Goal: Task Accomplishment & Management: Manage account settings

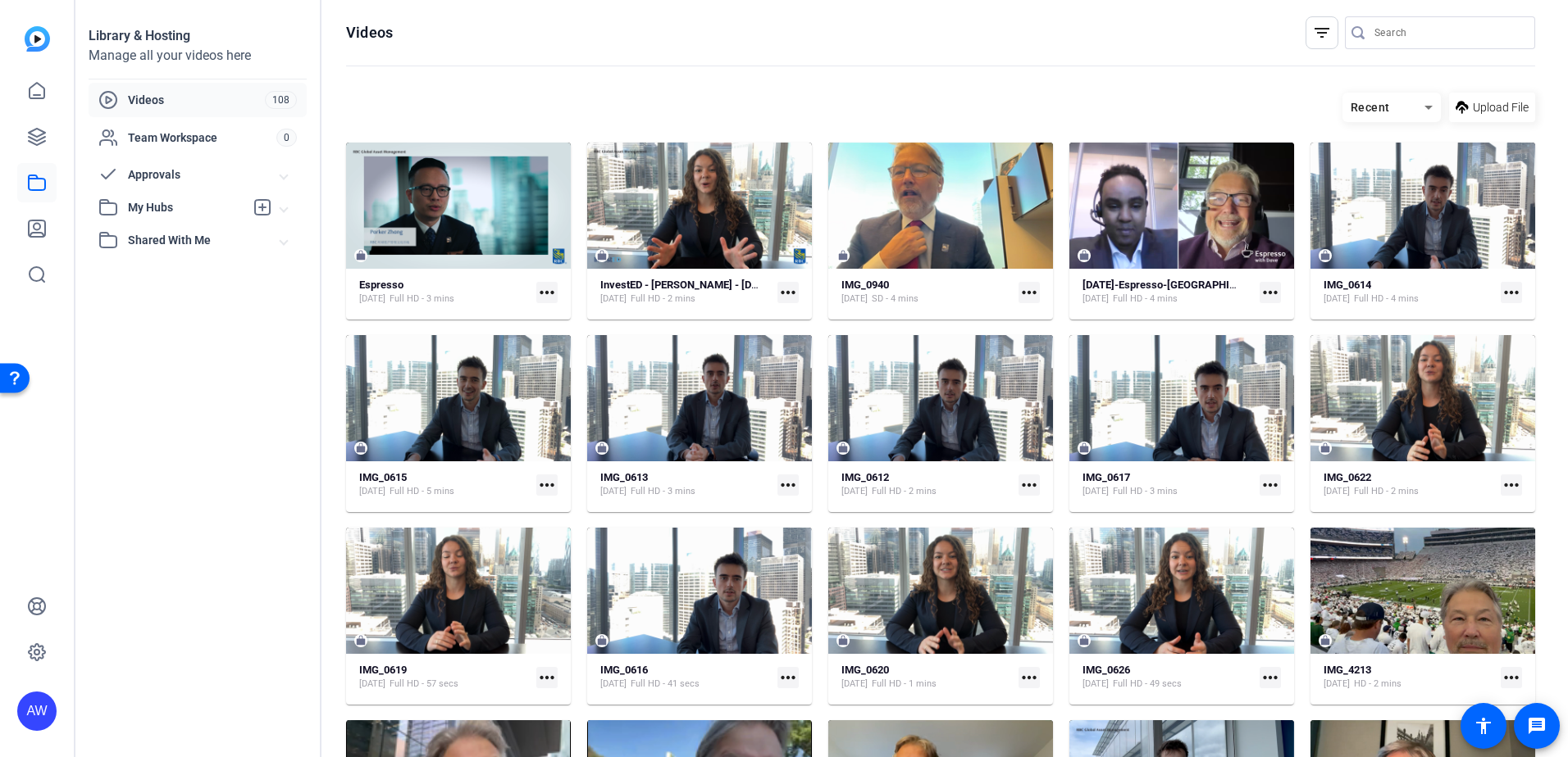
click at [19, 383] on div "Open Resource Center" at bounding box center [15, 378] width 13 height 13
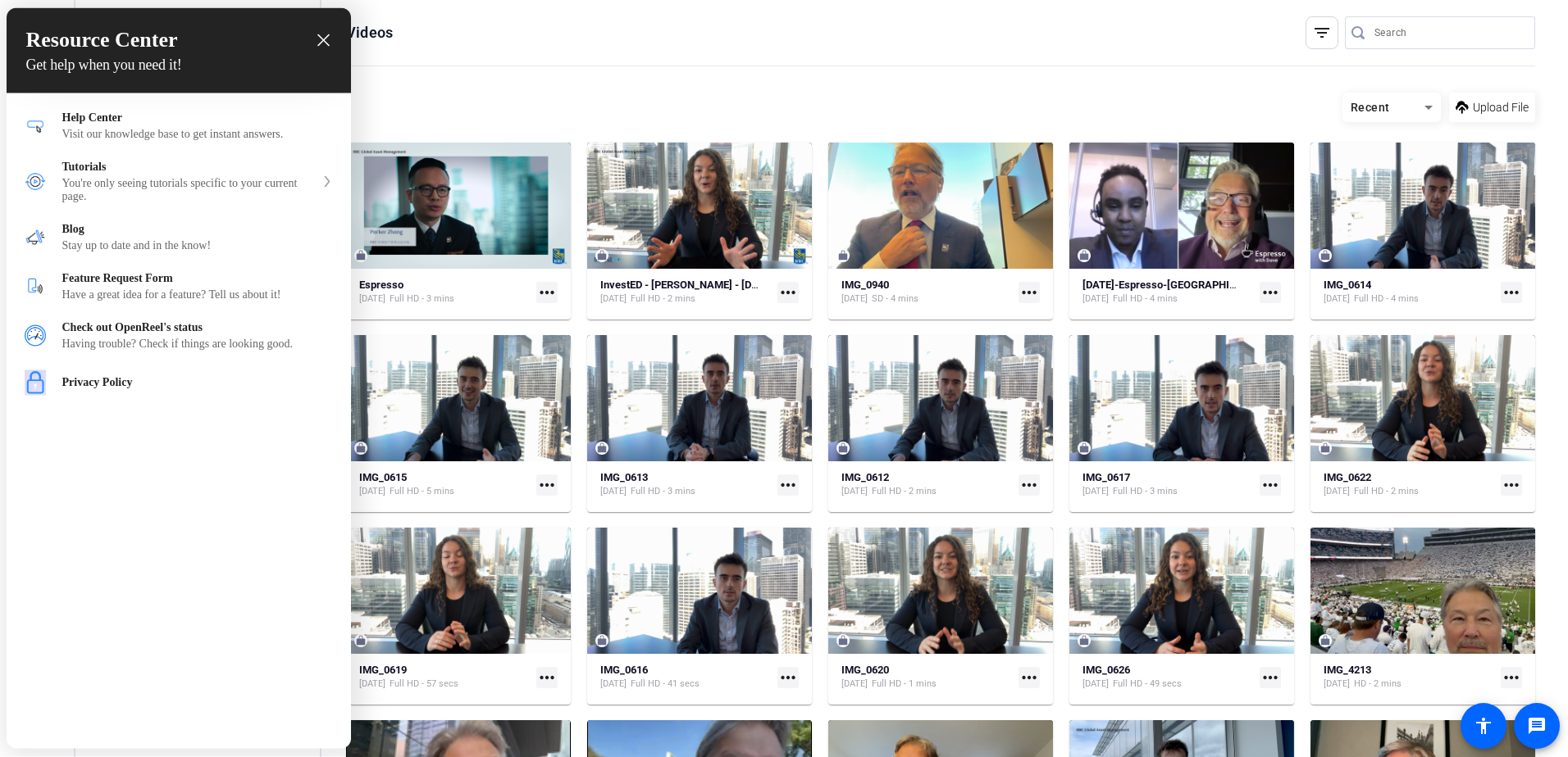
click at [1526, 720] on div at bounding box center [784, 378] width 1568 height 757
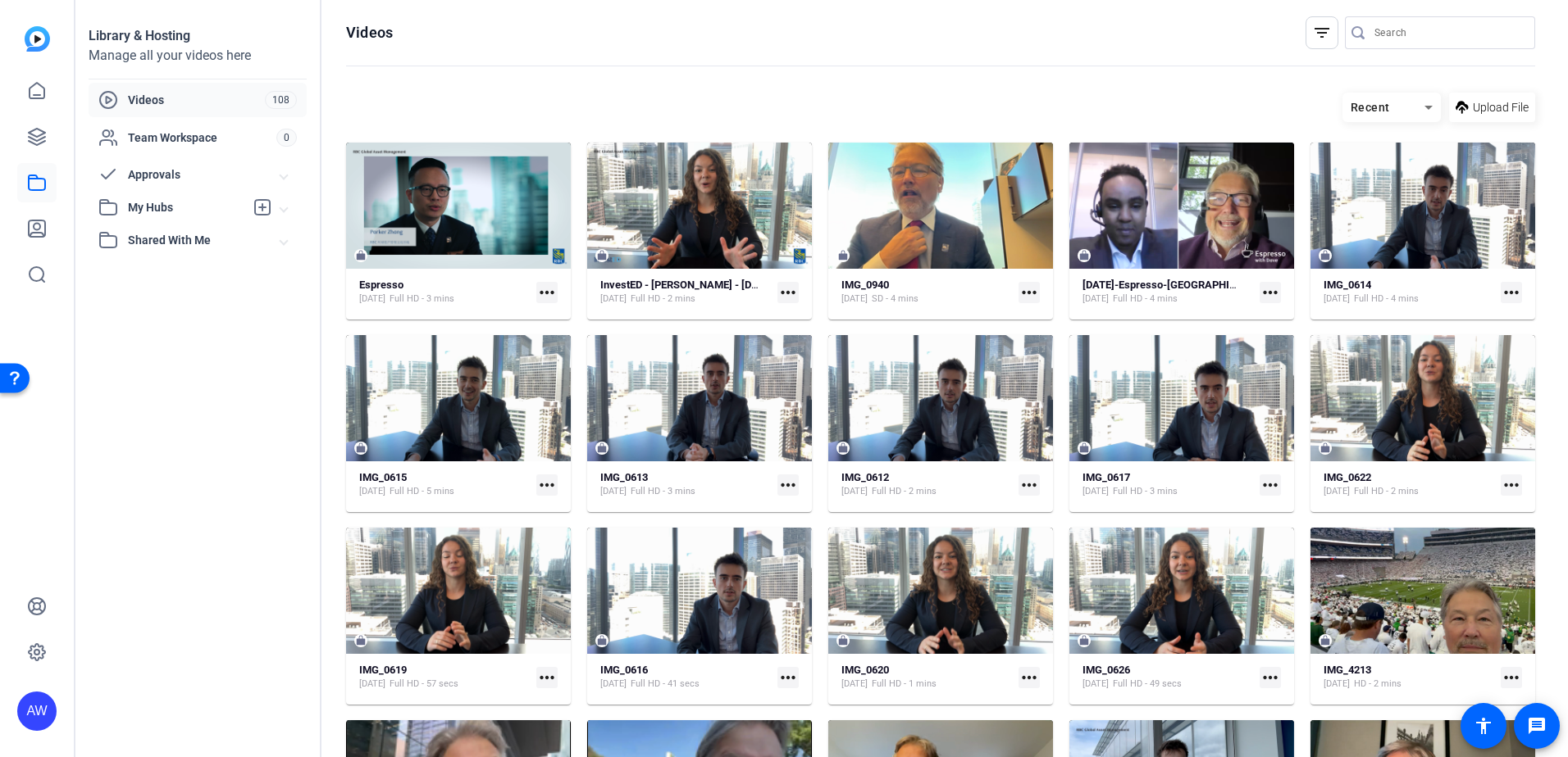
click at [1526, 720] on span at bounding box center [1536, 726] width 40 height 40
click at [184, 243] on span "Shared With Me" at bounding box center [204, 240] width 153 height 17
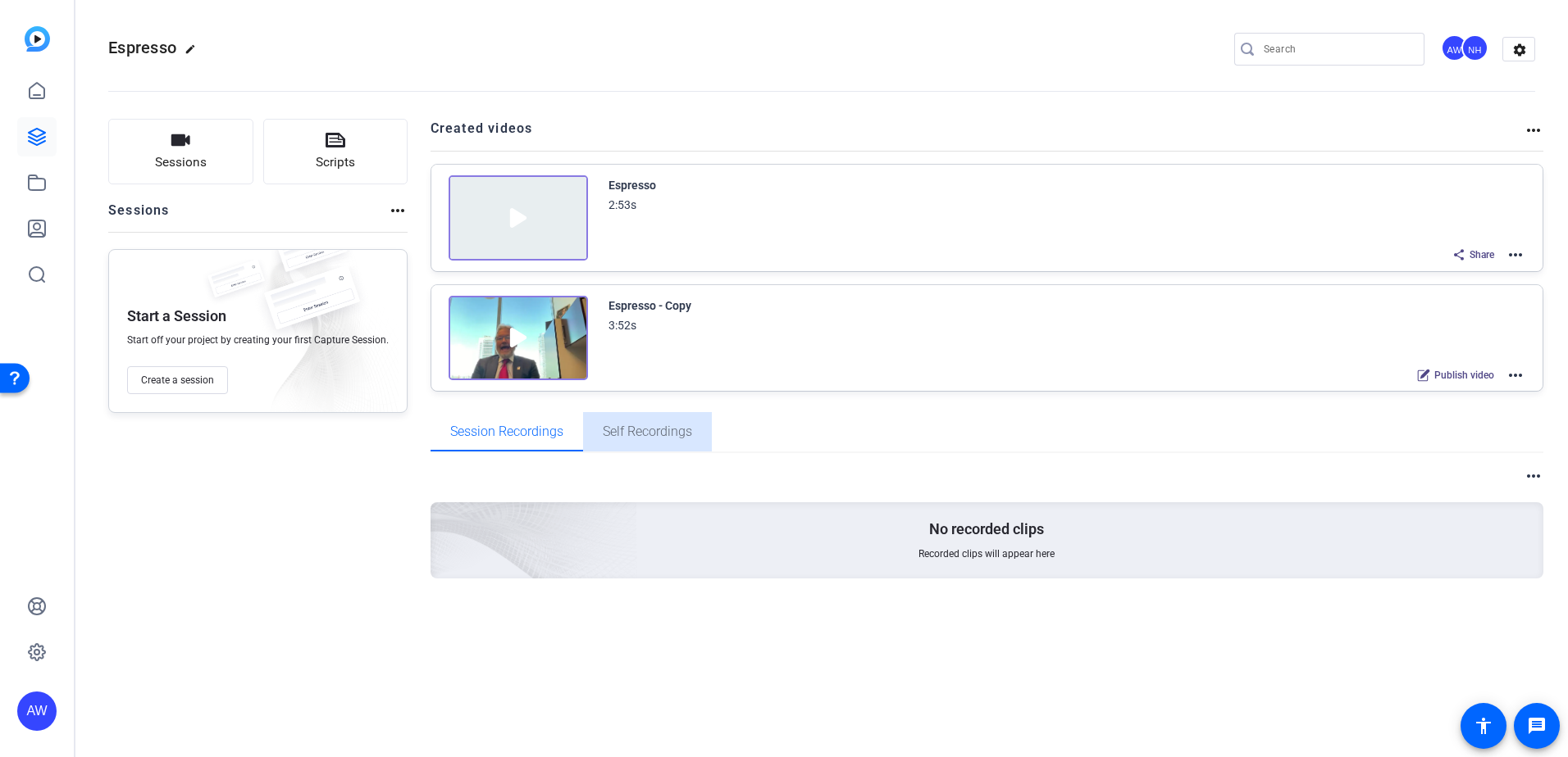
click at [665, 438] on span "Self Recordings" at bounding box center [647, 432] width 89 height 13
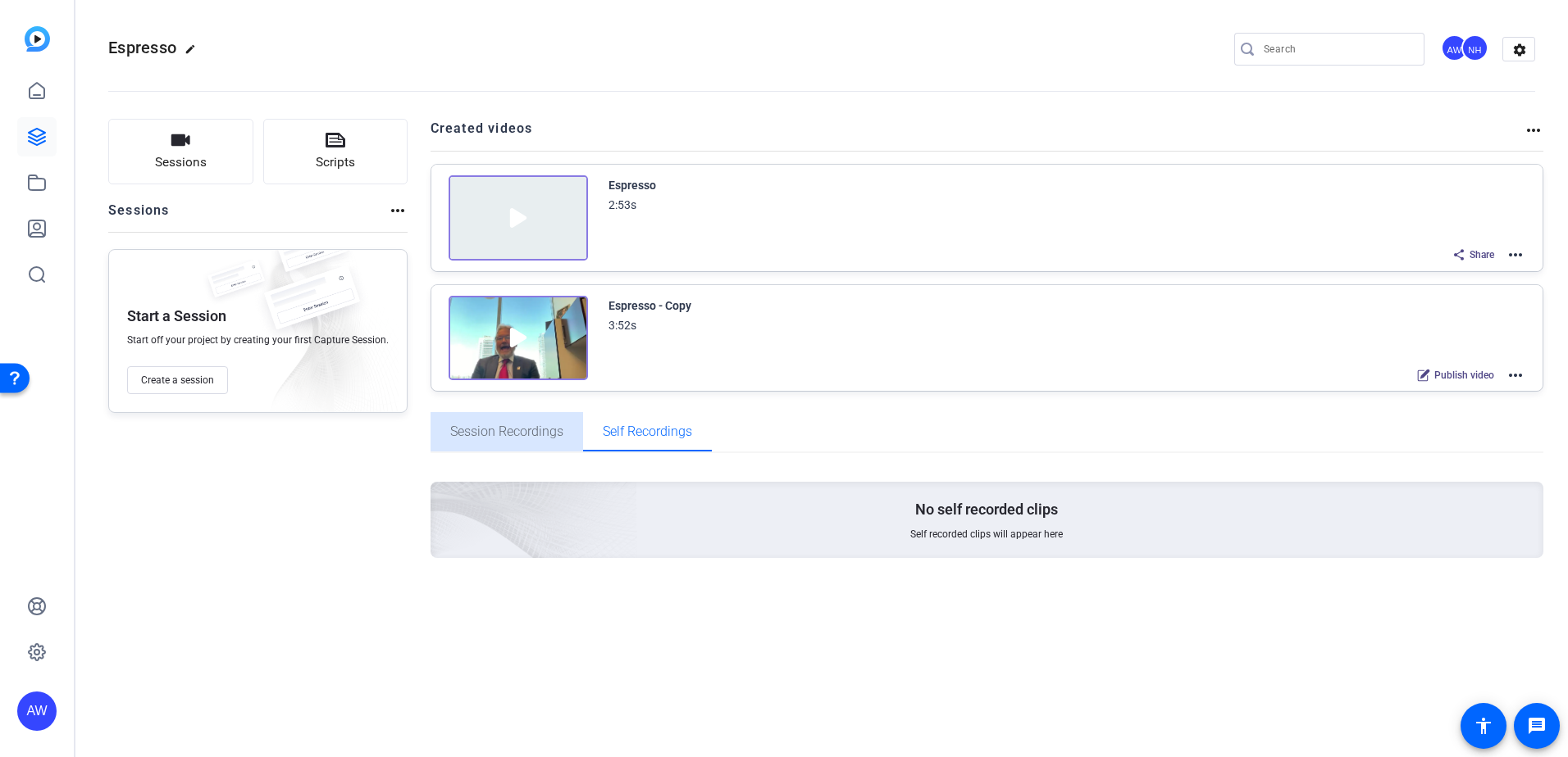
click at [483, 421] on span "Session Recordings" at bounding box center [507, 432] width 113 height 40
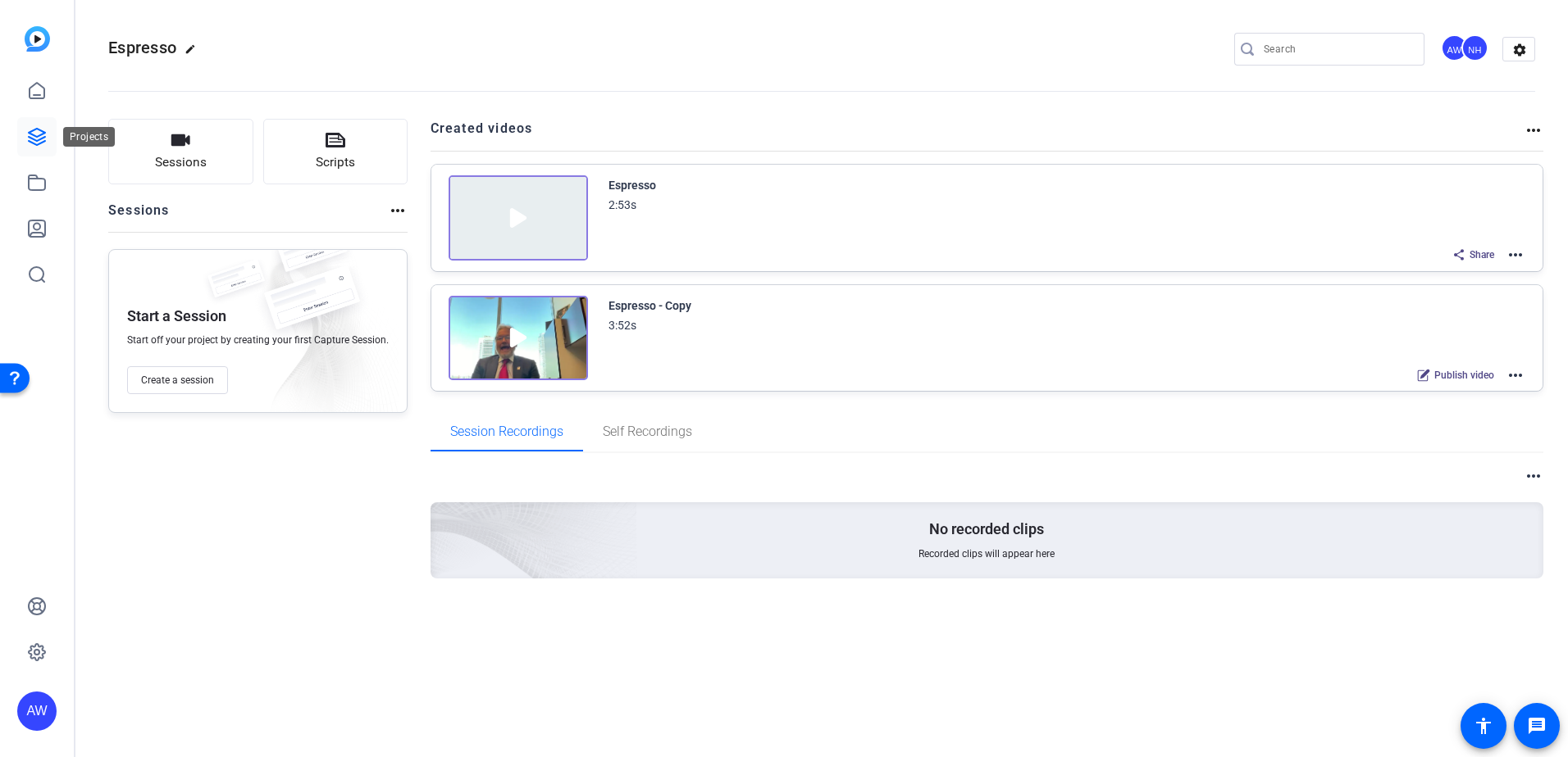
click at [39, 138] on icon at bounding box center [36, 137] width 19 height 19
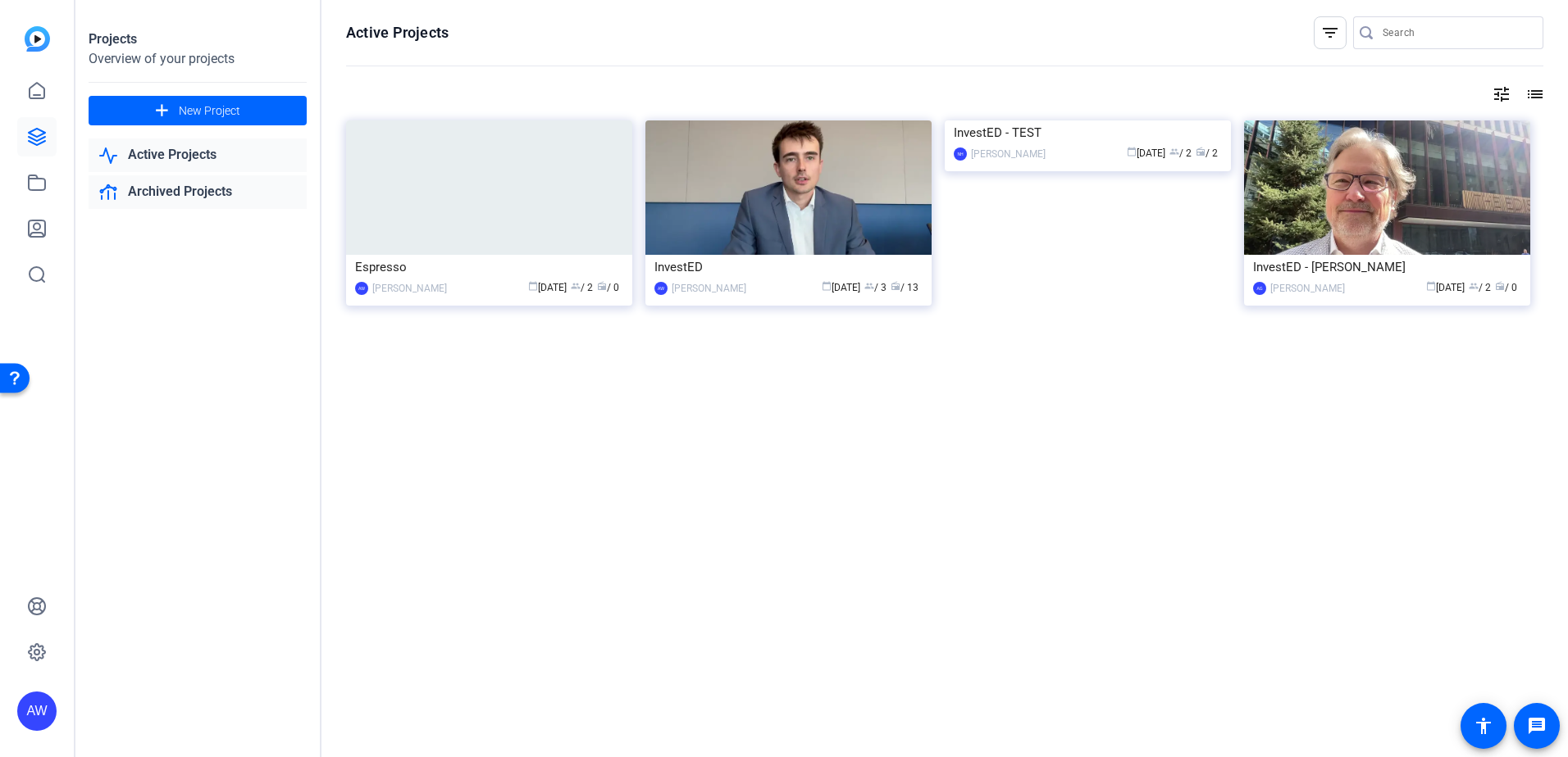
click at [224, 200] on link "Archived Projects" at bounding box center [197, 192] width 218 height 34
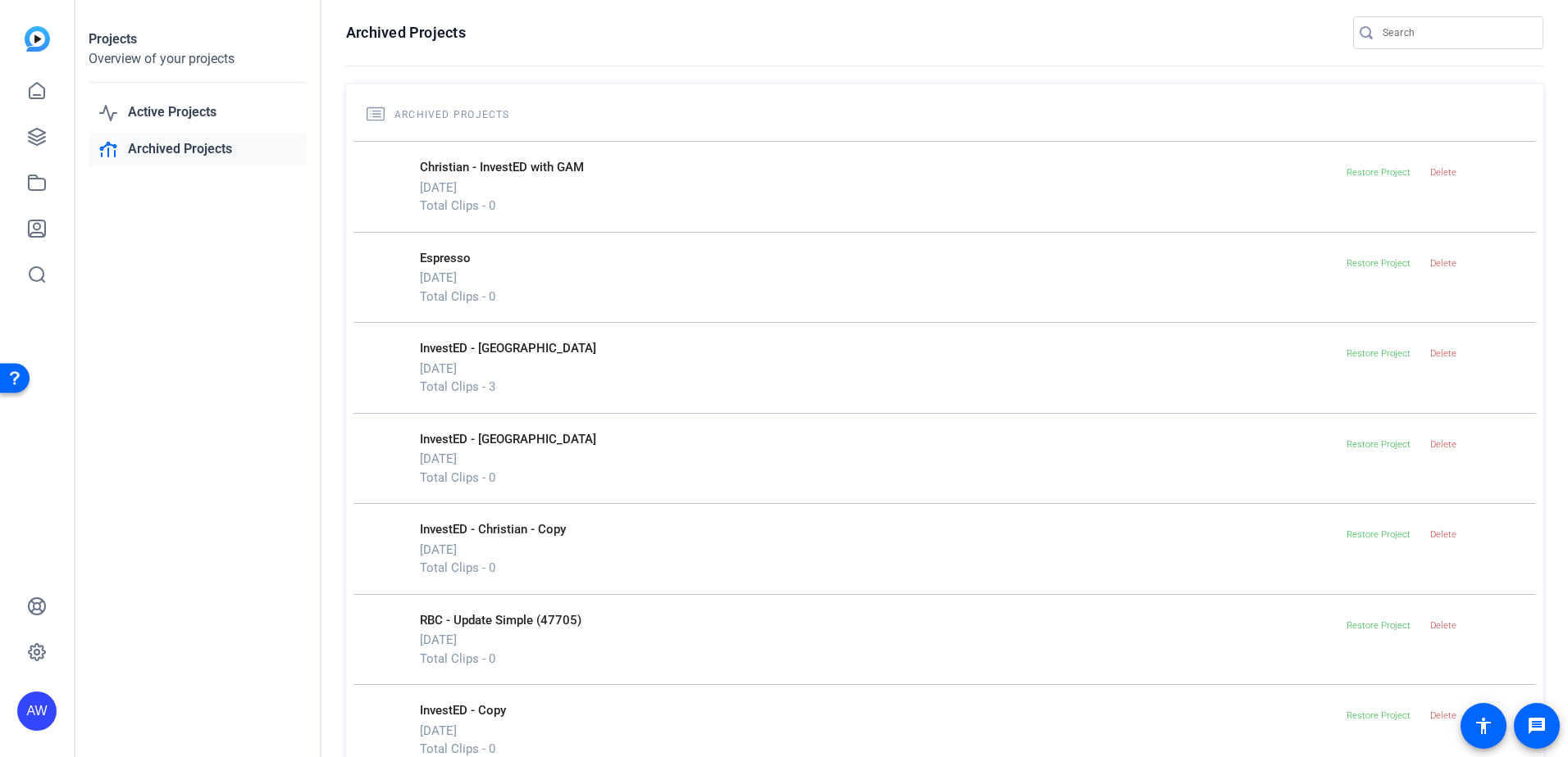
click at [24, 709] on div "AW" at bounding box center [36, 711] width 40 height 40
click at [209, 688] on mat-icon "logout" at bounding box center [217, 687] width 19 height 19
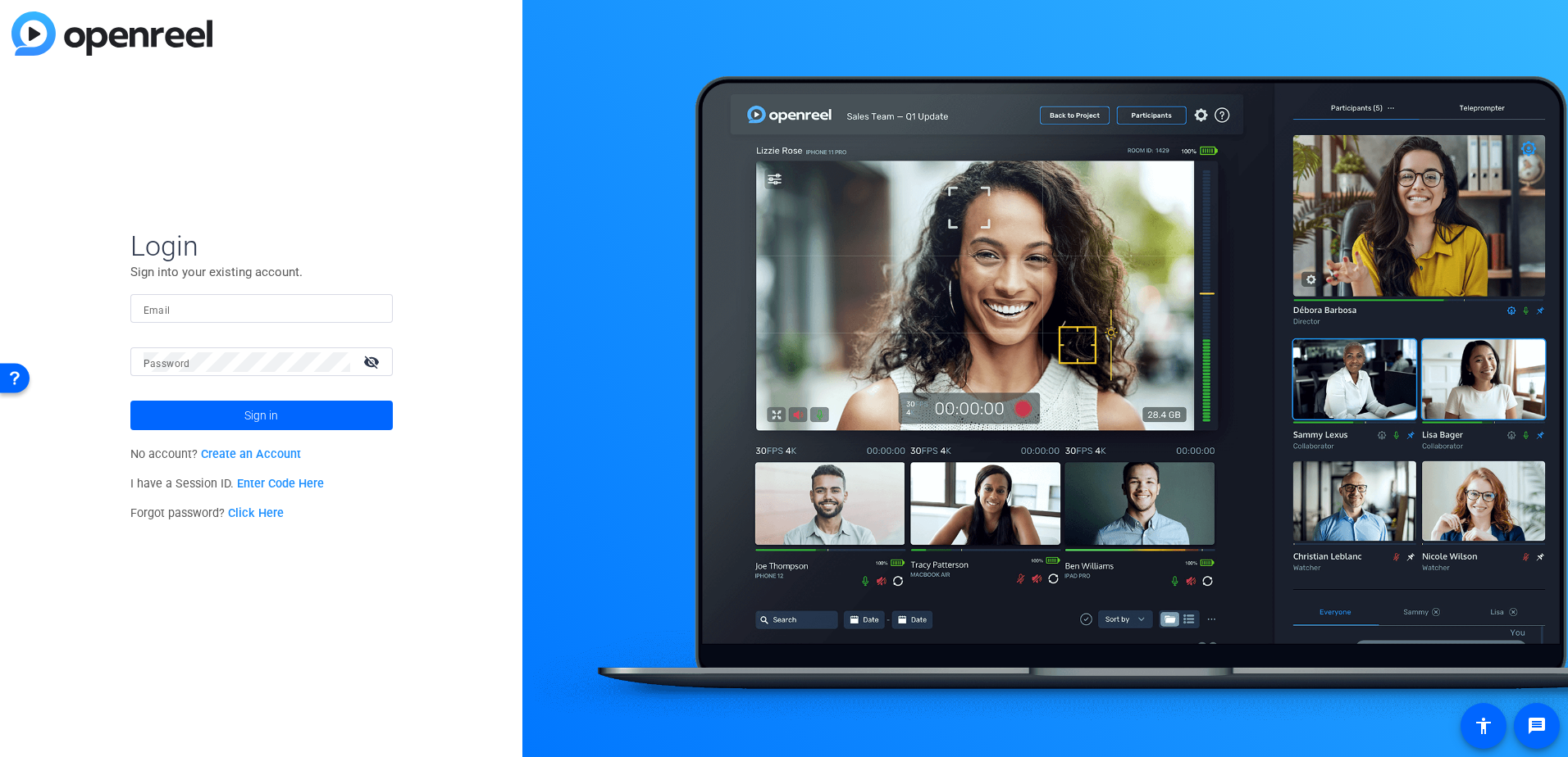
click at [271, 303] on input "Email" at bounding box center [261, 309] width 236 height 19
click at [209, 299] on input "Email" at bounding box center [261, 309] width 236 height 19
click at [267, 301] on input "ashleen" at bounding box center [261, 309] width 236 height 19
click at [267, 306] on input "ashleen" at bounding box center [261, 309] width 236 height 19
type input "ashleen.grange@rbc.com"
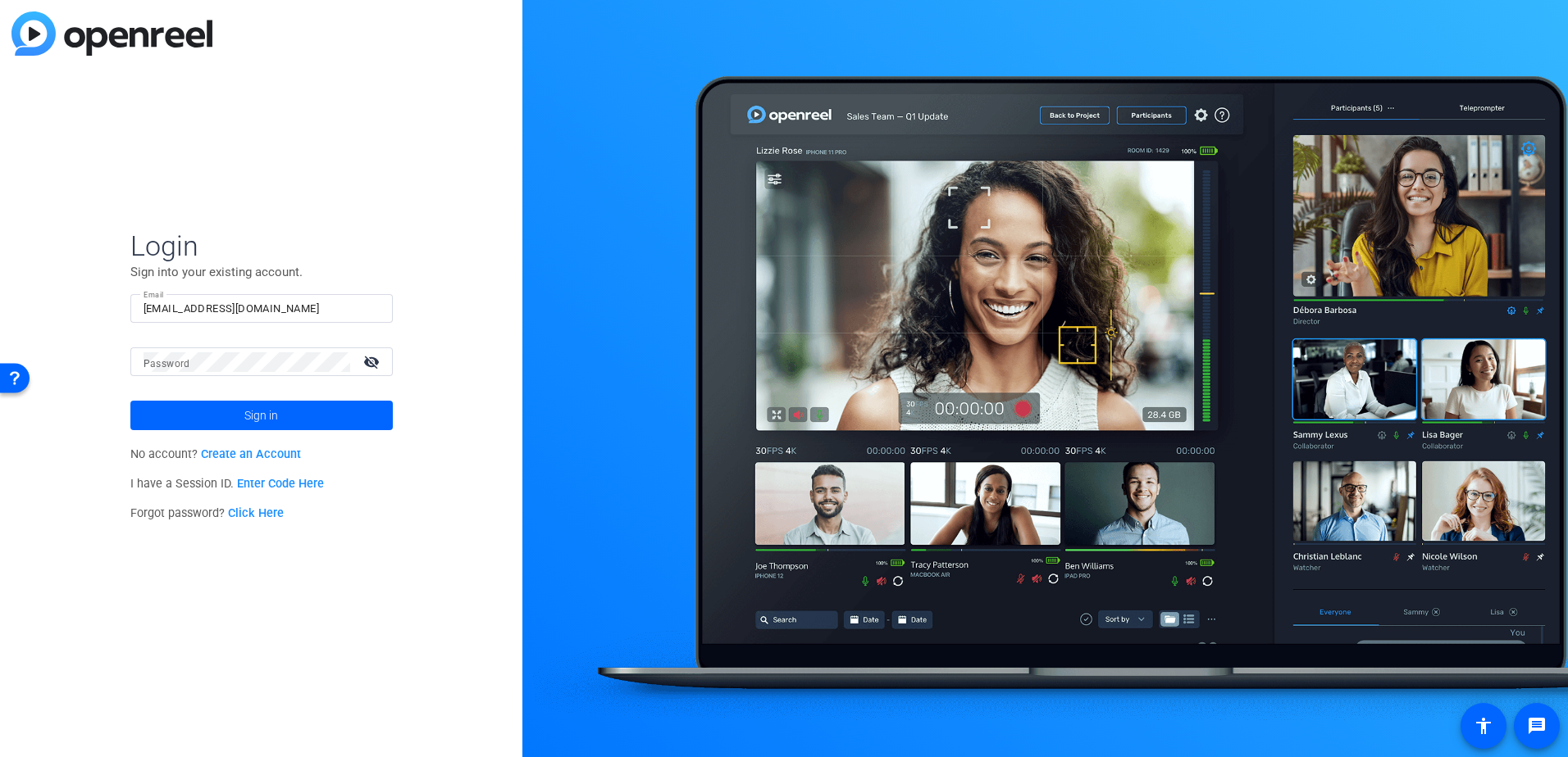
click at [180, 364] on mat-label "Password" at bounding box center [166, 364] width 46 height 12
click at [131, 400] on button "Sign in" at bounding box center [261, 415] width 262 height 30
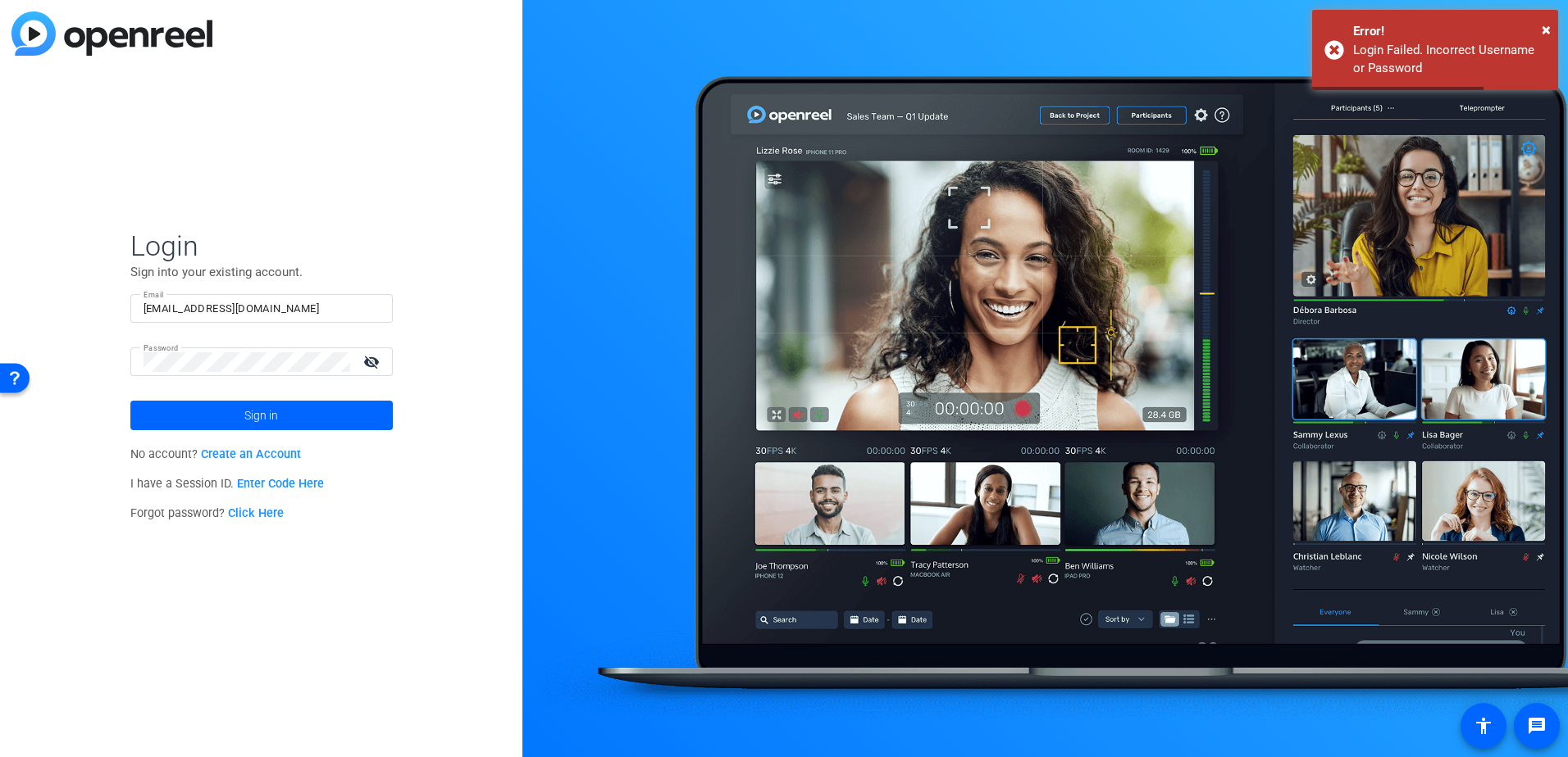
click at [382, 360] on mat-icon "visibility_off" at bounding box center [373, 362] width 40 height 24
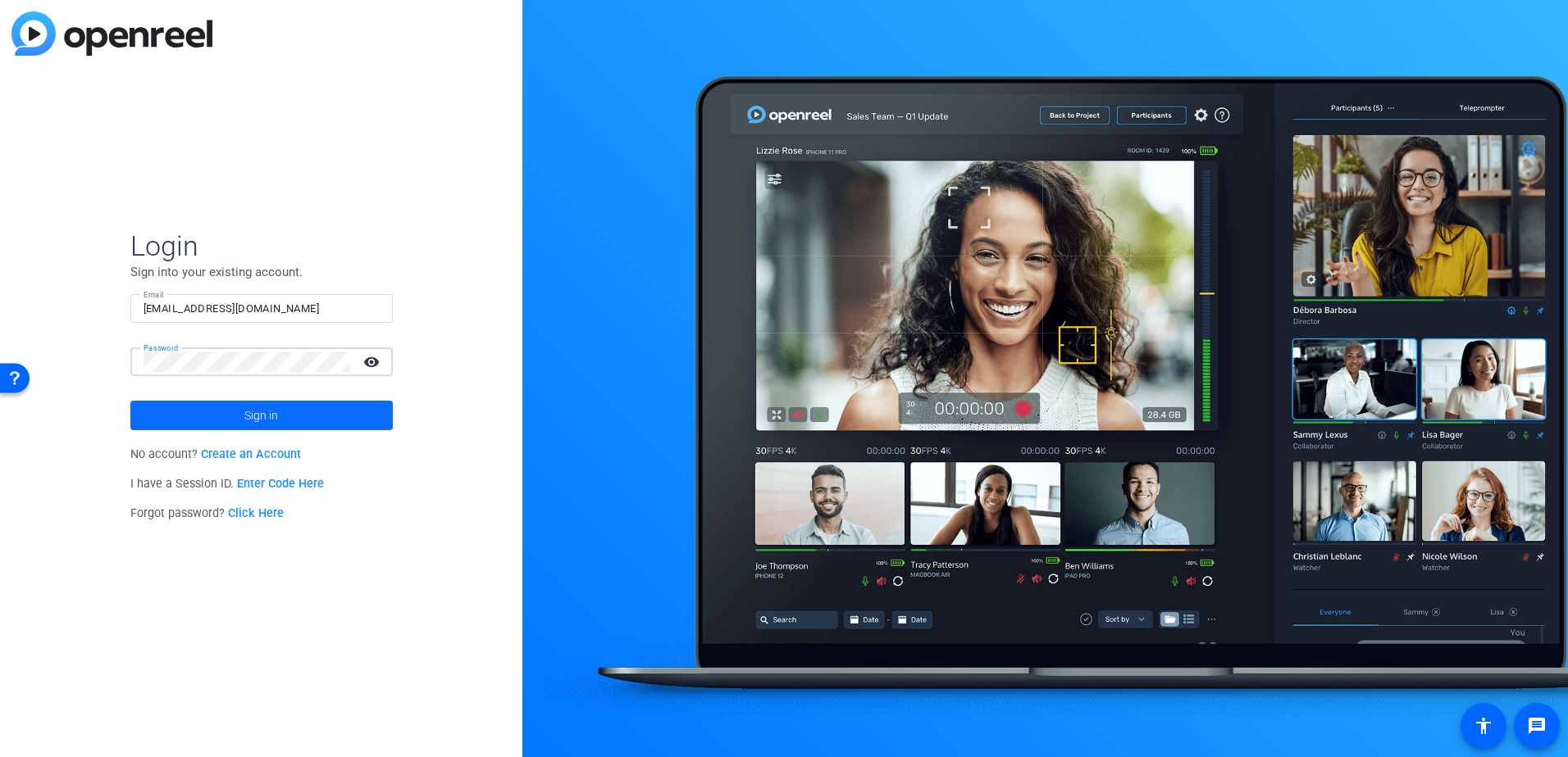
click at [131, 400] on button "Sign in" at bounding box center [261, 415] width 262 height 30
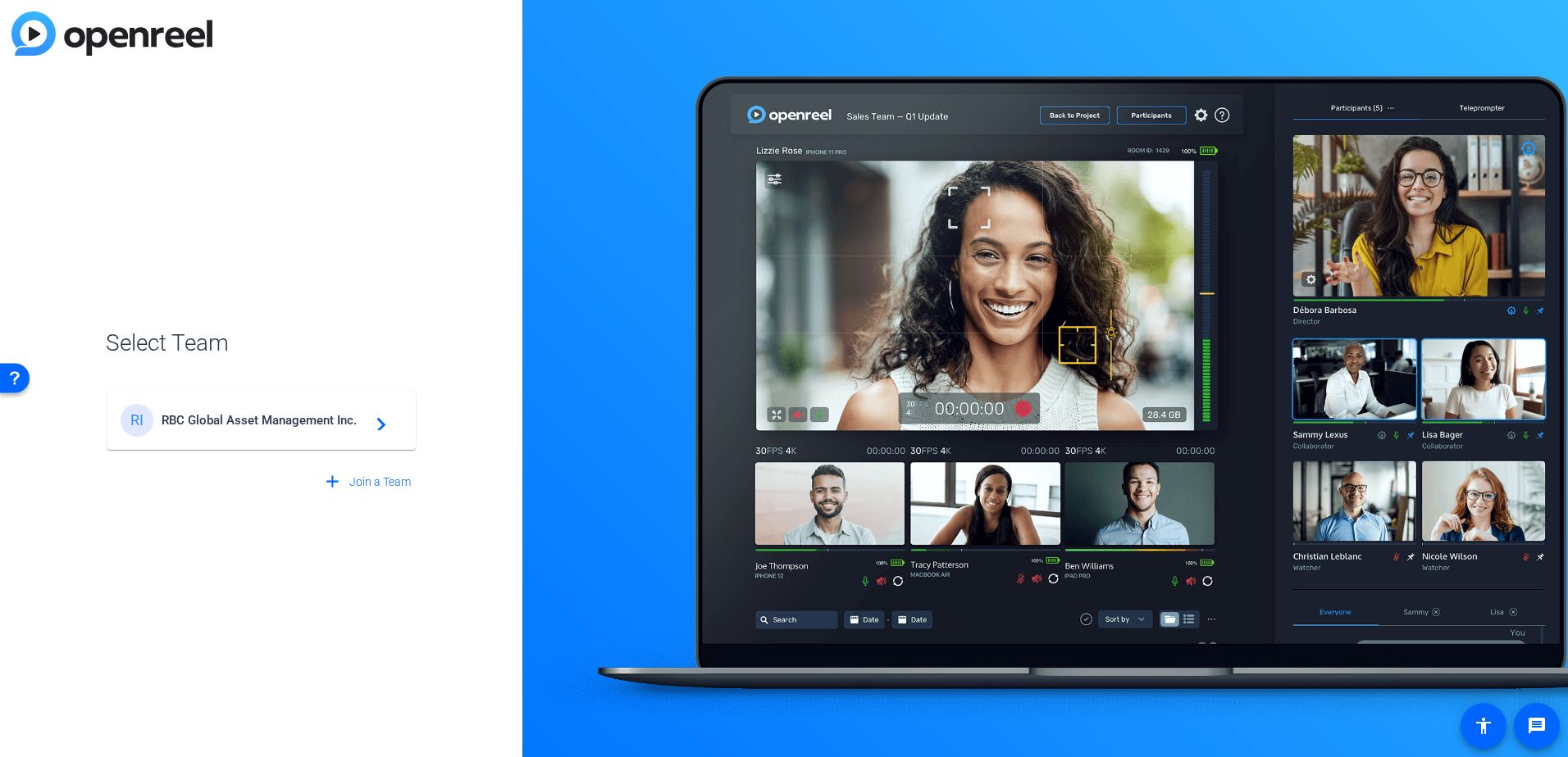
click at [235, 420] on span "RBC Global Asset Management Inc." at bounding box center [263, 420] width 205 height 14
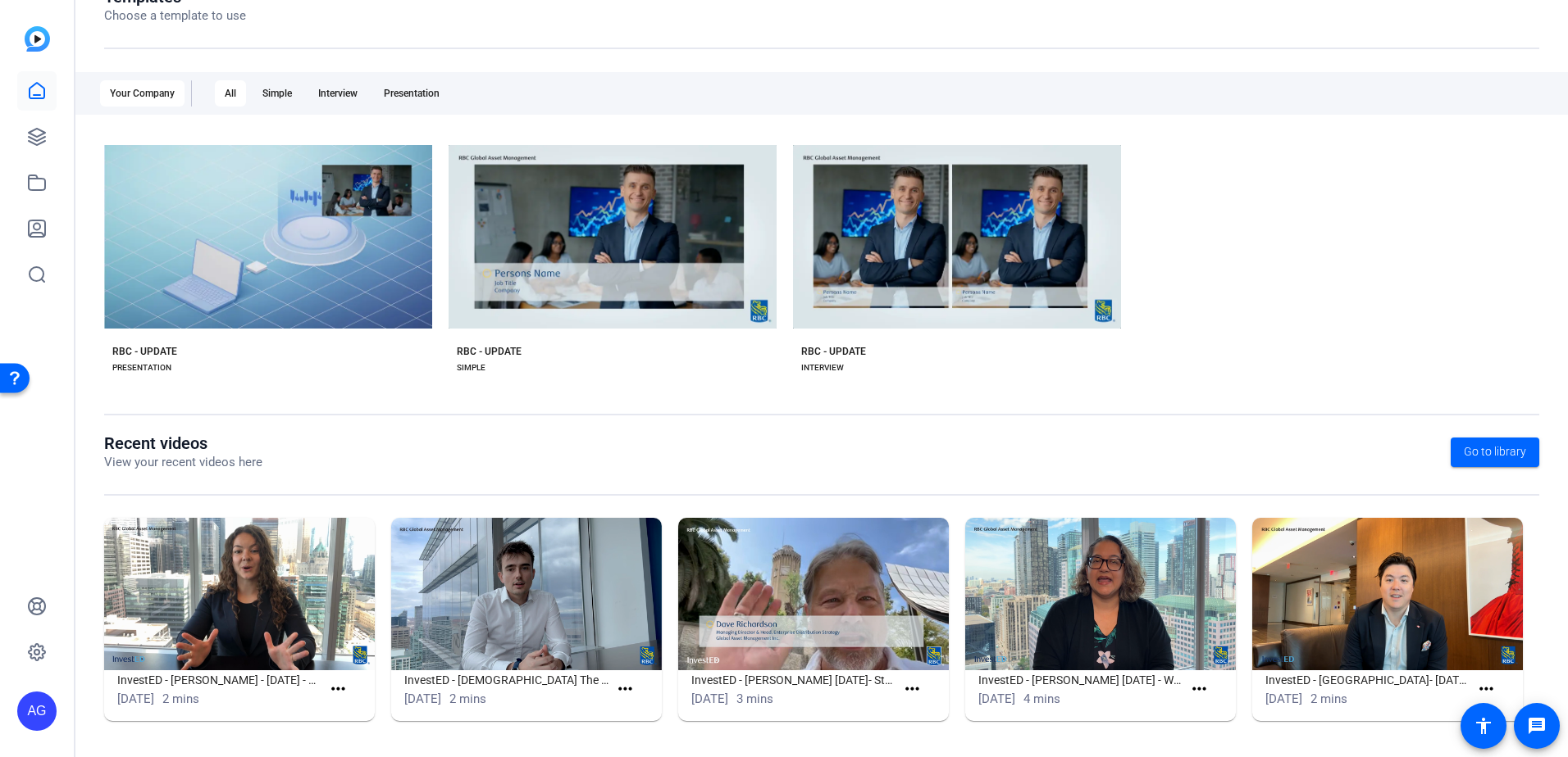
scroll to position [18, 0]
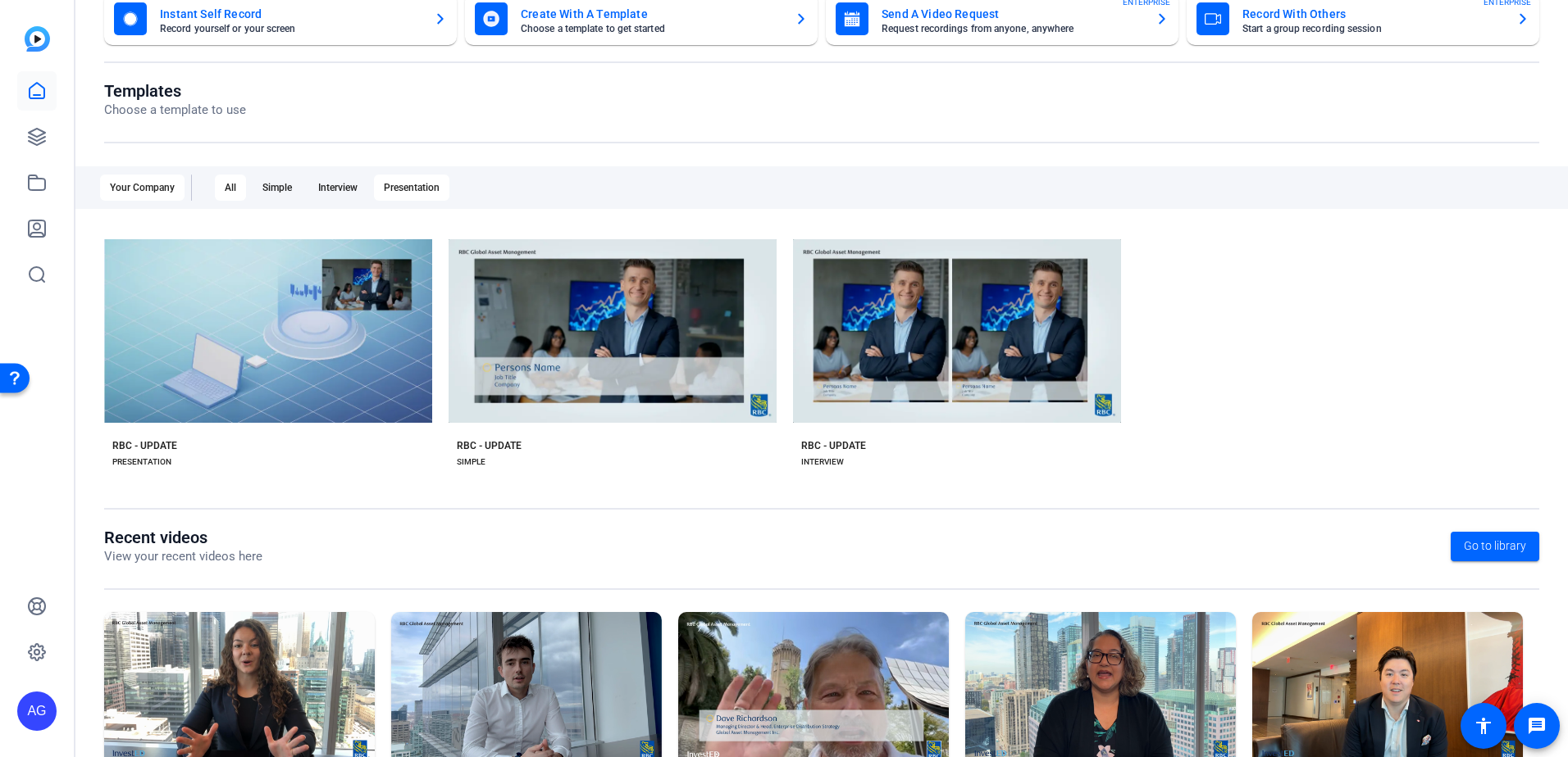
drag, startPoint x: 600, startPoint y: 417, endPoint x: 434, endPoint y: 296, distance: 205.4
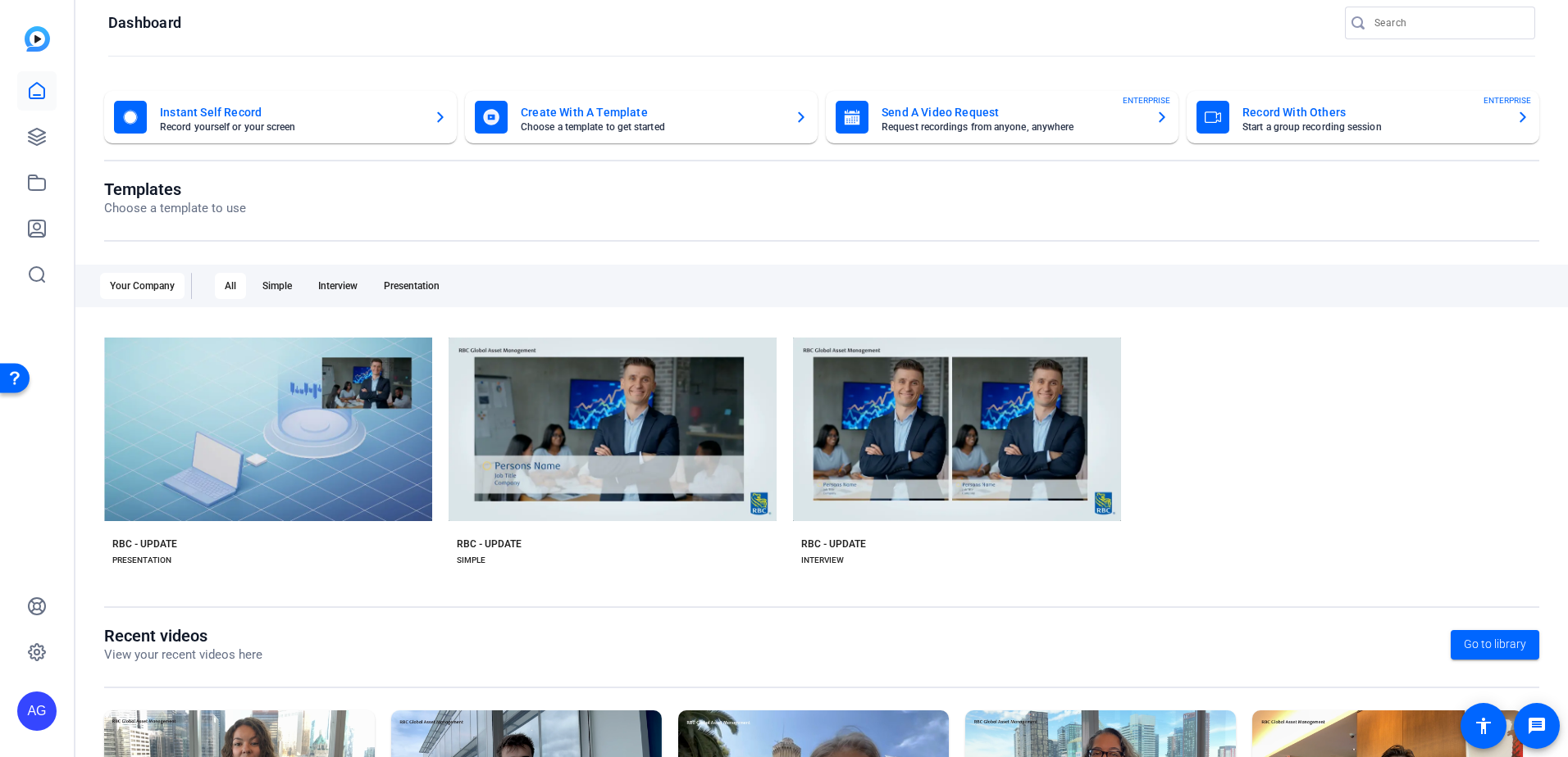
scroll to position [0, 0]
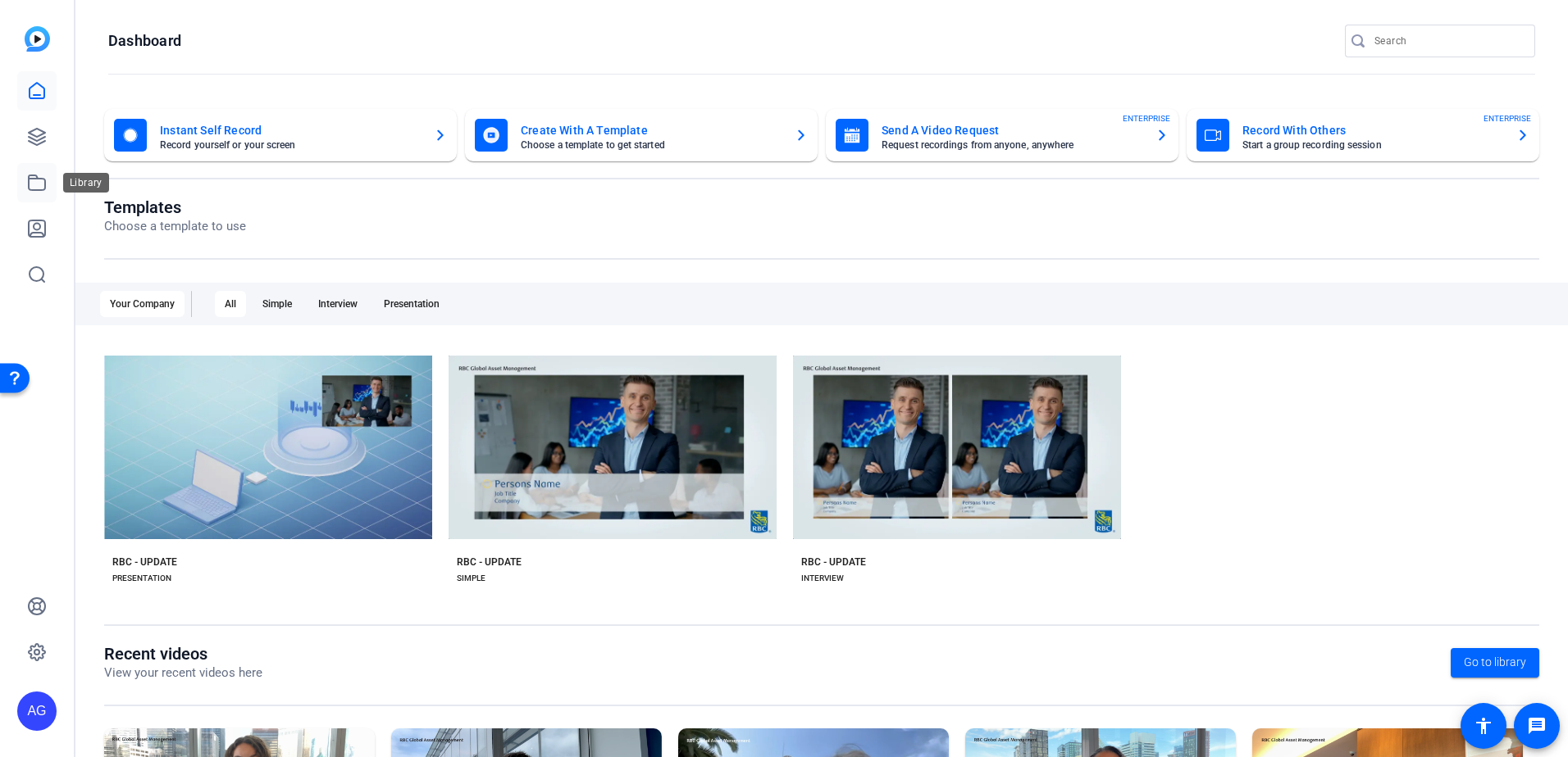
click at [42, 178] on icon at bounding box center [36, 182] width 19 height 19
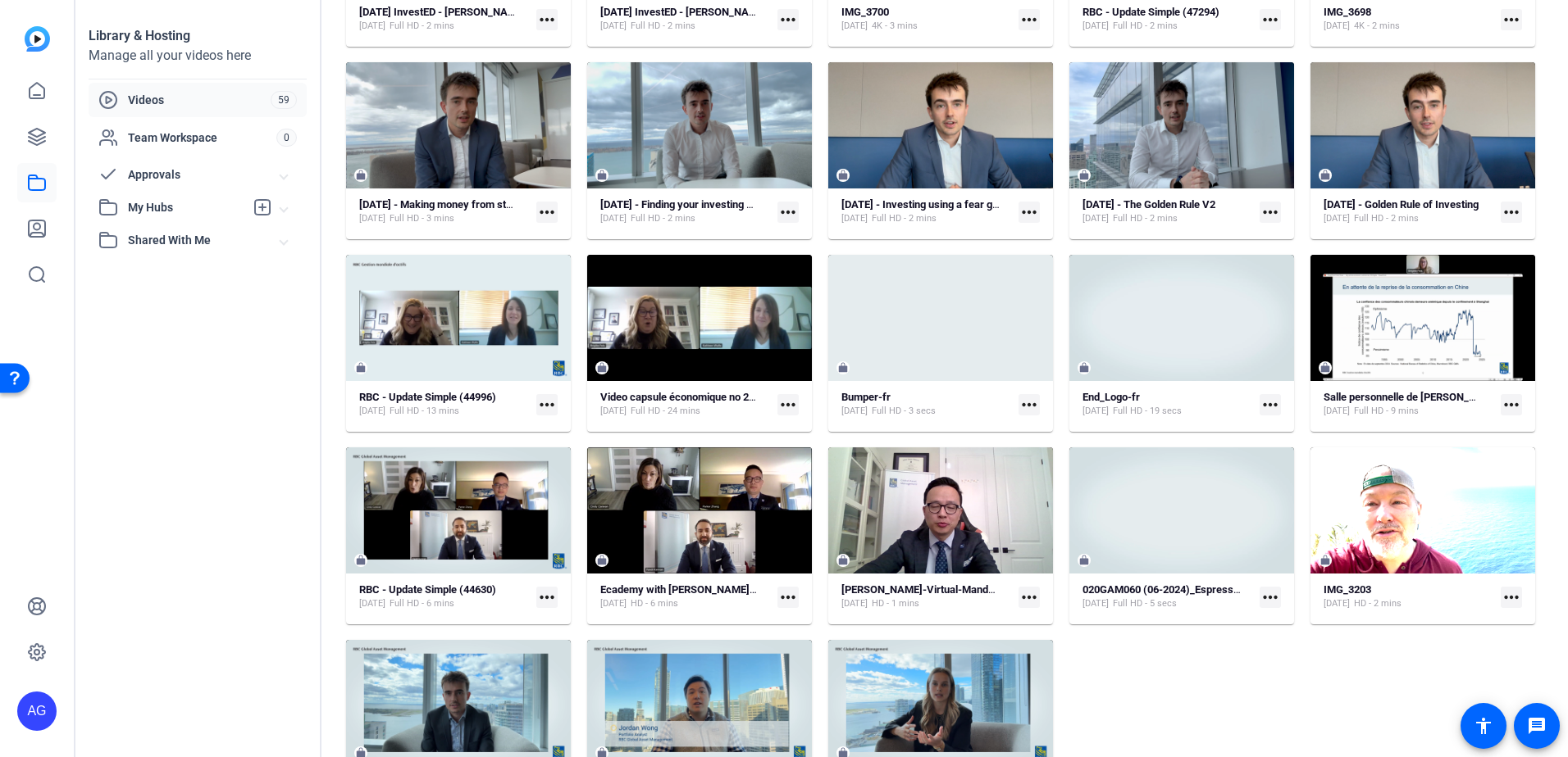
scroll to position [1297, 0]
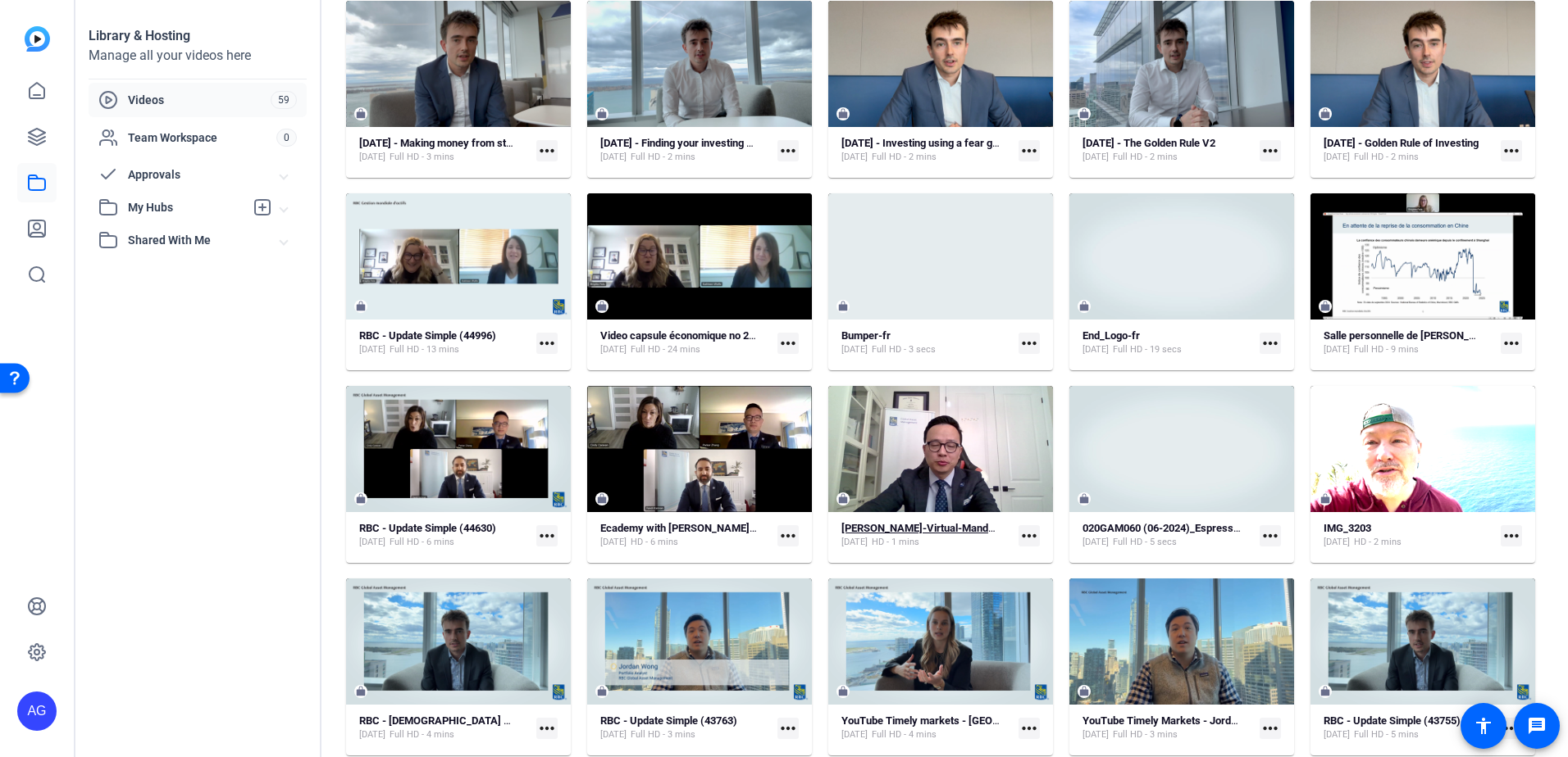
click at [952, 523] on strong "Parker-Zhang-Virtual-Mandarin-Client-Event---Parker-Z-Virtual-Mandarin-Client-E…" at bounding box center [1201, 528] width 721 height 13
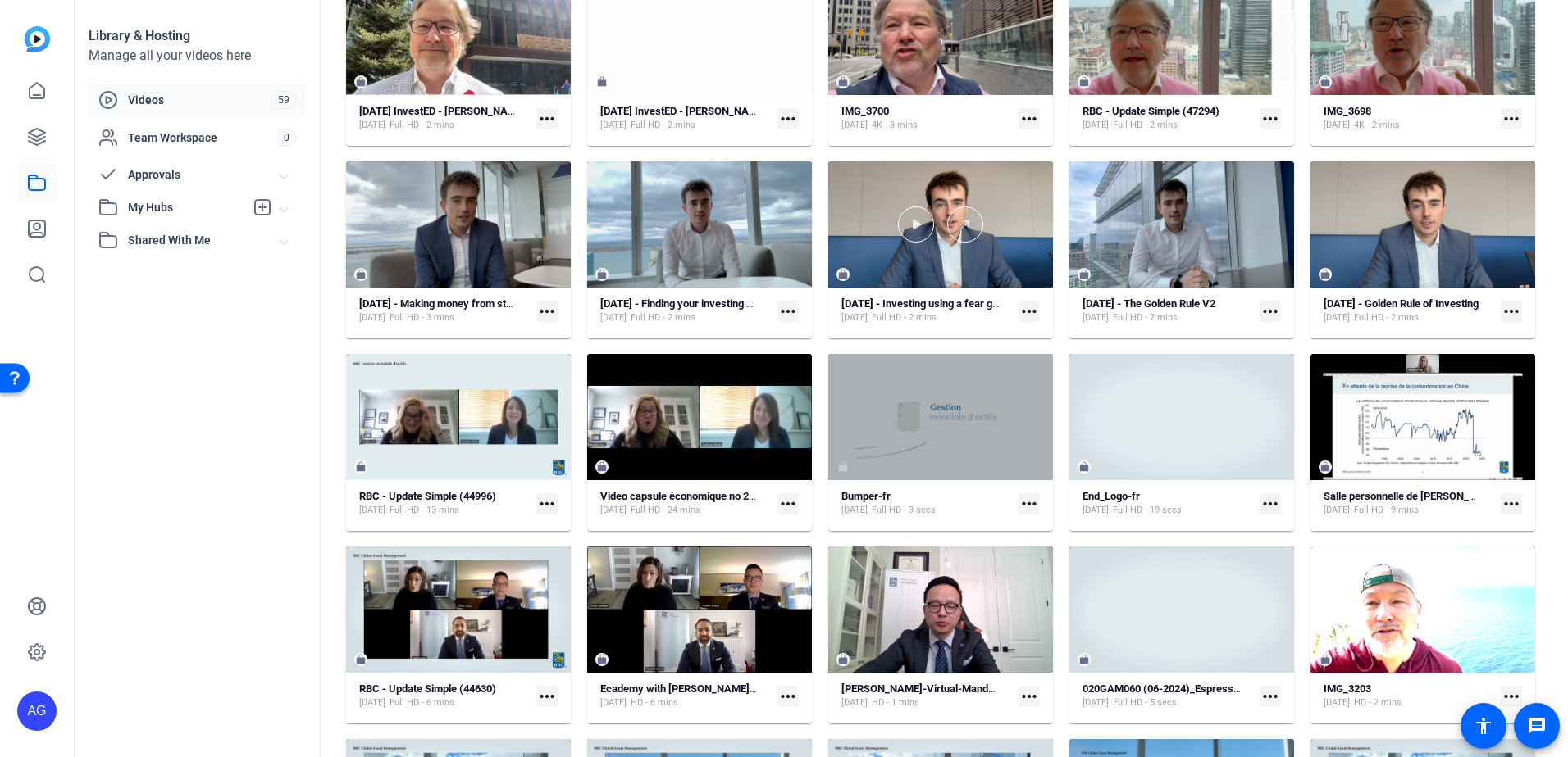
scroll to position [863, 0]
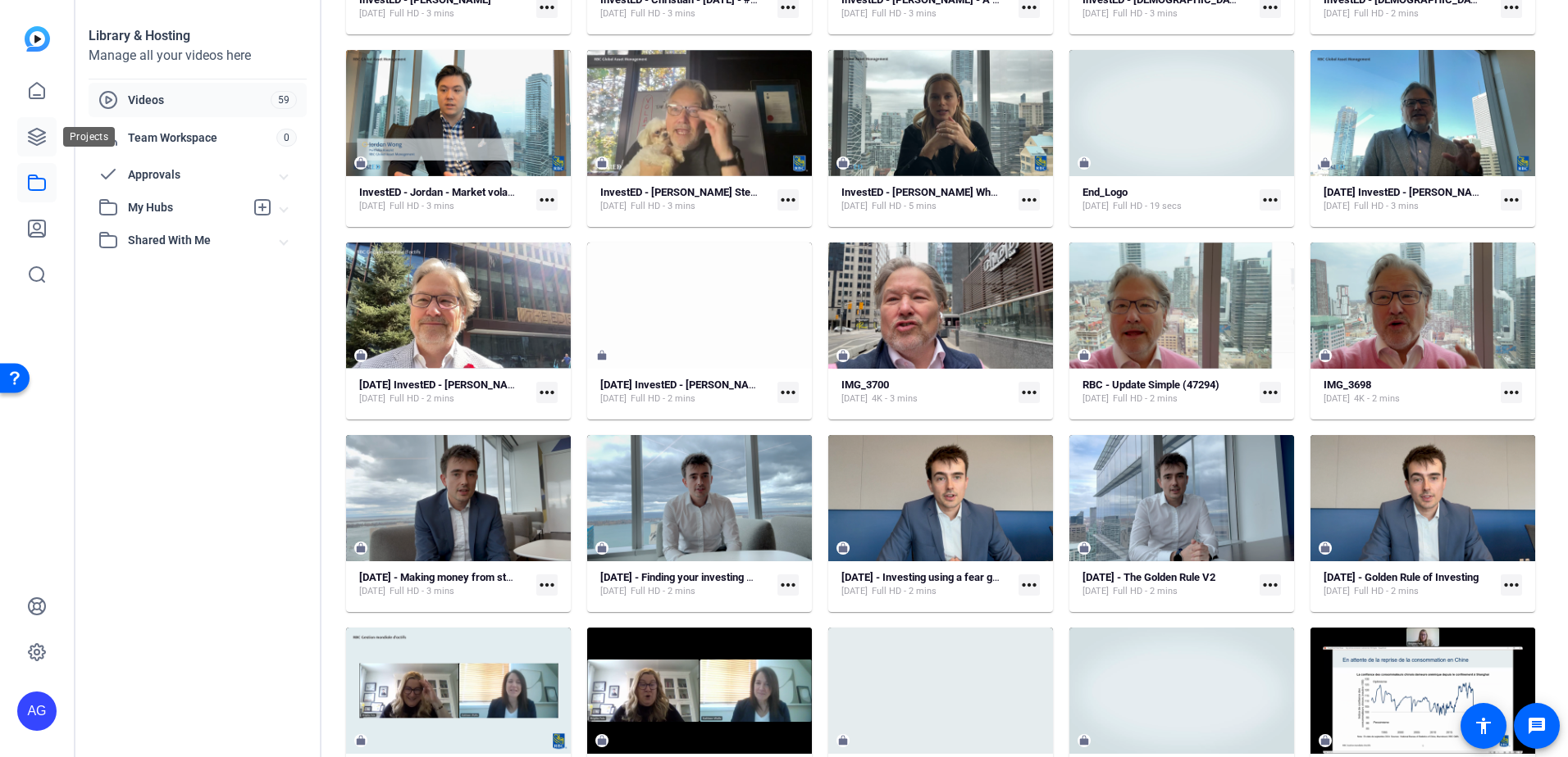
click at [42, 141] on icon at bounding box center [36, 137] width 19 height 19
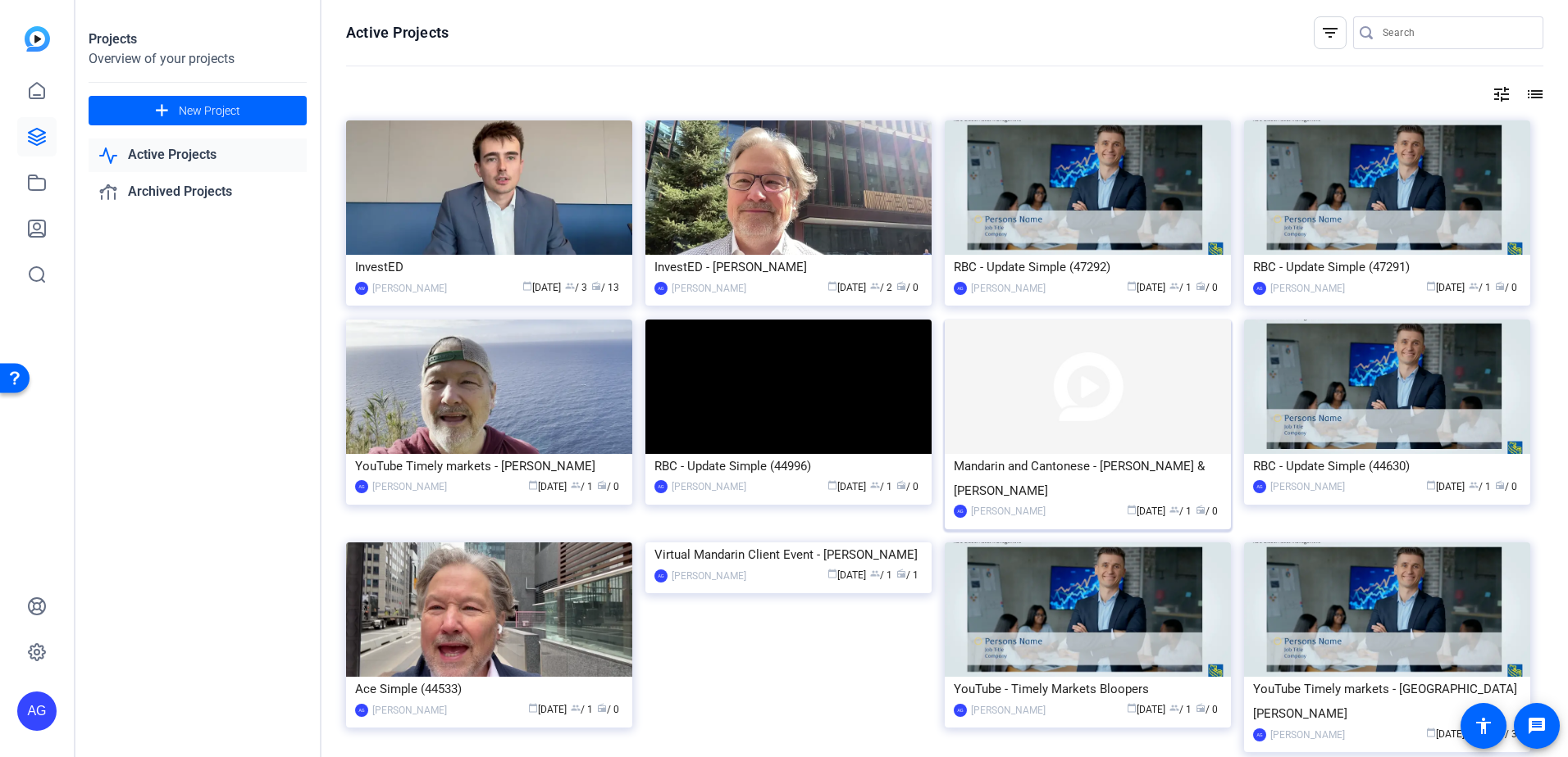
scroll to position [82, 0]
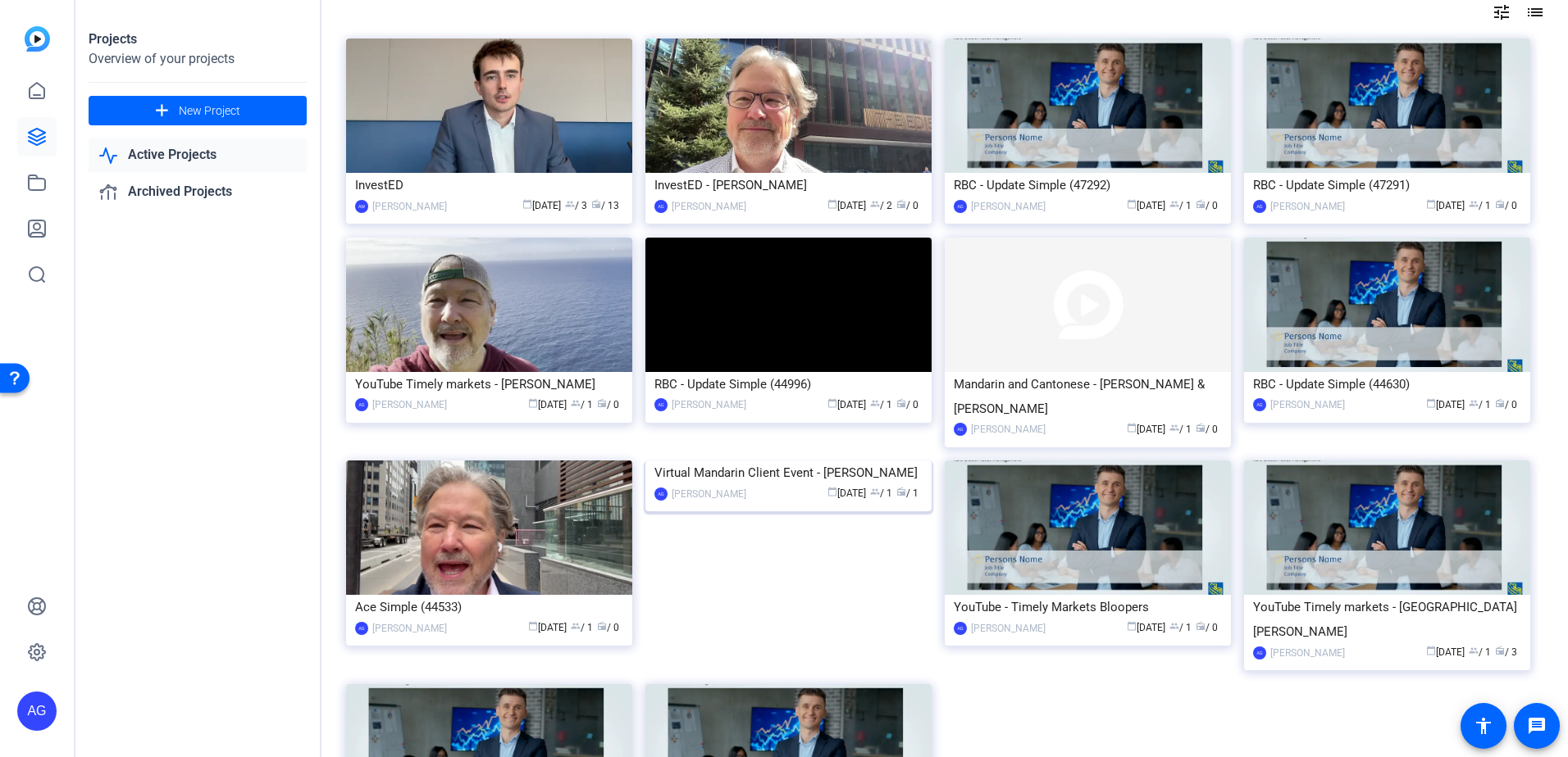
click at [854, 460] on img at bounding box center [788, 460] width 286 height 0
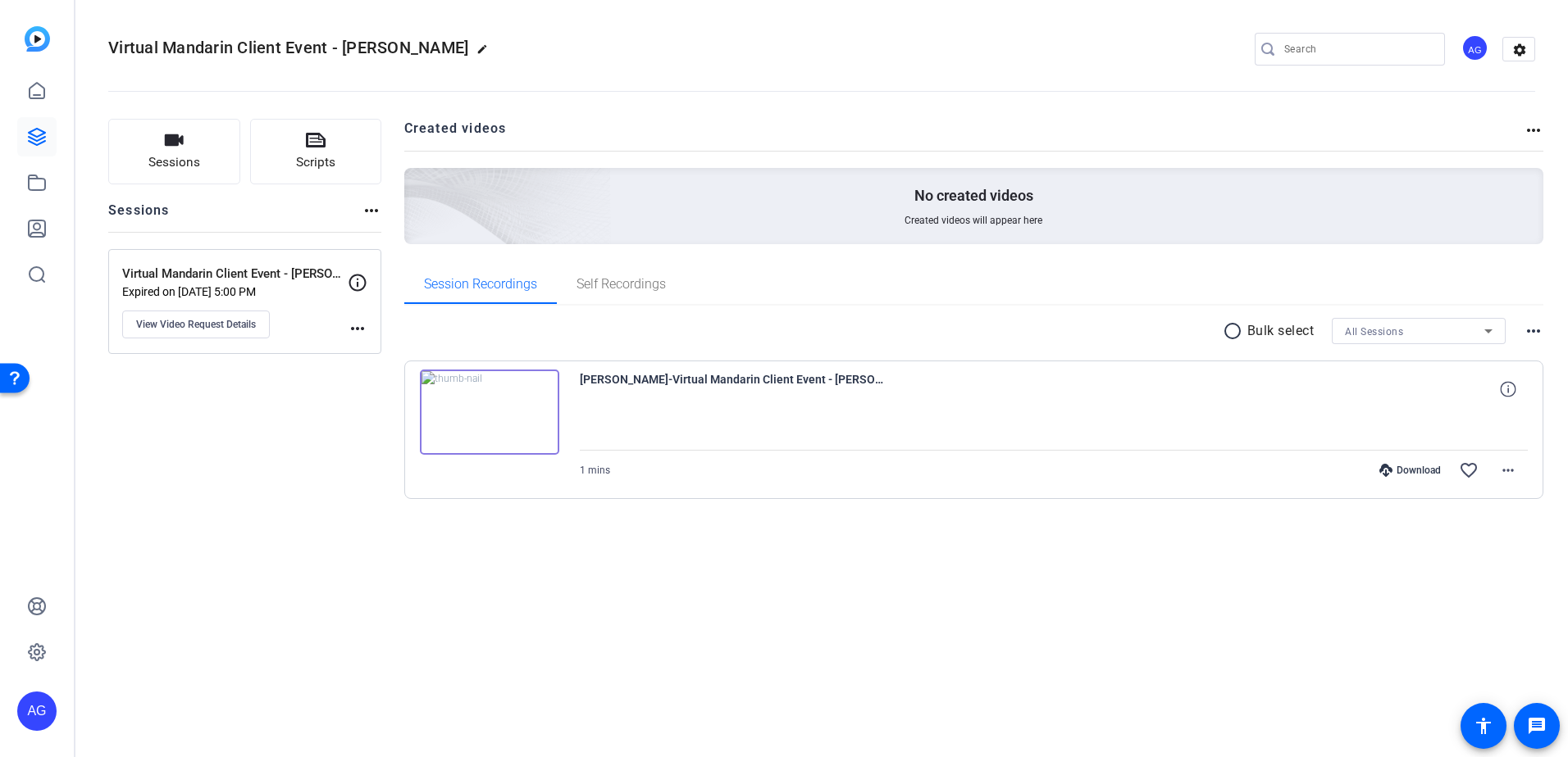
click at [224, 266] on p "Virtual Mandarin Client Event - Parker Zhang video" at bounding box center [234, 274] width 225 height 19
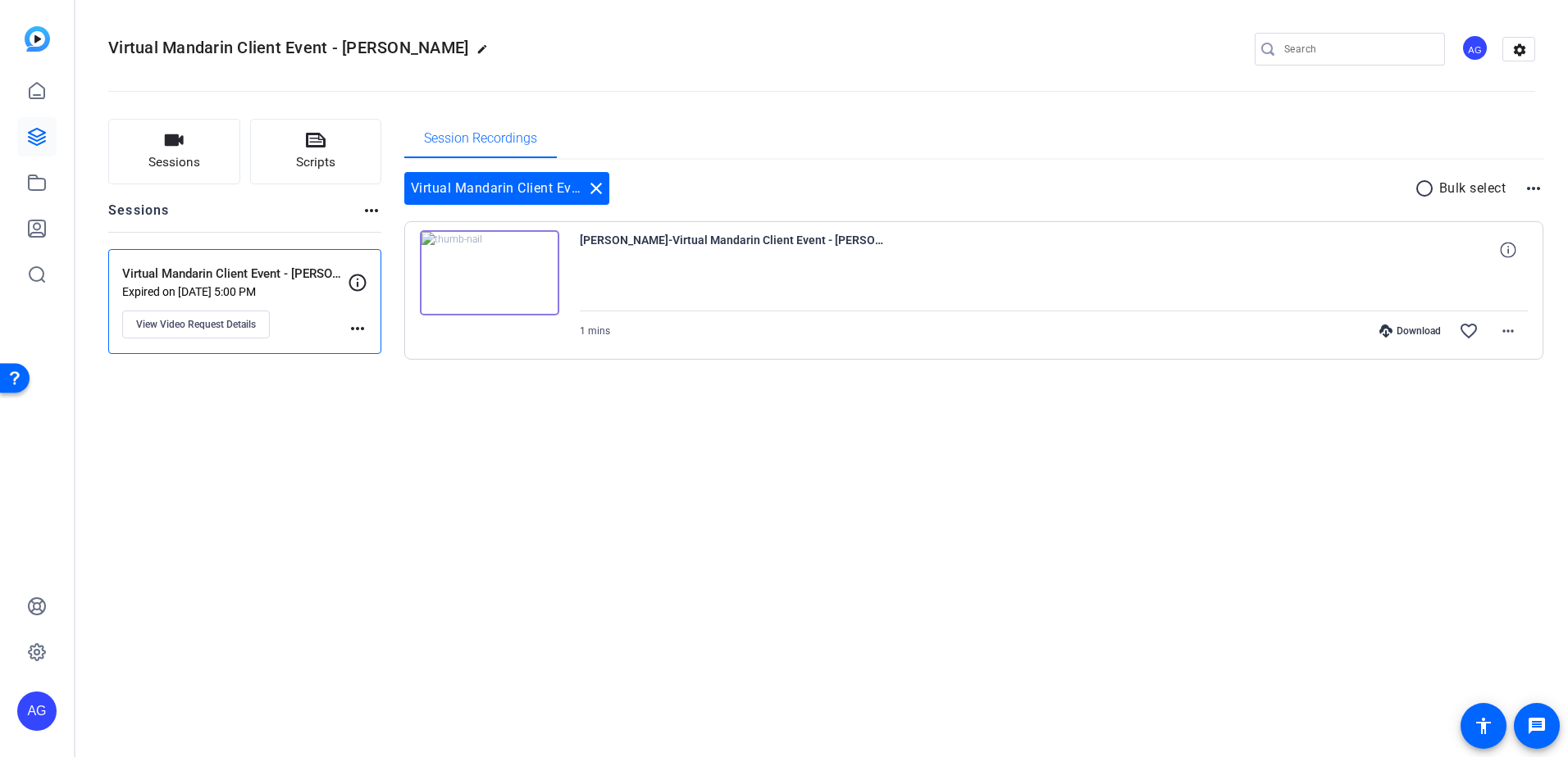
click at [490, 271] on img at bounding box center [489, 272] width 139 height 85
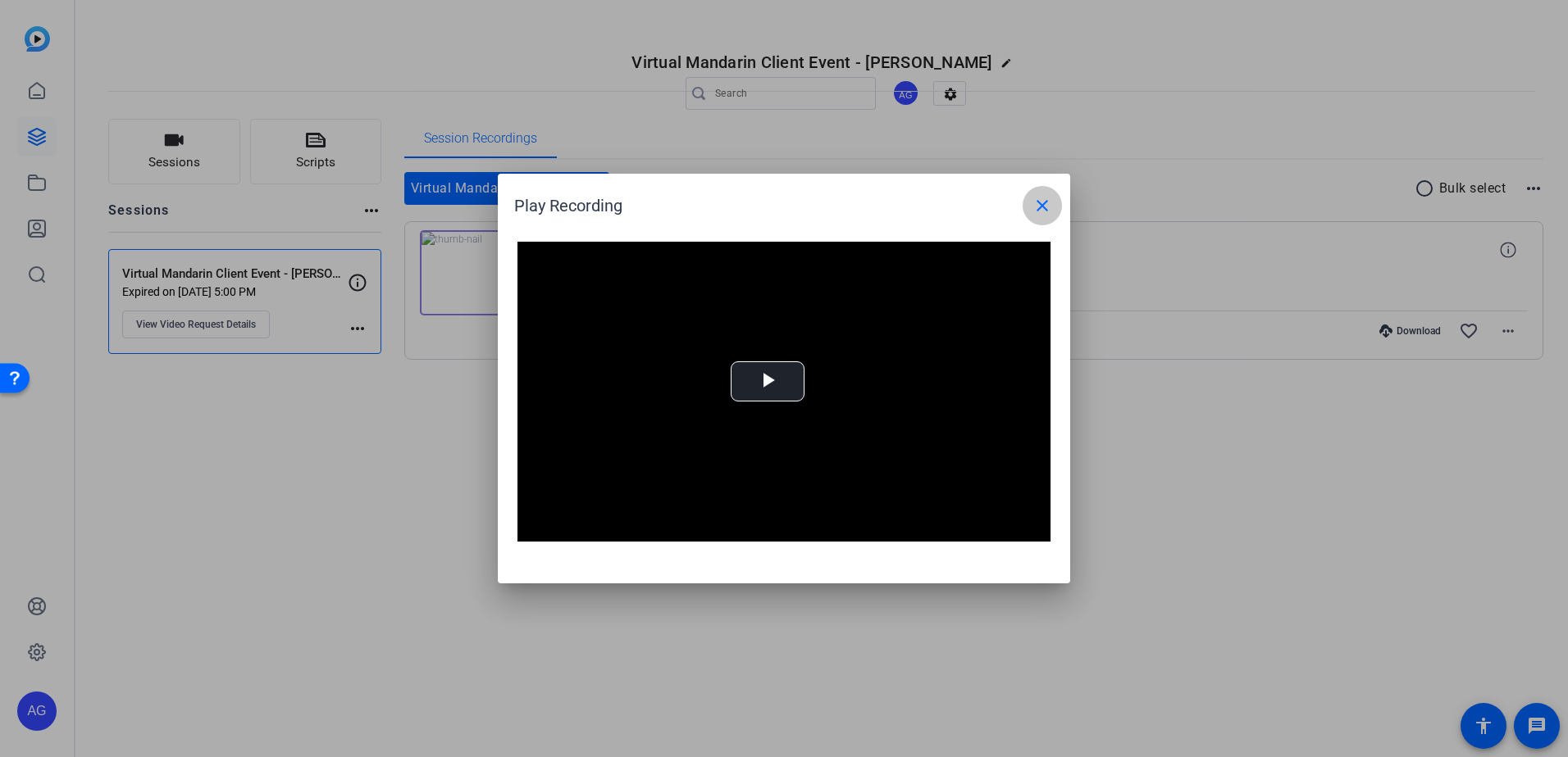
click at [1059, 196] on span at bounding box center [1042, 206] width 40 height 40
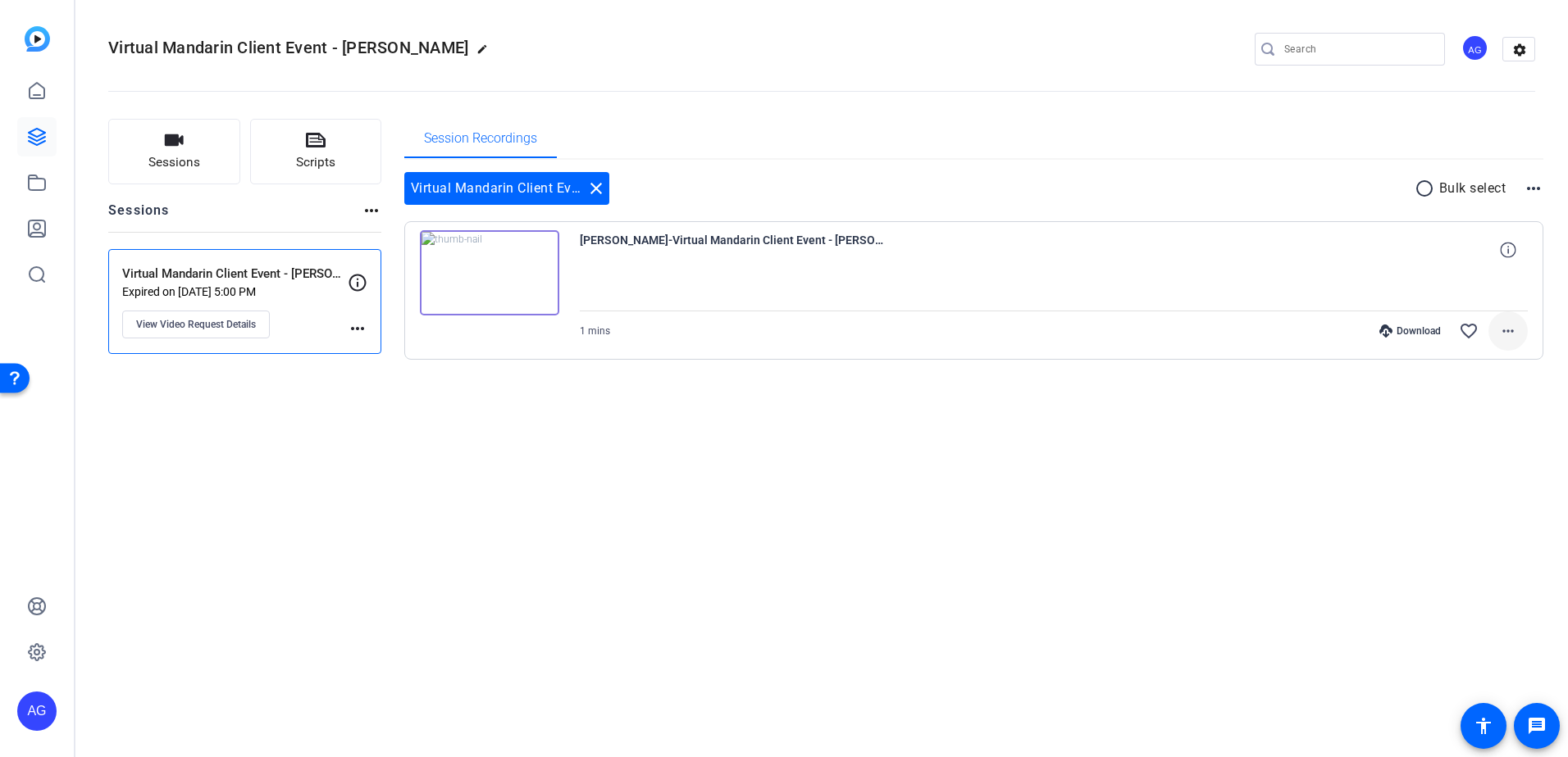
click at [1514, 330] on mat-icon "more_horiz" at bounding box center [1507, 330] width 19 height 19
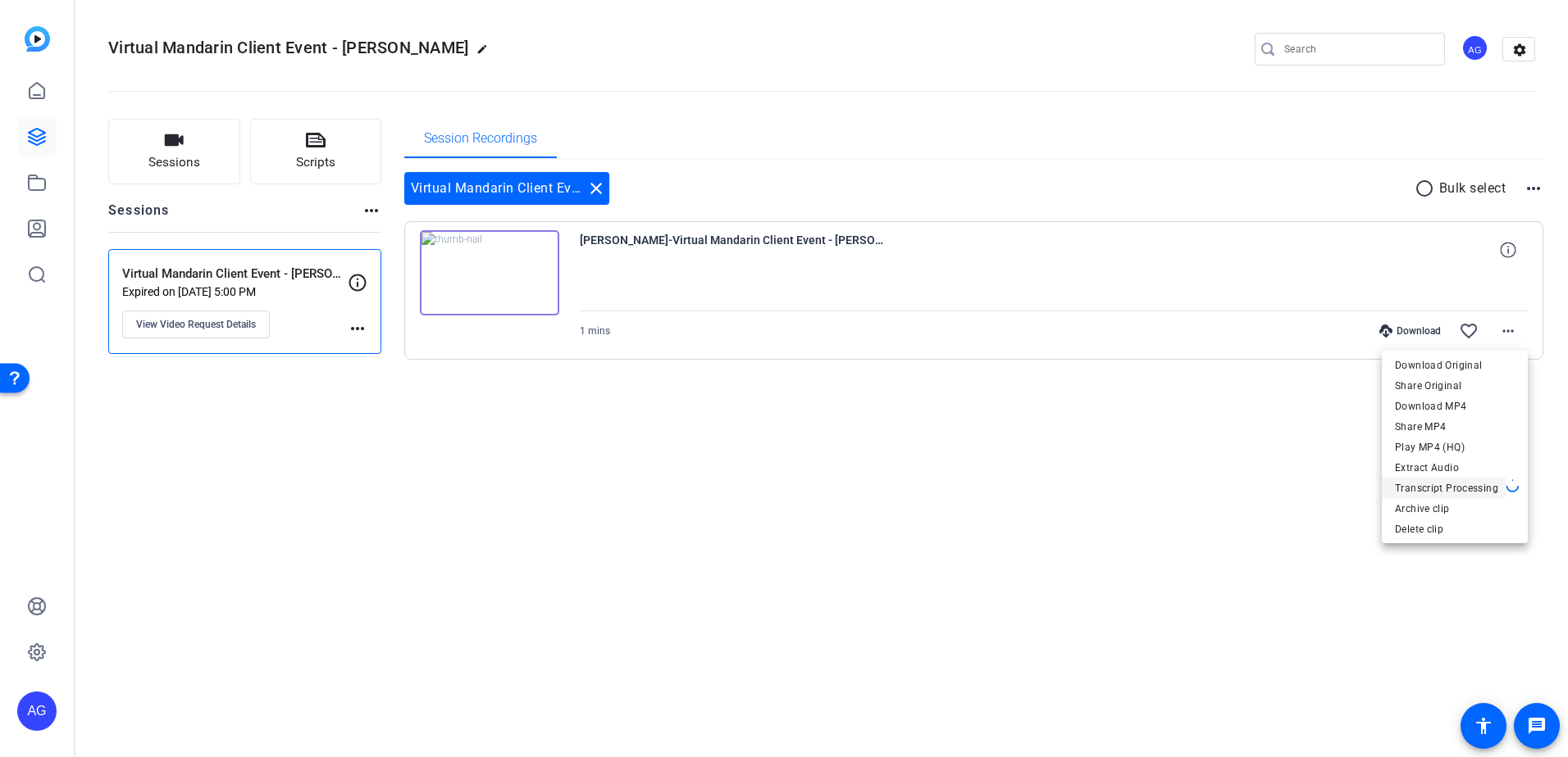
click at [1436, 482] on span "Transcript Processing" at bounding box center [1447, 488] width 105 height 19
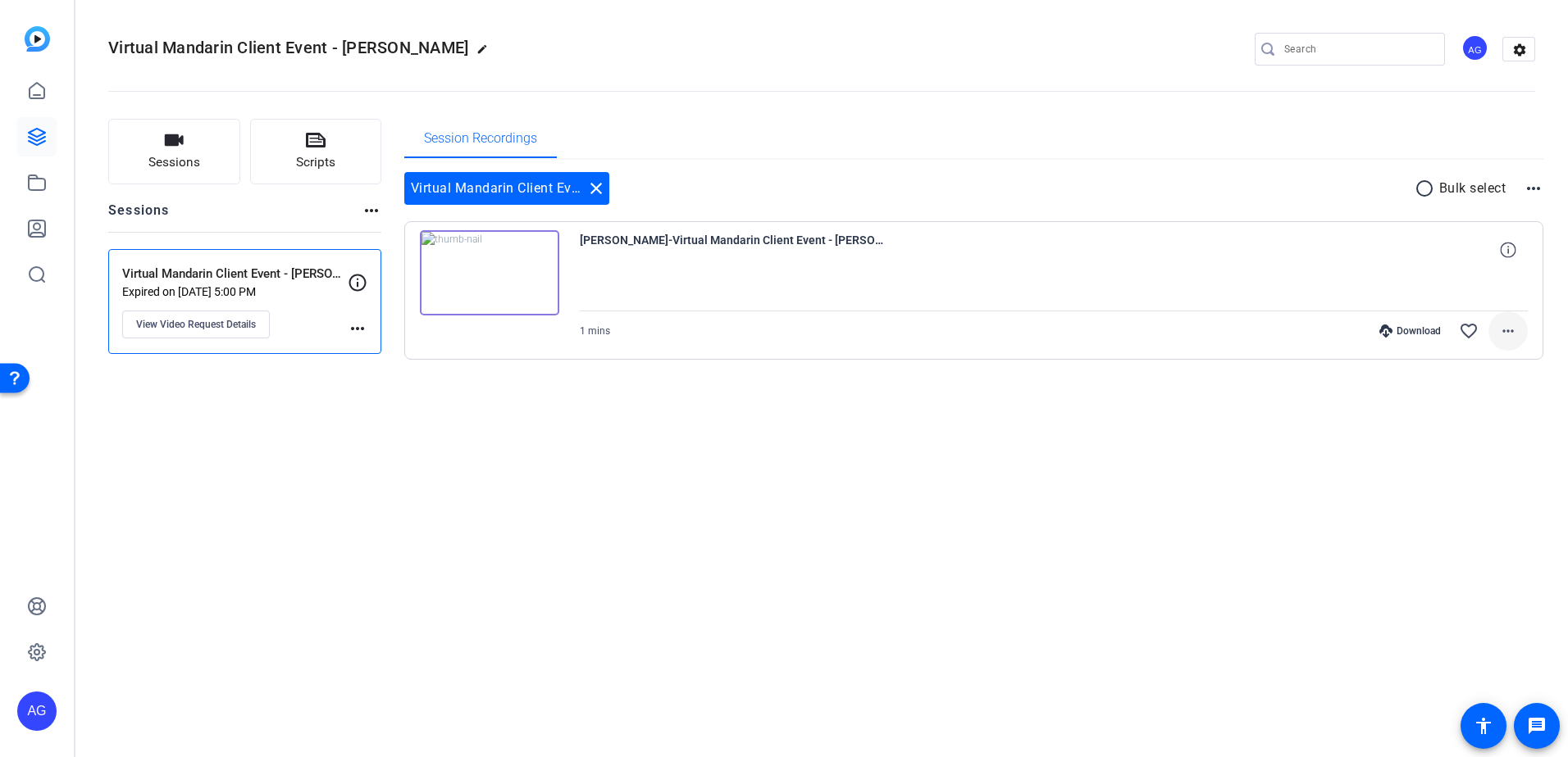
click at [1501, 333] on mat-icon "more_horiz" at bounding box center [1507, 330] width 19 height 19
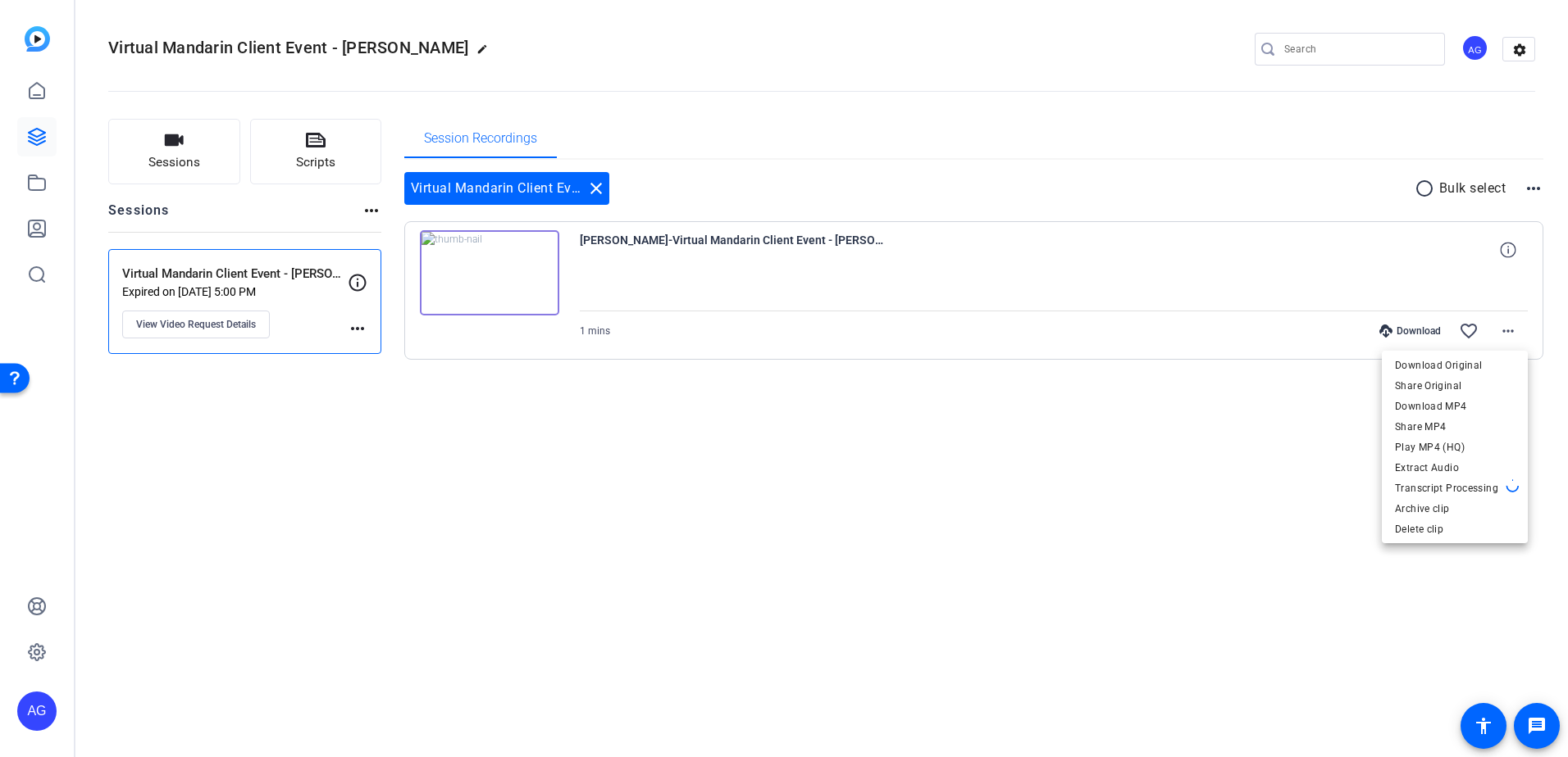
click at [649, 584] on div at bounding box center [784, 378] width 1568 height 757
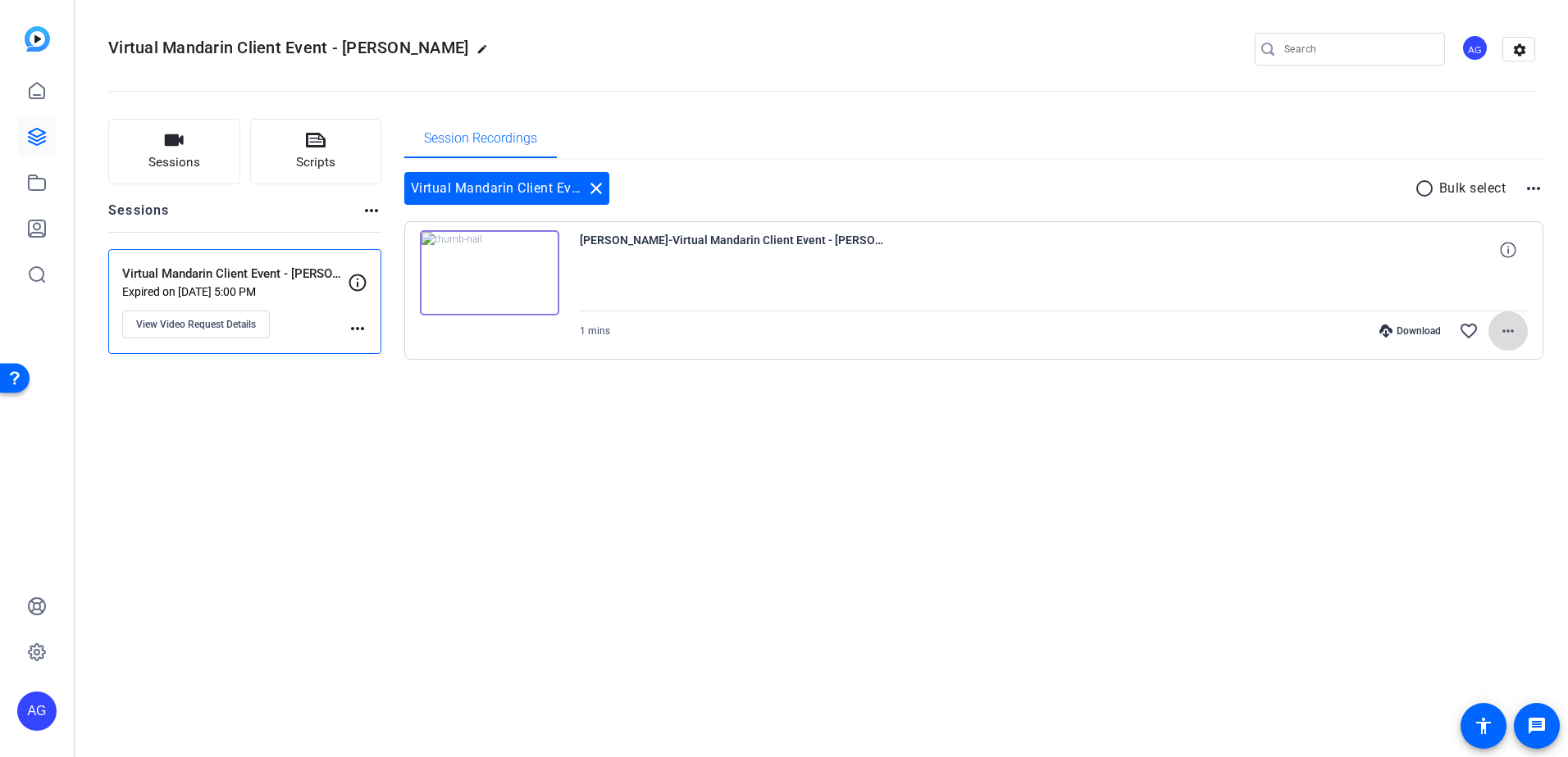
click at [1515, 338] on mat-icon "more_horiz" at bounding box center [1507, 330] width 19 height 19
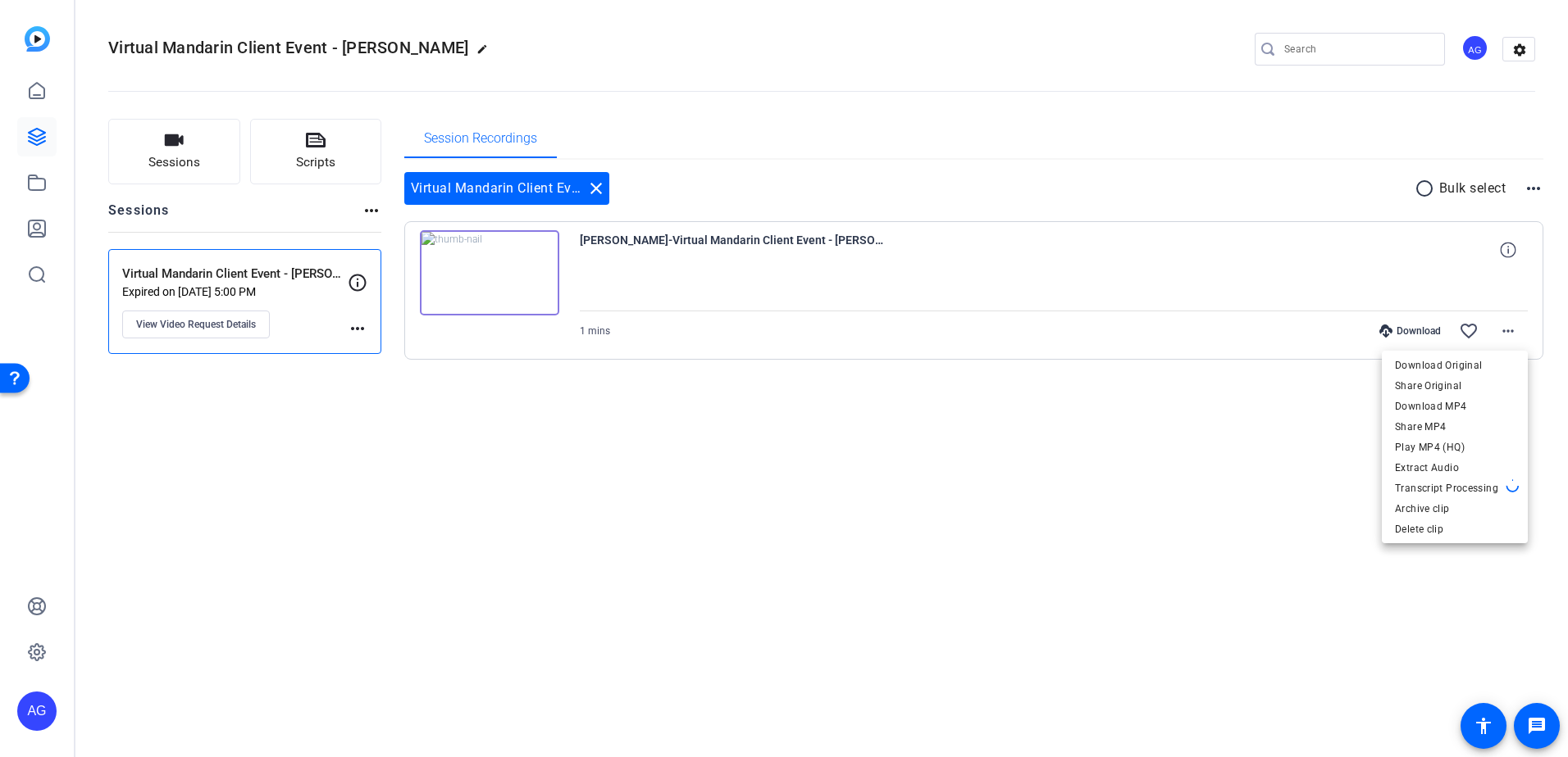
click at [1011, 529] on div at bounding box center [784, 378] width 1568 height 757
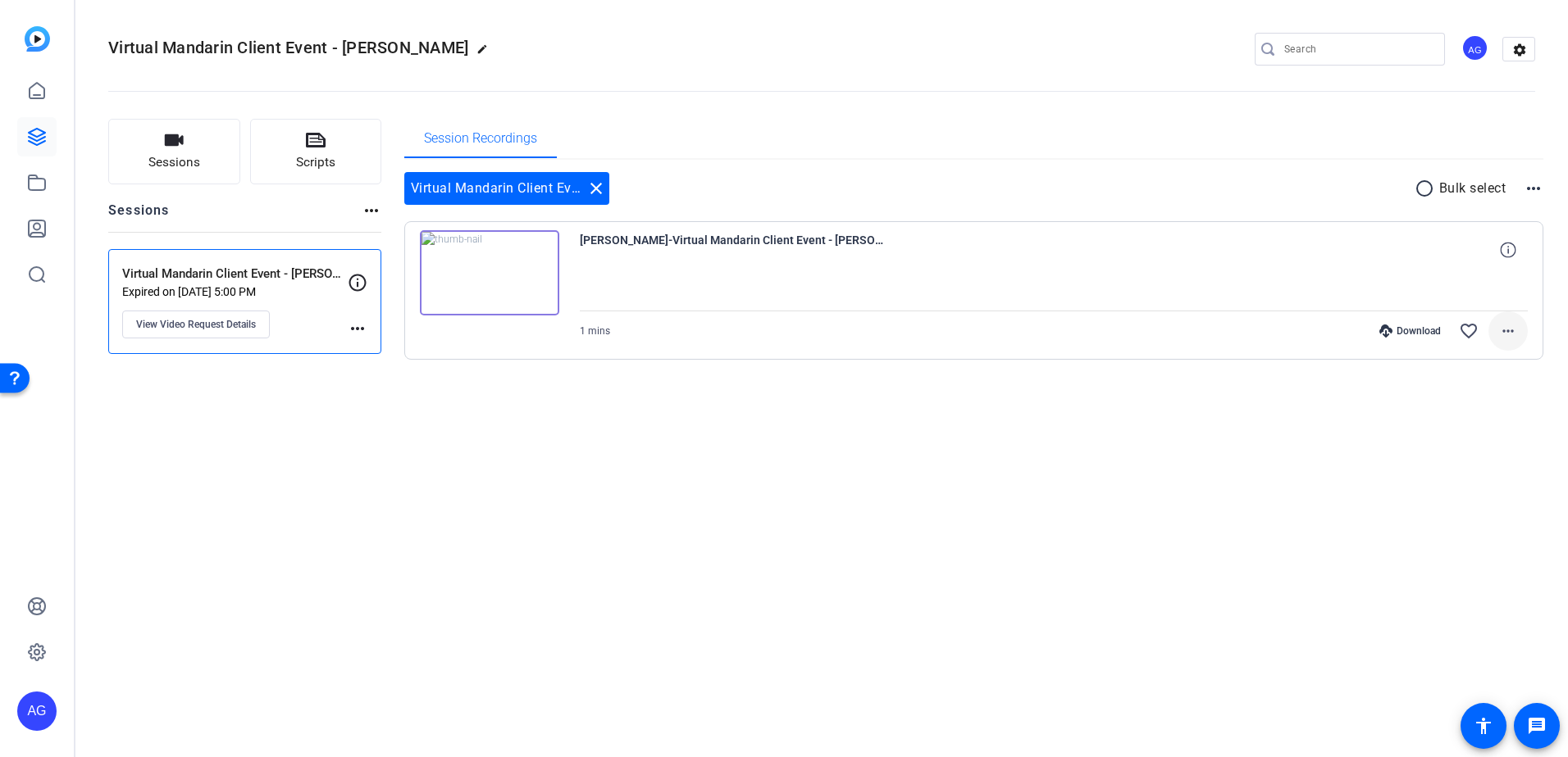
click at [1511, 333] on mat-icon "more_horiz" at bounding box center [1507, 330] width 19 height 19
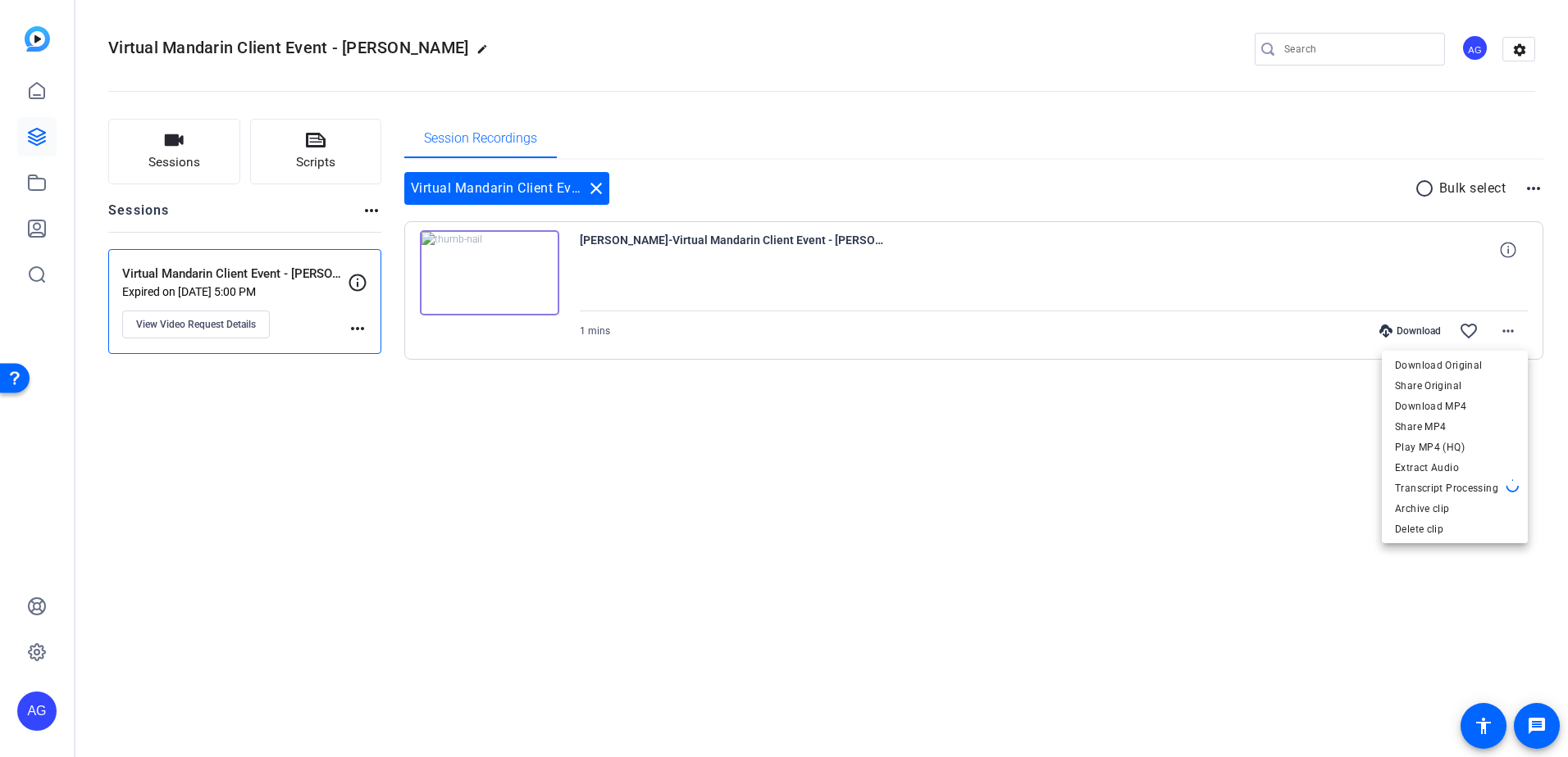
click at [1514, 333] on div at bounding box center [784, 378] width 1568 height 757
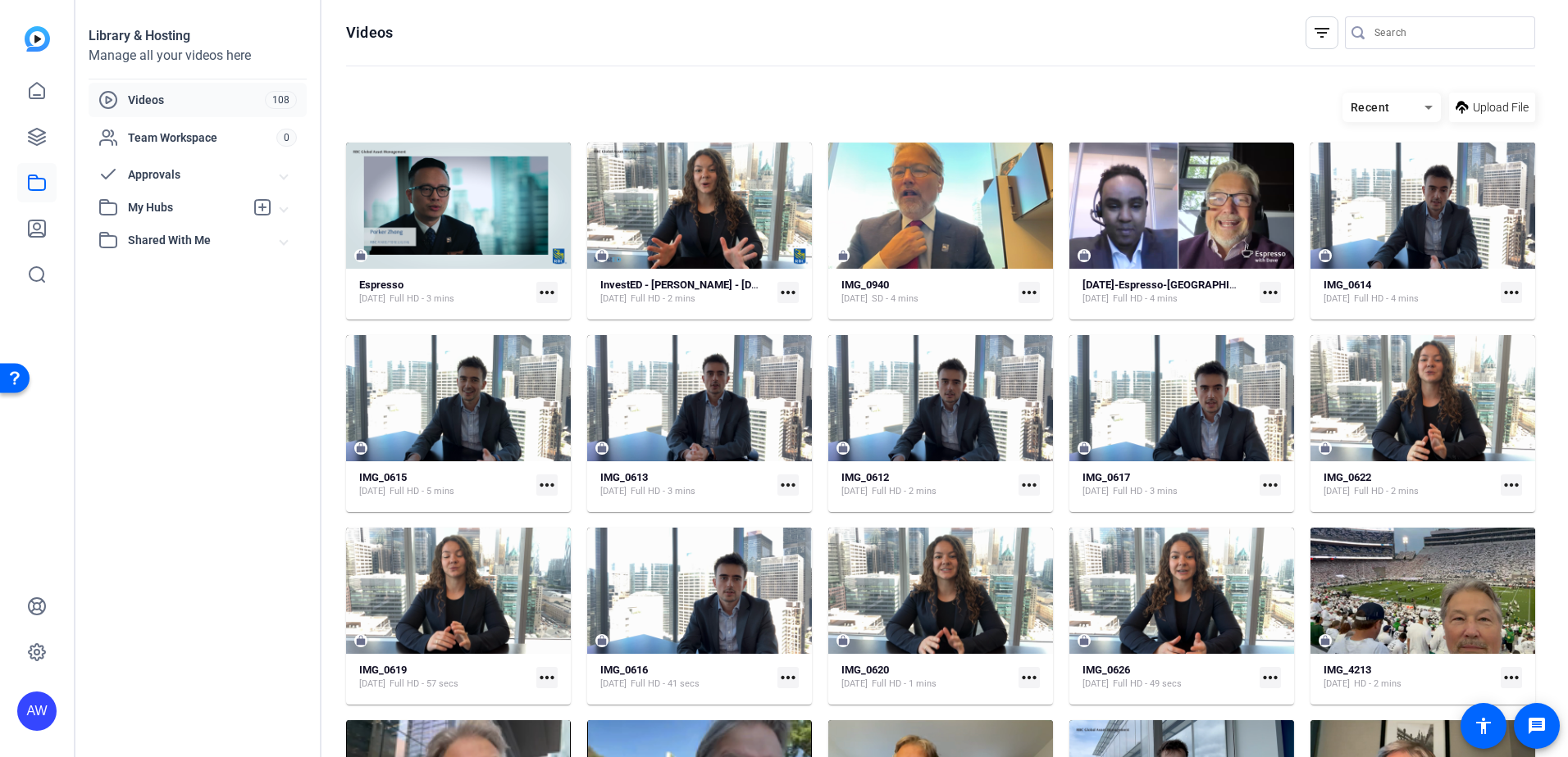
click at [233, 235] on span "Shared With Me" at bounding box center [204, 240] width 153 height 17
click at [172, 201] on span "My Hubs" at bounding box center [186, 207] width 116 height 17
click at [175, 234] on link "Jordan Wong - InvestED with GAM 2" at bounding box center [202, 244] width 208 height 33
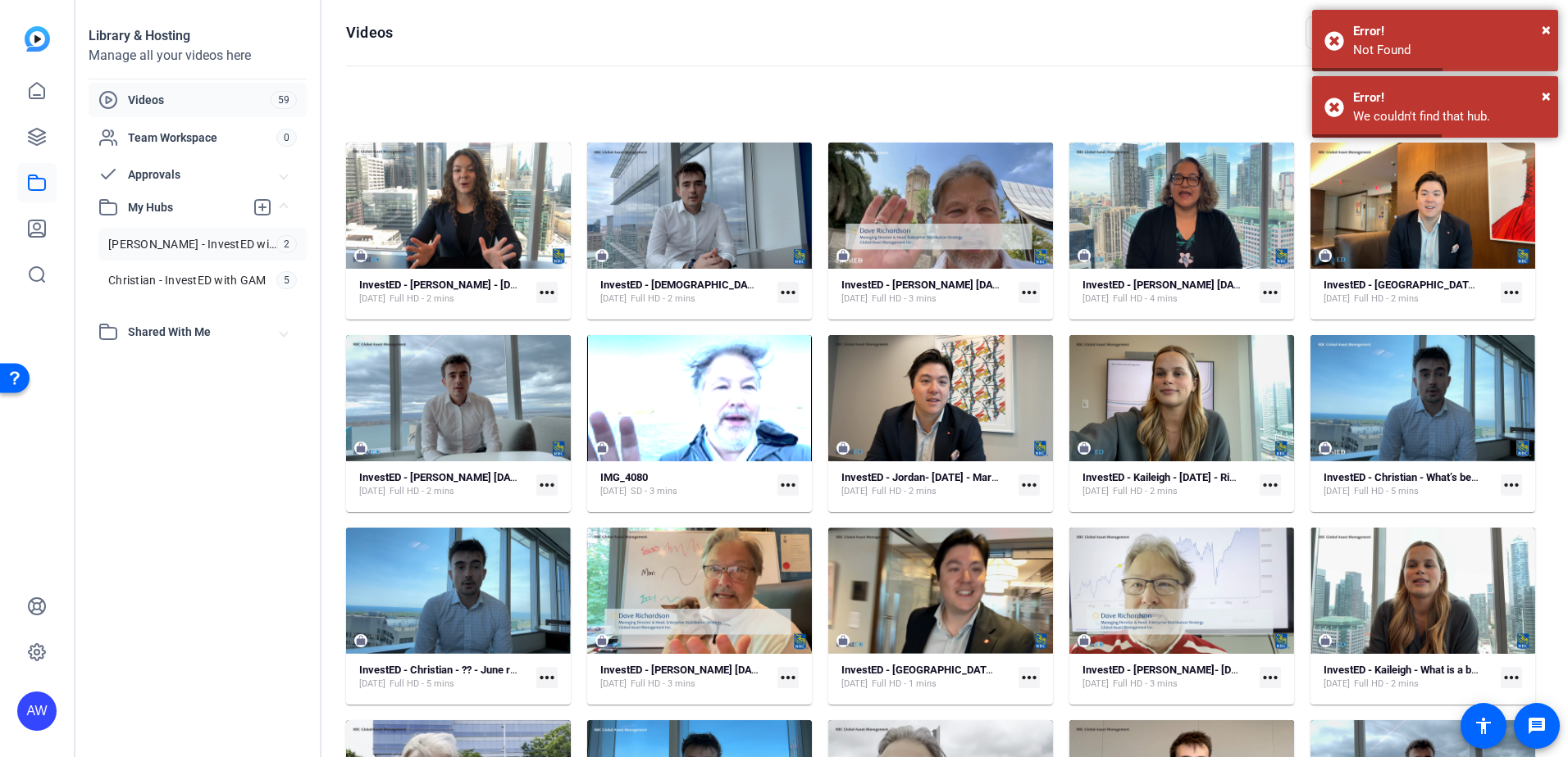
click at [259, 250] on span "[PERSON_NAME] - InvestED with GAM" at bounding box center [191, 244] width 168 height 16
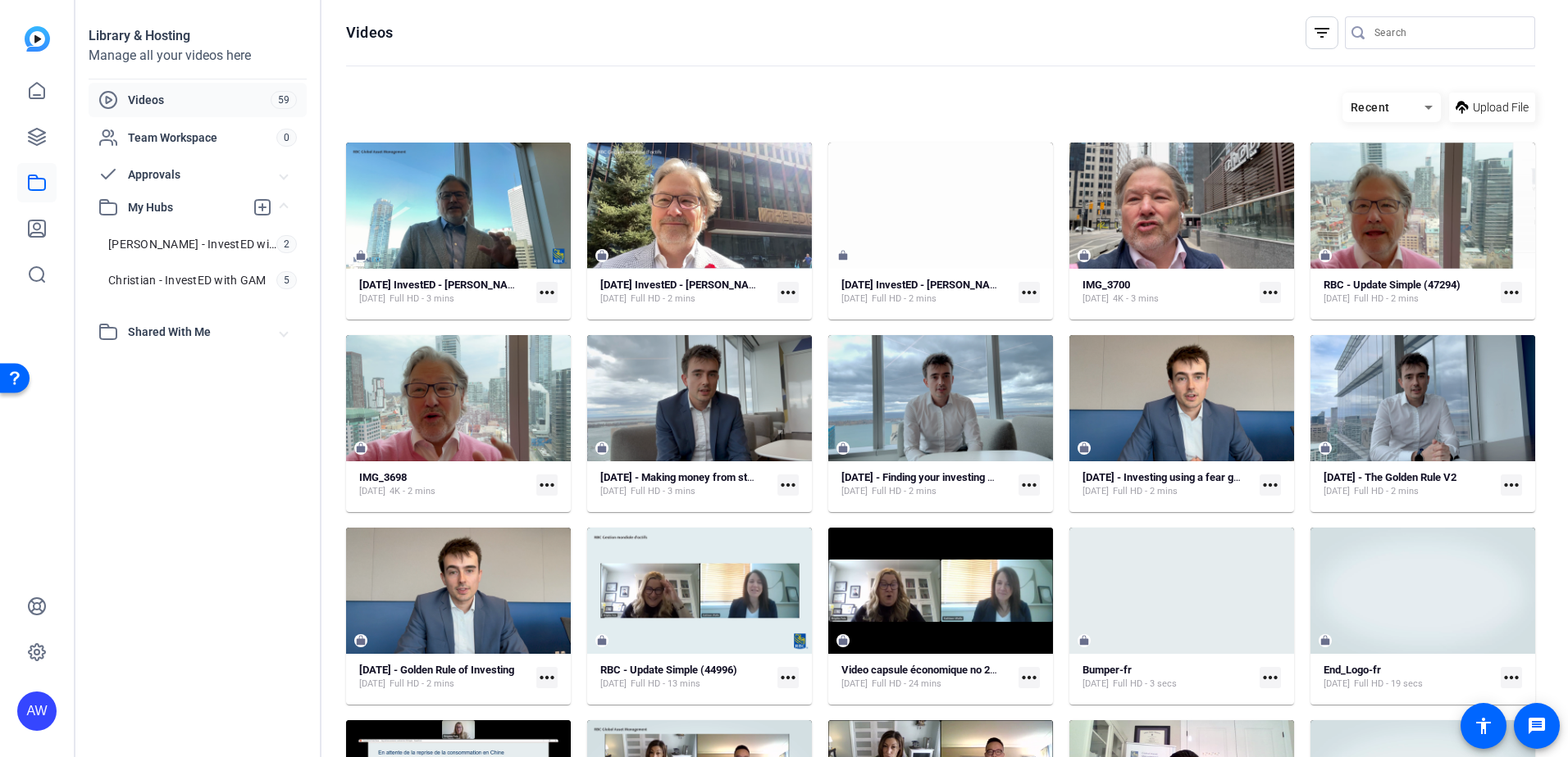
click at [27, 717] on div "AW" at bounding box center [36, 711] width 40 height 40
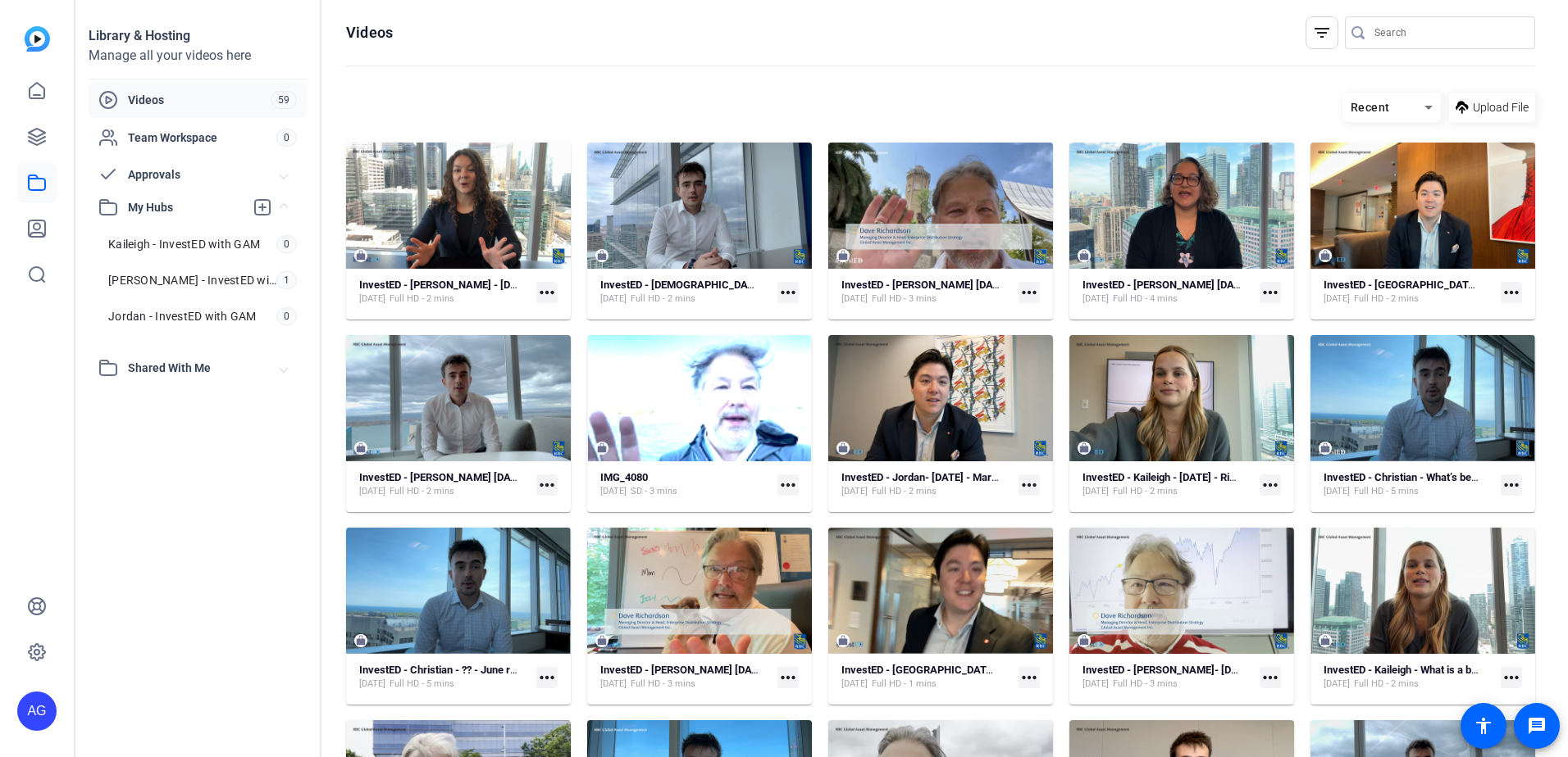
click at [34, 711] on div "AG" at bounding box center [36, 711] width 40 height 40
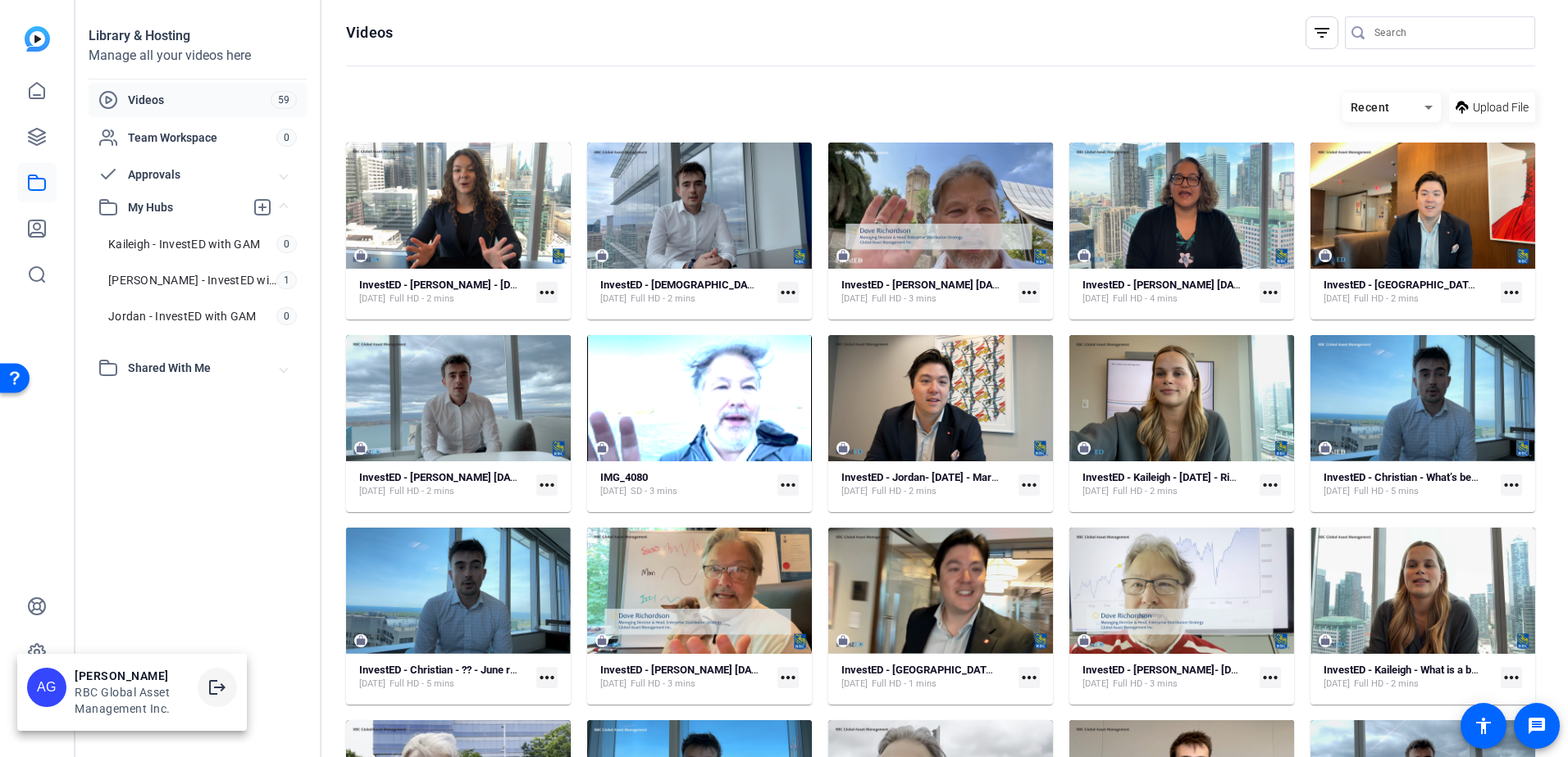
click at [220, 686] on mat-icon "logout" at bounding box center [217, 687] width 19 height 19
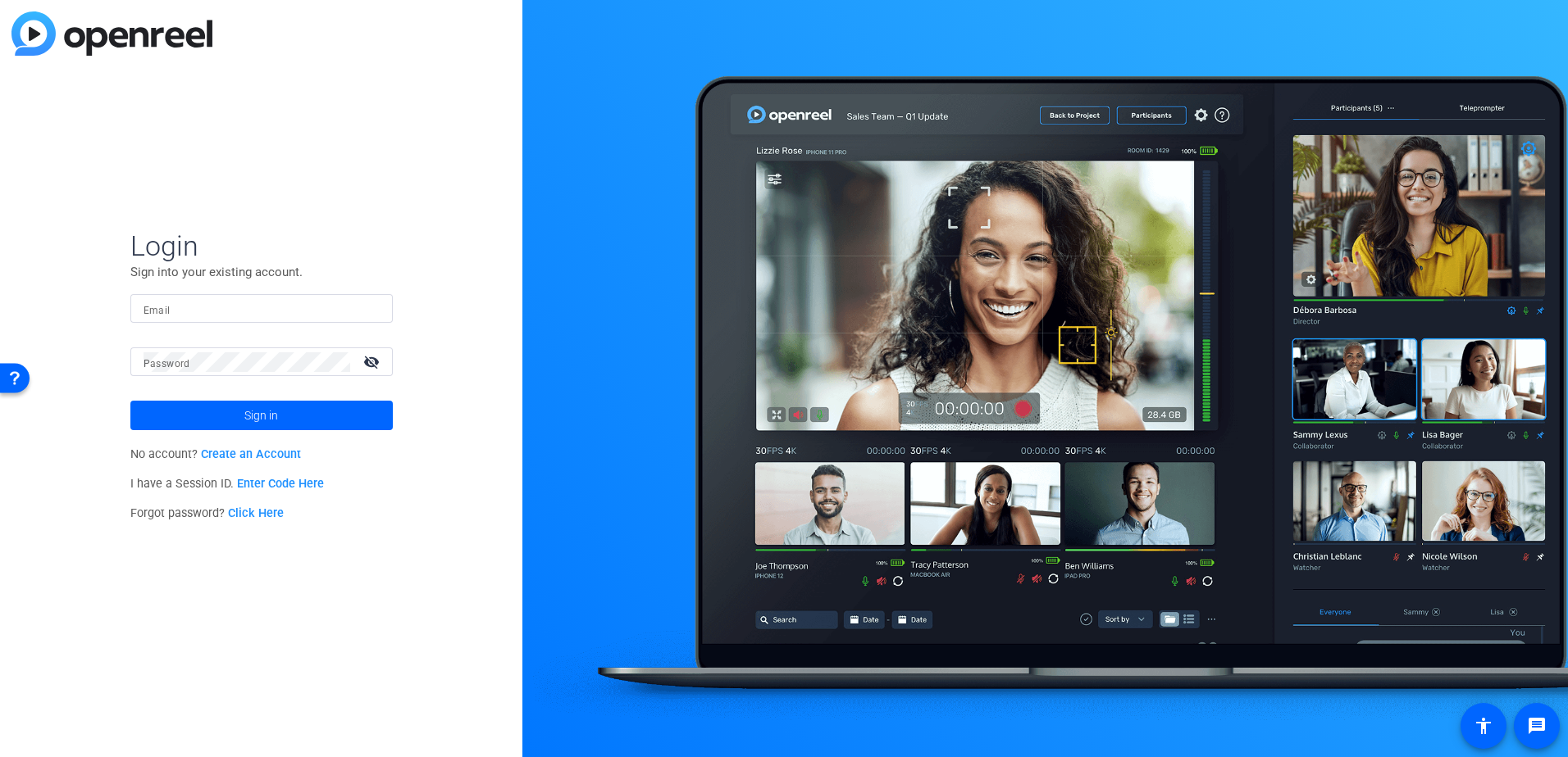
click at [202, 307] on input "Email" at bounding box center [261, 309] width 236 height 19
type input "ashley.williams@rbc.com"
click at [179, 358] on mat-label "Password" at bounding box center [166, 364] width 46 height 12
click at [131, 400] on button "Sign in" at bounding box center [261, 415] width 262 height 30
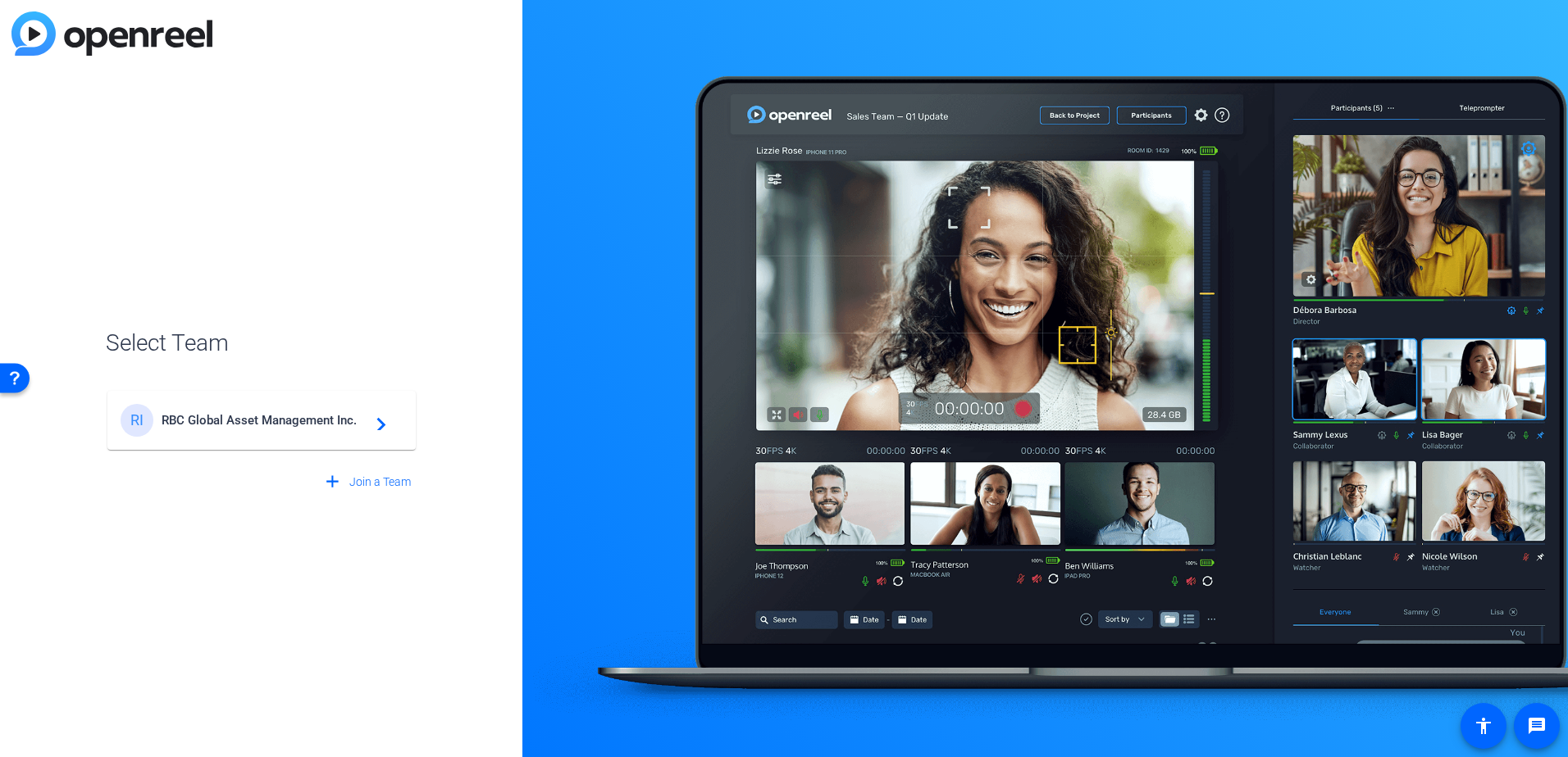
click at [206, 426] on span "RBC Global Asset Management Inc." at bounding box center [263, 420] width 205 height 14
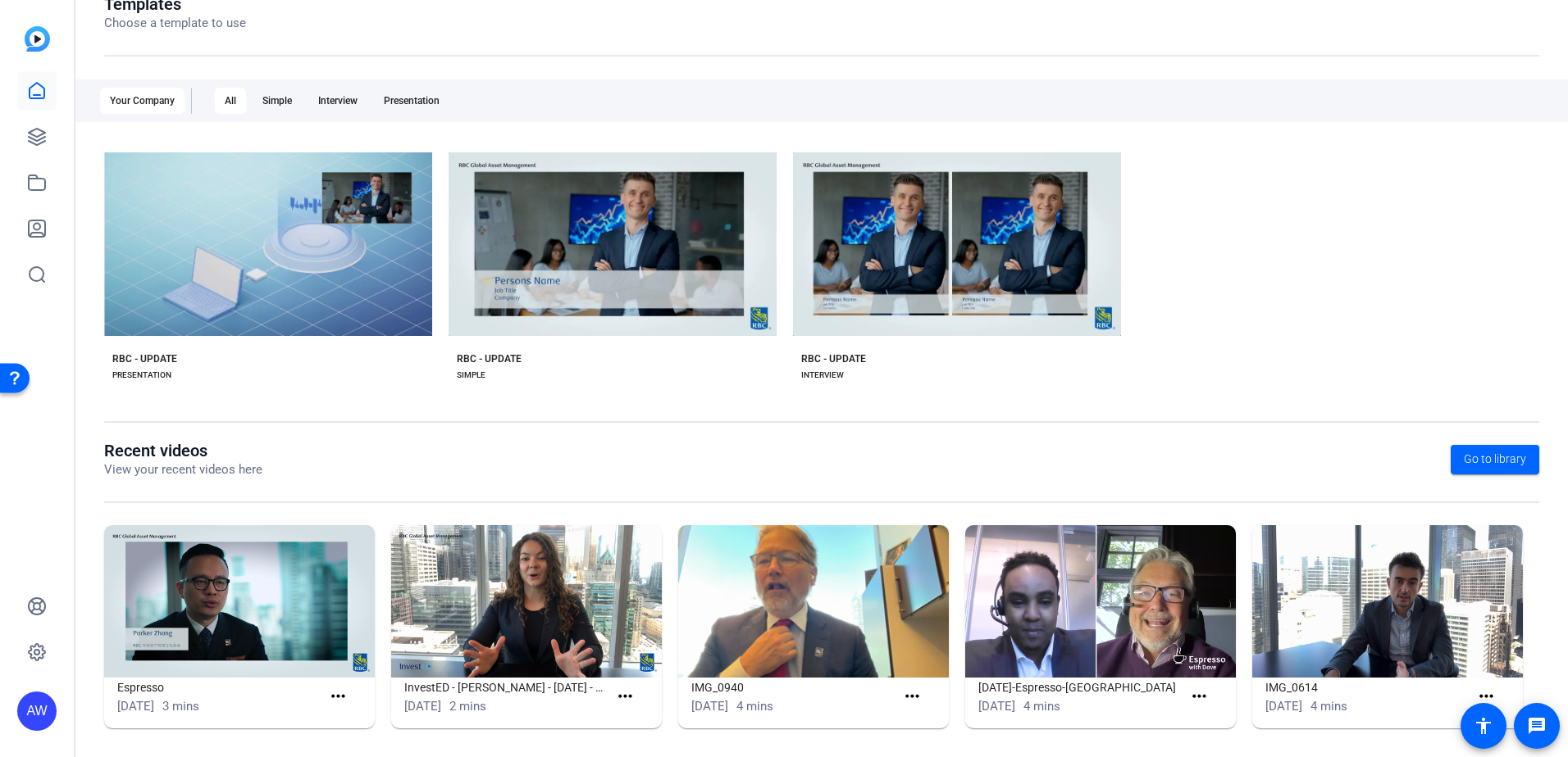
scroll to position [211, 0]
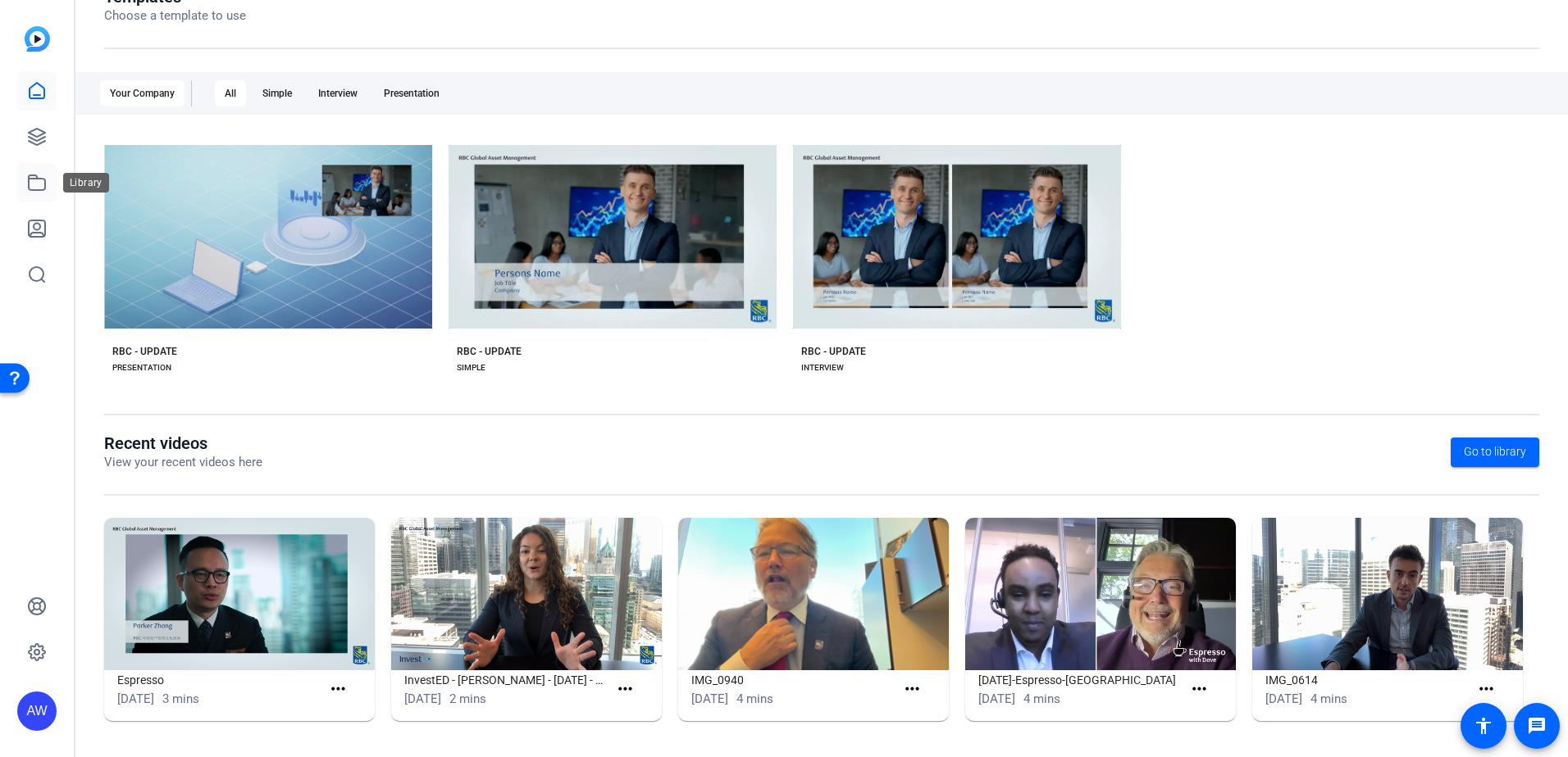
click at [46, 181] on link at bounding box center [36, 182] width 40 height 40
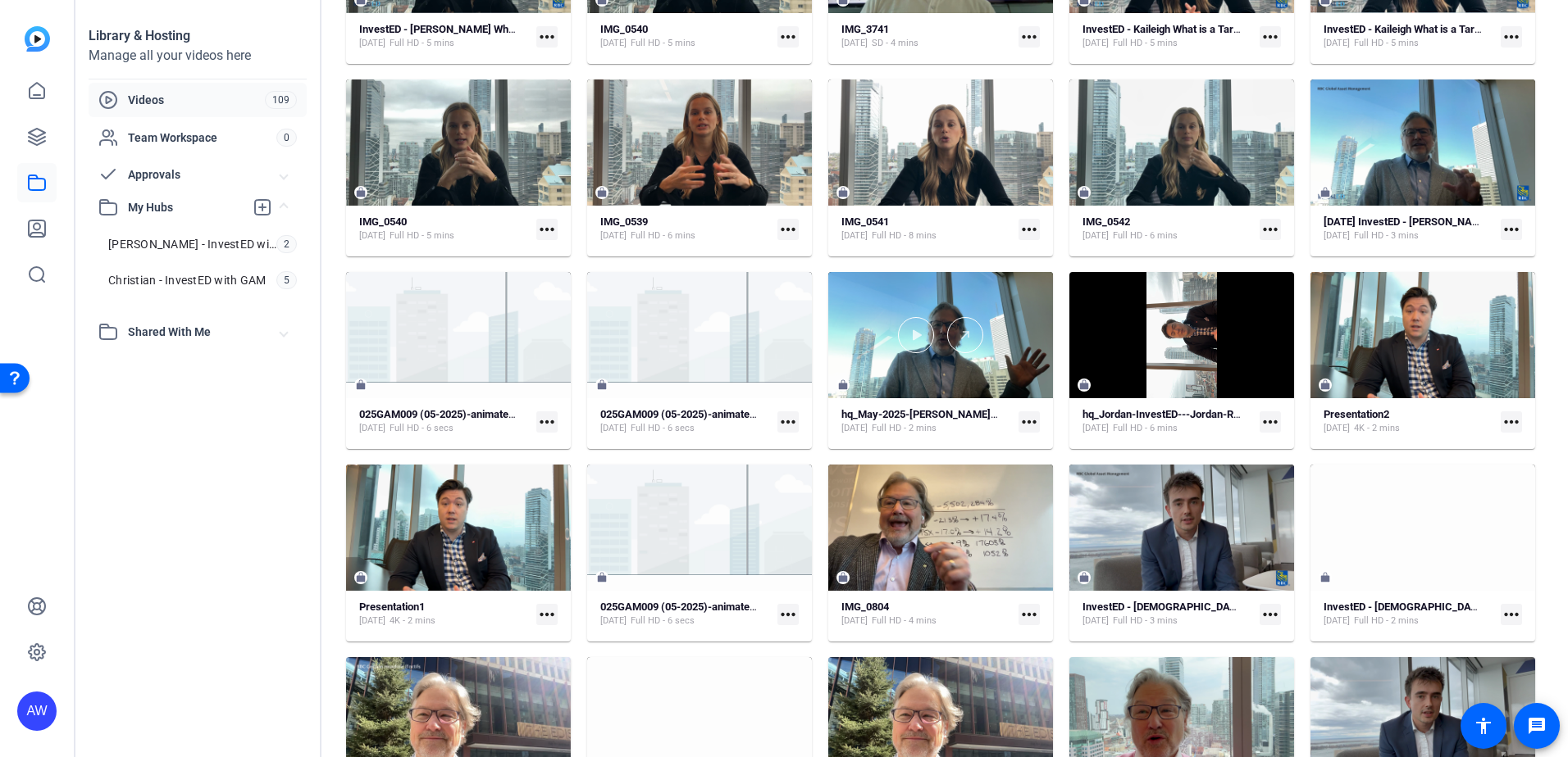
scroll to position [3386, 0]
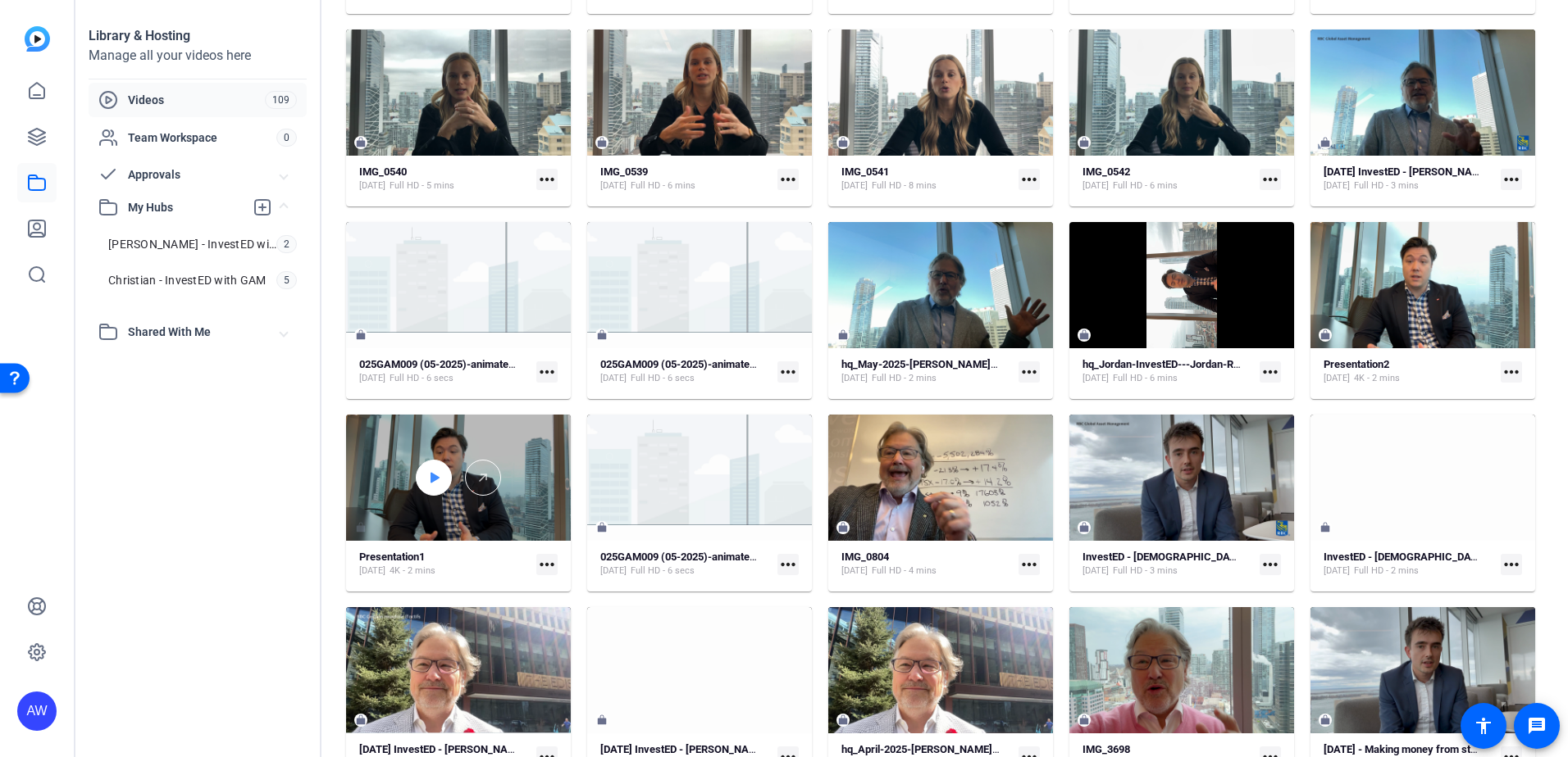
click at [436, 482] on icon at bounding box center [434, 477] width 13 height 19
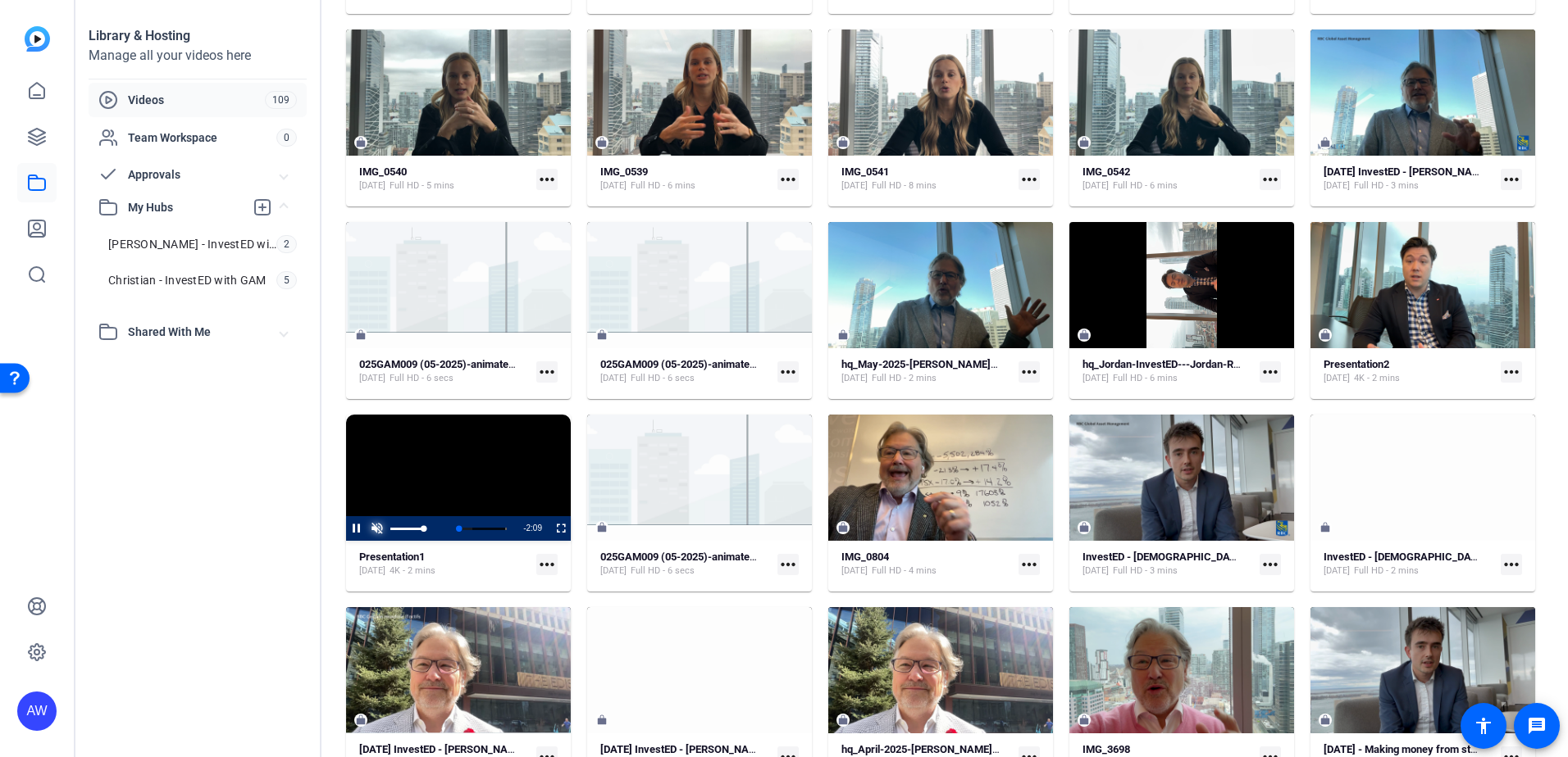
click at [367, 529] on span "Video Player" at bounding box center [376, 529] width 20 height 0
click at [346, 524] on span "Video Player" at bounding box center [346, 528] width 0 height 24
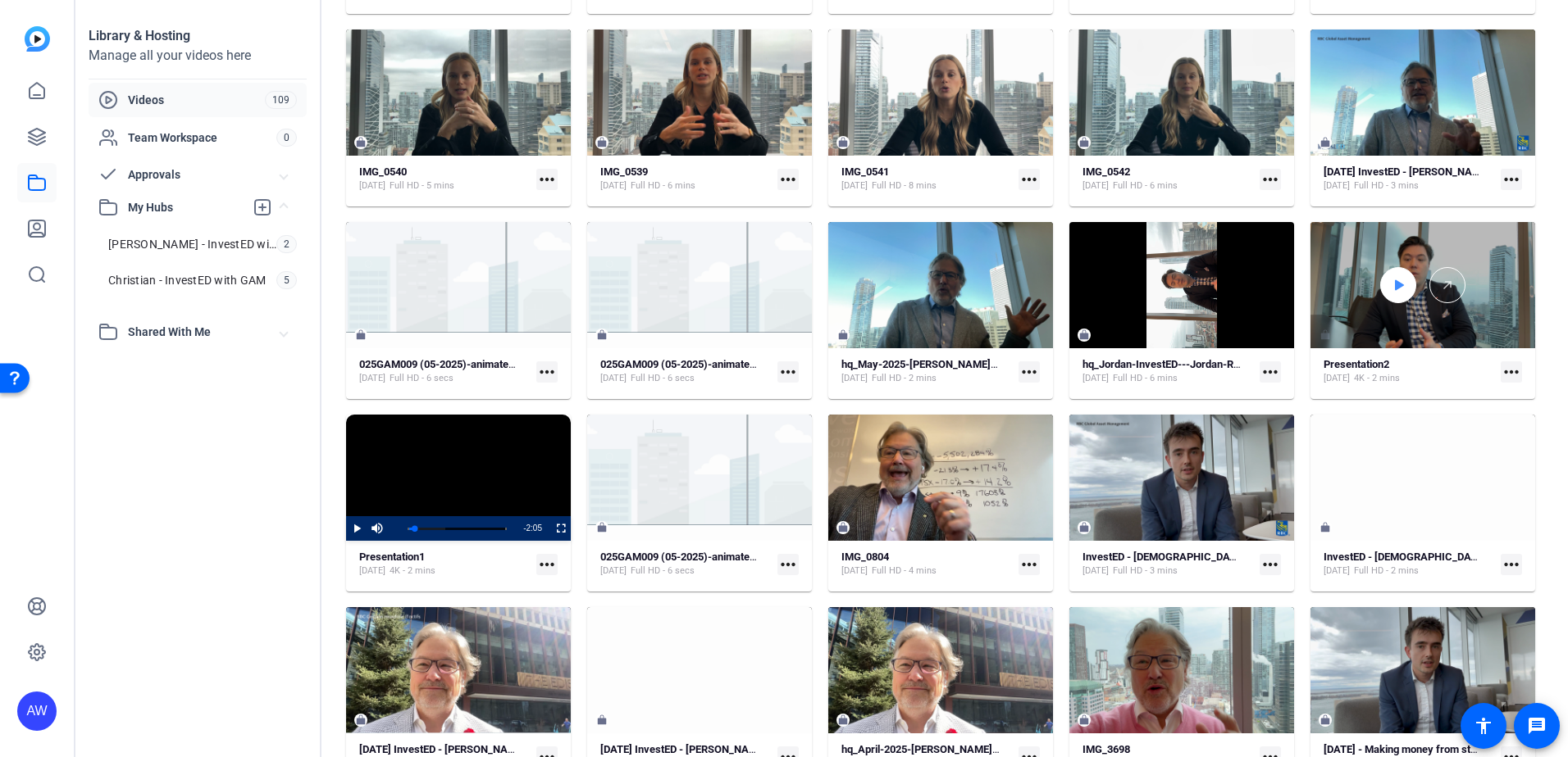
click at [1392, 293] on icon at bounding box center [1398, 285] width 13 height 19
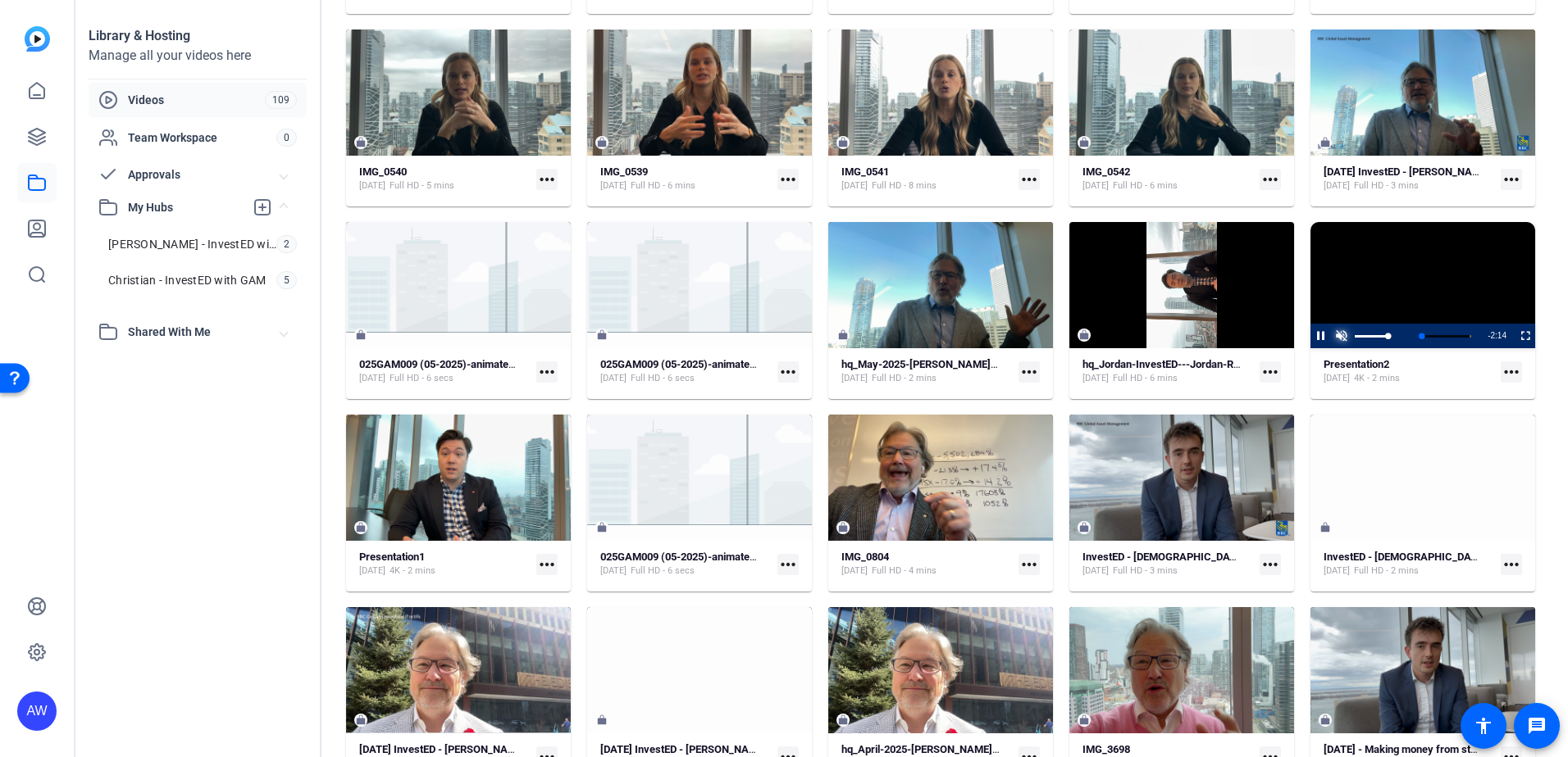
click at [1334, 336] on span "Video Player" at bounding box center [1341, 336] width 20 height 0
click at [1310, 337] on span "Video Player" at bounding box center [1310, 336] width 0 height 24
click at [1154, 281] on icon at bounding box center [1158, 285] width 9 height 11
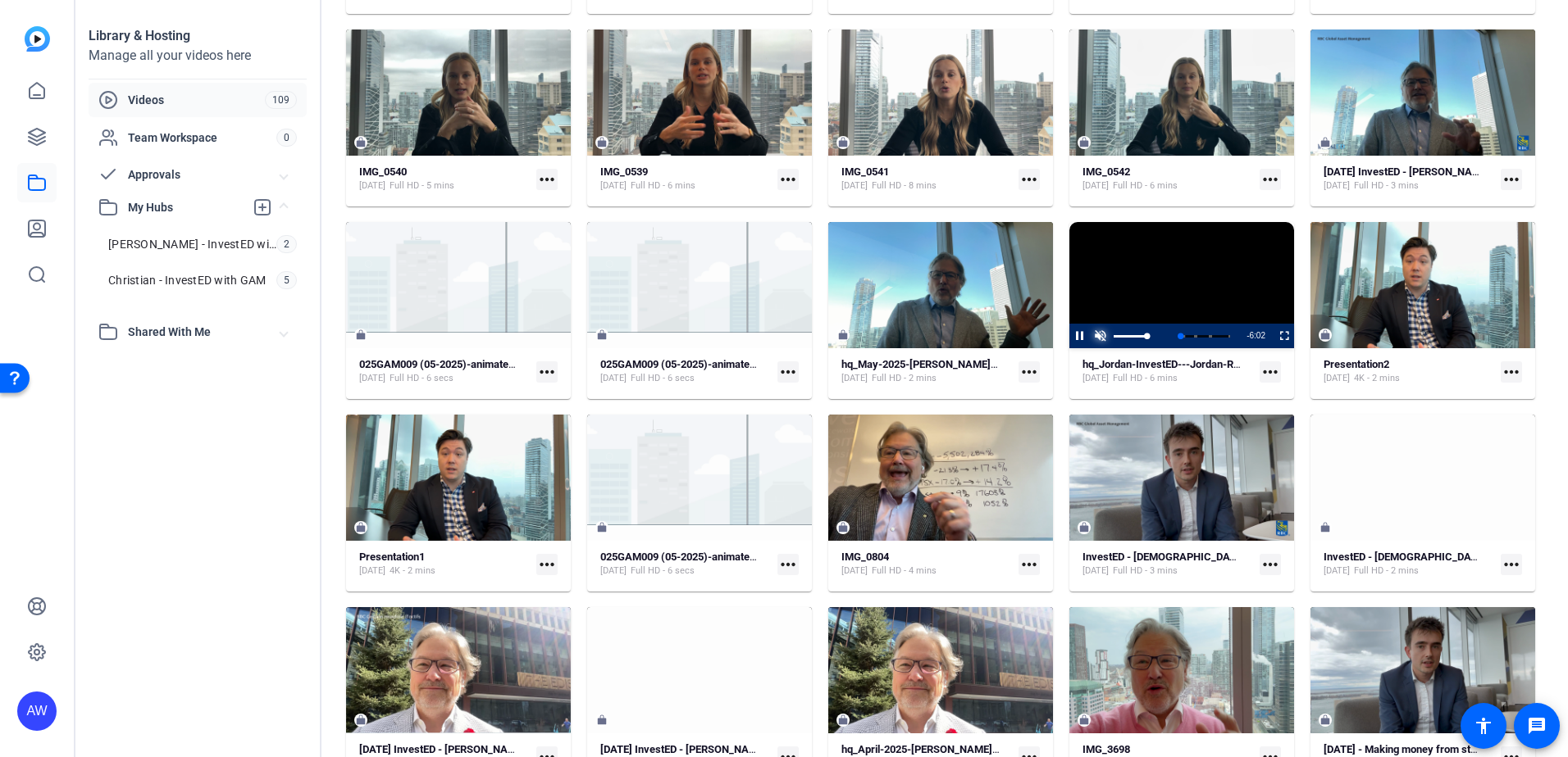
click at [1092, 336] on span "Video Player" at bounding box center [1100, 336] width 20 height 0
click at [1070, 332] on span "Video Player" at bounding box center [1070, 336] width 0 height 24
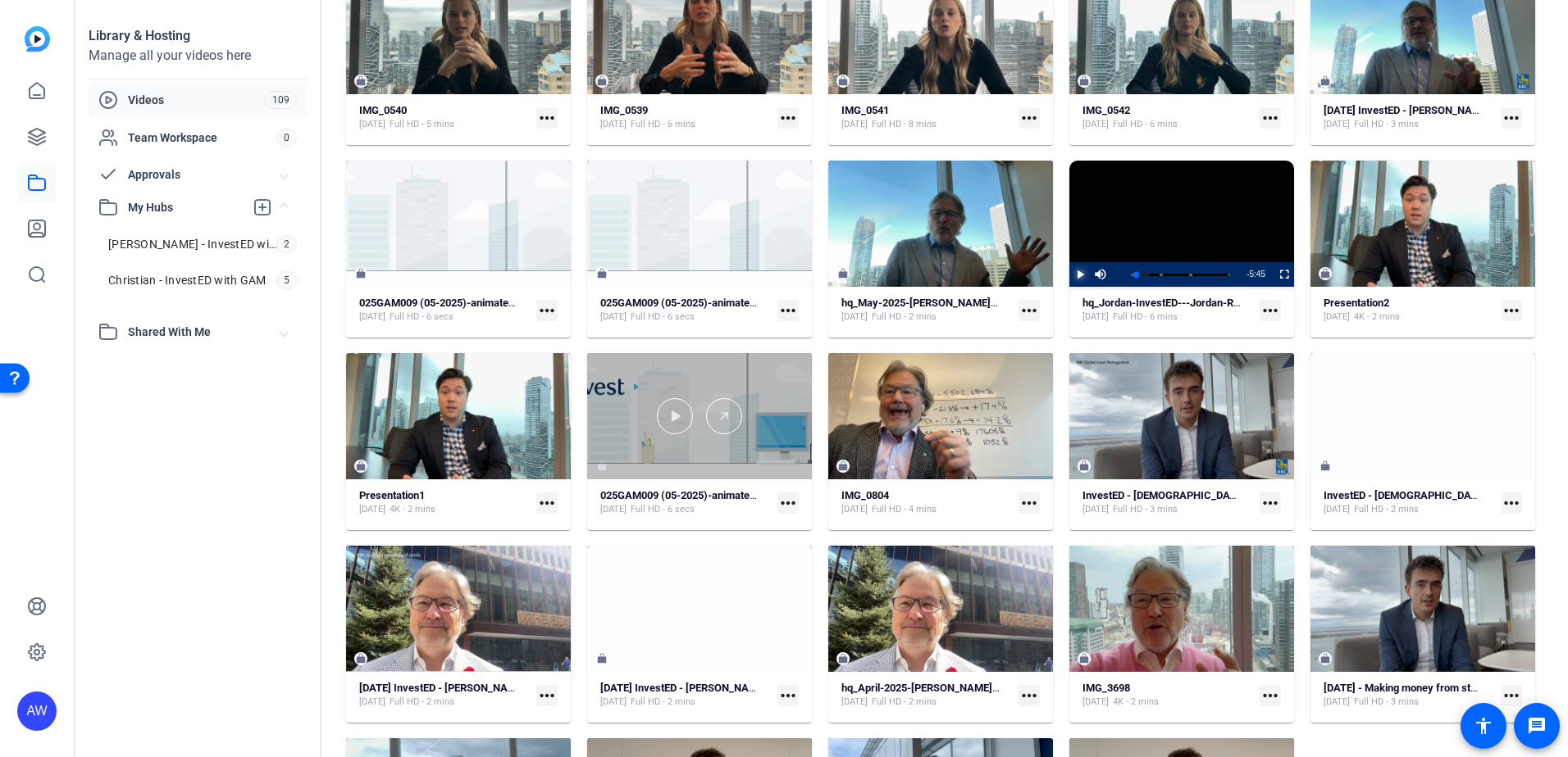
scroll to position [3444, 0]
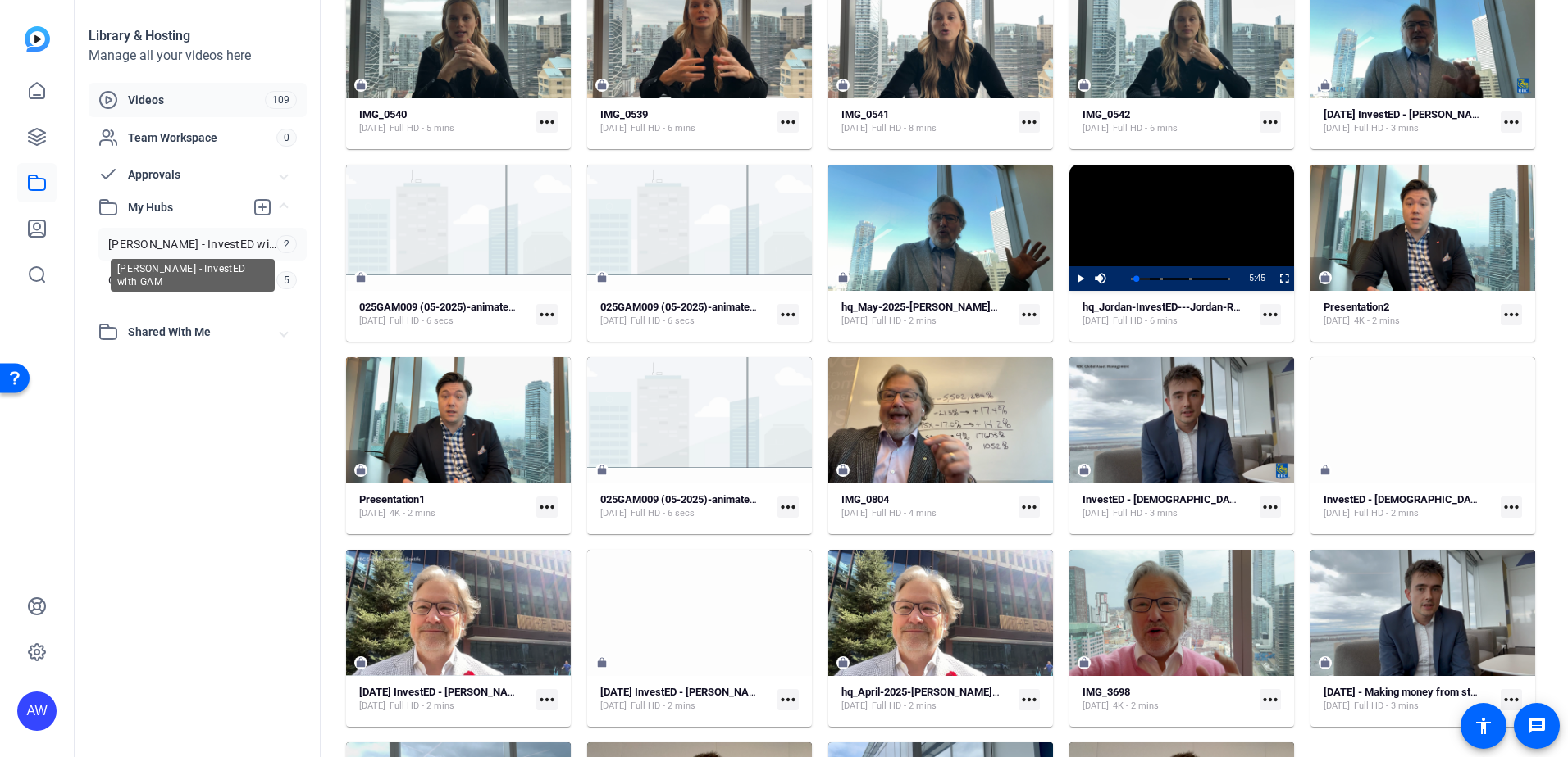
click at [208, 244] on span "[PERSON_NAME] - InvestED with GAM" at bounding box center [191, 244] width 168 height 16
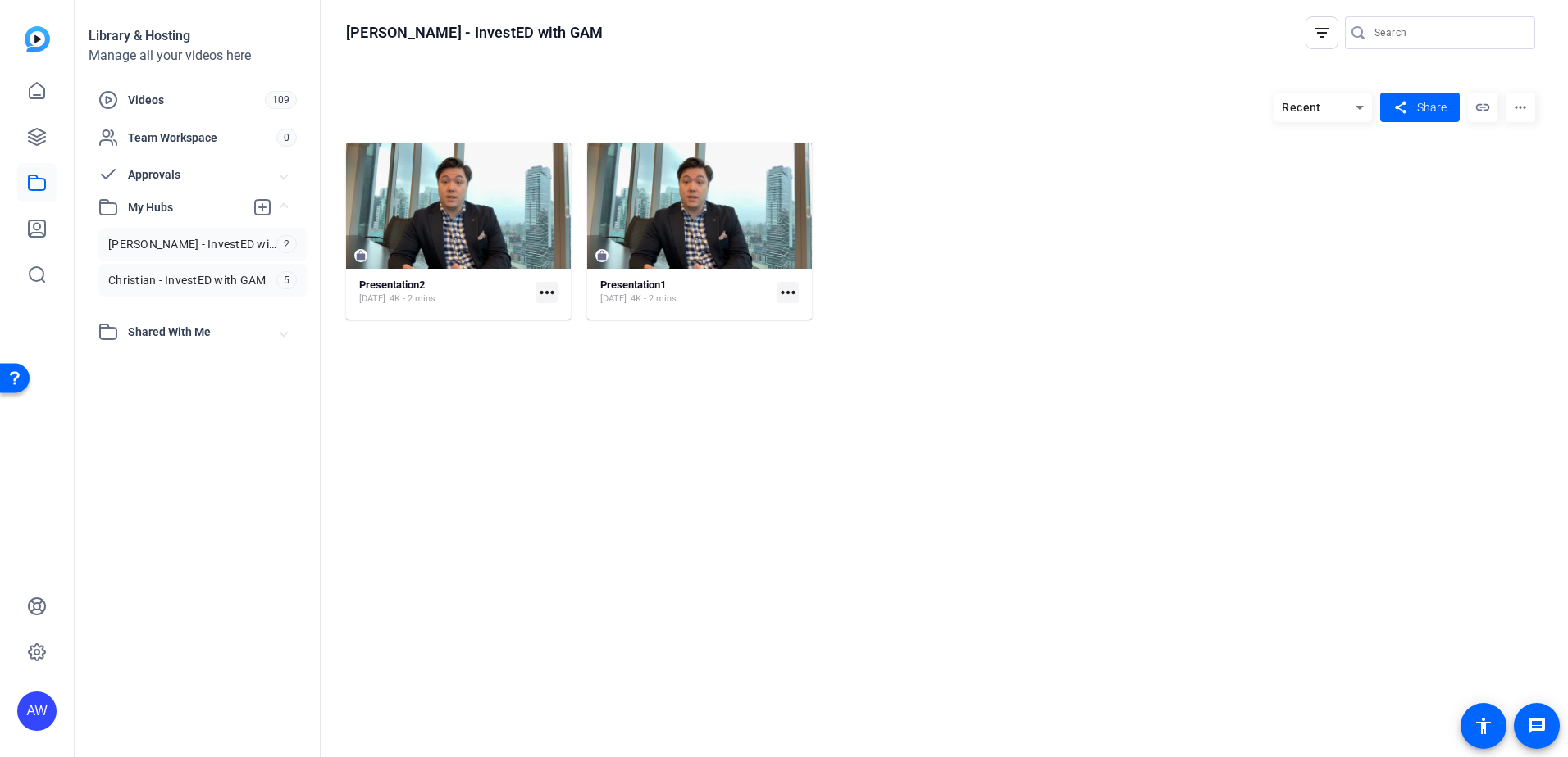
click at [210, 287] on span "Christian - InvestED with GAM" at bounding box center [186, 280] width 158 height 16
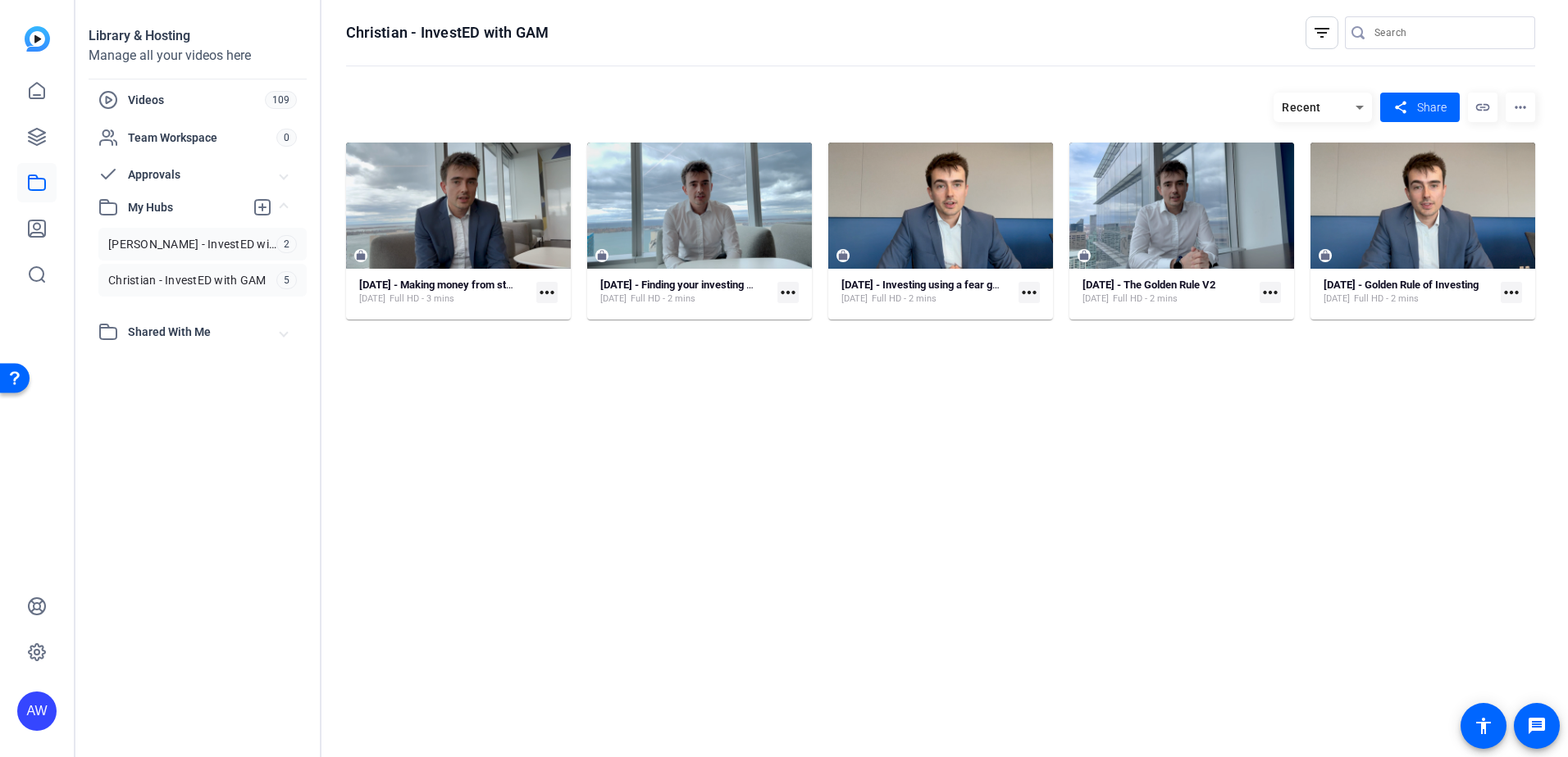
click at [203, 258] on link "Jordan Wong - InvestED with GAM 2" at bounding box center [202, 244] width 208 height 33
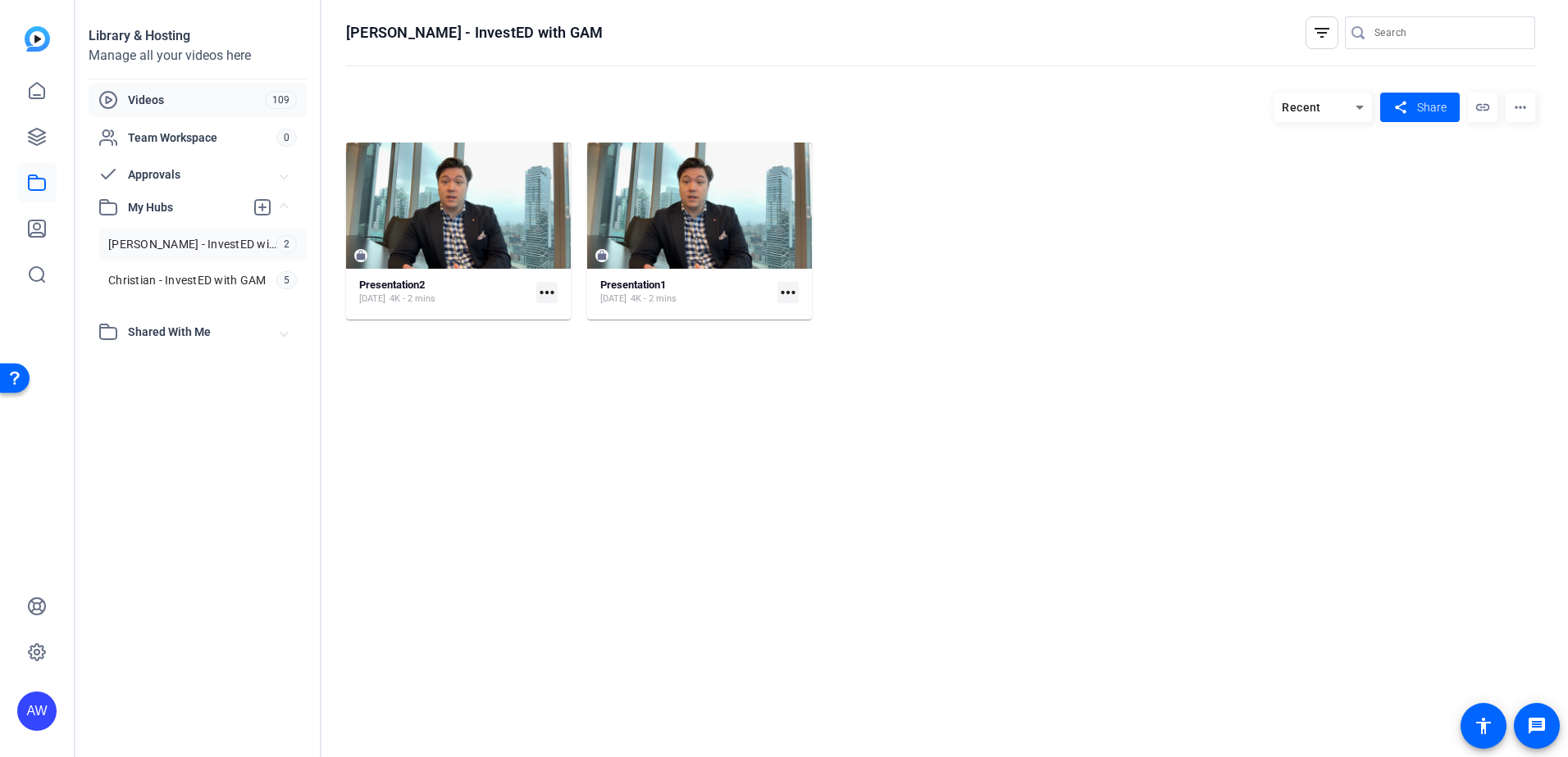
click at [169, 89] on div "Videos 109" at bounding box center [197, 99] width 218 height 35
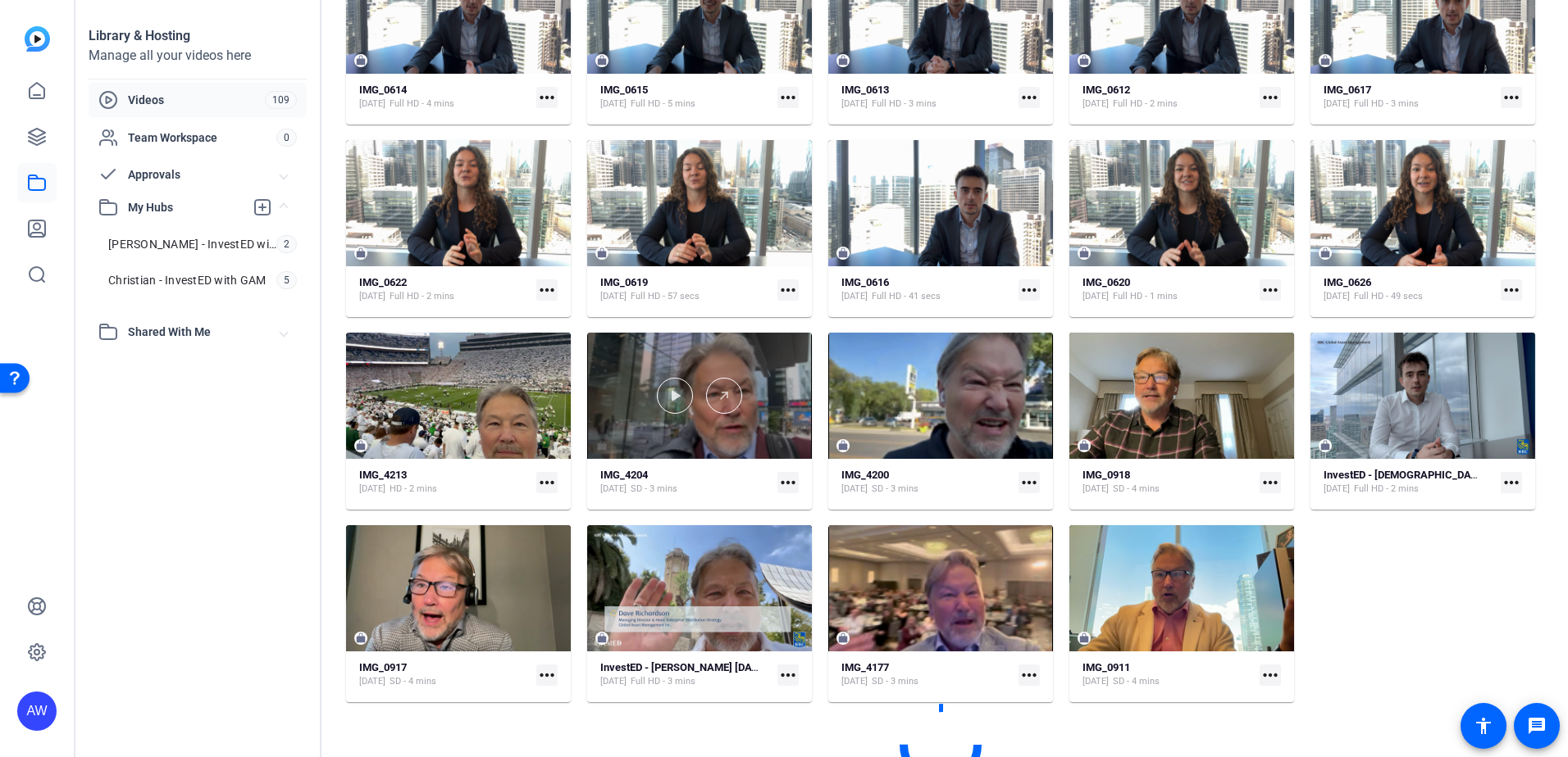
scroll to position [416, 0]
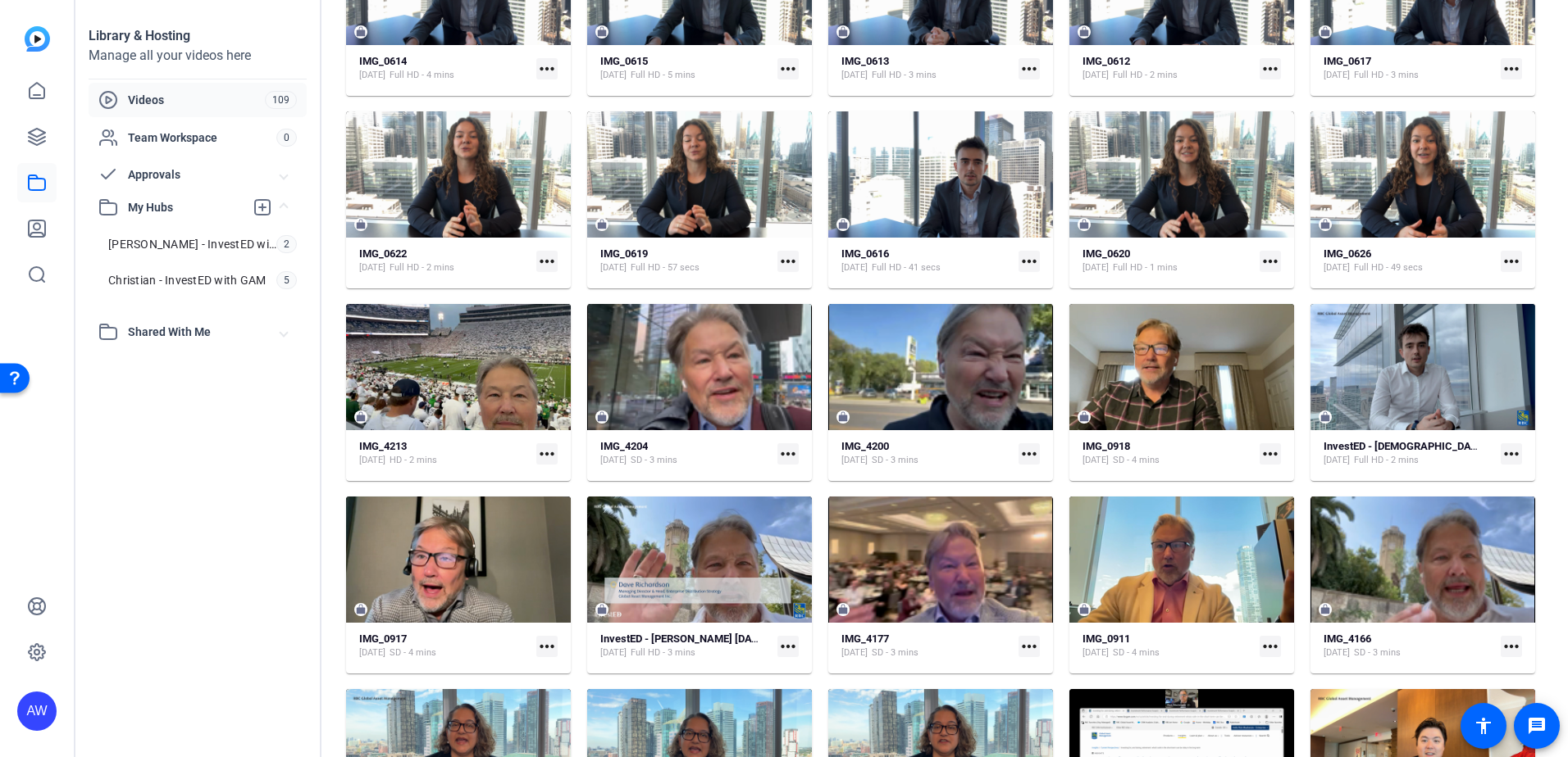
click at [536, 449] on mat-icon "more_horiz" at bounding box center [547, 454] width 21 height 21
click at [535, 449] on div at bounding box center [784, 378] width 1568 height 757
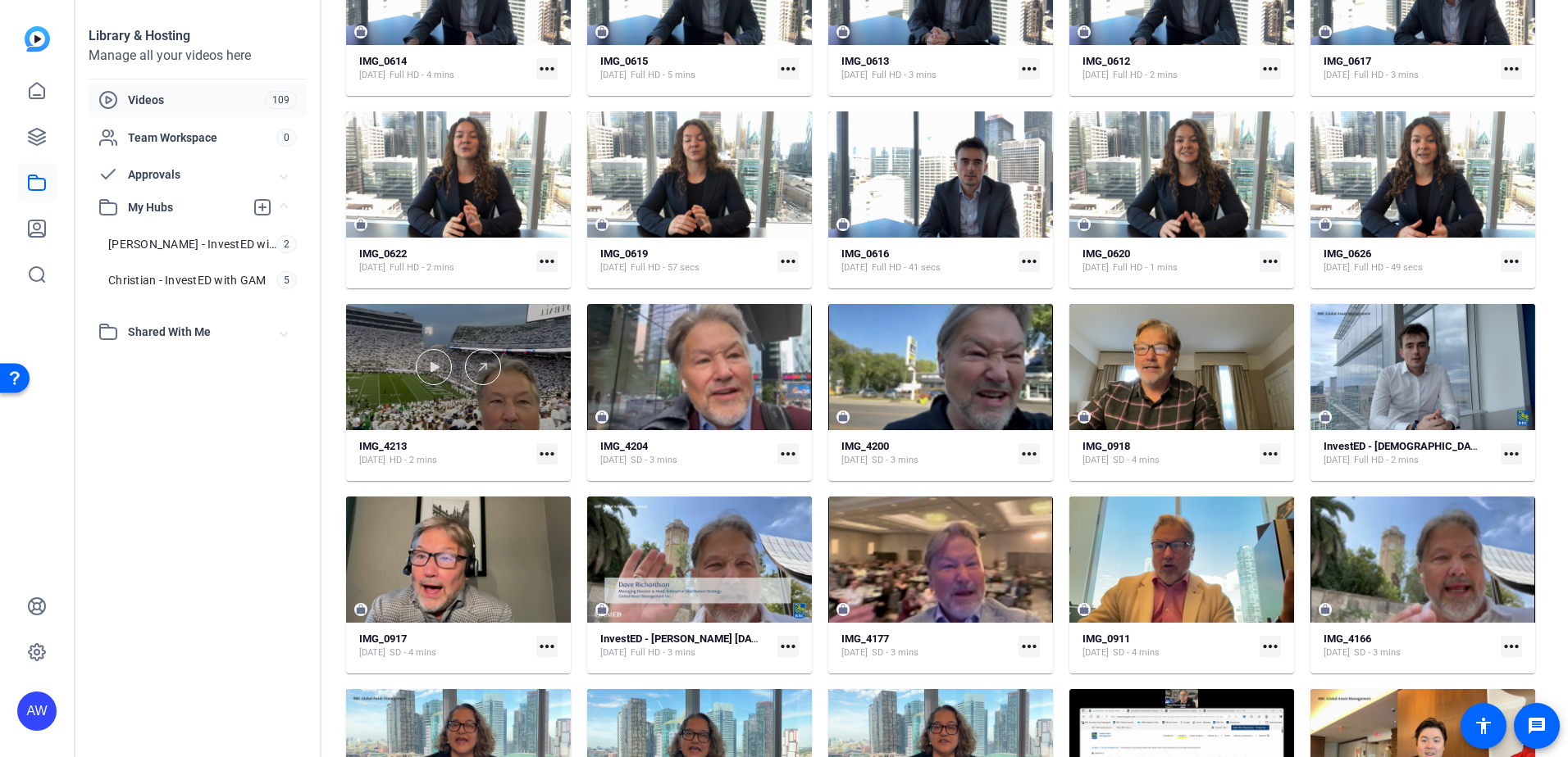
click at [508, 368] on div at bounding box center [458, 367] width 224 height 36
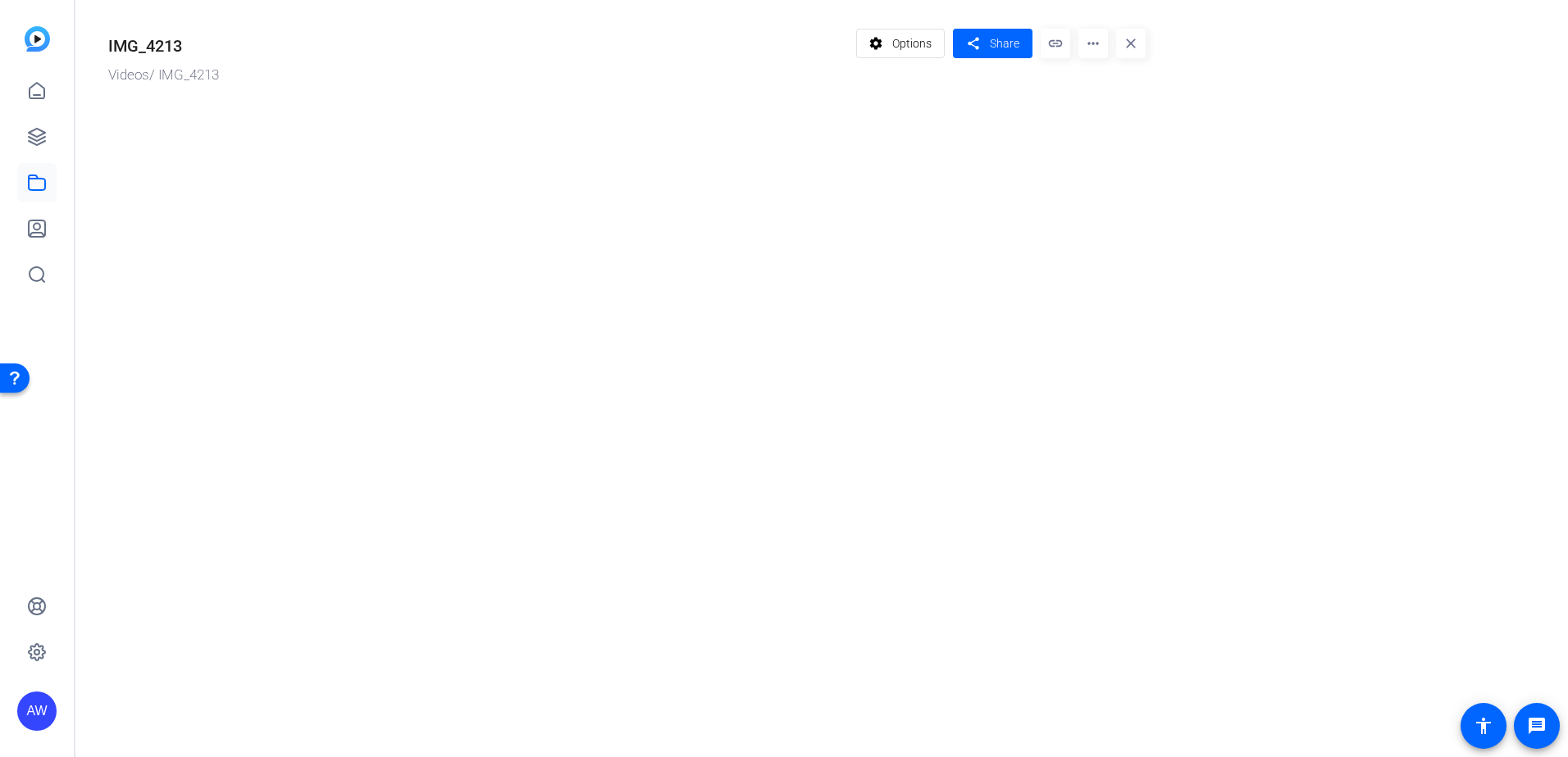
click at [1093, 44] on mat-icon "more_horiz" at bounding box center [1092, 43] width 30 height 30
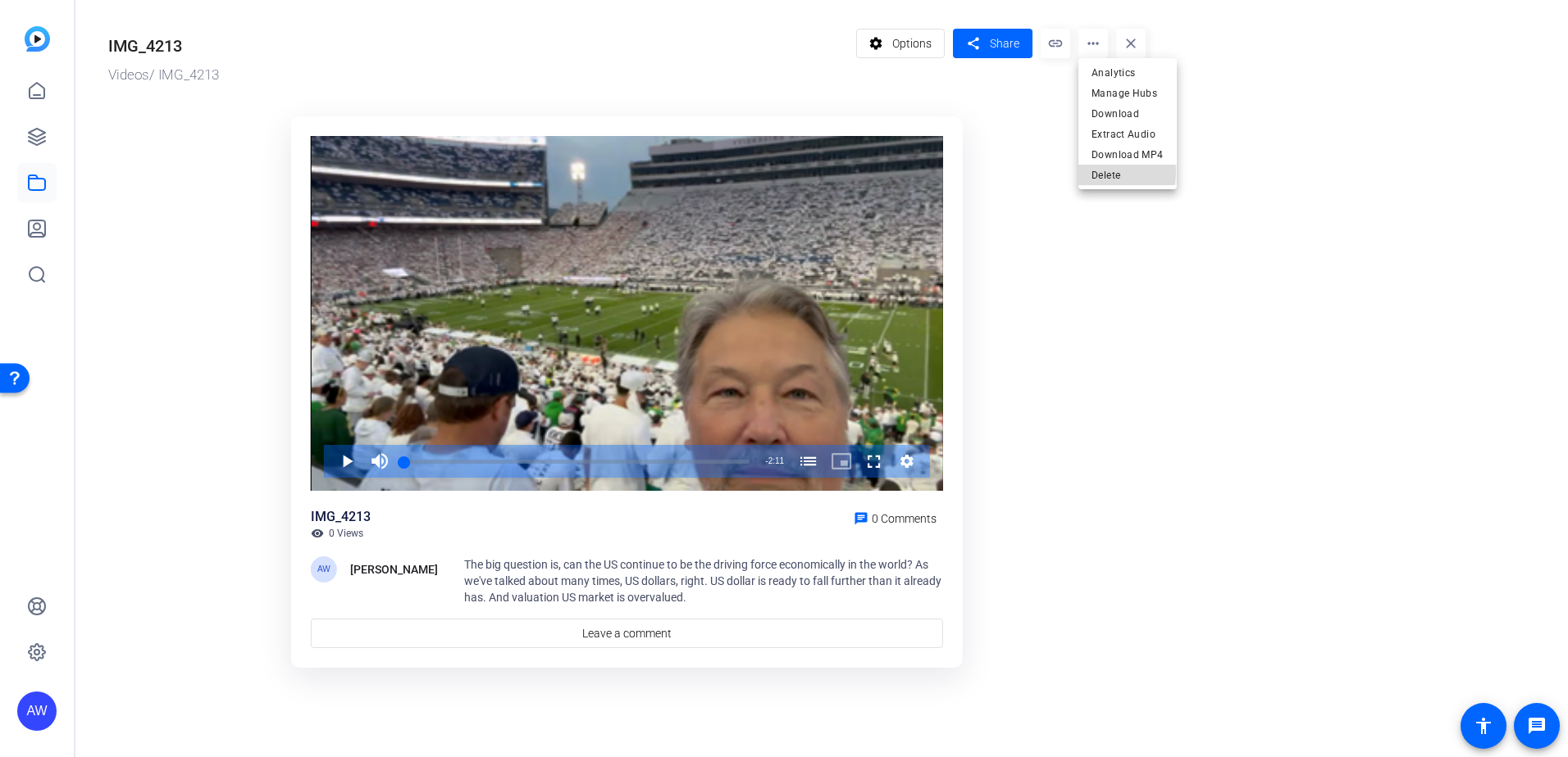
click at [1102, 171] on span "Delete" at bounding box center [1128, 174] width 73 height 19
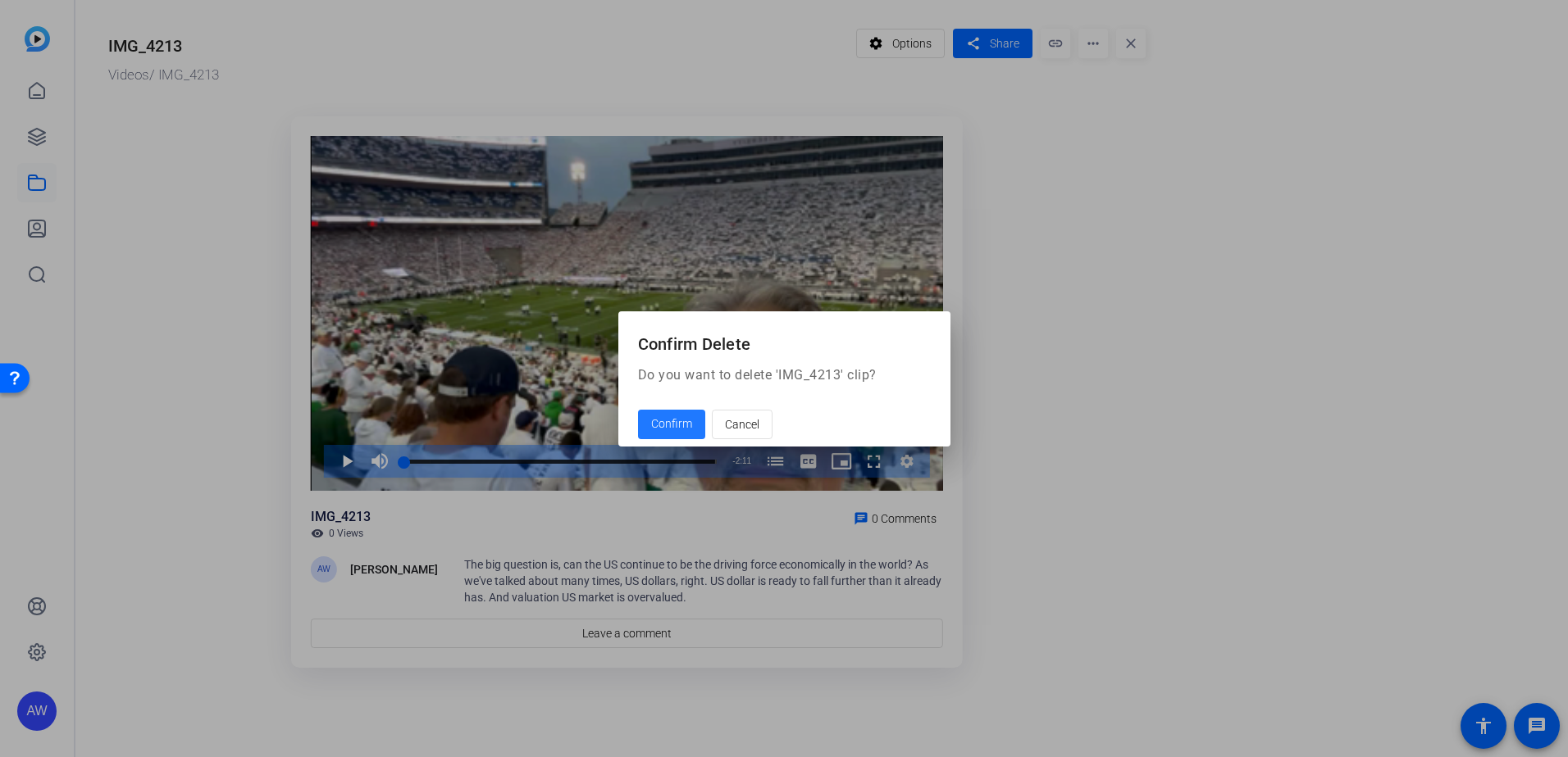
click at [690, 421] on span "Confirm" at bounding box center [671, 424] width 41 height 17
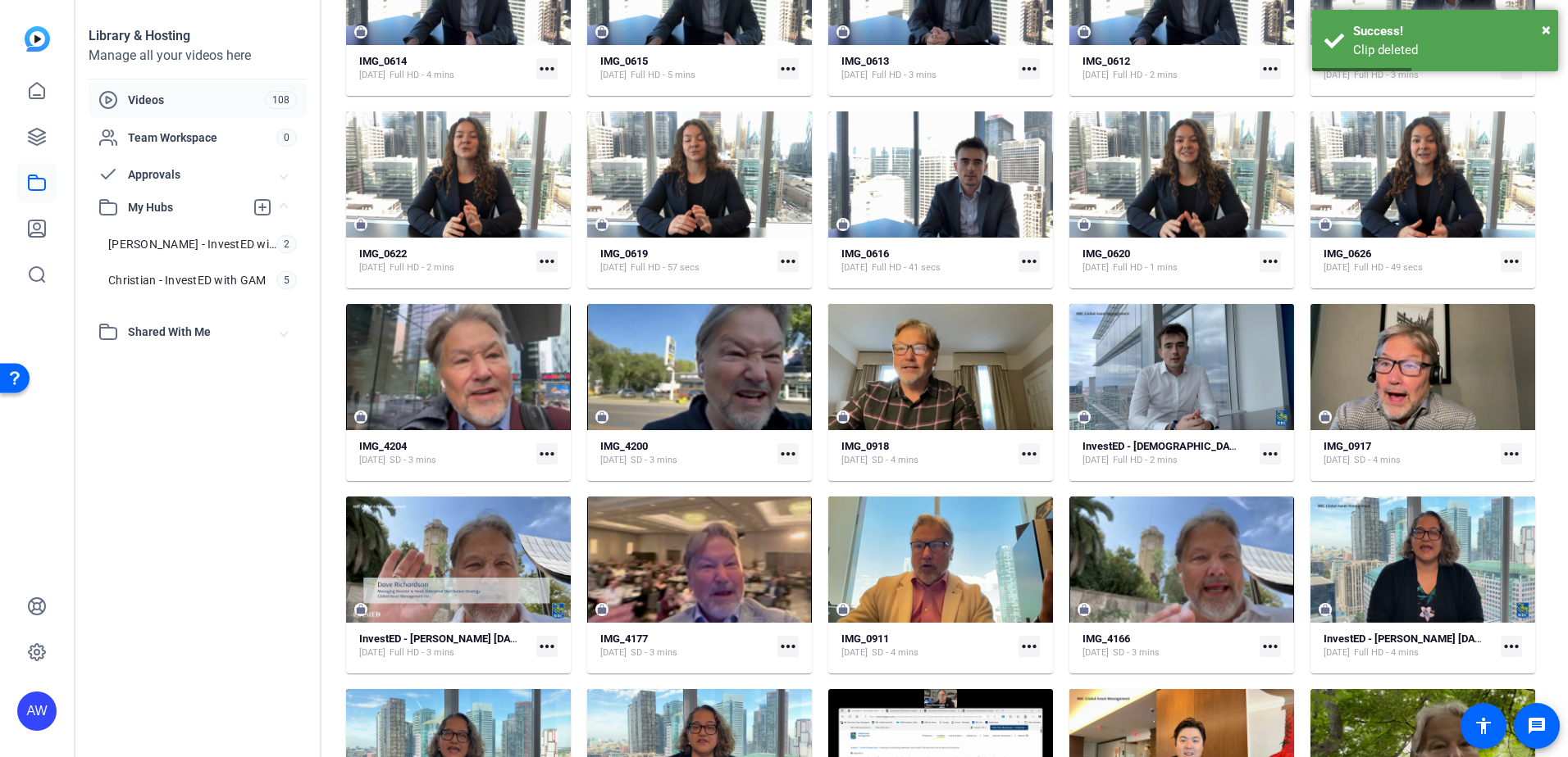
click at [540, 451] on mat-icon "more_horiz" at bounding box center [547, 454] width 21 height 21
click at [500, 376] on div at bounding box center [784, 378] width 1568 height 757
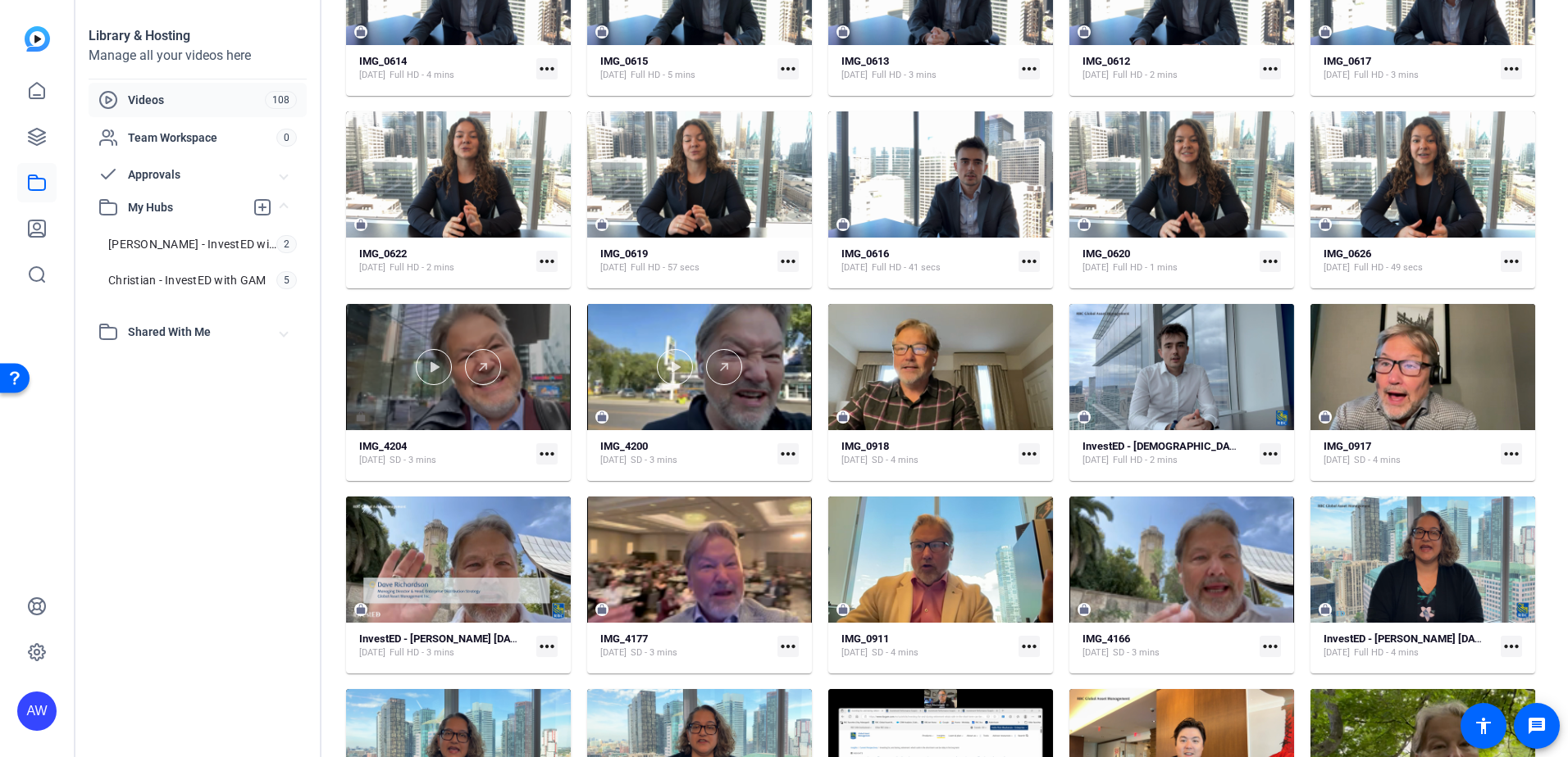
click at [498, 334] on div at bounding box center [458, 368] width 224 height 126
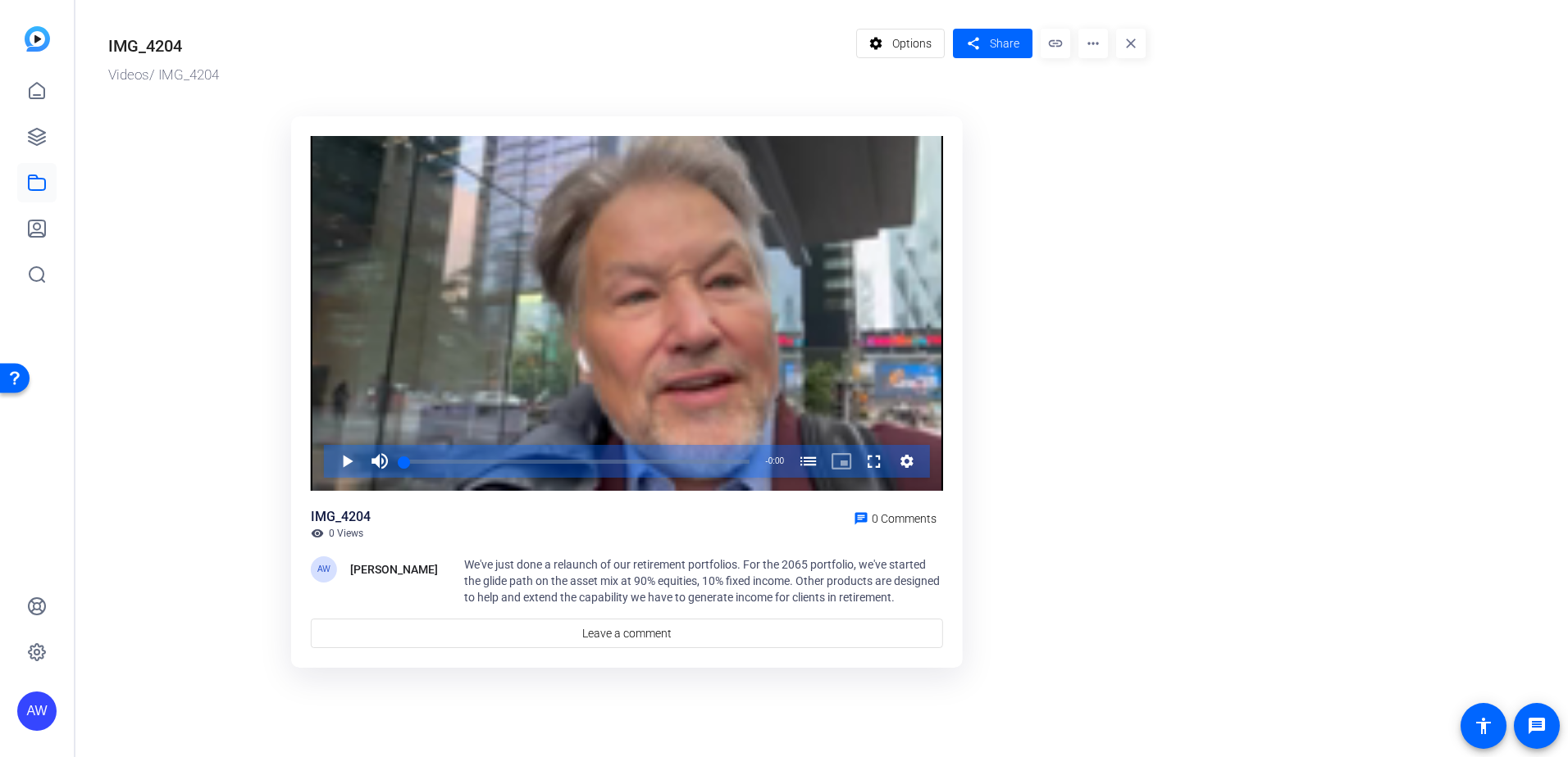
click at [1095, 46] on mat-icon "more_horiz" at bounding box center [1092, 43] width 30 height 30
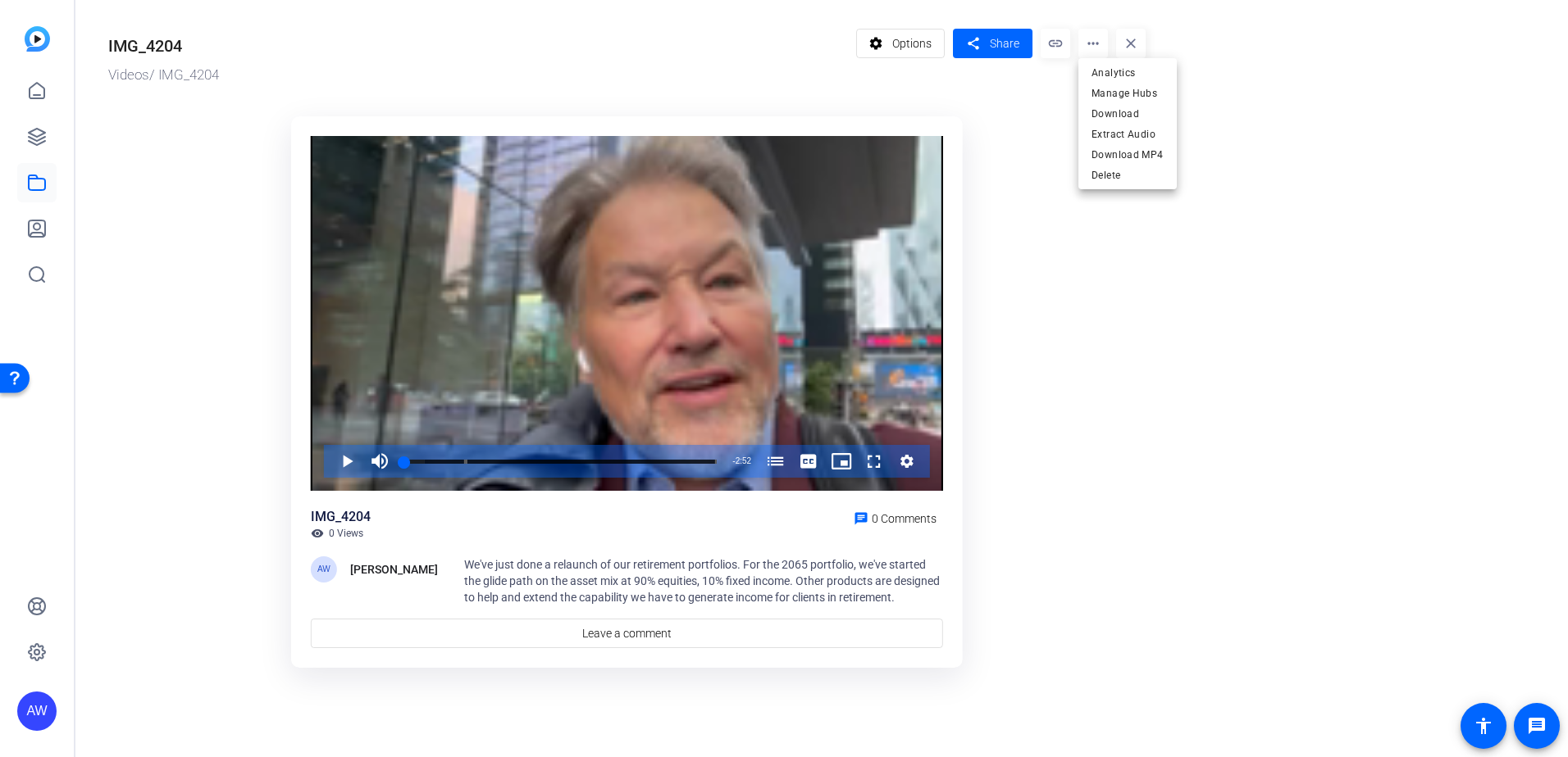
click at [1097, 185] on div "Analytics Manage Hubs Download Extract Audio Download MP4 Delete" at bounding box center [1127, 124] width 99 height 132
click at [1101, 175] on ktd-grid "Video Player is loading. Play Video Play Mute Current Time 0:00 / Duration 2:52…" at bounding box center [627, 393] width 1037 height 573
click at [1102, 44] on mat-icon "more_horiz" at bounding box center [1092, 43] width 30 height 30
click at [1129, 176] on span "Delete" at bounding box center [1128, 174] width 73 height 19
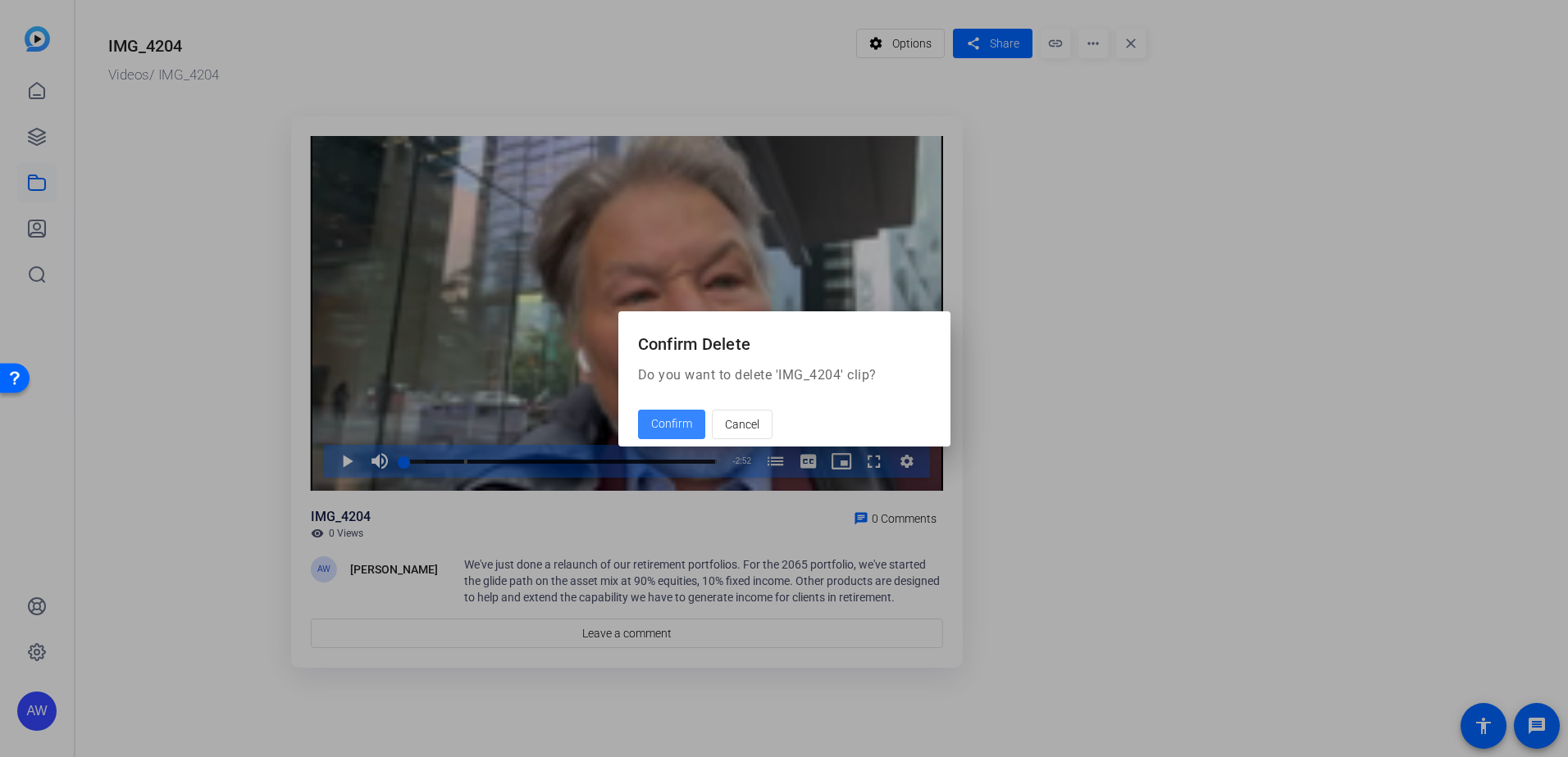
click at [671, 433] on span at bounding box center [671, 424] width 67 height 40
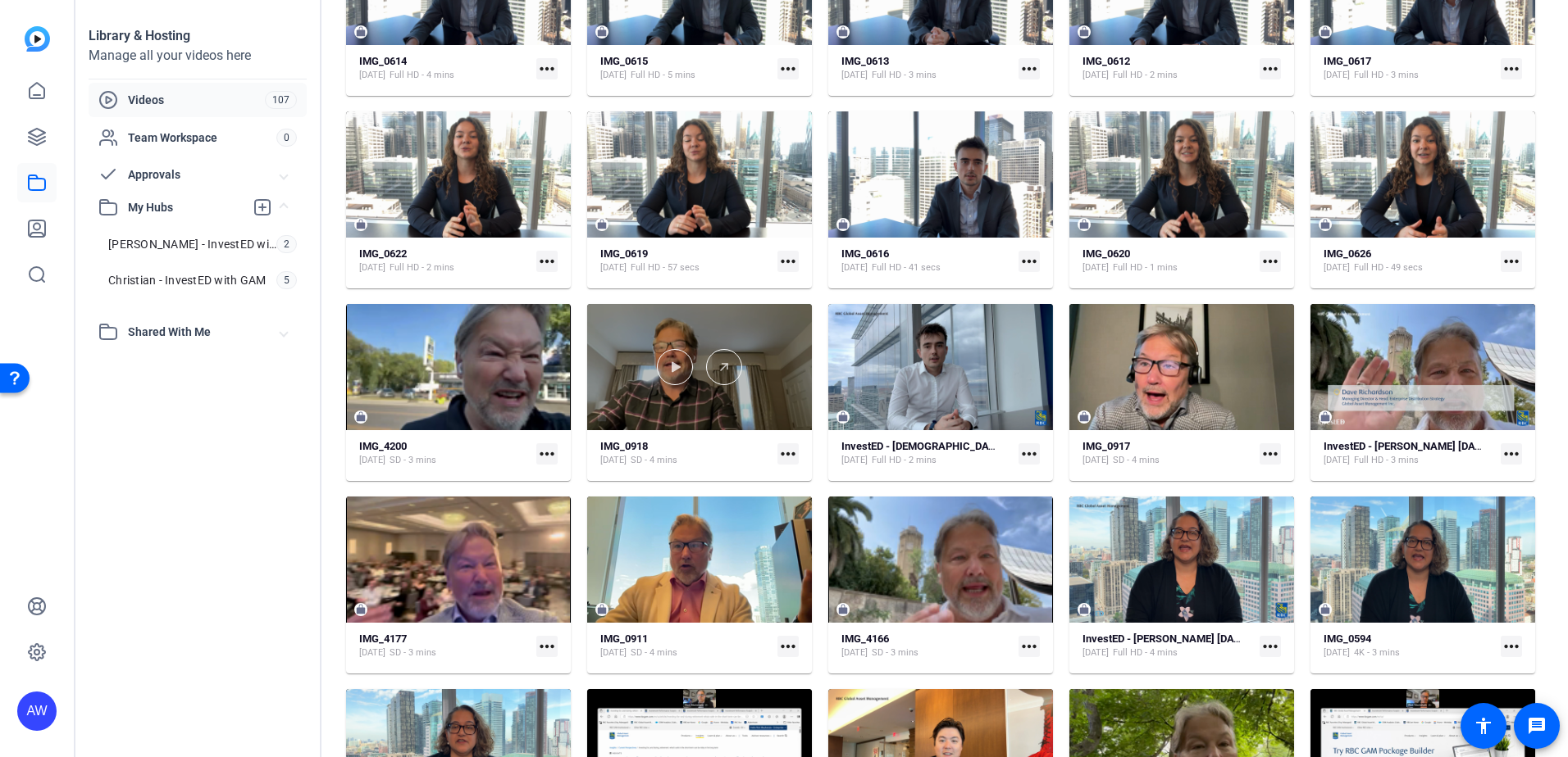
click at [771, 413] on div at bounding box center [699, 368] width 224 height 126
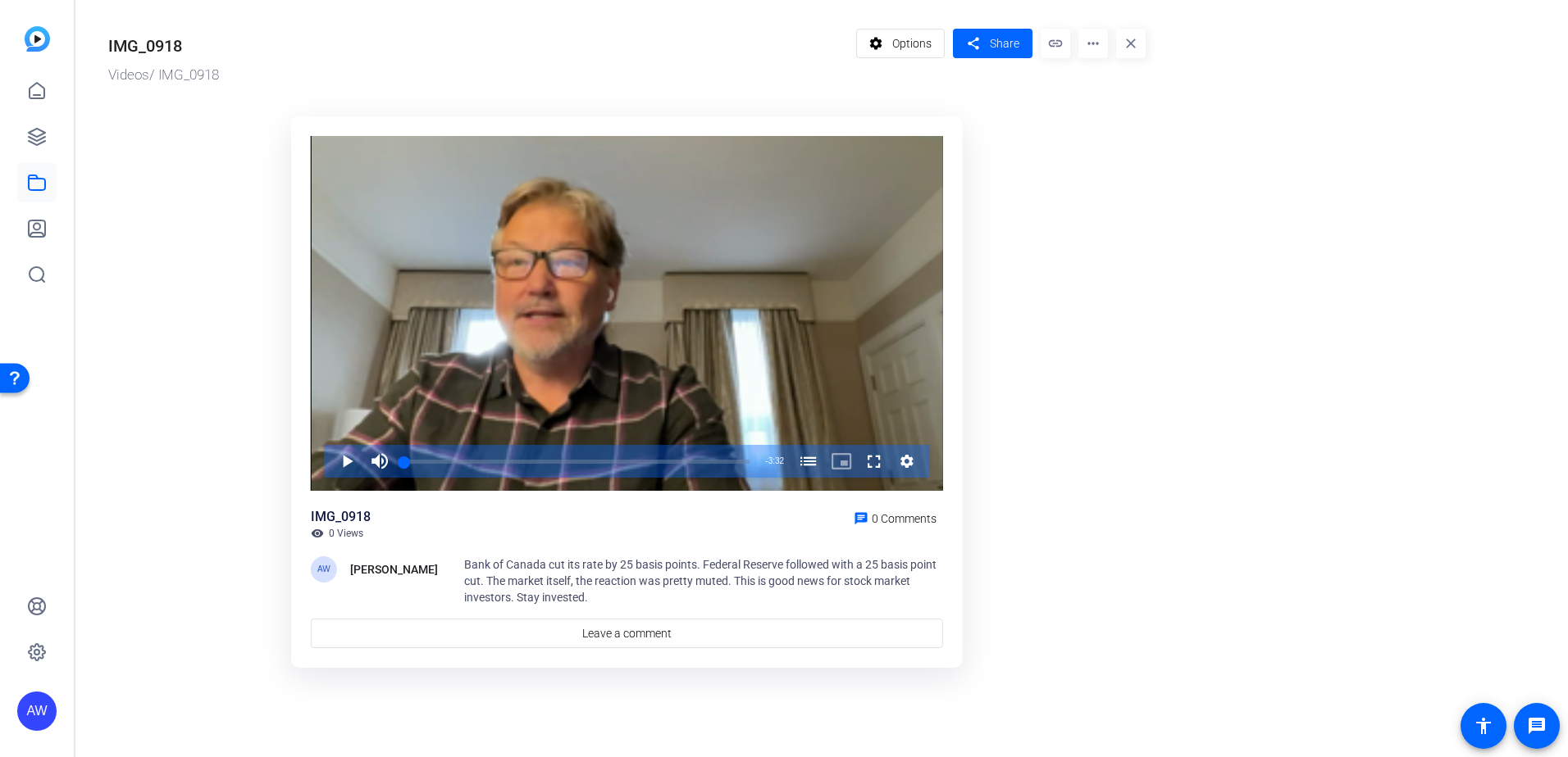
click at [1096, 41] on mat-icon "more_horiz" at bounding box center [1092, 43] width 30 height 30
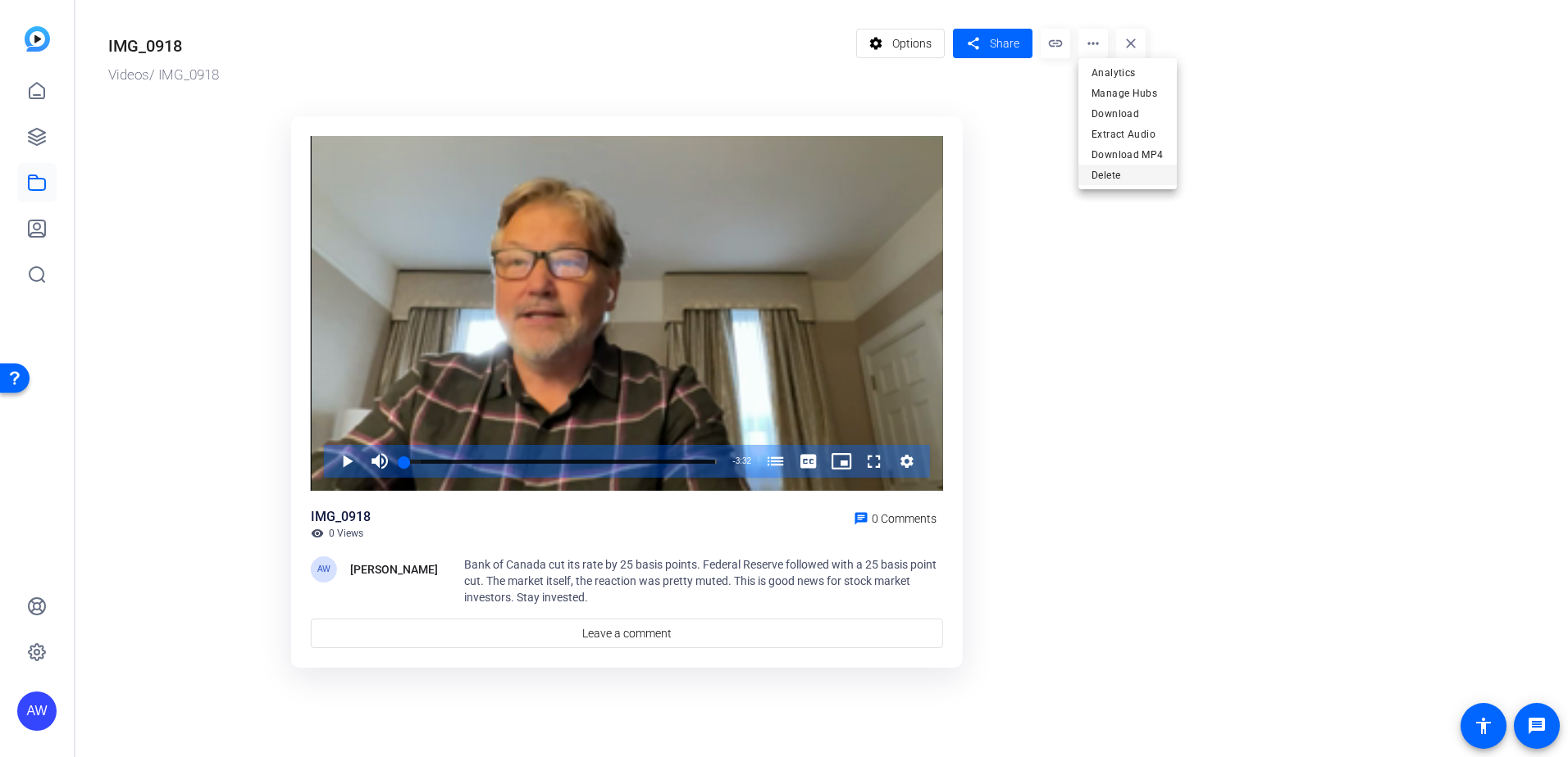
click at [1124, 180] on span "Delete" at bounding box center [1128, 174] width 73 height 19
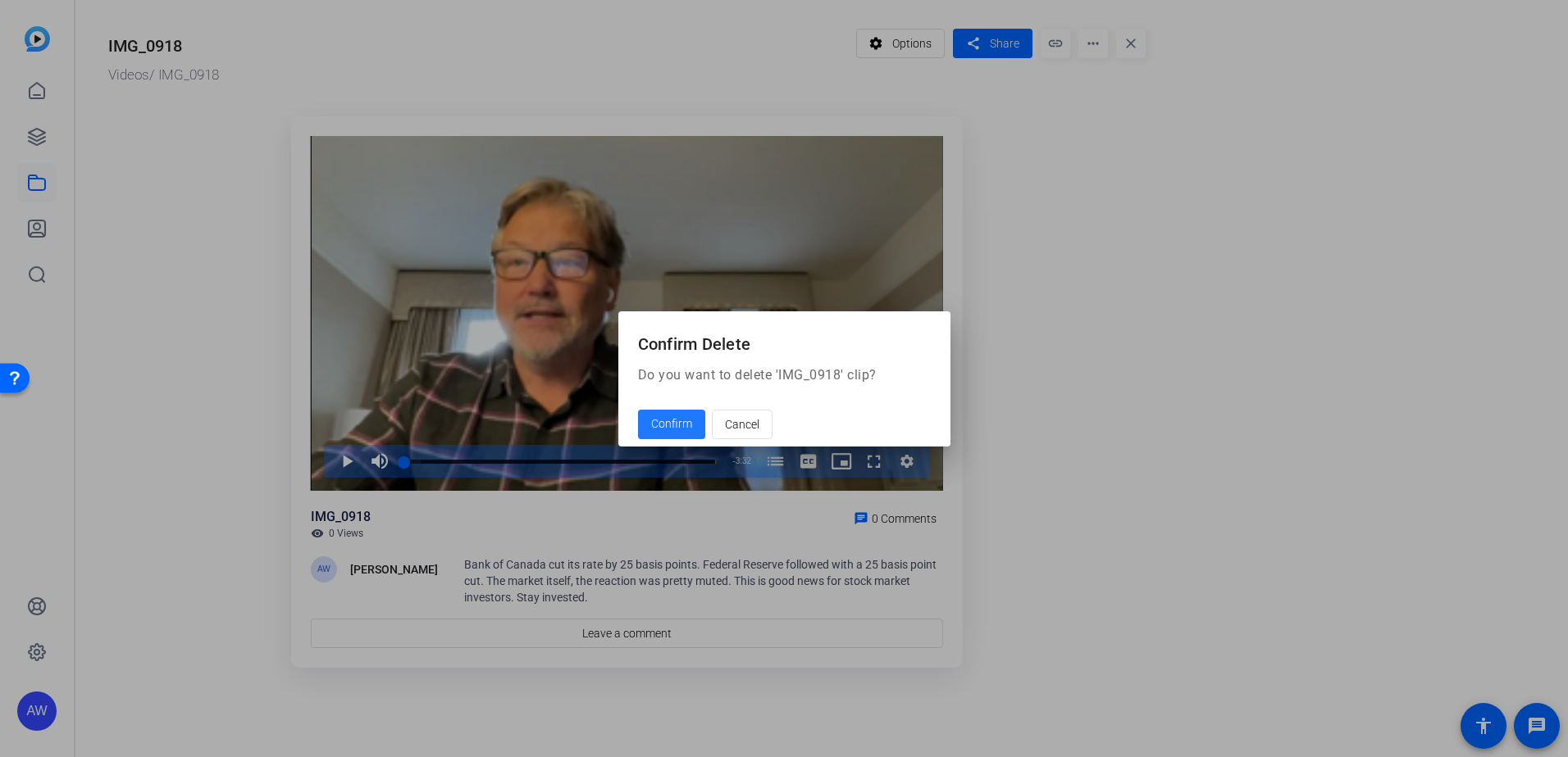
click at [676, 420] on span "Confirm" at bounding box center [671, 424] width 41 height 17
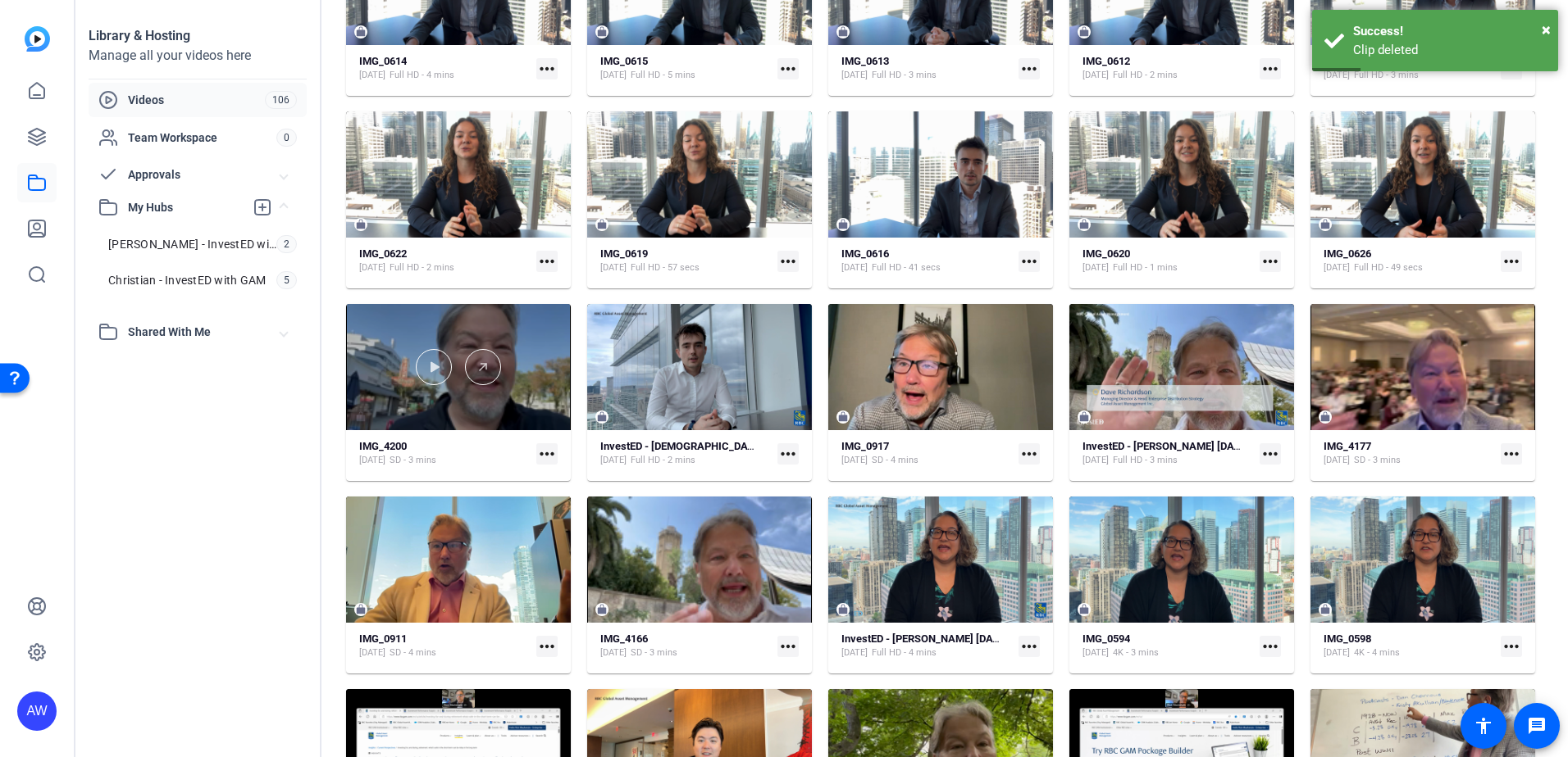
drag, startPoint x: 500, startPoint y: 346, endPoint x: 256, endPoint y: 481, distance: 278.9
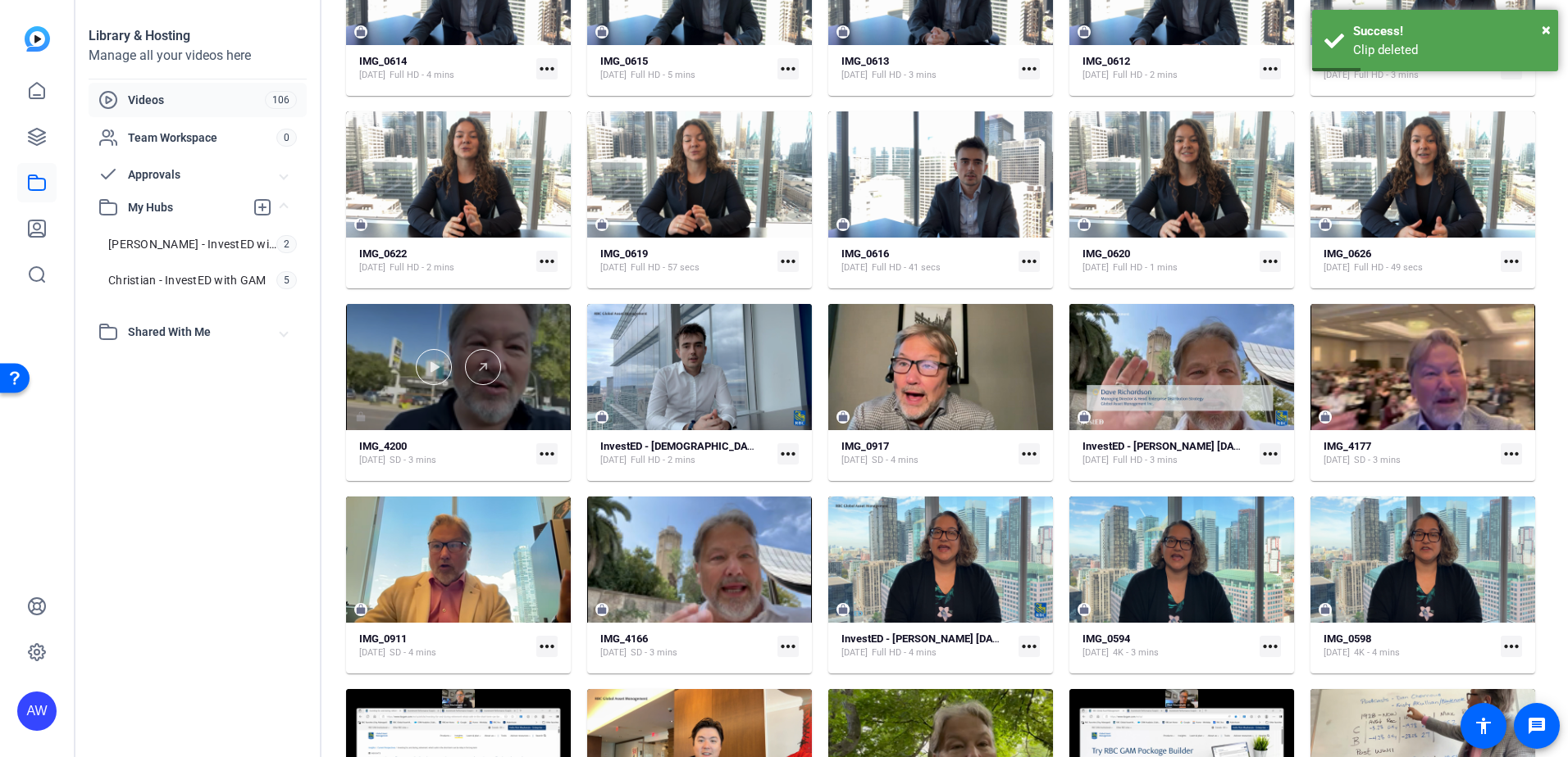
click at [256, 481] on div "Library & Hosting Manage all your videos here Videos 106 Team Workspace 0 Appro…" at bounding box center [198, 378] width 246 height 757
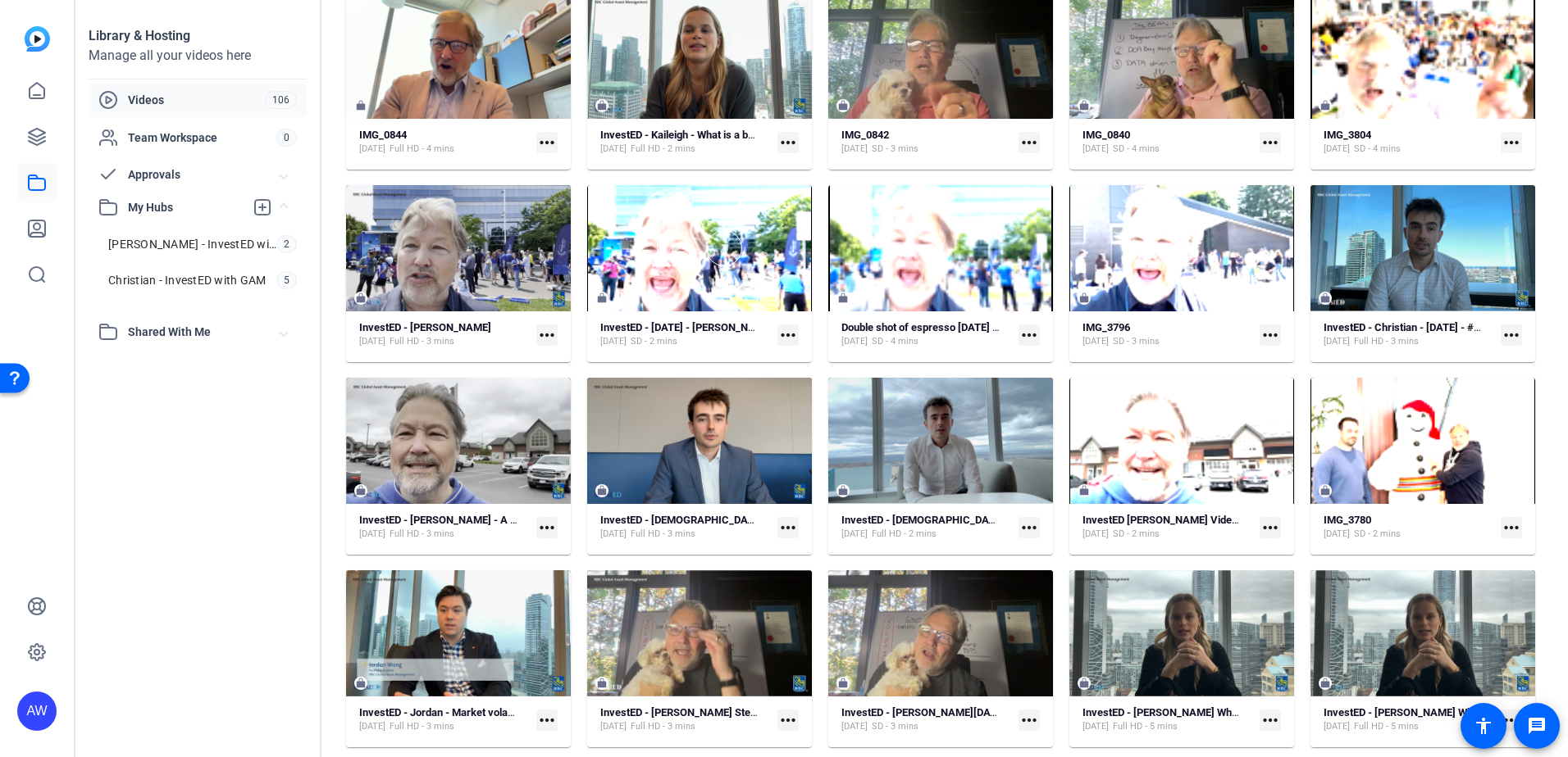
scroll to position [2186, 0]
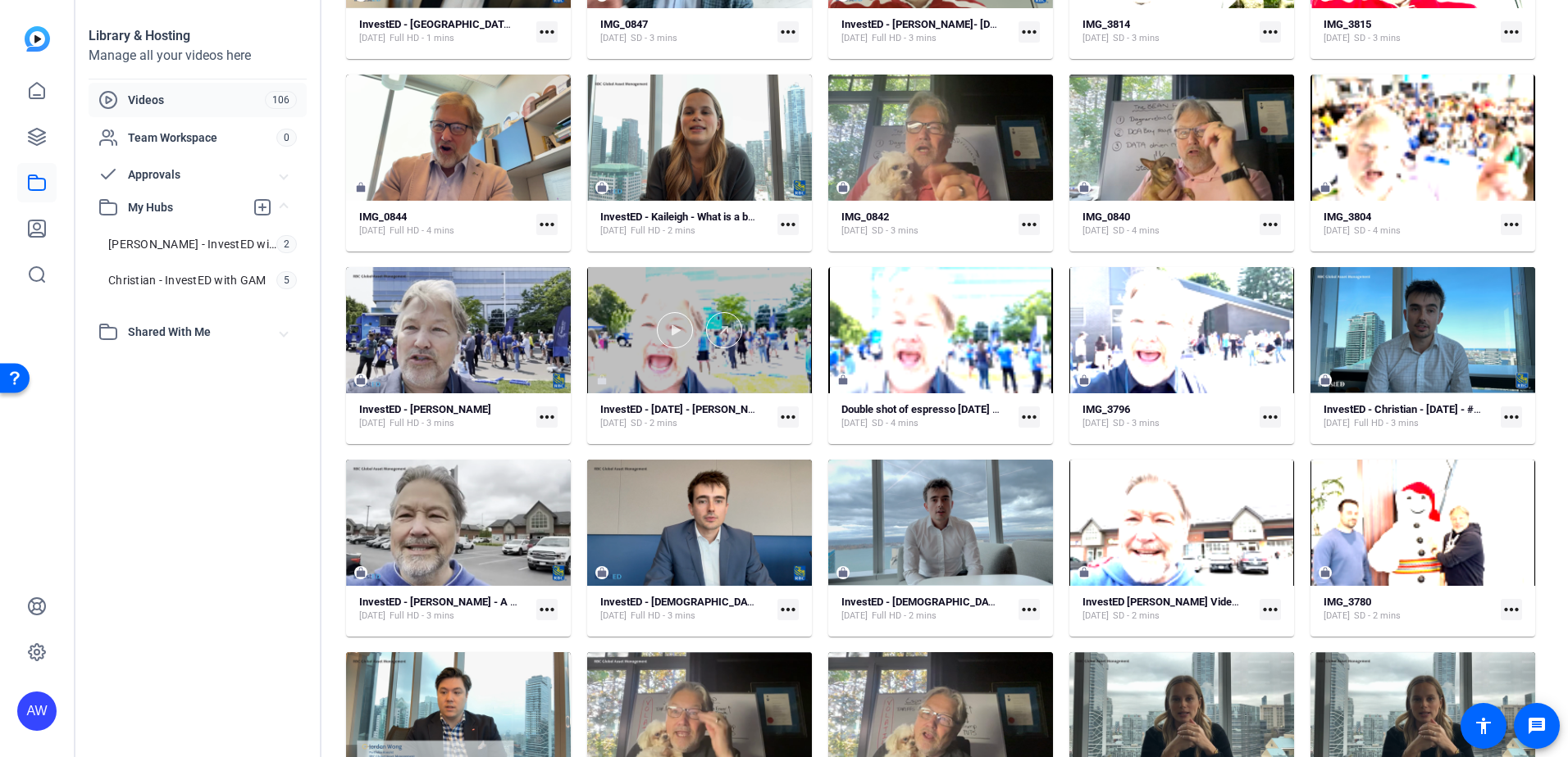
click at [791, 286] on div at bounding box center [699, 330] width 224 height 126
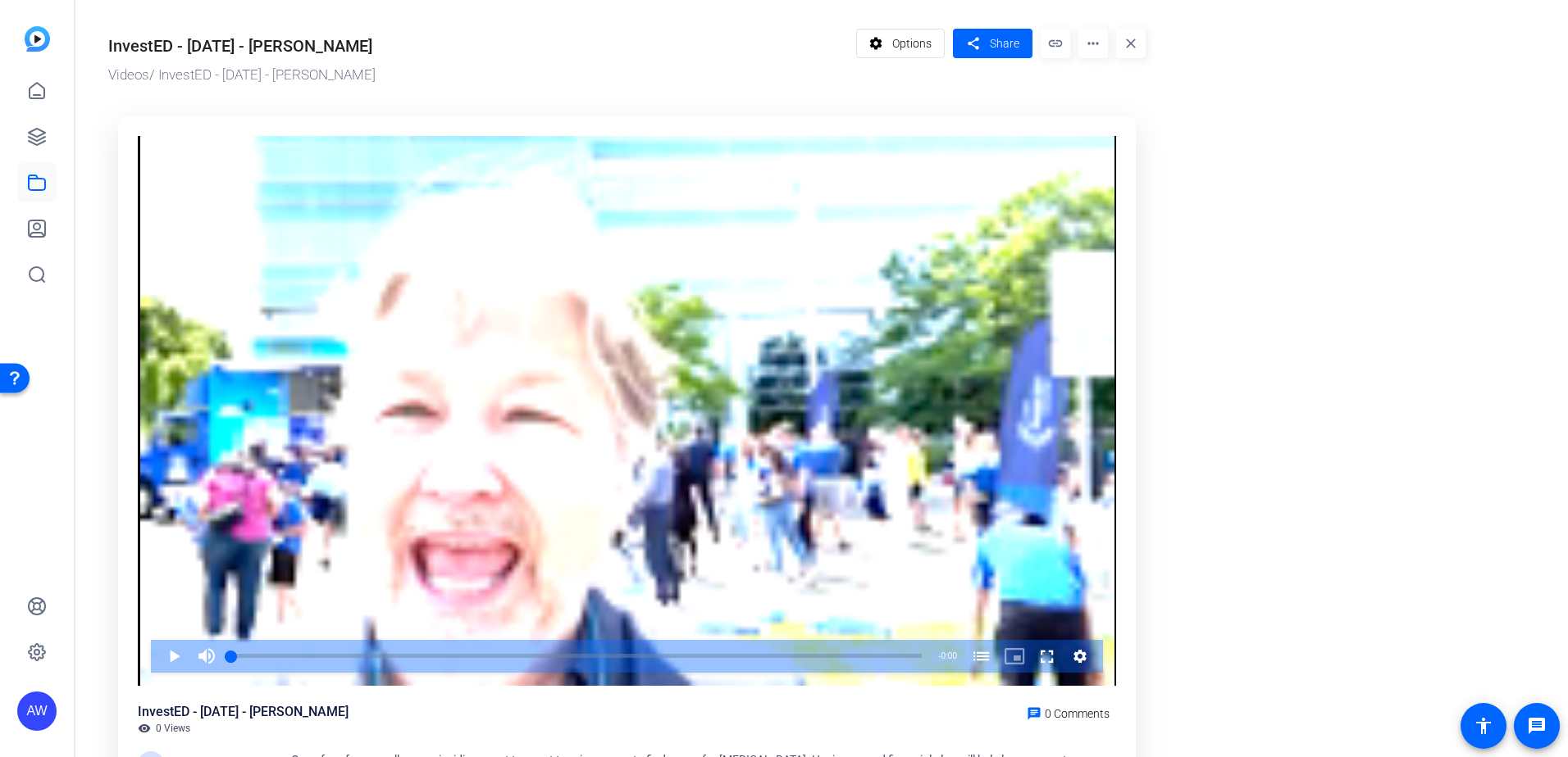
click at [1097, 48] on mat-icon "more_horiz" at bounding box center [1092, 43] width 30 height 30
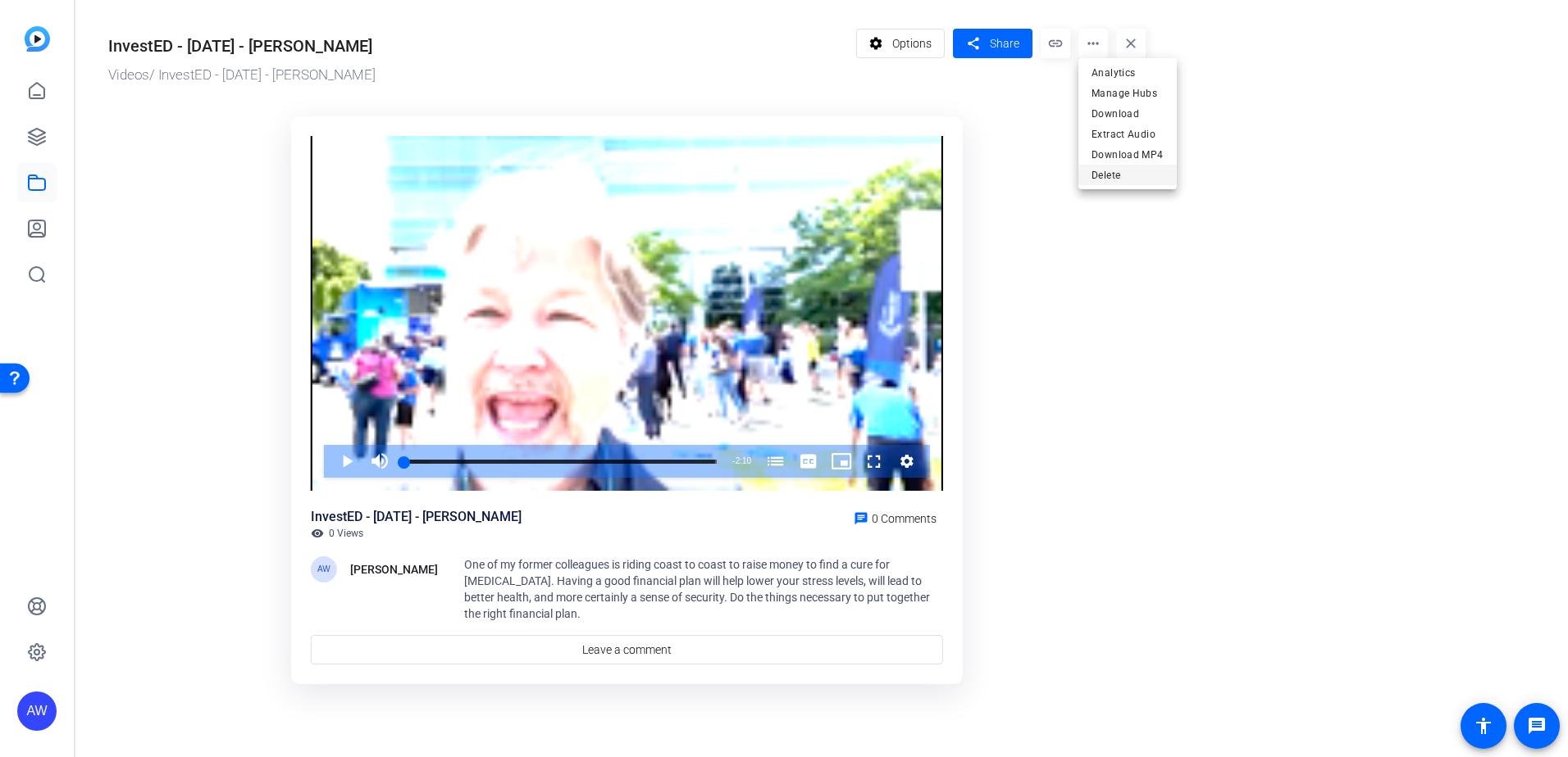
click at [1100, 171] on span "Delete" at bounding box center [1128, 174] width 73 height 19
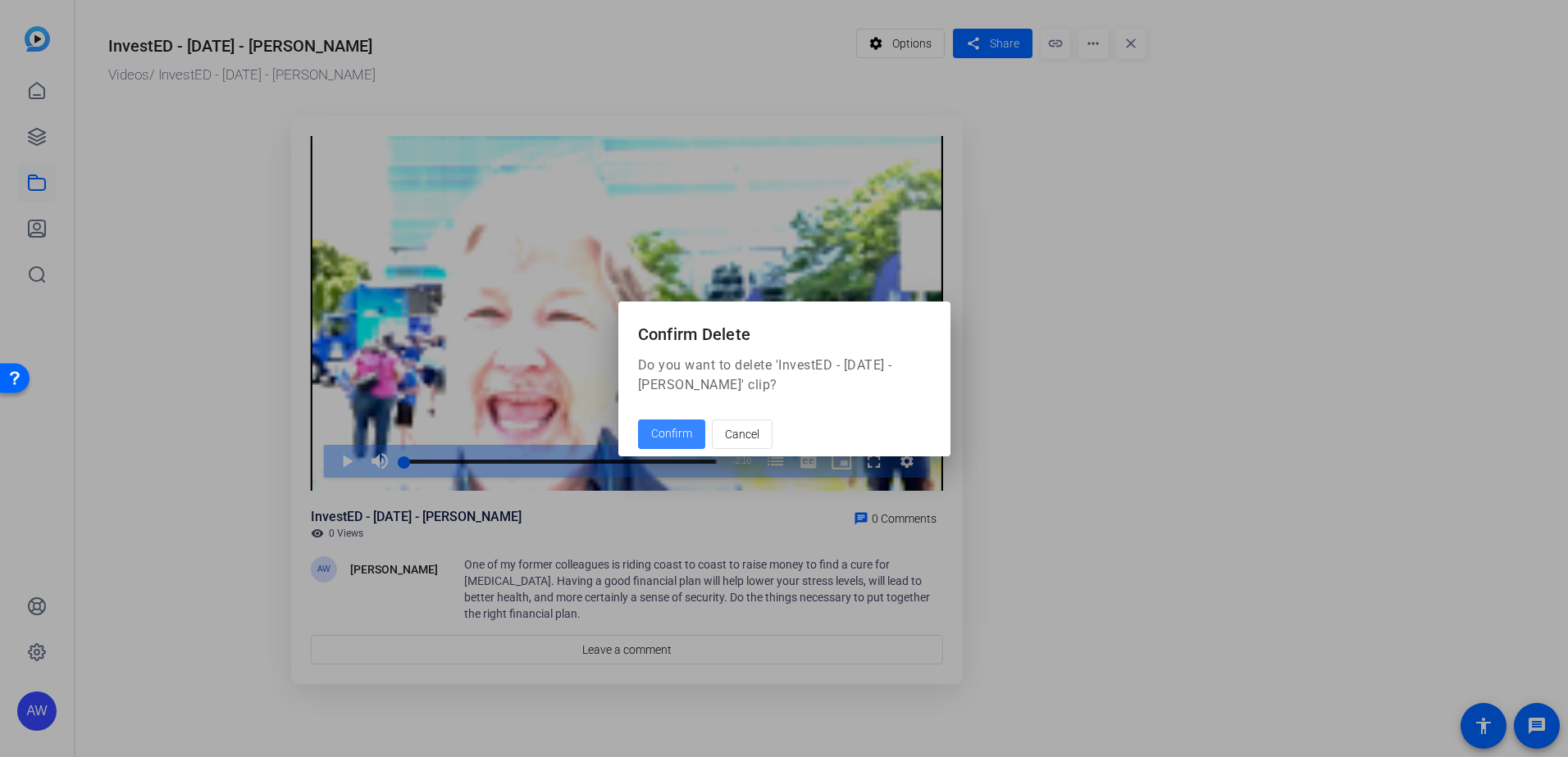
click at [652, 437] on span "Confirm" at bounding box center [671, 433] width 41 height 17
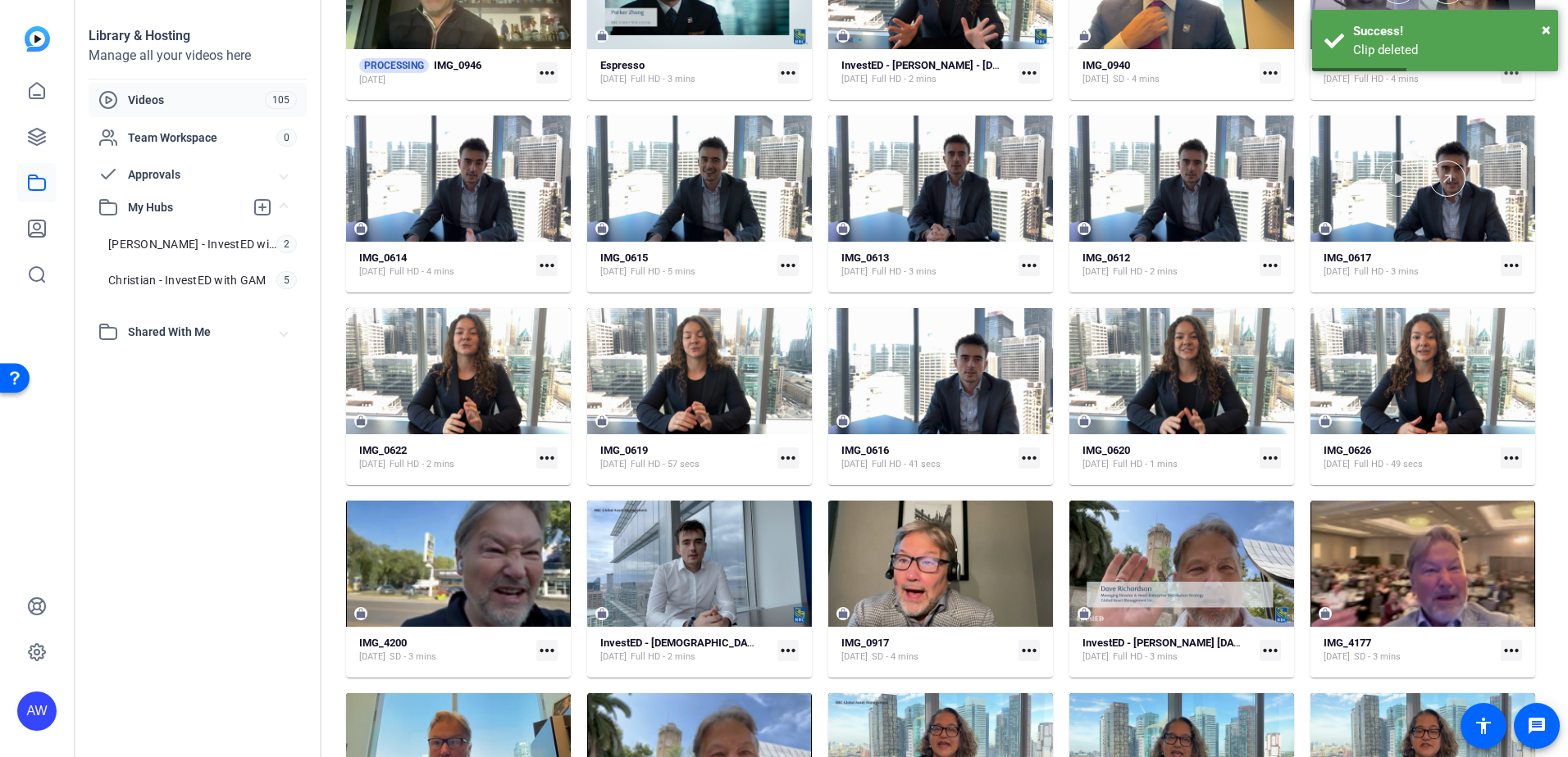
scroll to position [0, 0]
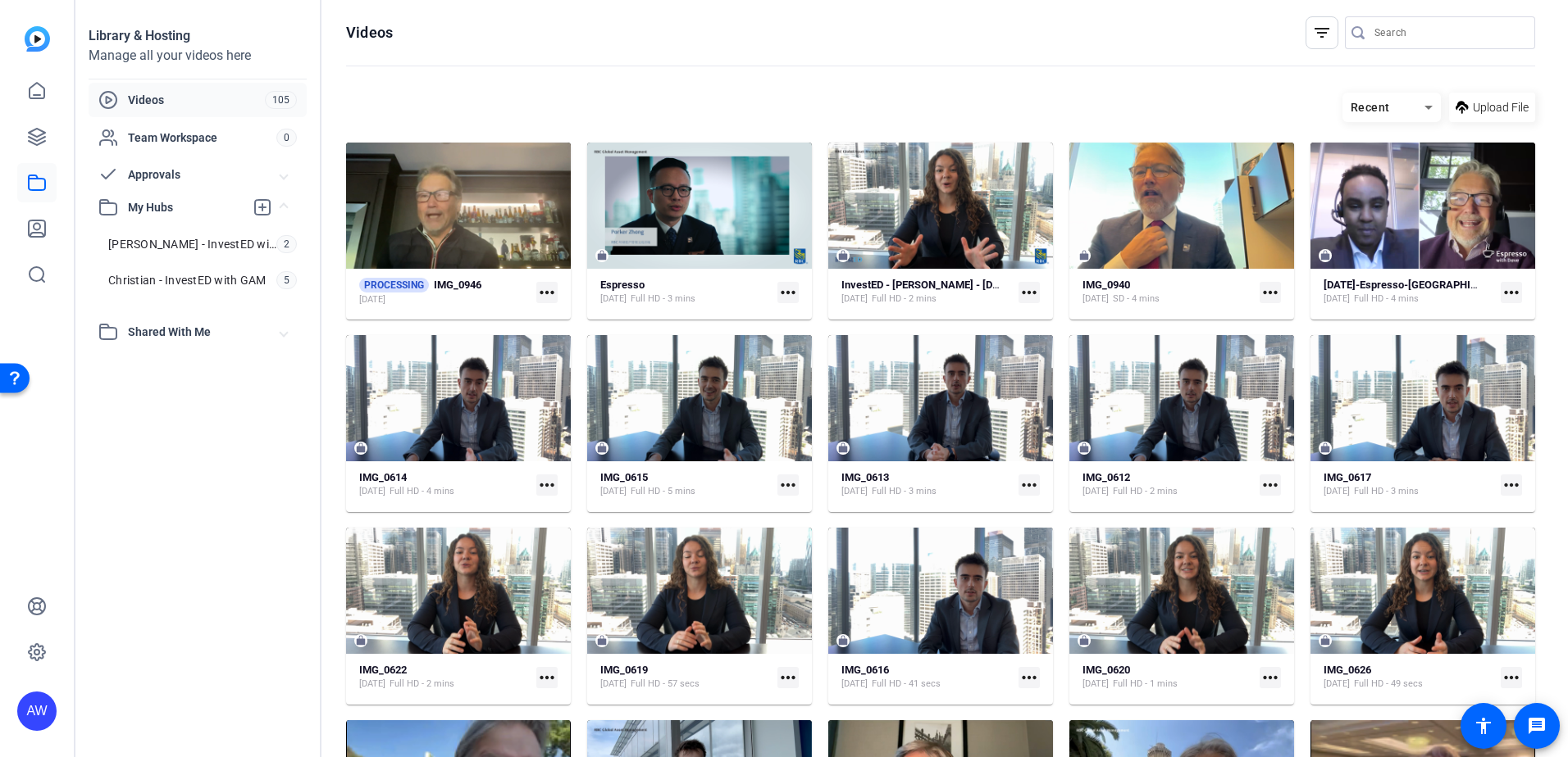
click at [1312, 33] on mat-icon "filter_list" at bounding box center [1321, 32] width 19 height 19
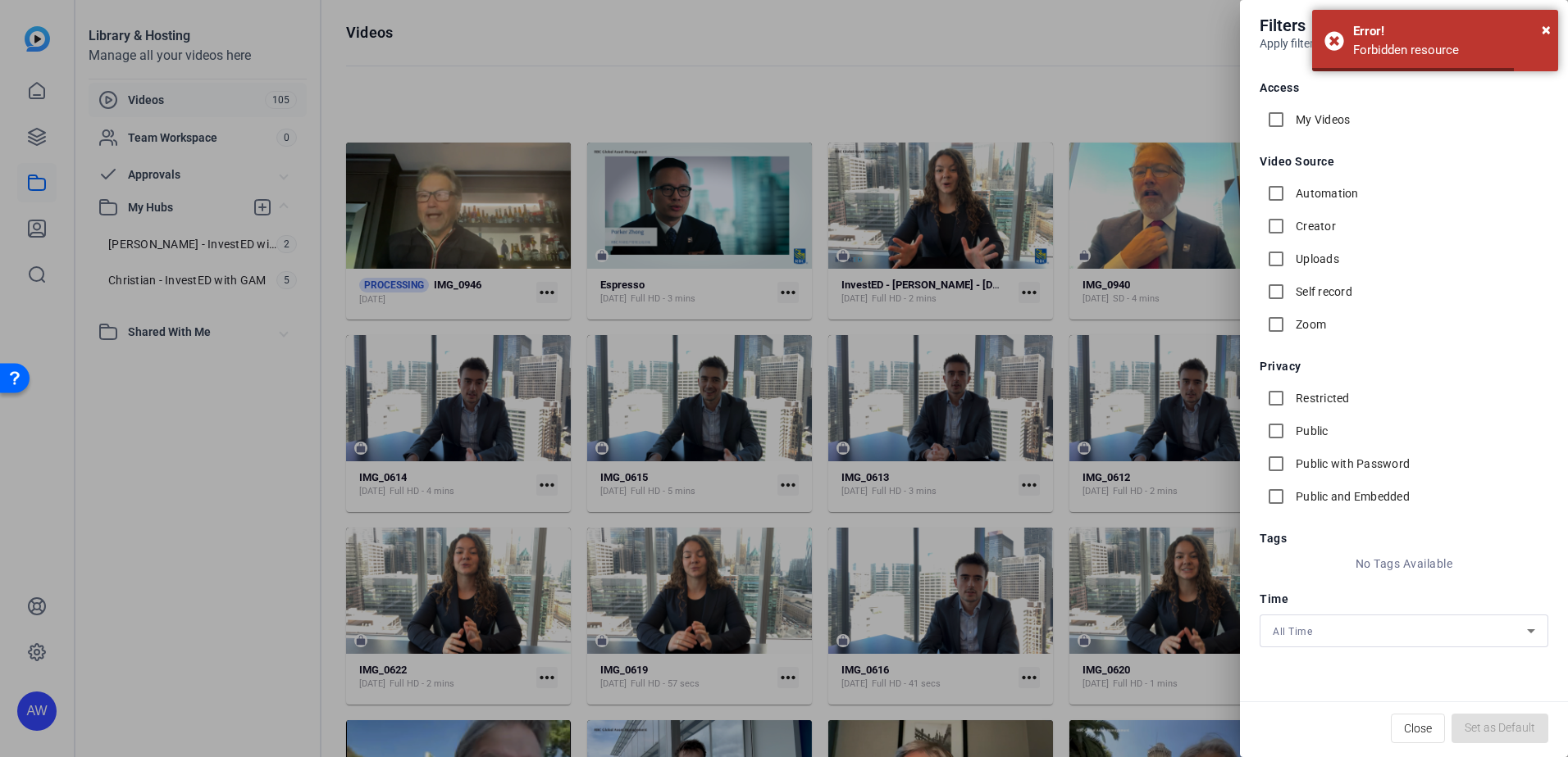
click at [1060, 60] on div at bounding box center [784, 378] width 1568 height 757
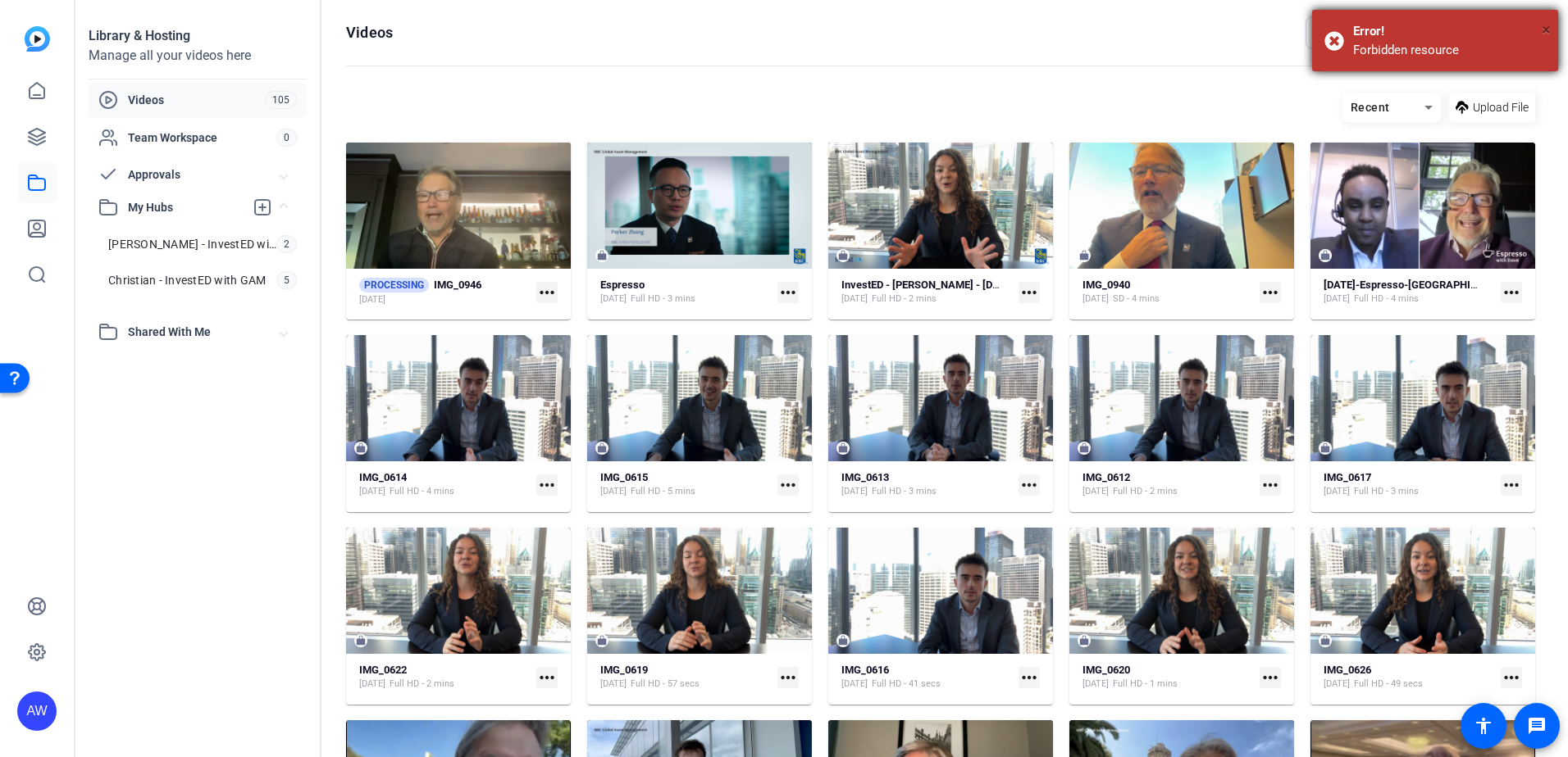
click at [1548, 31] on span "×" at bounding box center [1545, 29] width 9 height 19
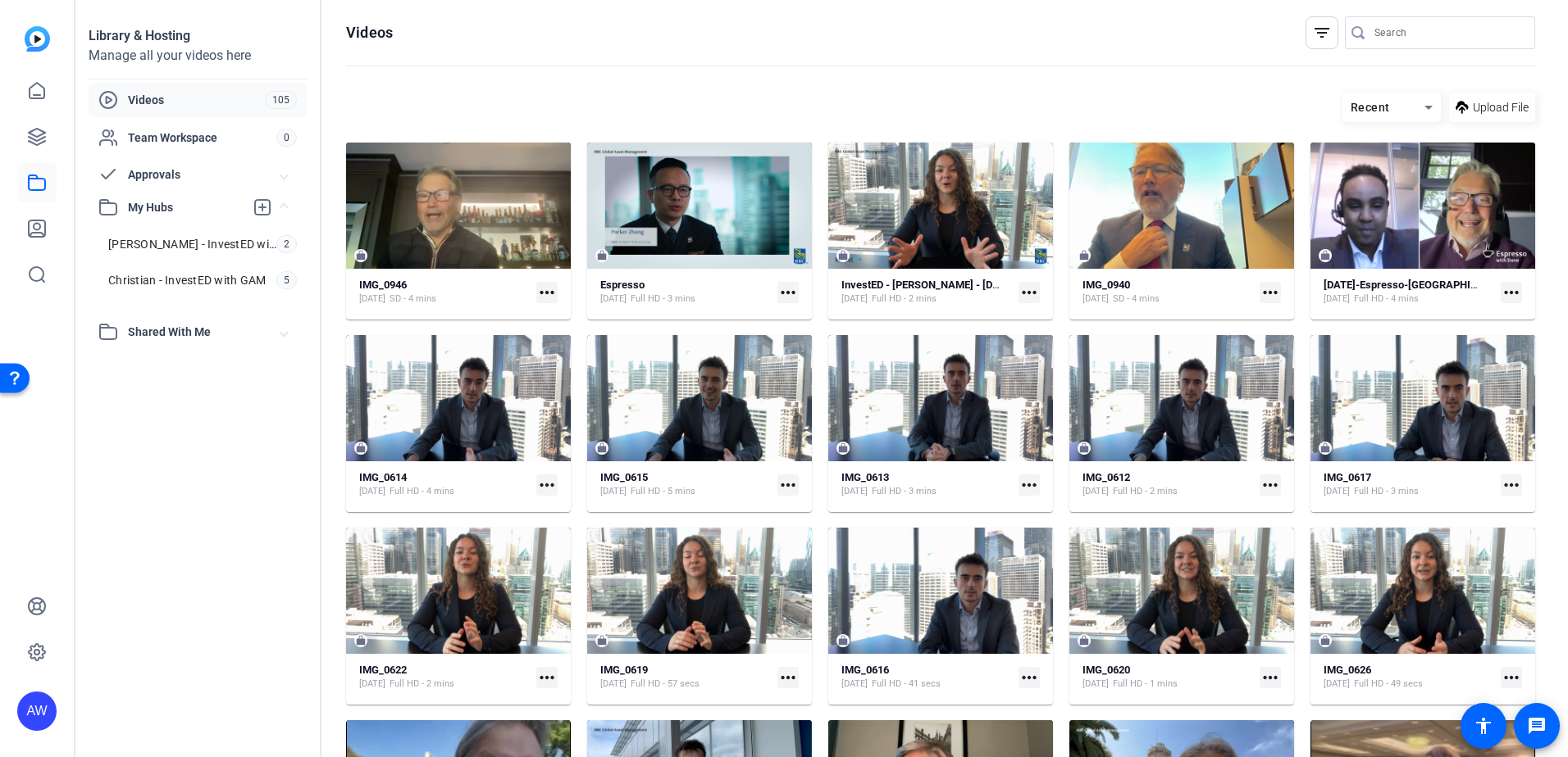
click at [38, 702] on div "AW" at bounding box center [36, 711] width 40 height 40
click at [226, 689] on mat-icon "logout" at bounding box center [217, 687] width 19 height 19
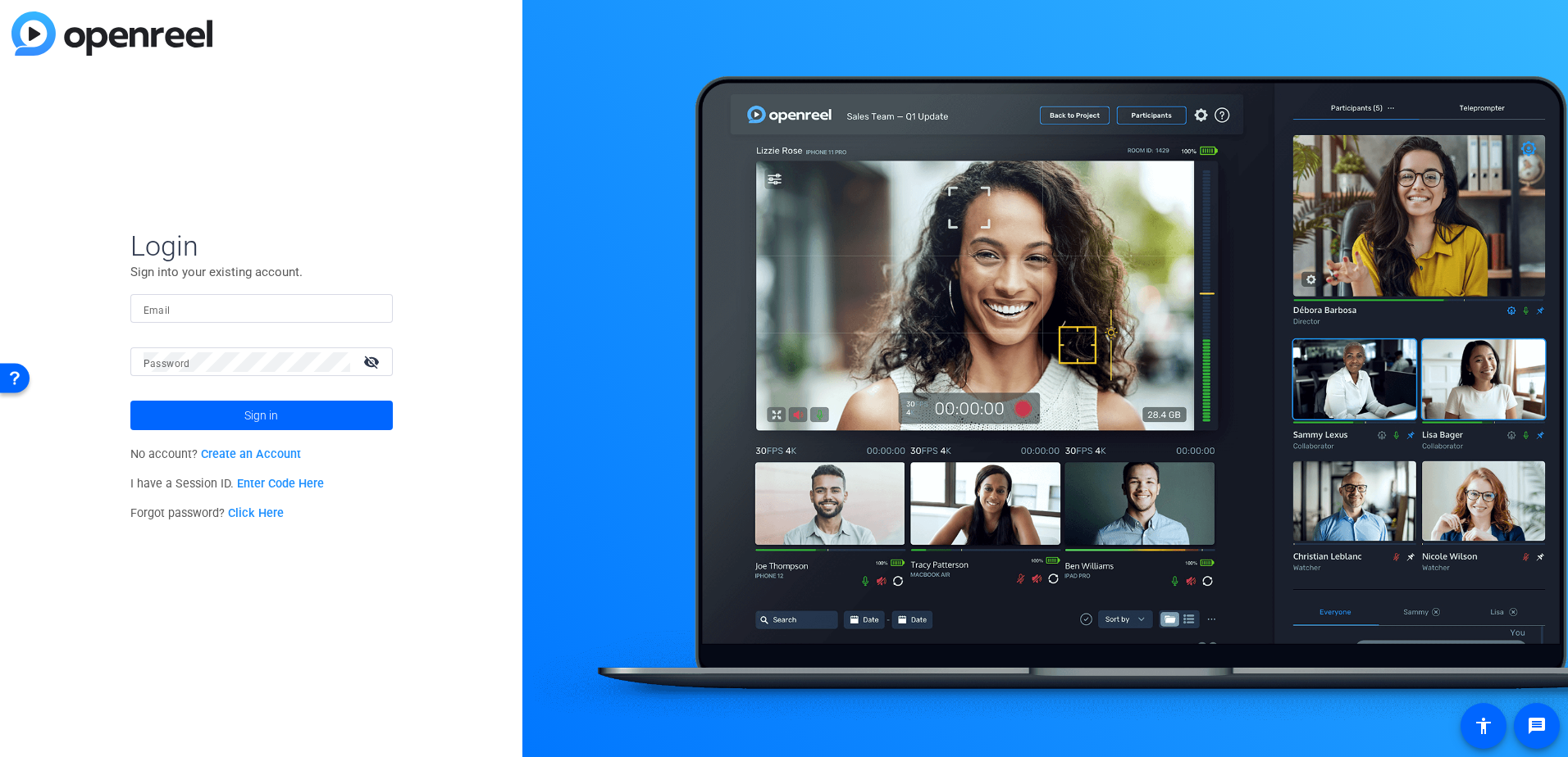
click at [286, 303] on input "Email" at bounding box center [261, 309] width 236 height 19
type input "ashleen.grange@rbc.com"
click at [131, 400] on button "Sign in" at bounding box center [261, 415] width 262 height 30
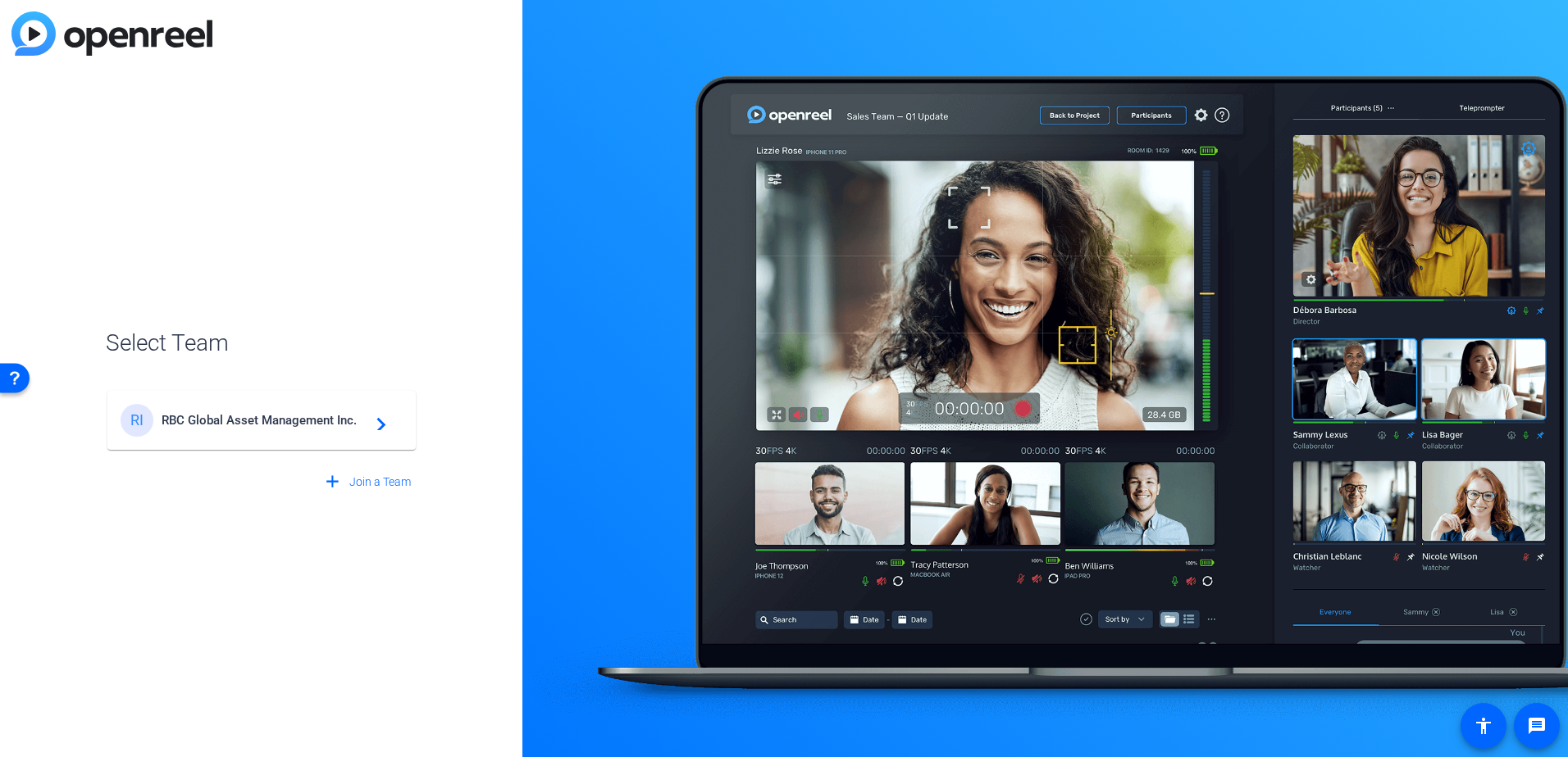
click at [380, 432] on div "RI RBC Global Asset Management Inc. navigate_next" at bounding box center [261, 420] width 282 height 33
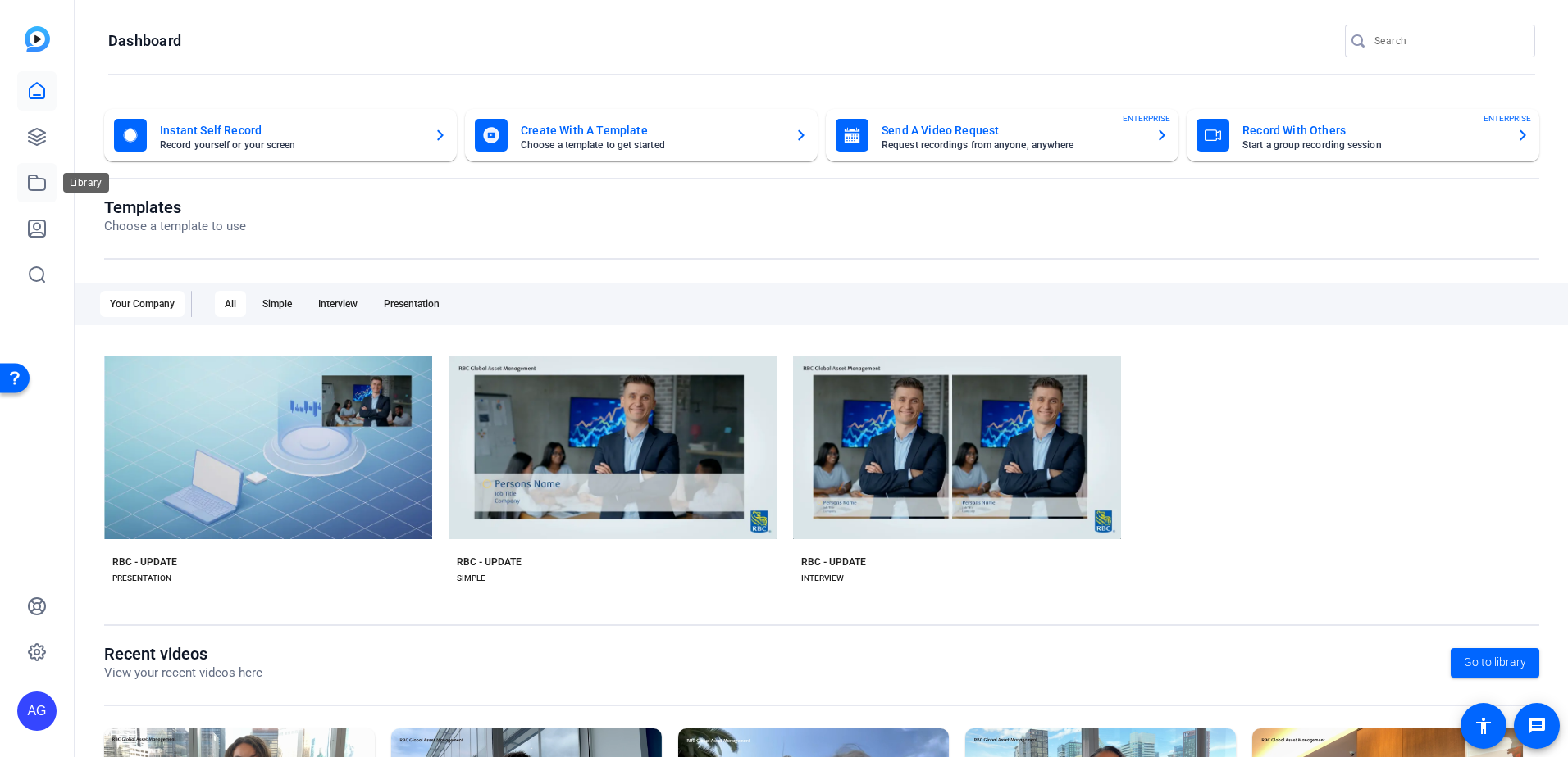
click at [41, 179] on icon at bounding box center [36, 182] width 16 height 14
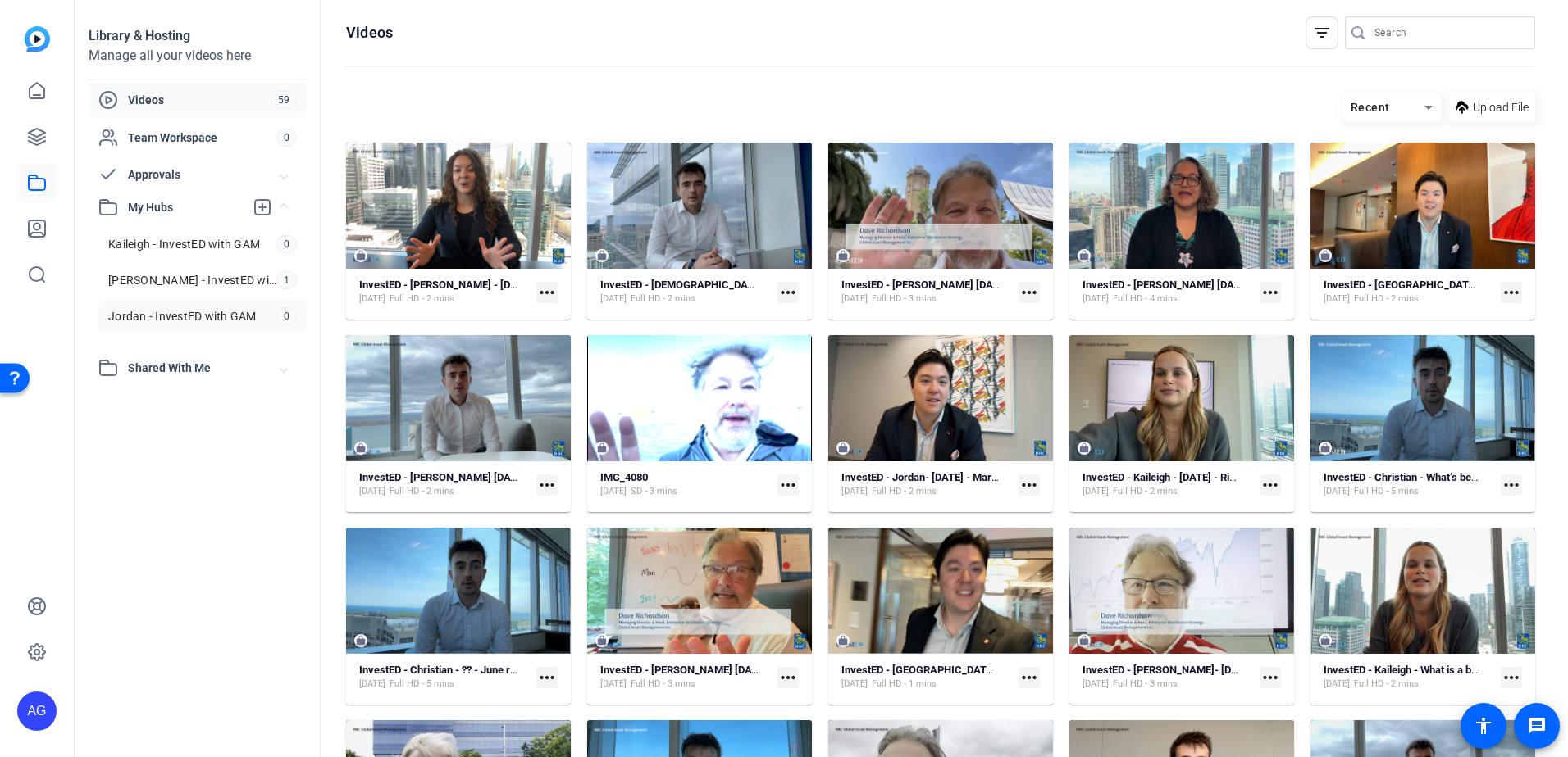
click at [251, 325] on link "Jordan - InvestED with GAM 0" at bounding box center [202, 316] width 208 height 33
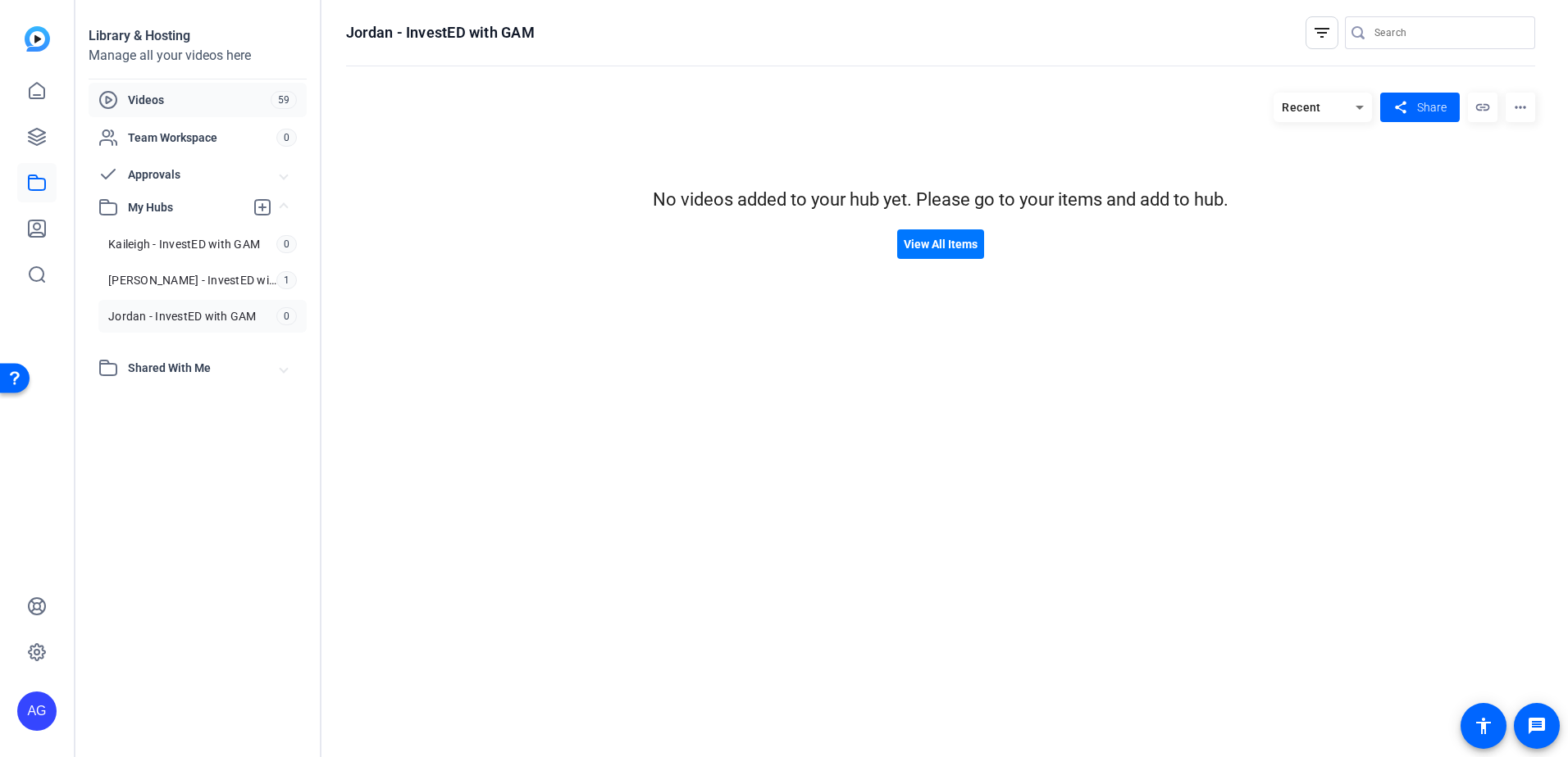
click at [159, 93] on span "Videos" at bounding box center [199, 99] width 143 height 16
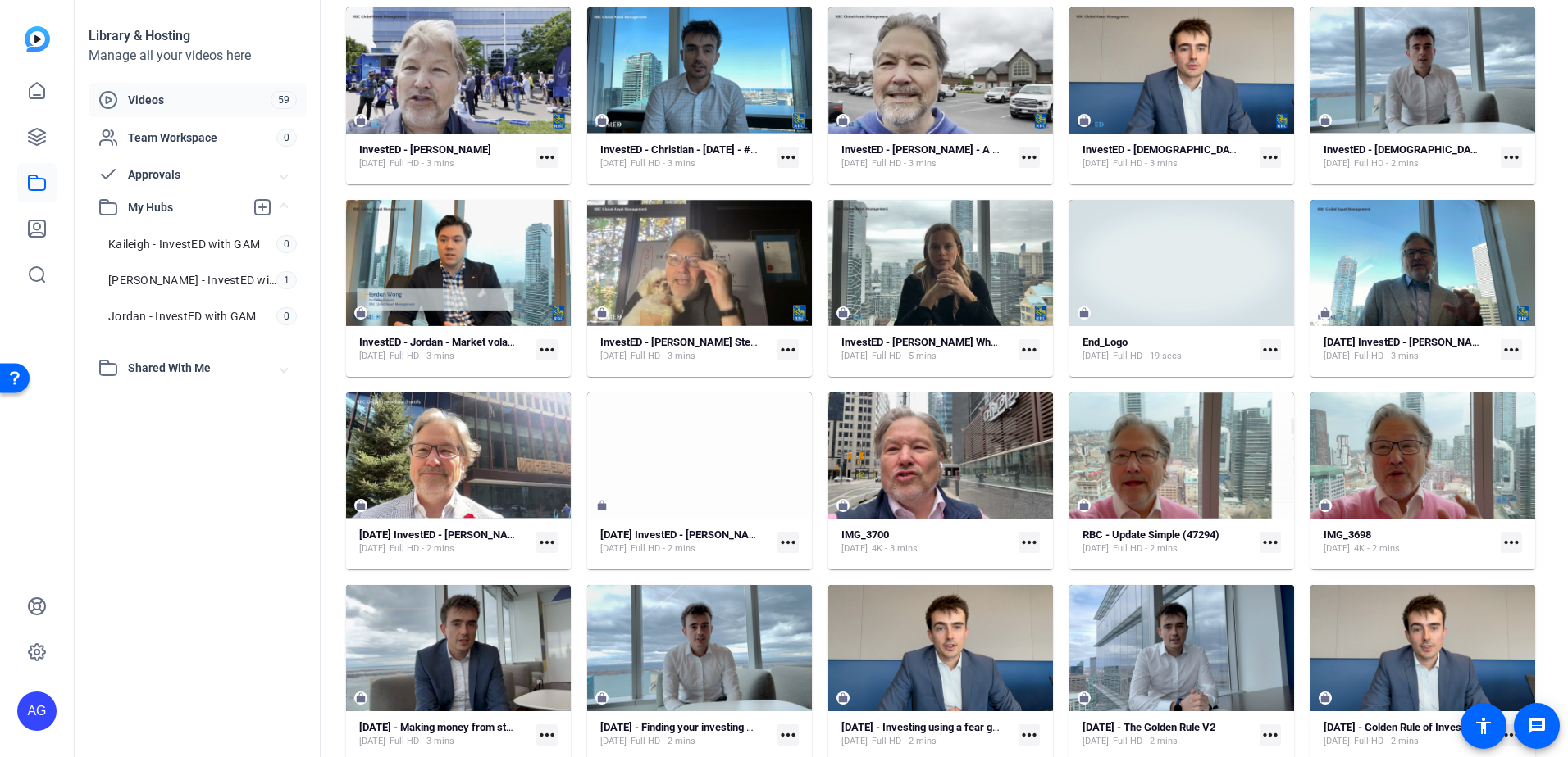
scroll to position [699, 0]
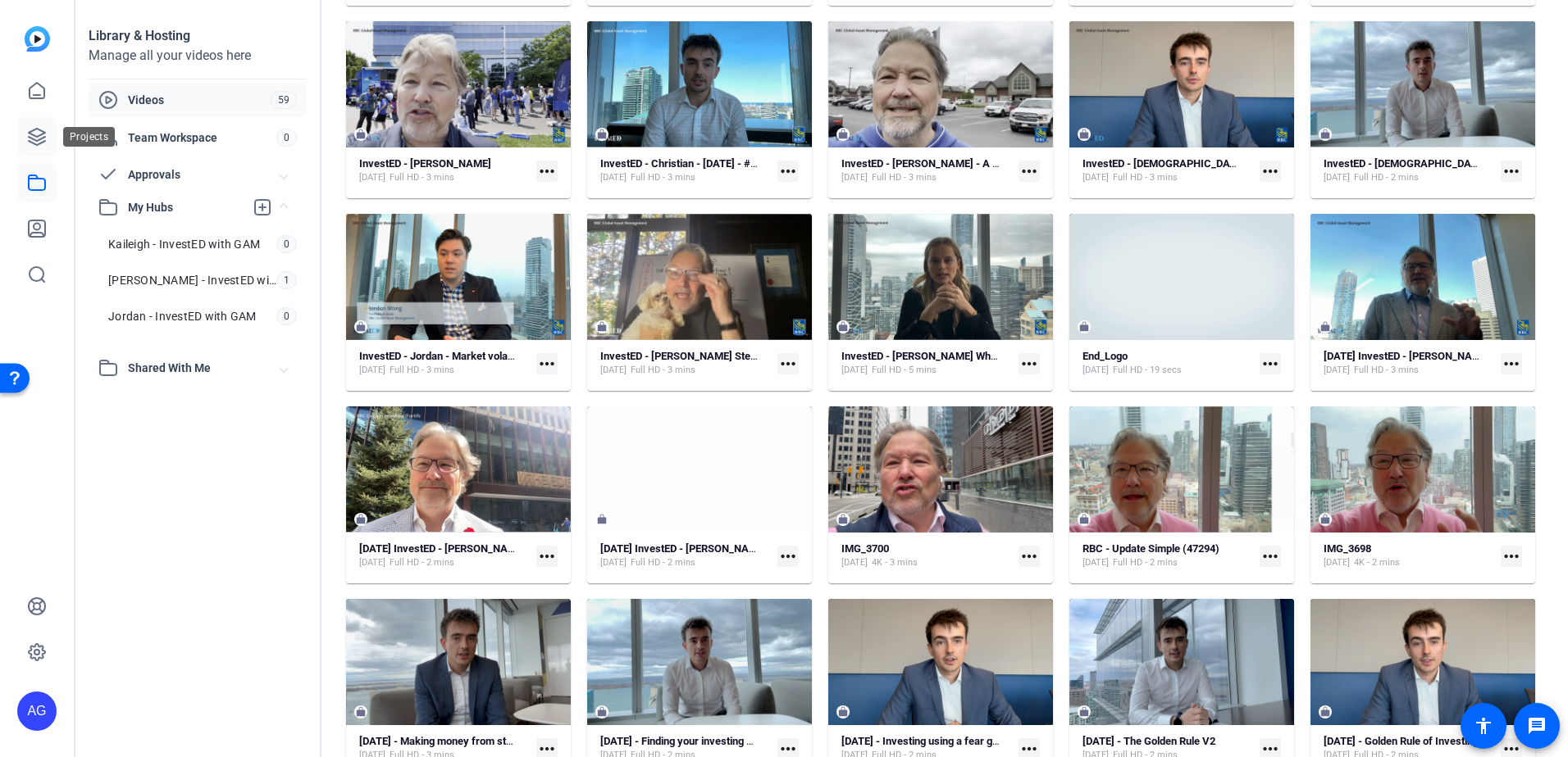
click at [26, 140] on link at bounding box center [36, 137] width 40 height 40
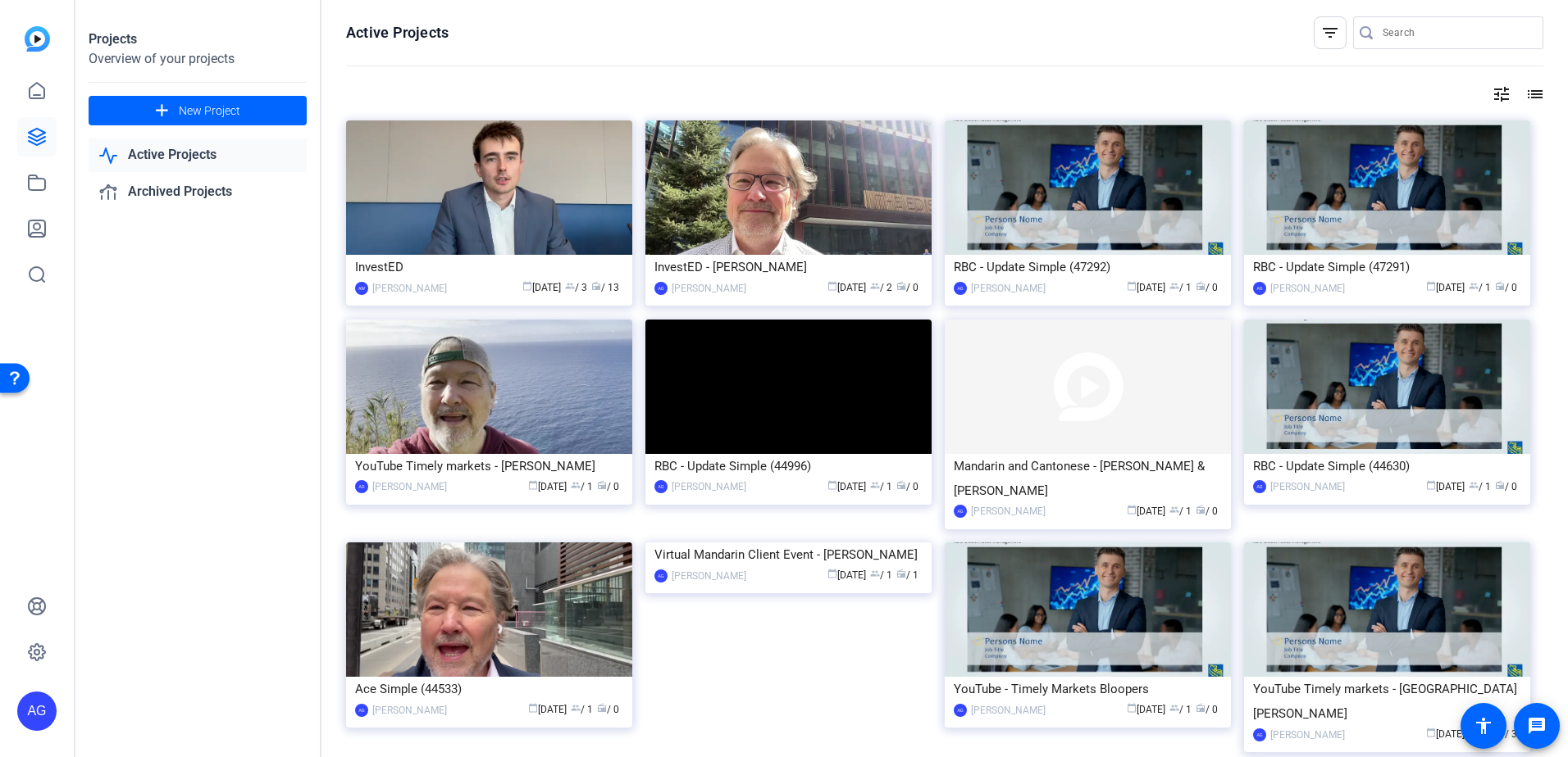
click at [397, 106] on div "Active Projects filter_list tune list InvestED AW Ashley Williams calendar_toda…" at bounding box center [944, 378] width 1246 height 757
click at [468, 213] on img at bounding box center [488, 187] width 286 height 134
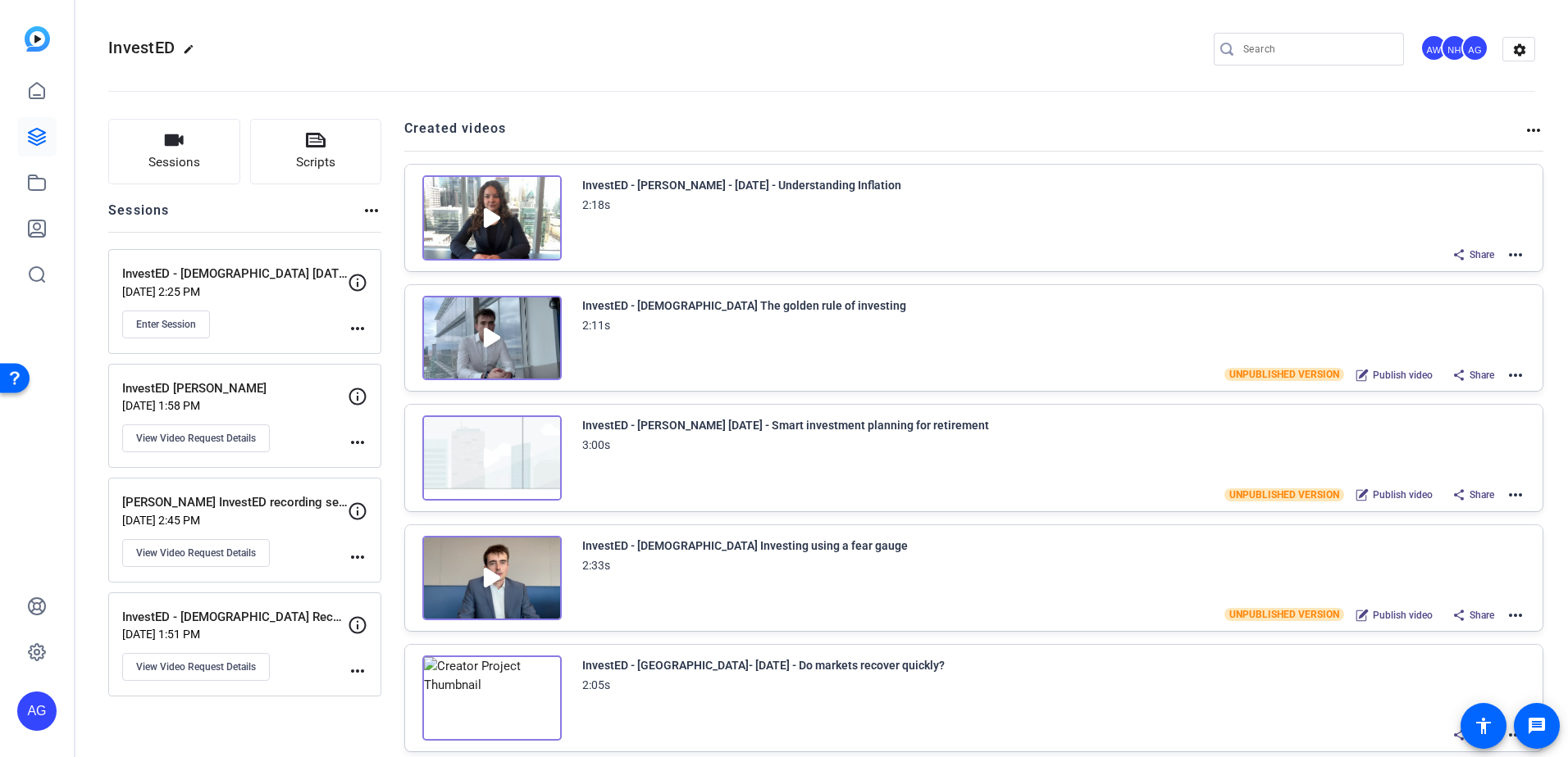
click at [294, 516] on p "Jun 02, 2025 @ 2:45 PM" at bounding box center [234, 520] width 225 height 13
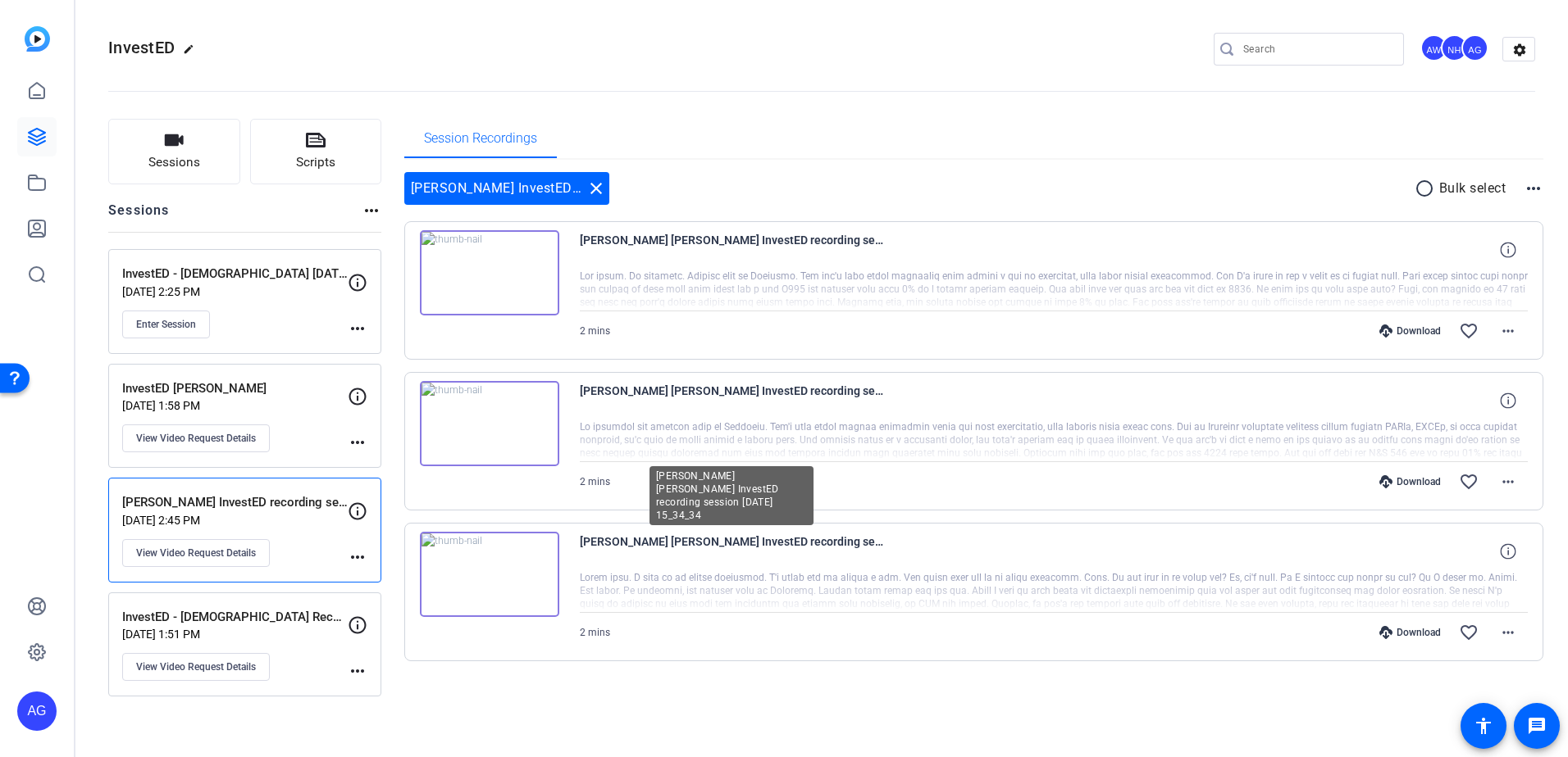
click at [705, 572] on div at bounding box center [1053, 592] width 949 height 41
click at [267, 604] on div "InvestED - Christian Recordings Apr 30, 2025 @ 1:51 PM View Video Request Detai…" at bounding box center [245, 645] width 273 height 105
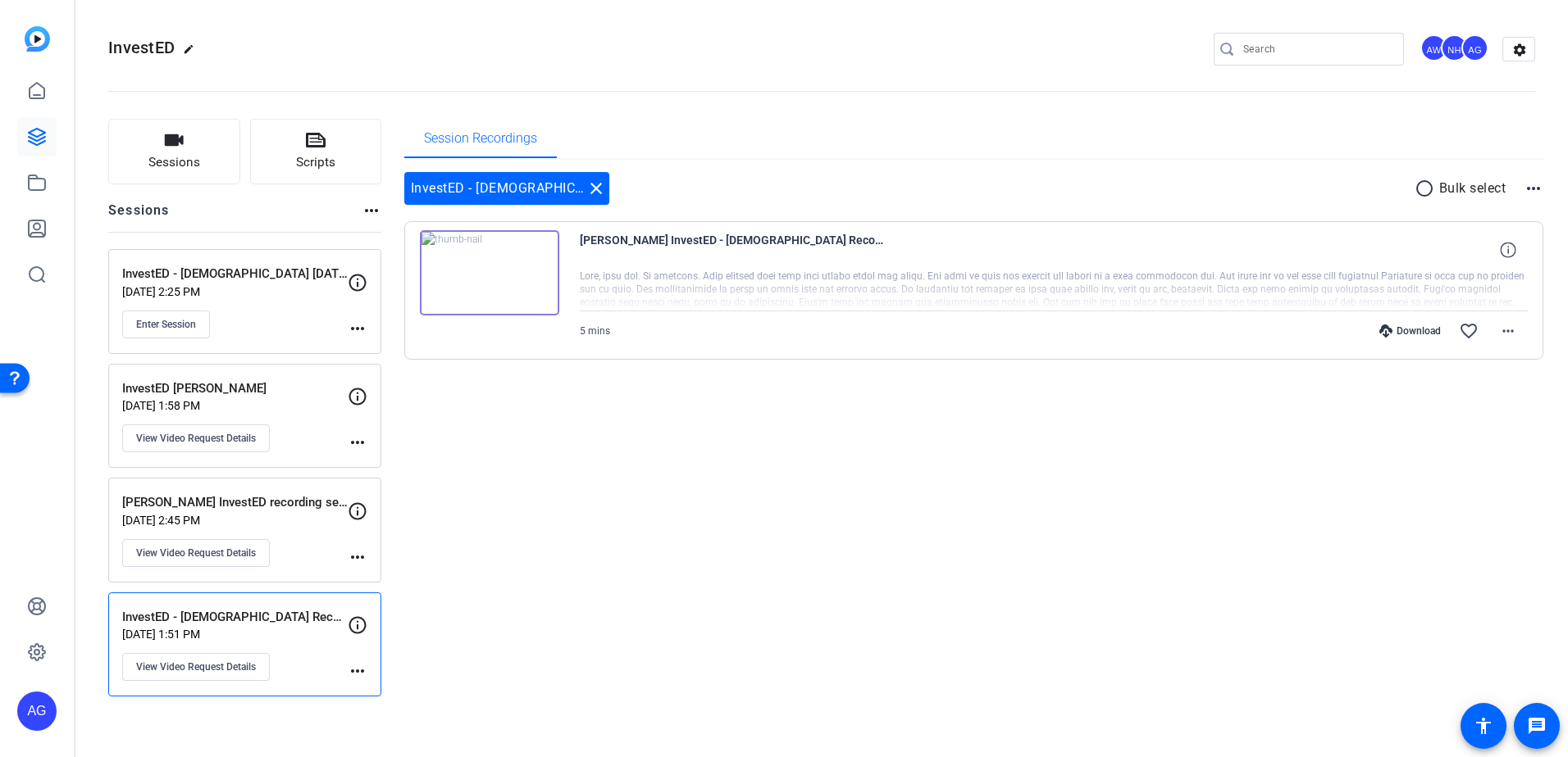
click at [259, 377] on div "InvestED Kaileigh Jun 17, 2025 @ 1:58 PM View Video Request Details more_horiz" at bounding box center [245, 416] width 273 height 105
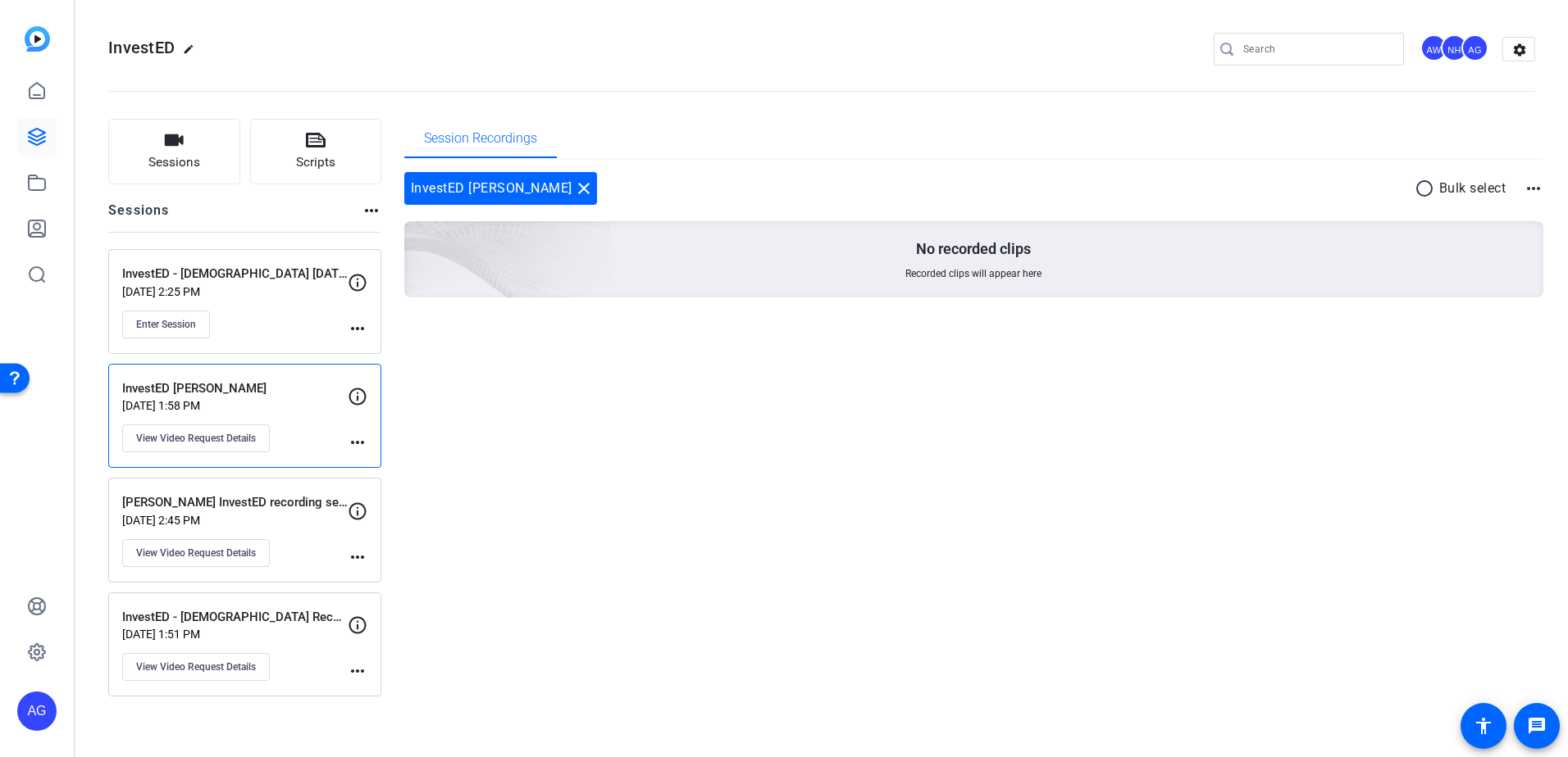
click at [251, 289] on p "Sep 16, 2025 @ 2:25 PM" at bounding box center [234, 292] width 225 height 13
click at [368, 207] on mat-icon "more_horiz" at bounding box center [371, 210] width 19 height 19
click at [385, 228] on span "View Archived Sessions" at bounding box center [429, 234] width 110 height 19
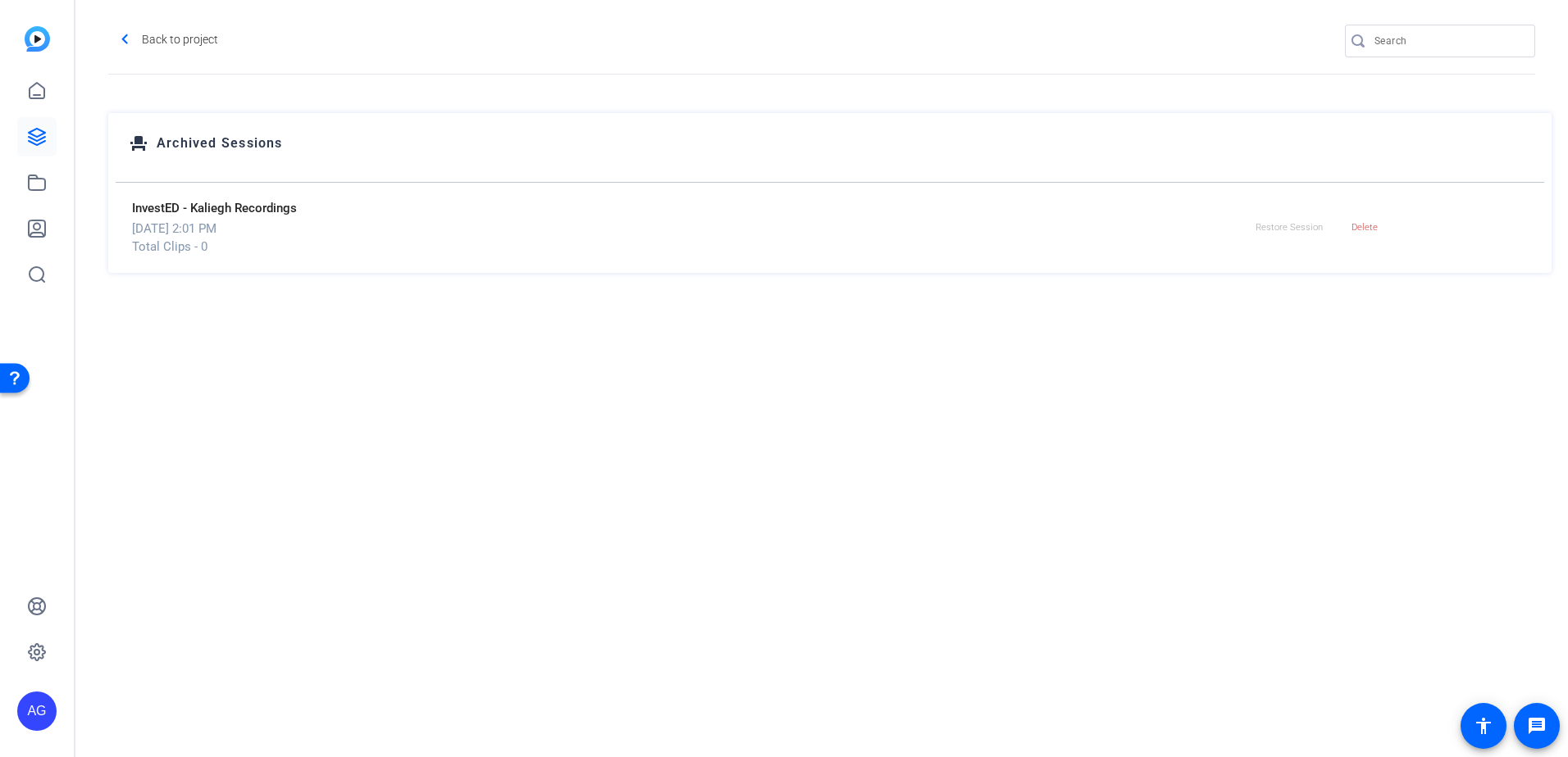
click at [385, 228] on p "Thu, Jun 19, 2025 @ 2:01 PM" at bounding box center [690, 229] width 1117 height 19
click at [178, 220] on p "Thu, Jun 19, 2025 @ 2:01 PM" at bounding box center [690, 229] width 1117 height 19
click at [46, 132] on link at bounding box center [36, 137] width 40 height 40
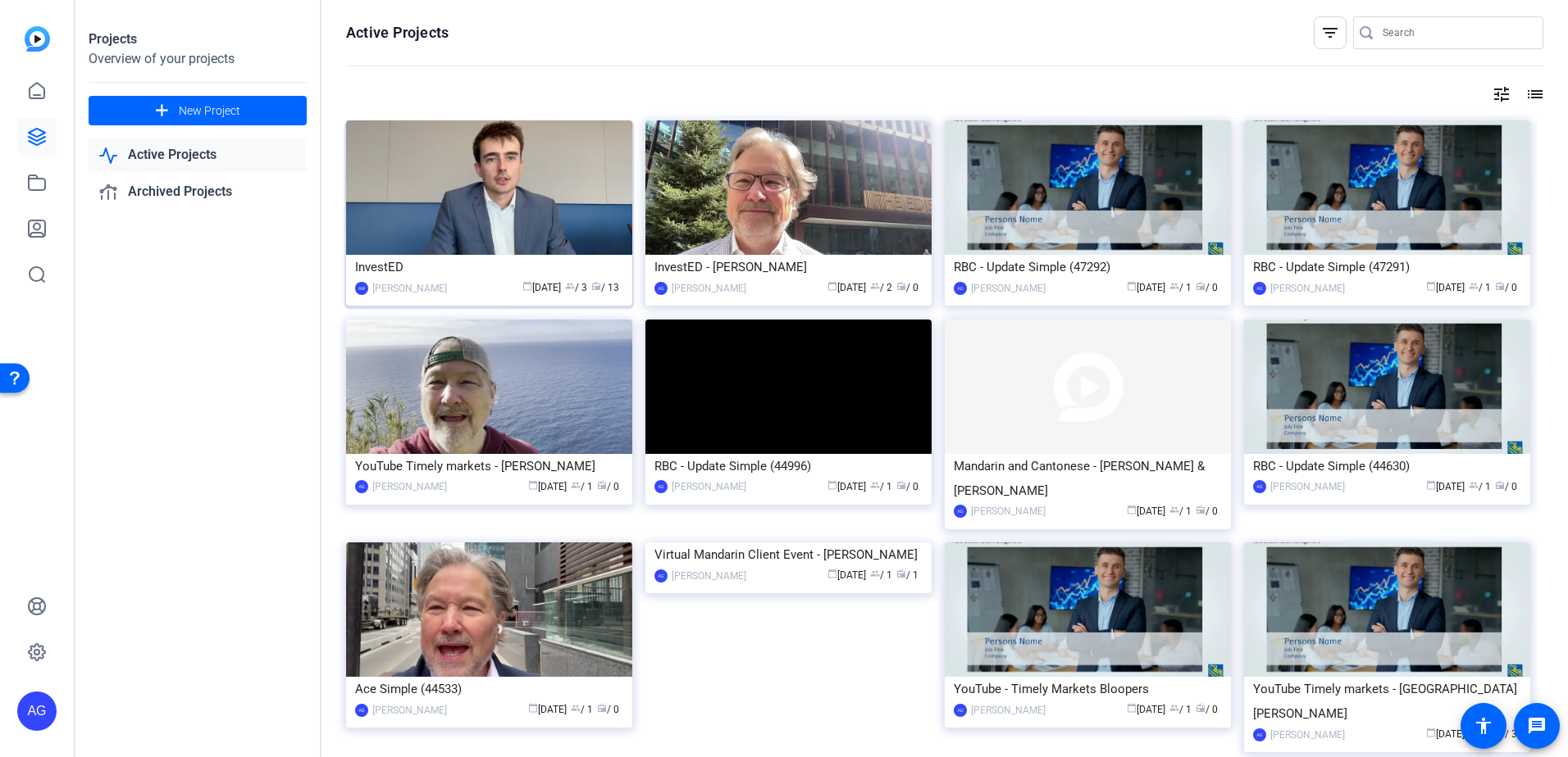
click at [500, 185] on img at bounding box center [488, 187] width 286 height 134
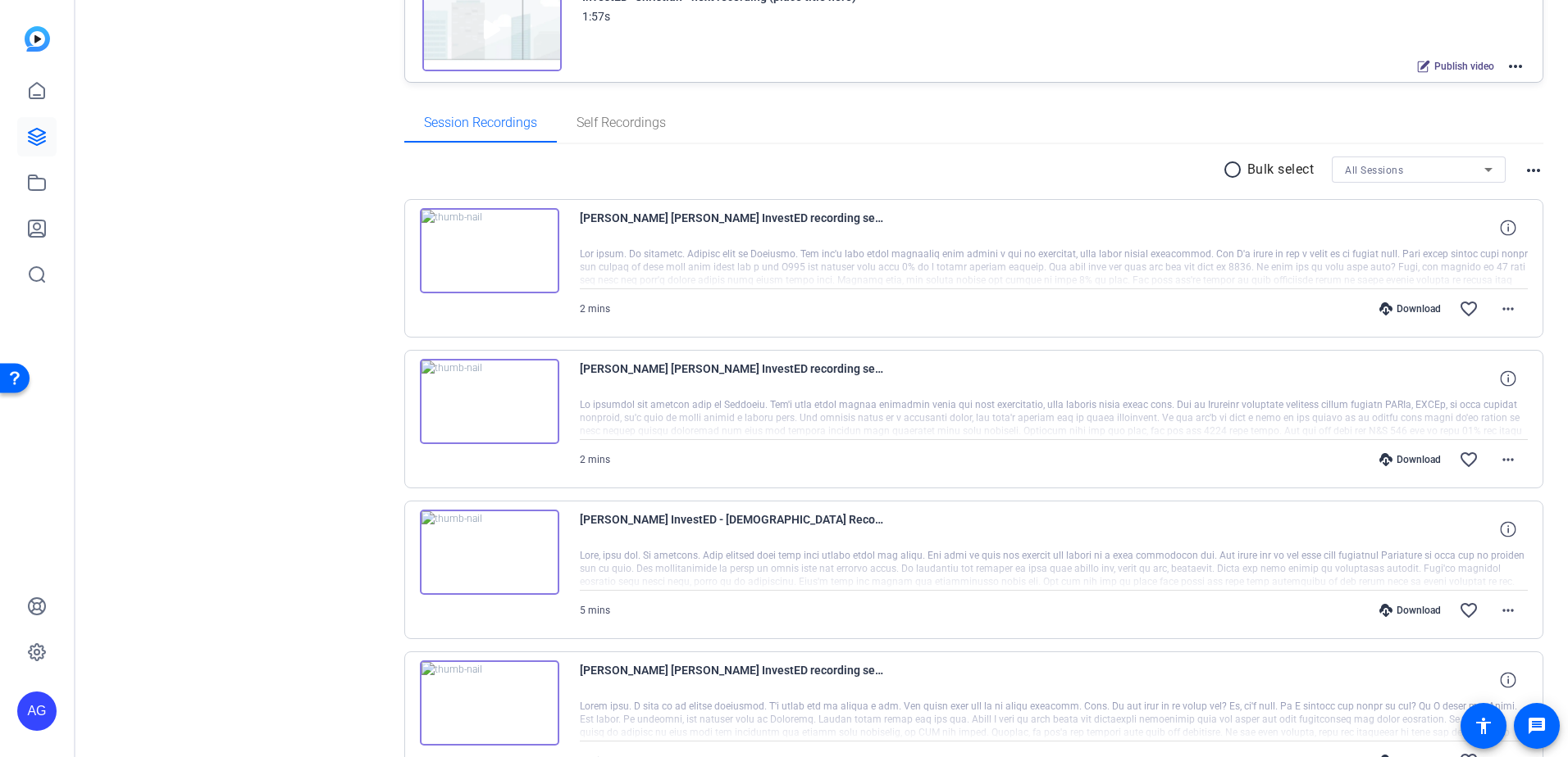
scroll to position [894, 0]
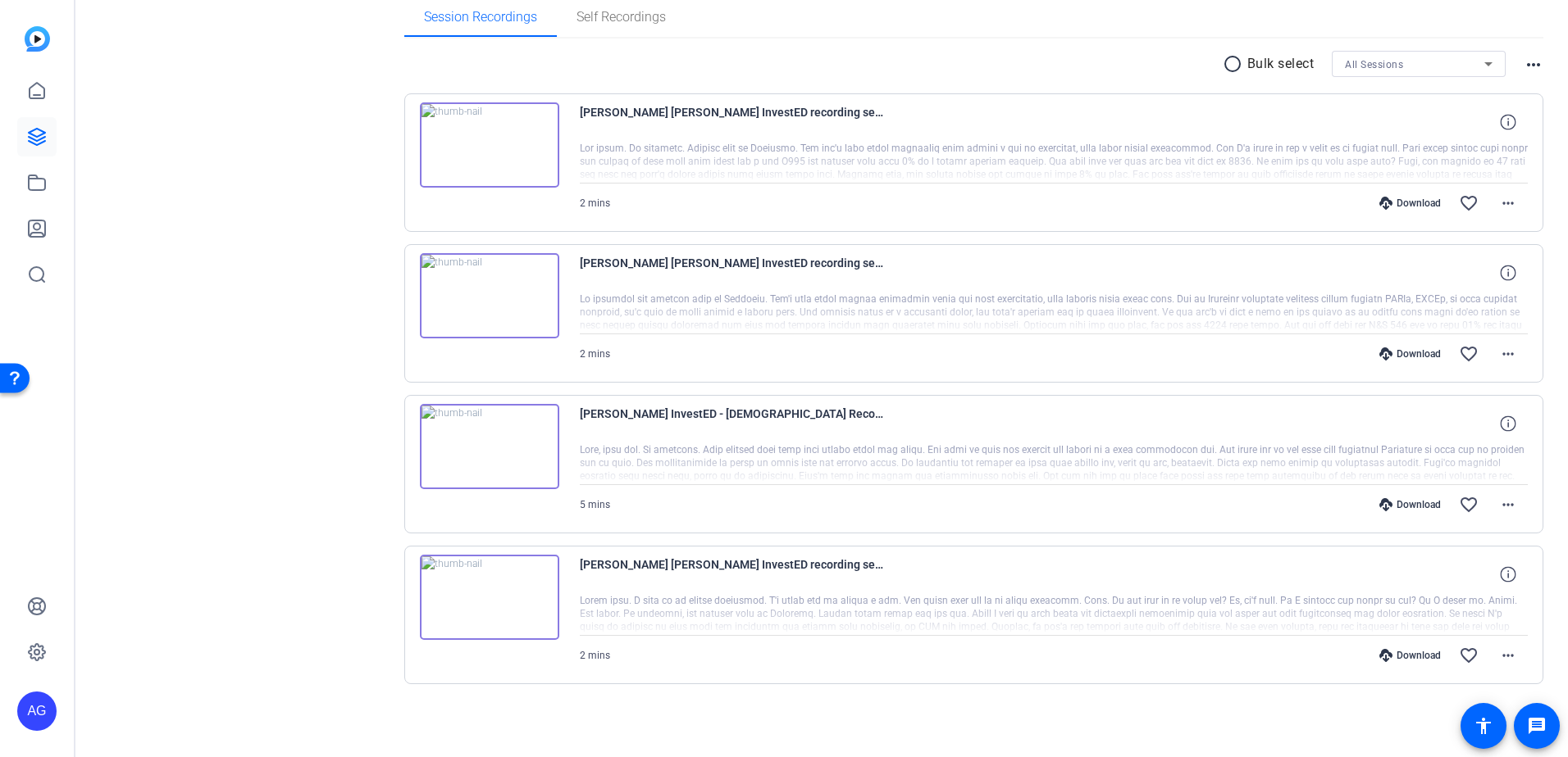
click at [978, 609] on div at bounding box center [1053, 615] width 949 height 41
click at [1395, 650] on div "Download" at bounding box center [1409, 656] width 78 height 13
click at [1502, 658] on mat-icon "more_horiz" at bounding box center [1507, 655] width 19 height 19
click at [1417, 573] on span "Download Transcript" at bounding box center [1457, 581] width 99 height 19
click at [1089, 597] on div at bounding box center [1053, 615] width 949 height 41
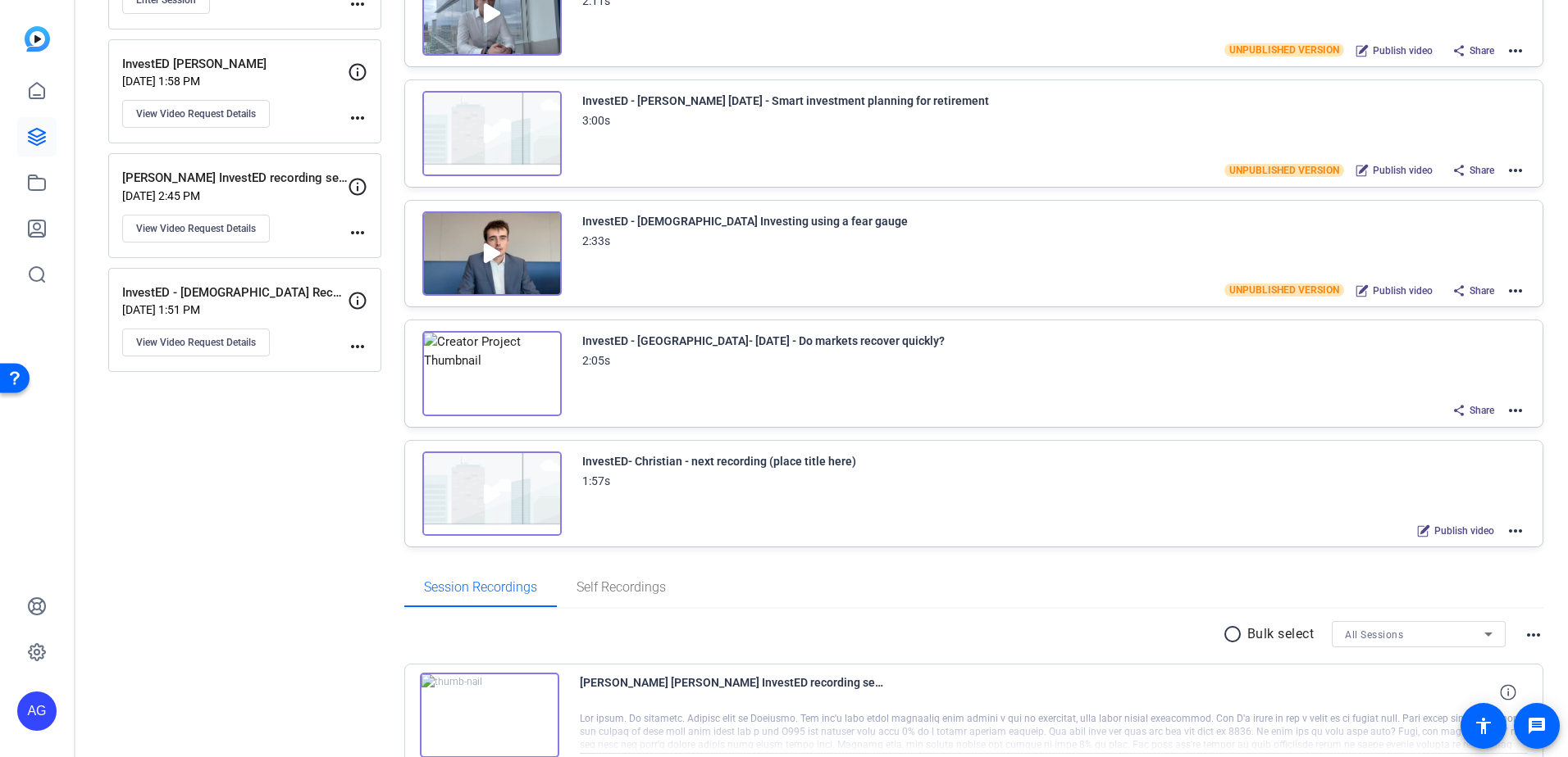
scroll to position [321, 0]
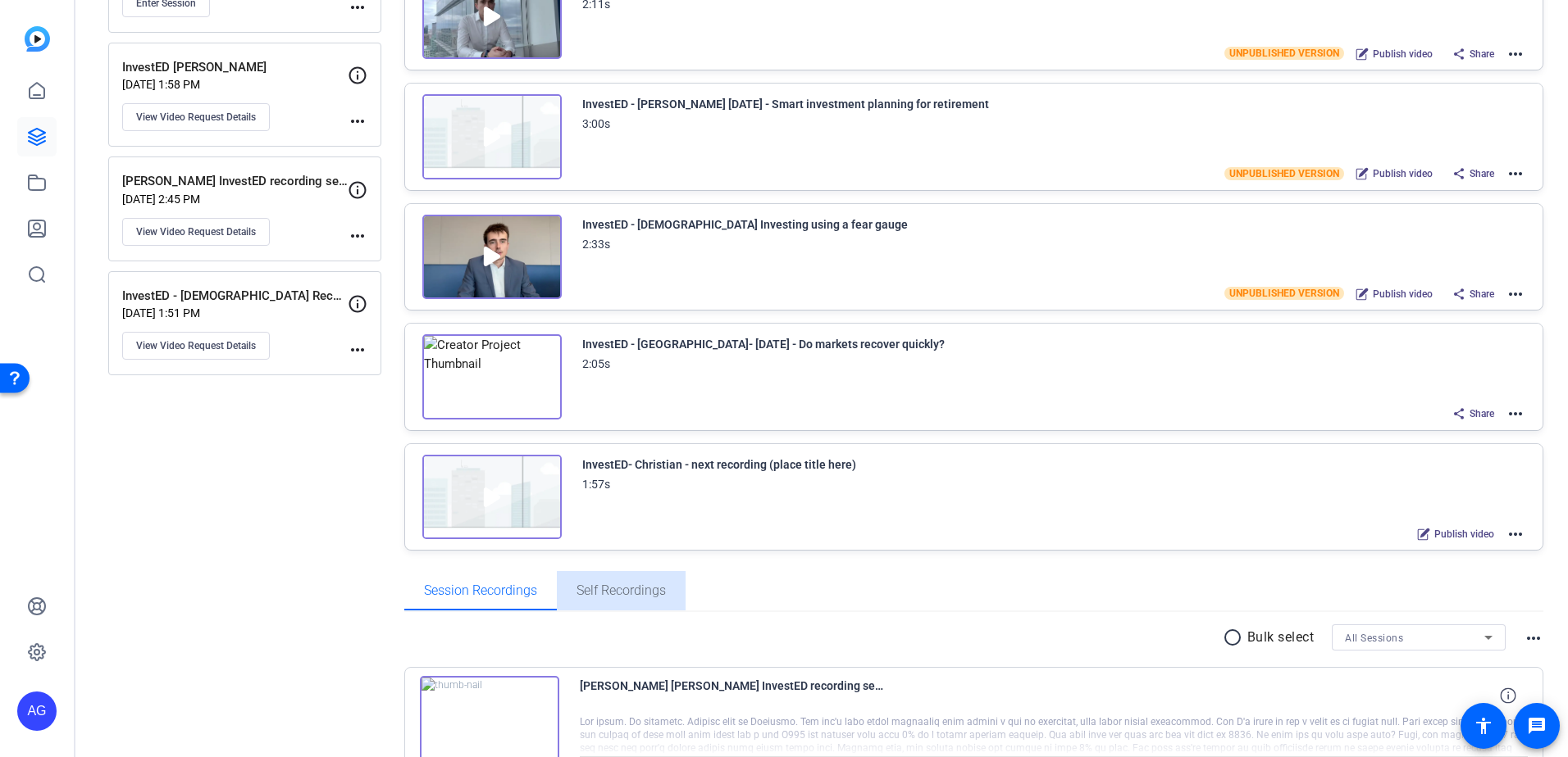
click at [623, 596] on span "Self Recordings" at bounding box center [621, 591] width 89 height 13
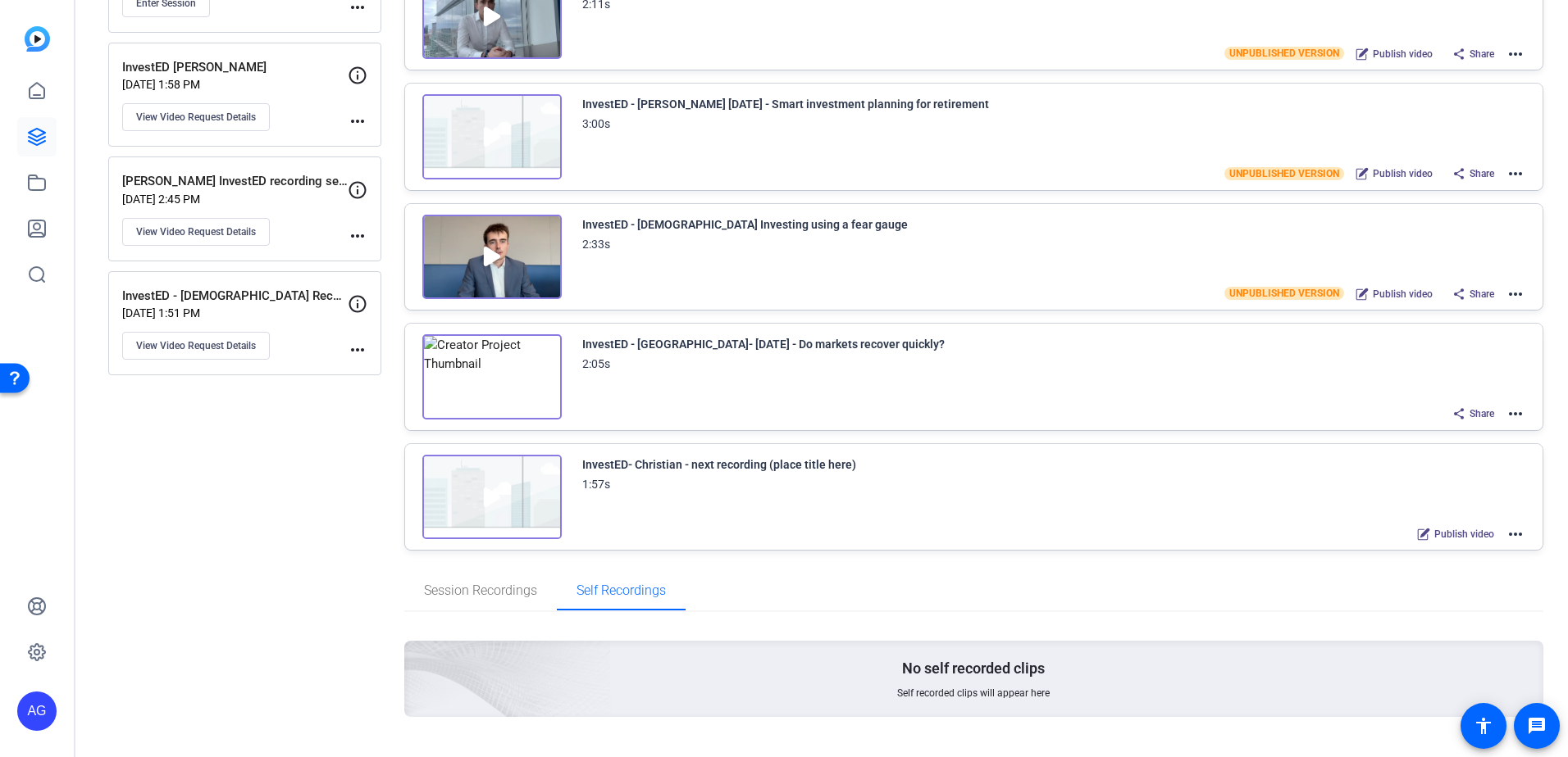
click at [507, 588] on span "Session Recordings" at bounding box center [481, 591] width 113 height 13
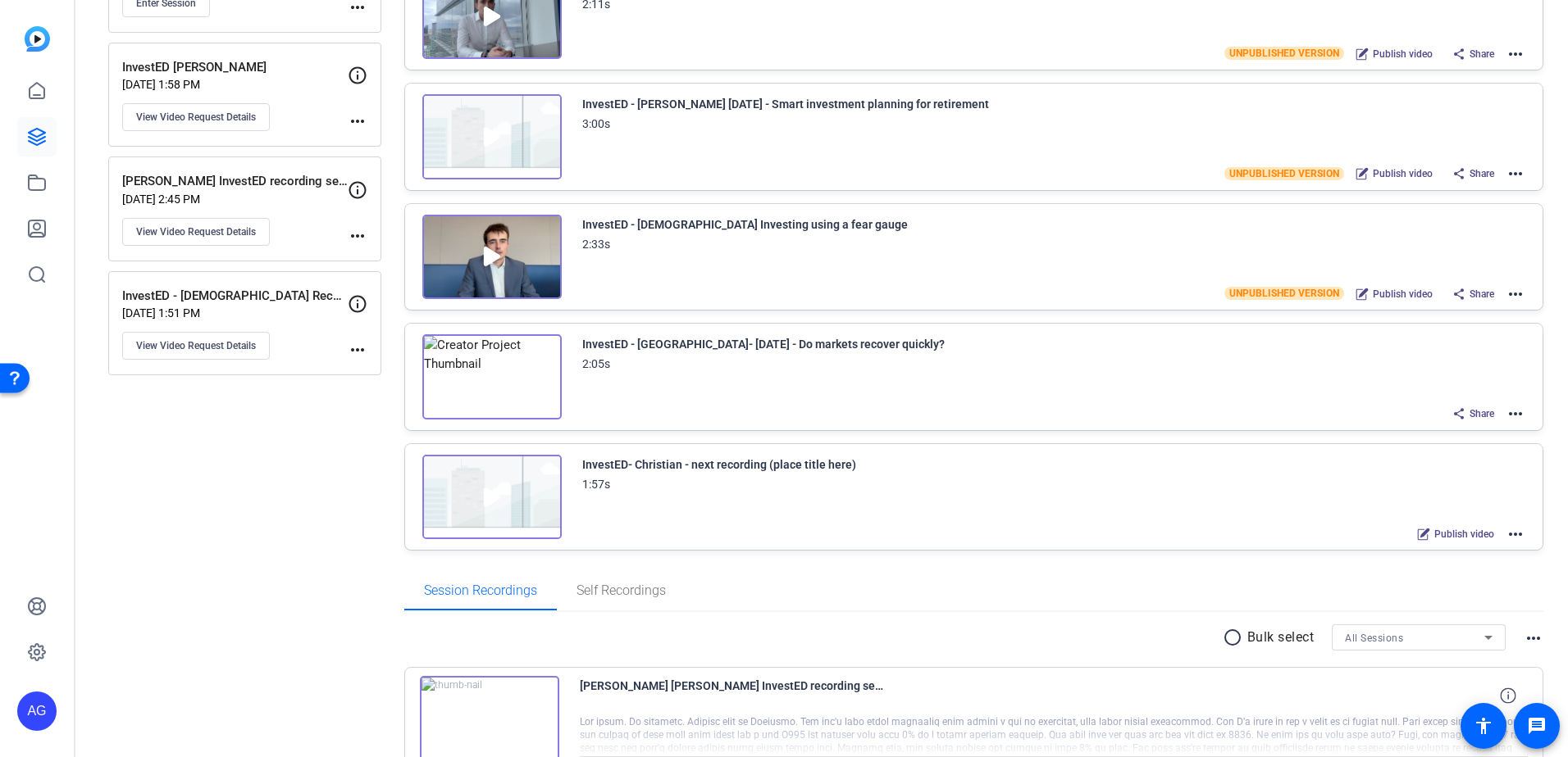
click at [37, 716] on div "AG" at bounding box center [36, 711] width 40 height 40
click at [226, 693] on mat-icon "logout" at bounding box center [217, 687] width 19 height 19
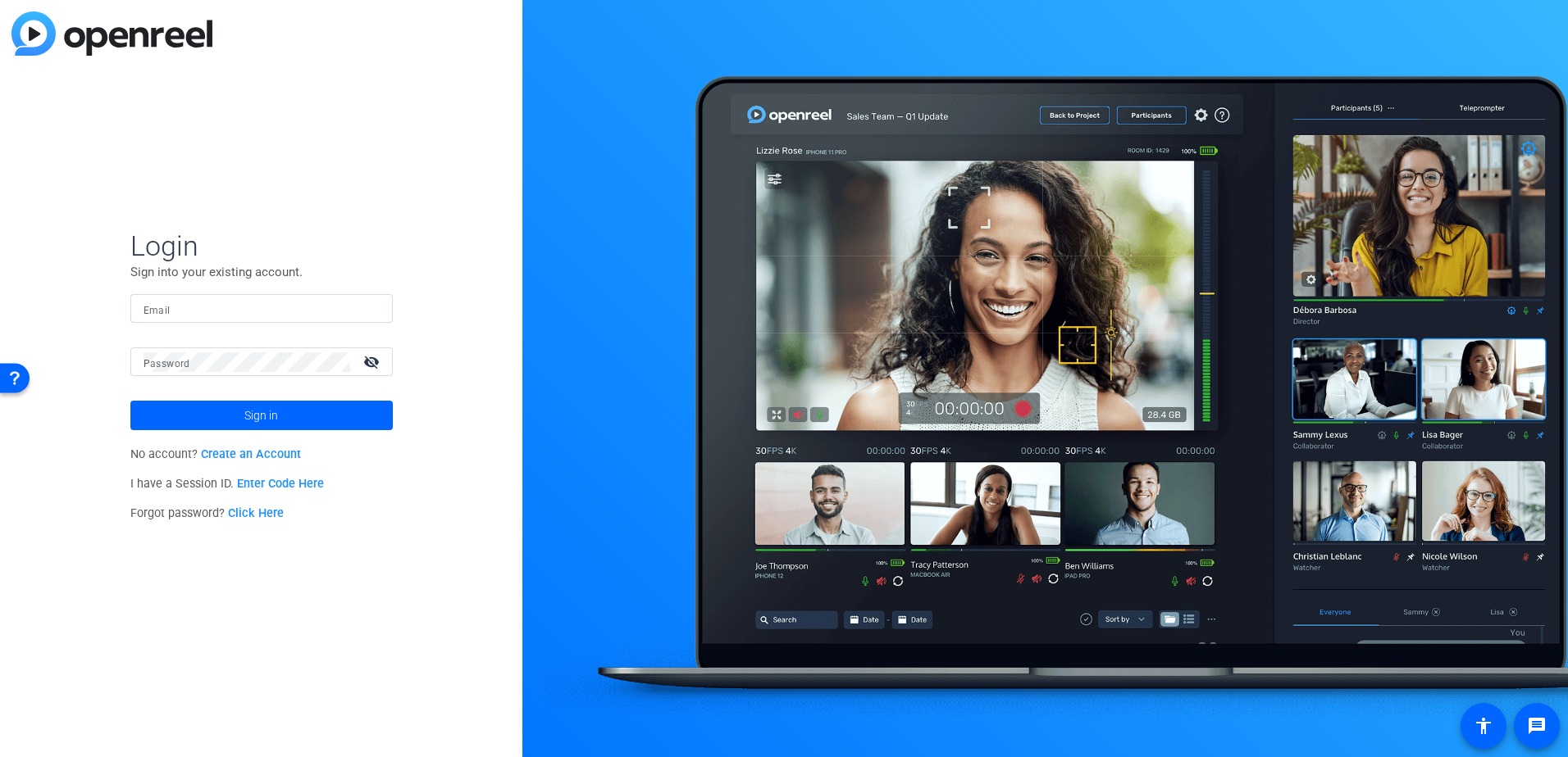
click at [274, 303] on input "Email" at bounding box center [261, 309] width 236 height 19
type input "ashley.williams@rbc.com"
click at [131, 400] on button "Sign in" at bounding box center [261, 415] width 262 height 30
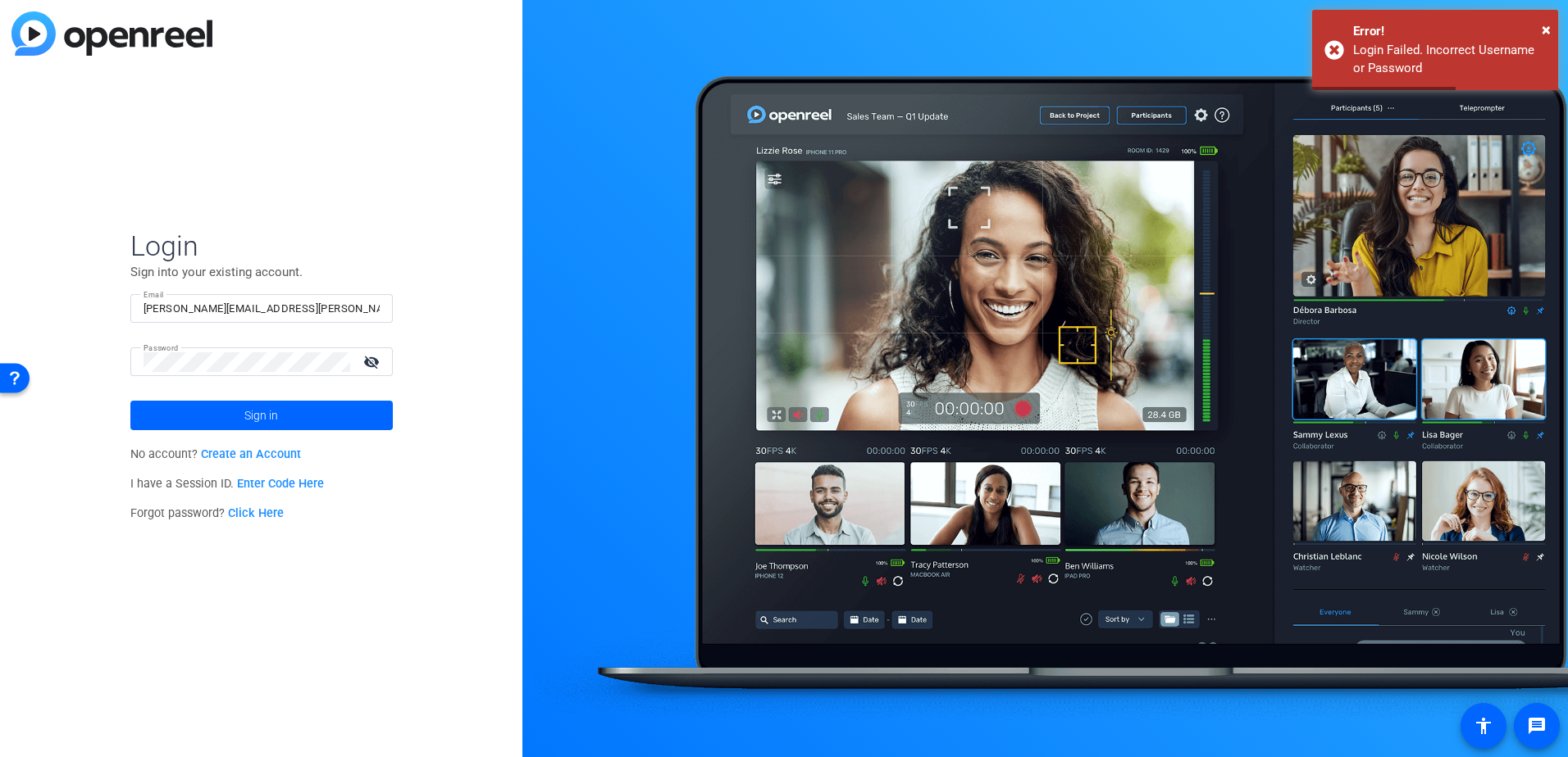
click at [381, 366] on mat-icon "visibility_off" at bounding box center [373, 362] width 40 height 24
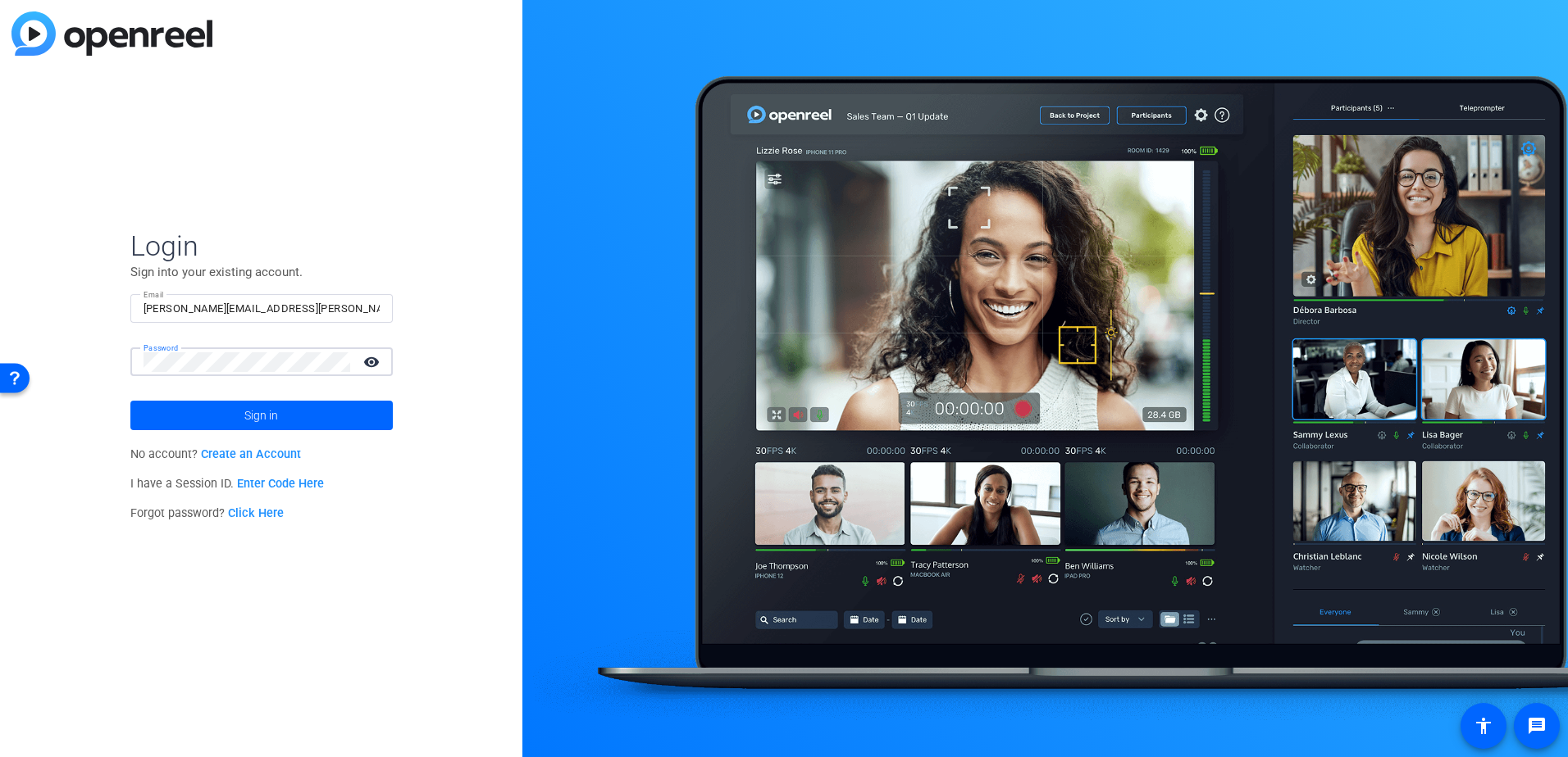
click at [131, 400] on button "Sign in" at bounding box center [261, 415] width 262 height 30
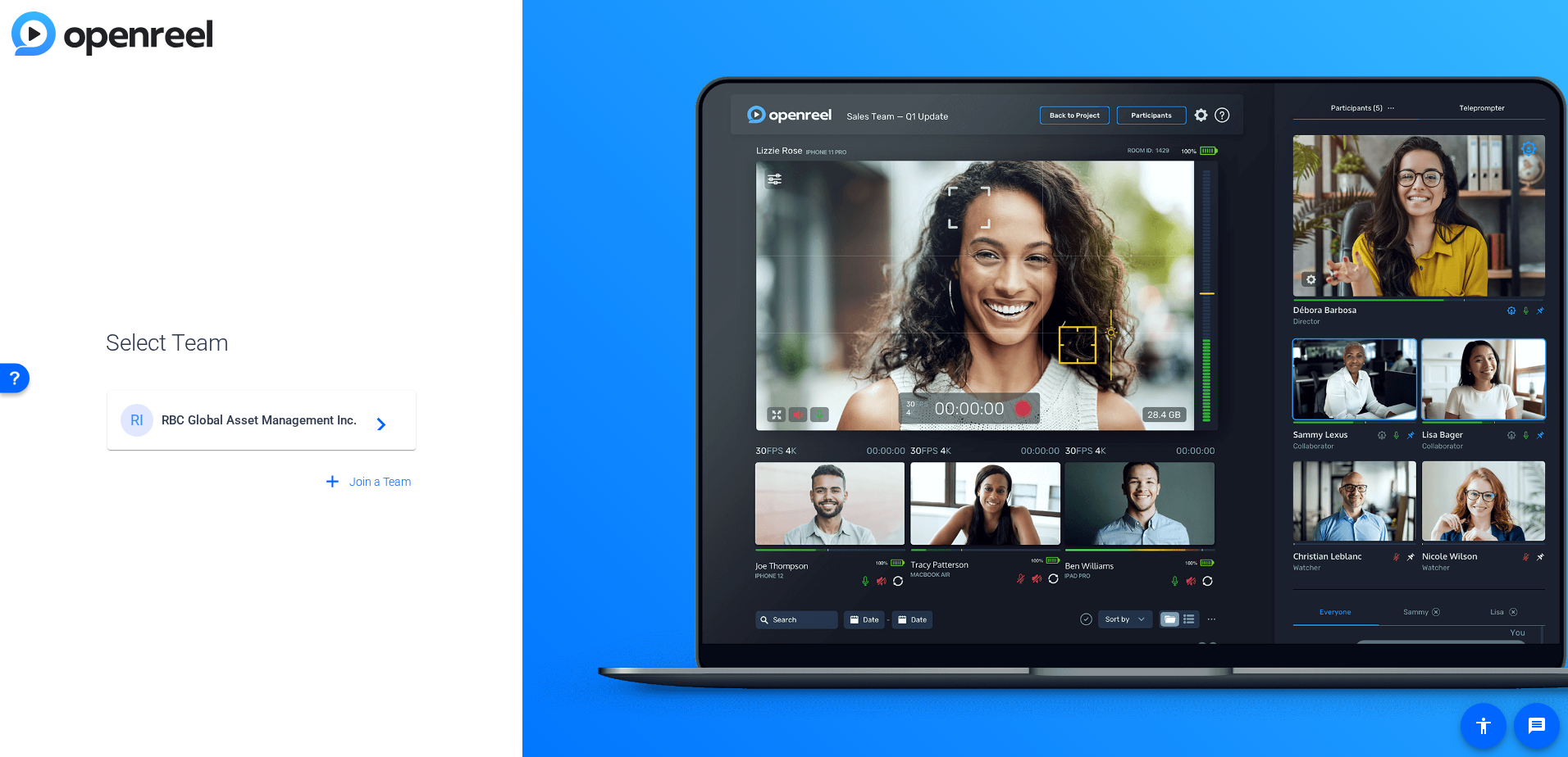
click at [219, 386] on div "RI RBC Global Asset Management Inc. navigate_next" at bounding box center [261, 411] width 311 height 78
click at [224, 418] on span "RBC Global Asset Management Inc." at bounding box center [263, 420] width 205 height 14
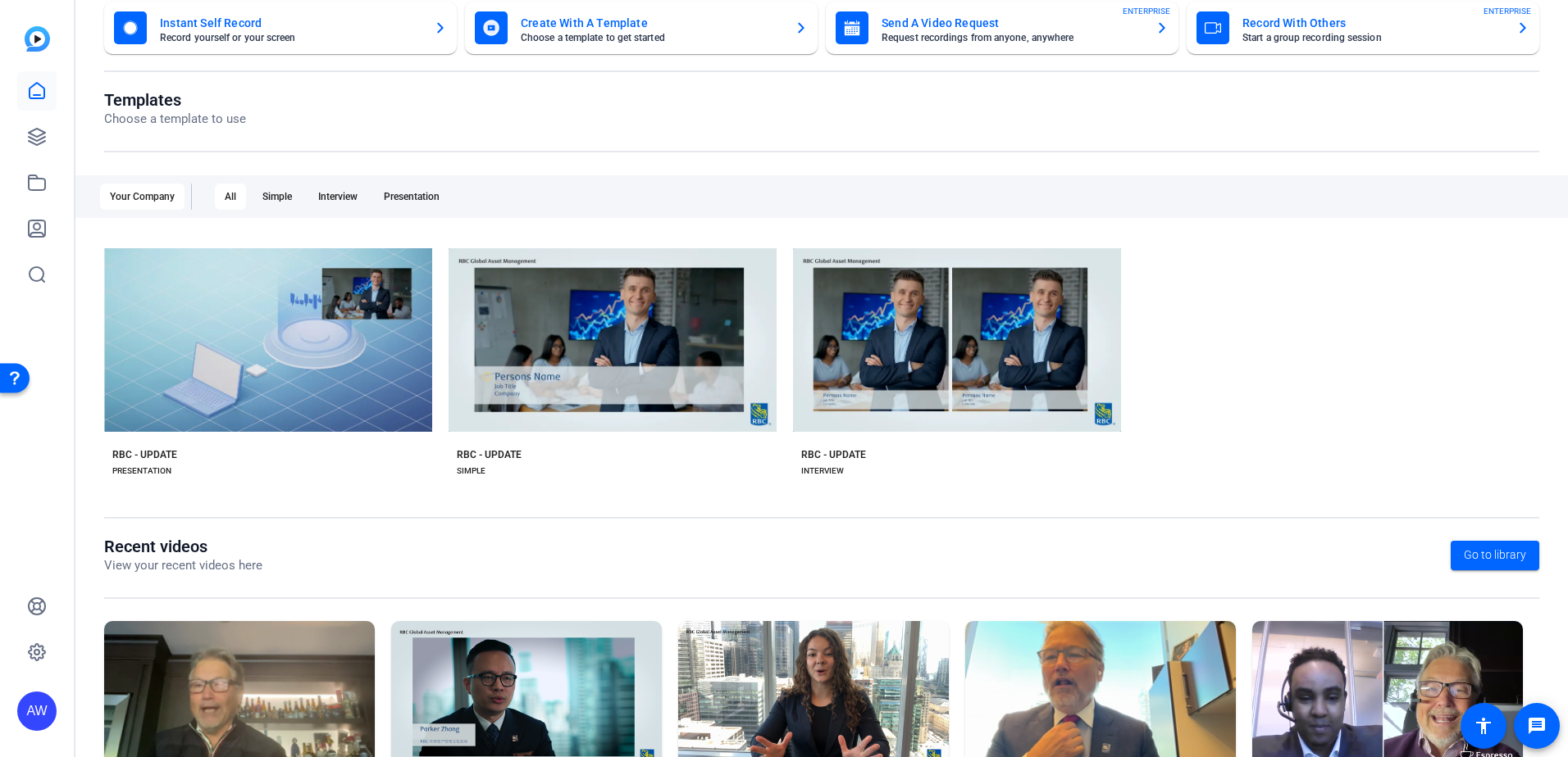
scroll to position [0, 0]
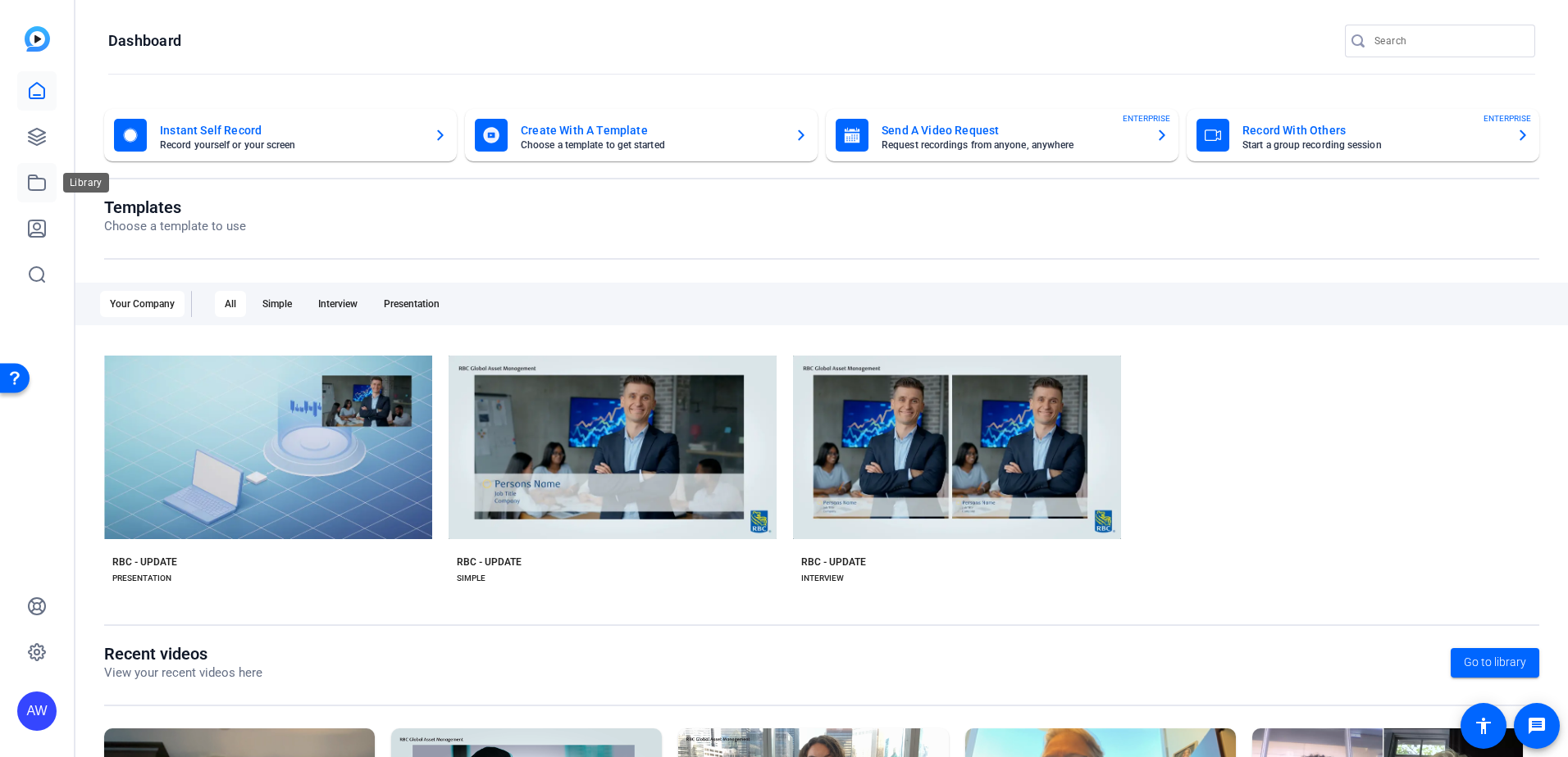
click at [30, 185] on icon at bounding box center [36, 182] width 19 height 19
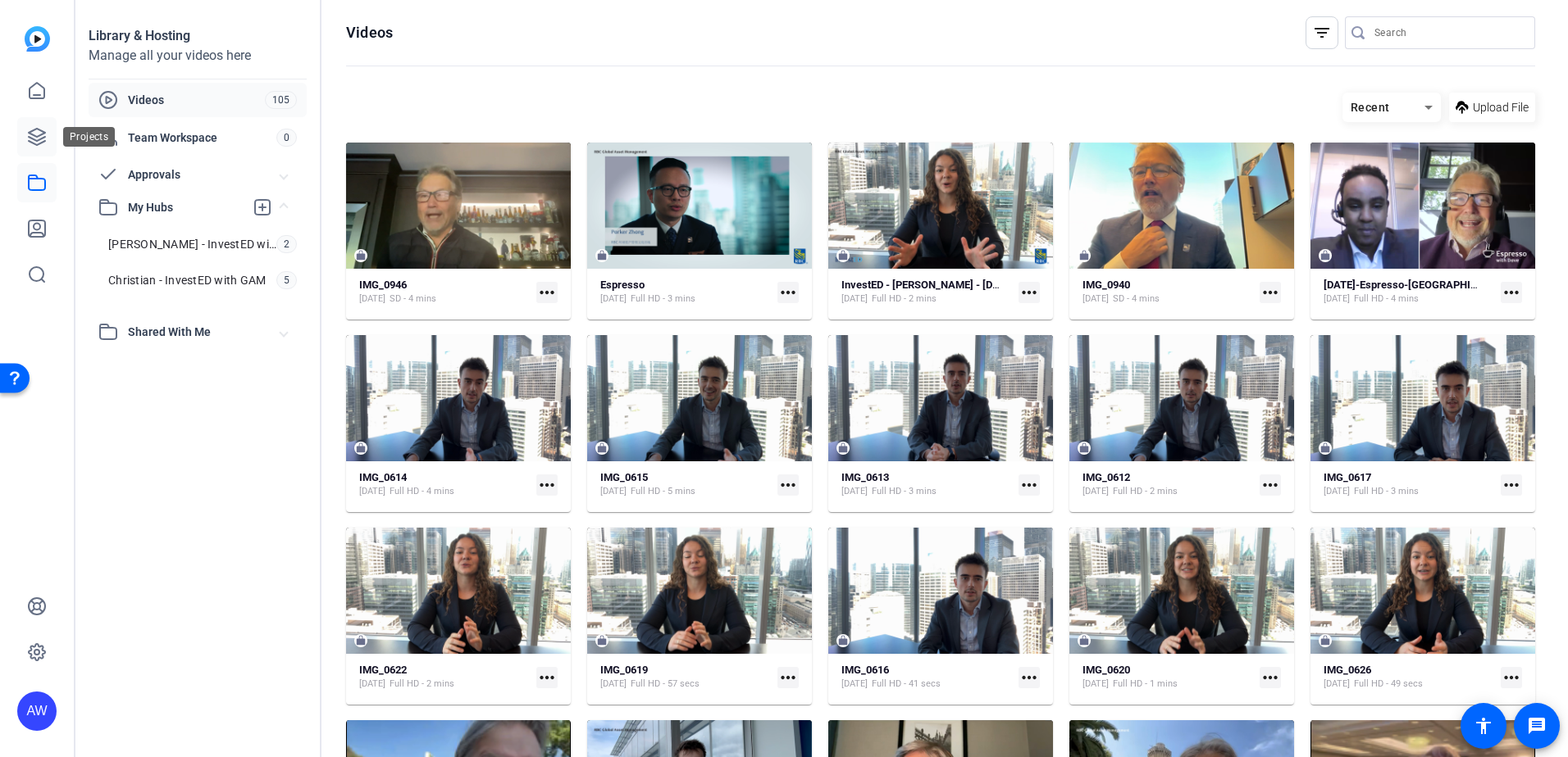
click at [35, 139] on icon at bounding box center [36, 137] width 16 height 16
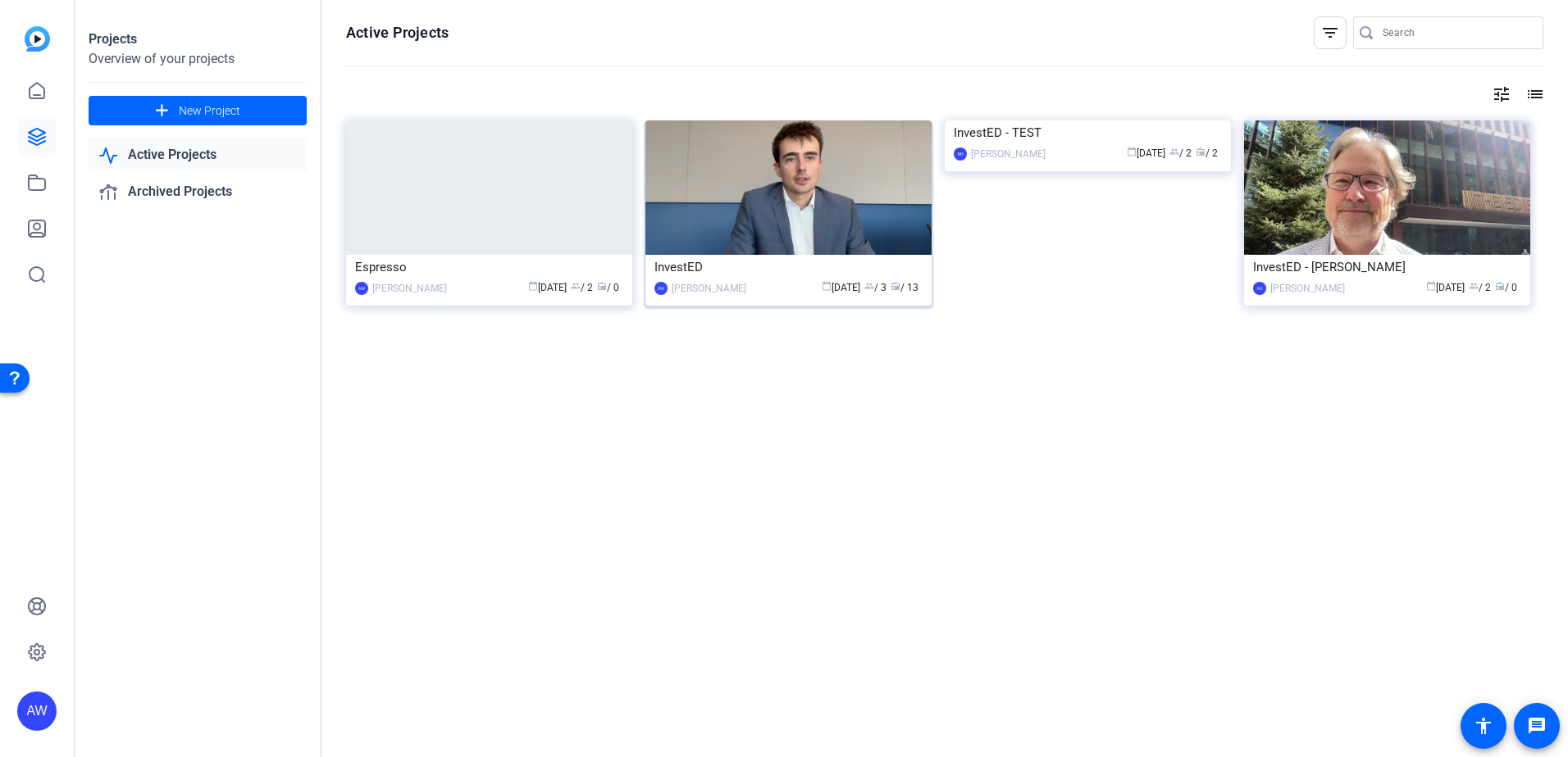
click at [711, 196] on img at bounding box center [788, 187] width 286 height 134
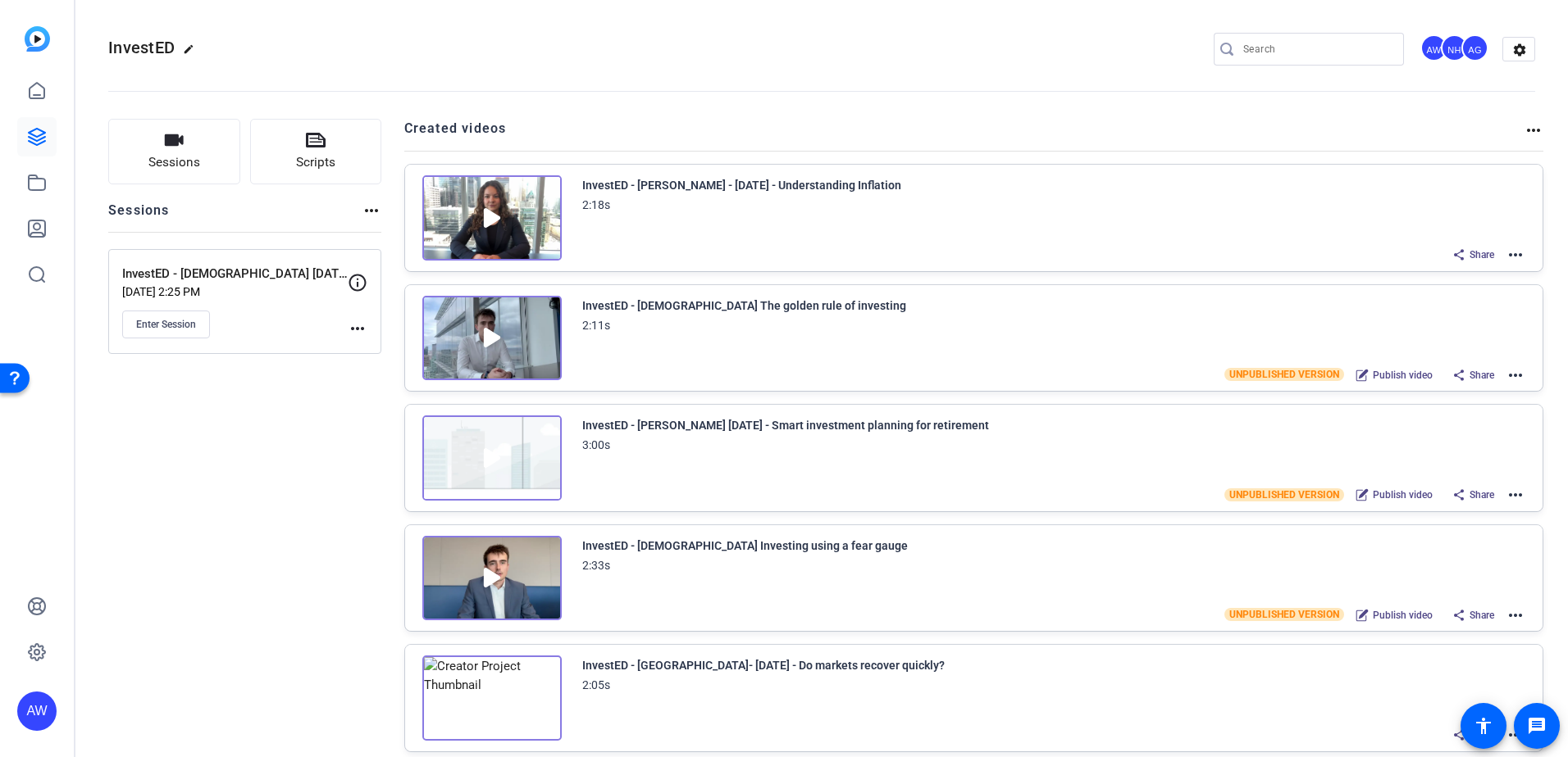
click at [206, 420] on div "Sessions Scripts Sessions more_horiz InvestED - Christian Sept 16 2026 Sep 16, …" at bounding box center [245, 618] width 273 height 998
click at [1508, 373] on mat-icon "more_horiz" at bounding box center [1515, 375] width 19 height 19
click at [1080, 315] on div at bounding box center [784, 378] width 1568 height 757
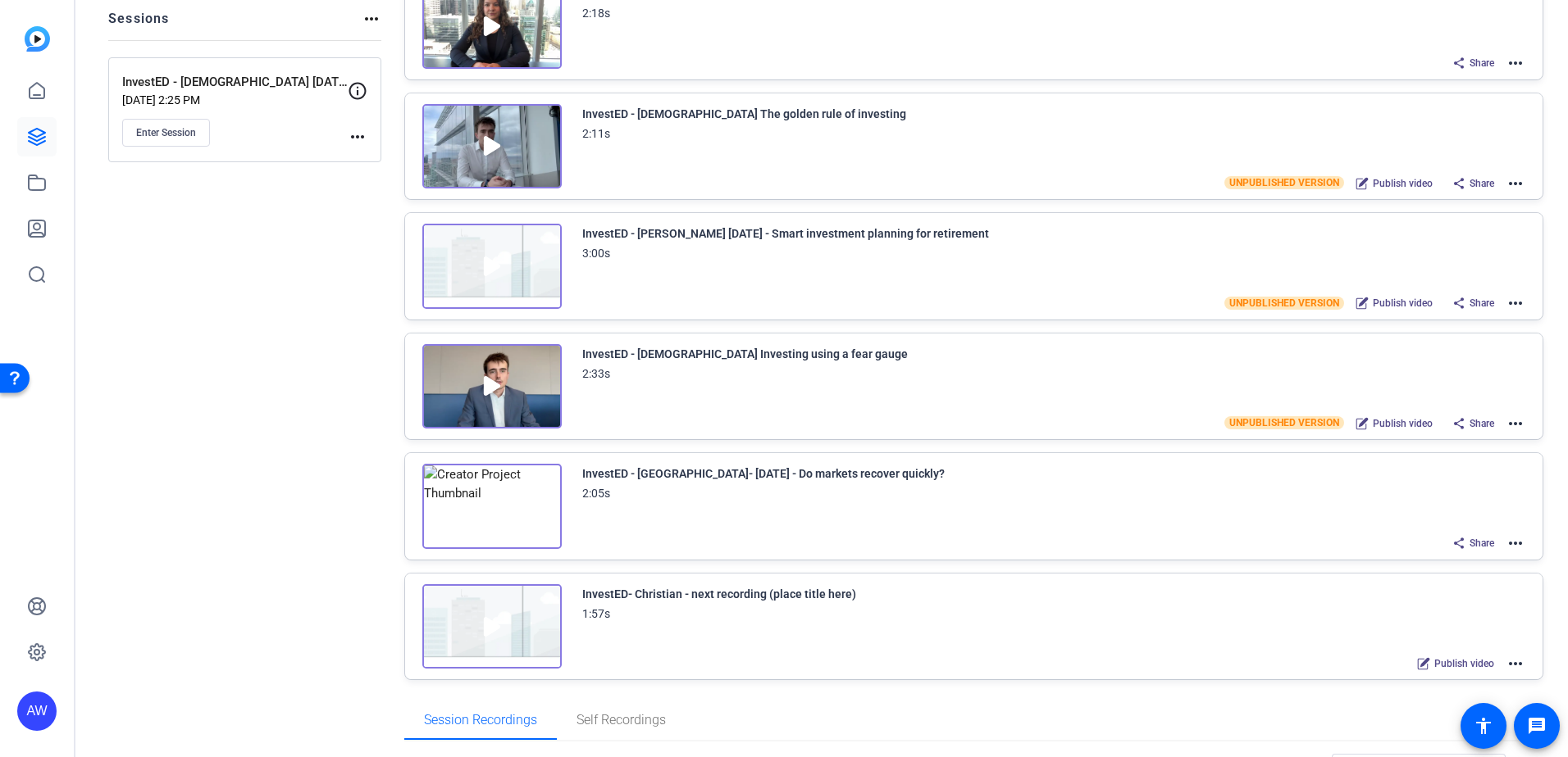
scroll to position [164, 0]
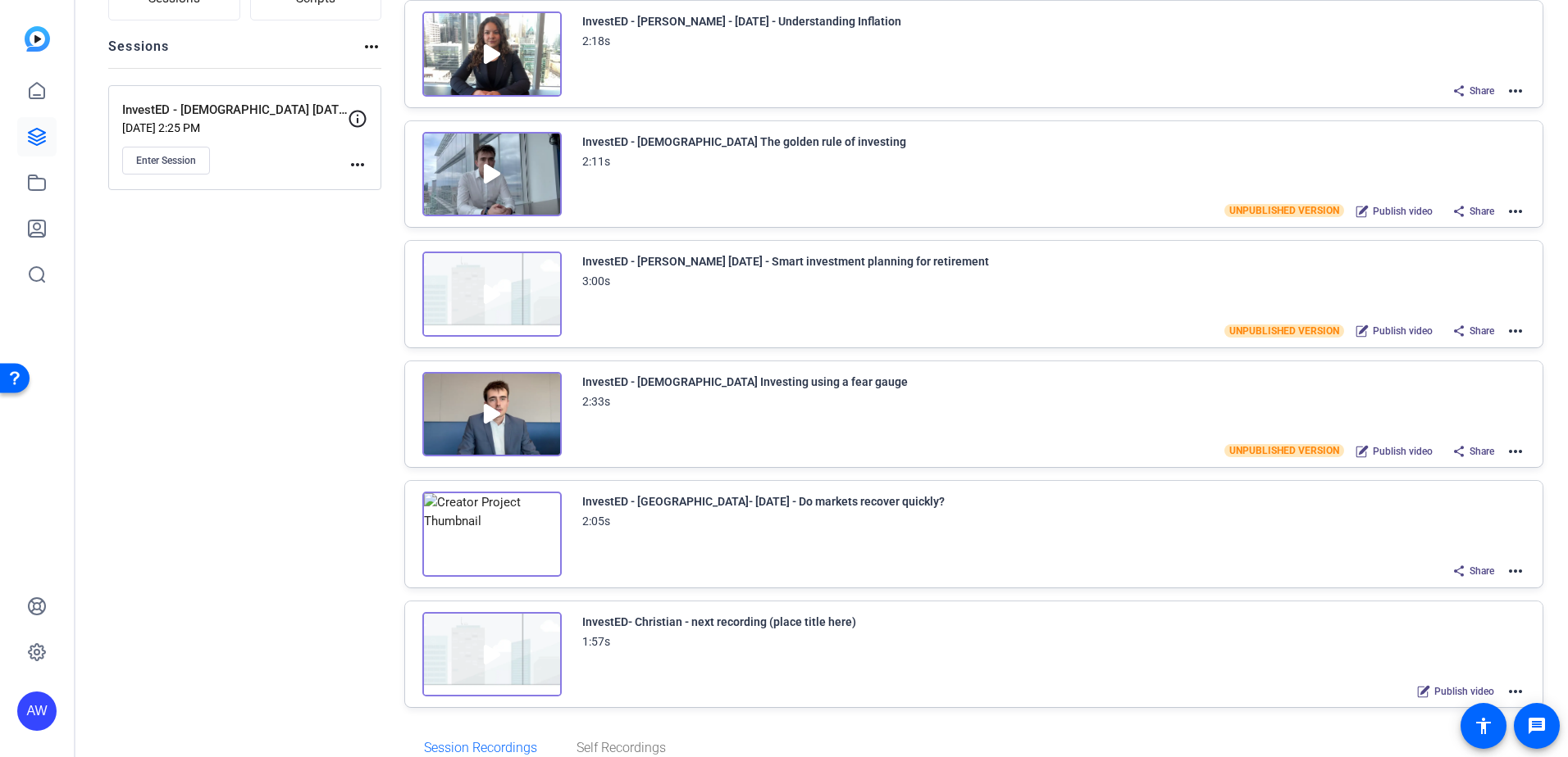
click at [1506, 213] on mat-icon "more_horiz" at bounding box center [1515, 211] width 19 height 19
click at [1443, 314] on span "Archive" at bounding box center [1447, 312] width 114 height 19
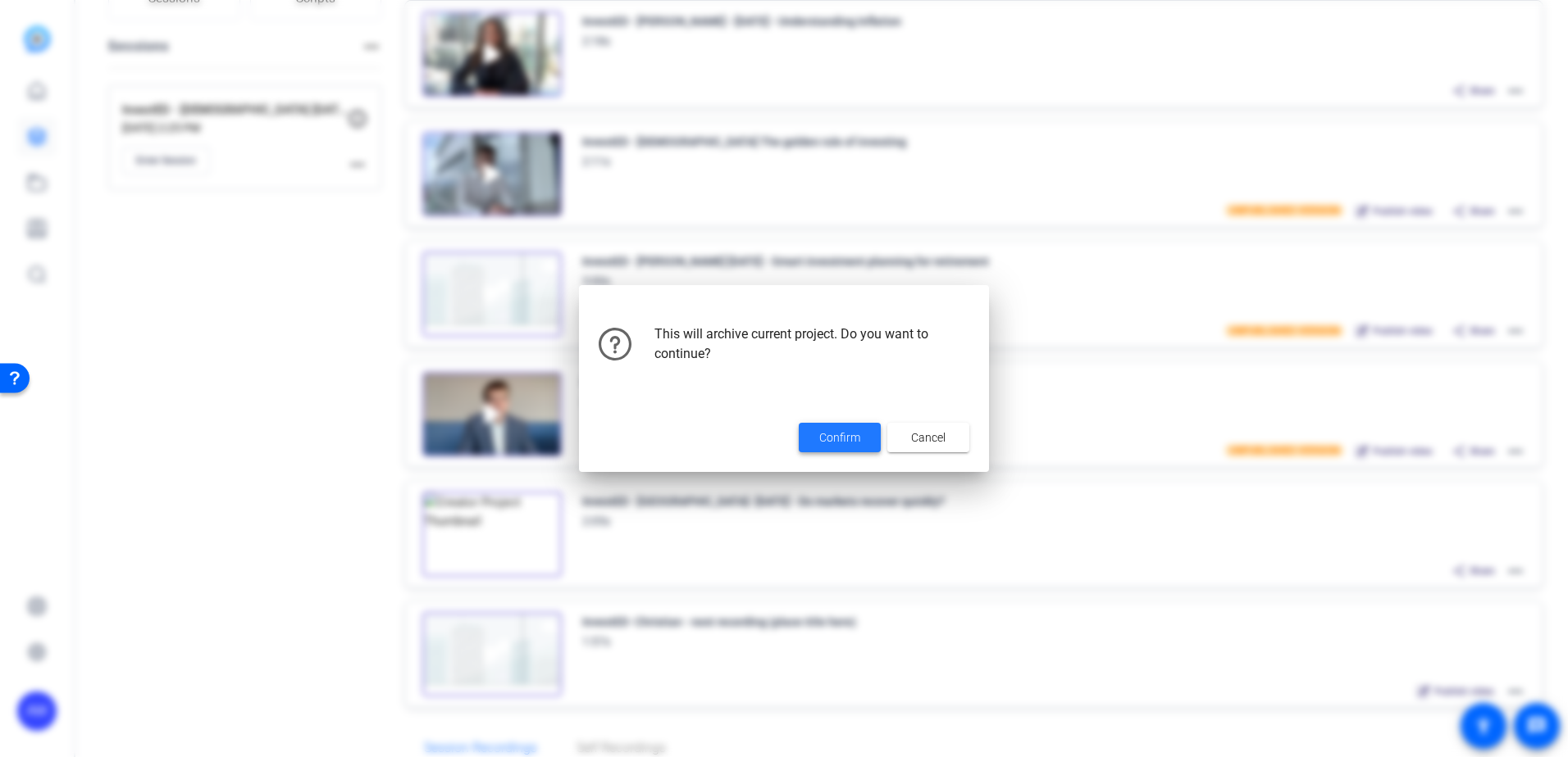
click at [841, 422] on span at bounding box center [839, 438] width 82 height 40
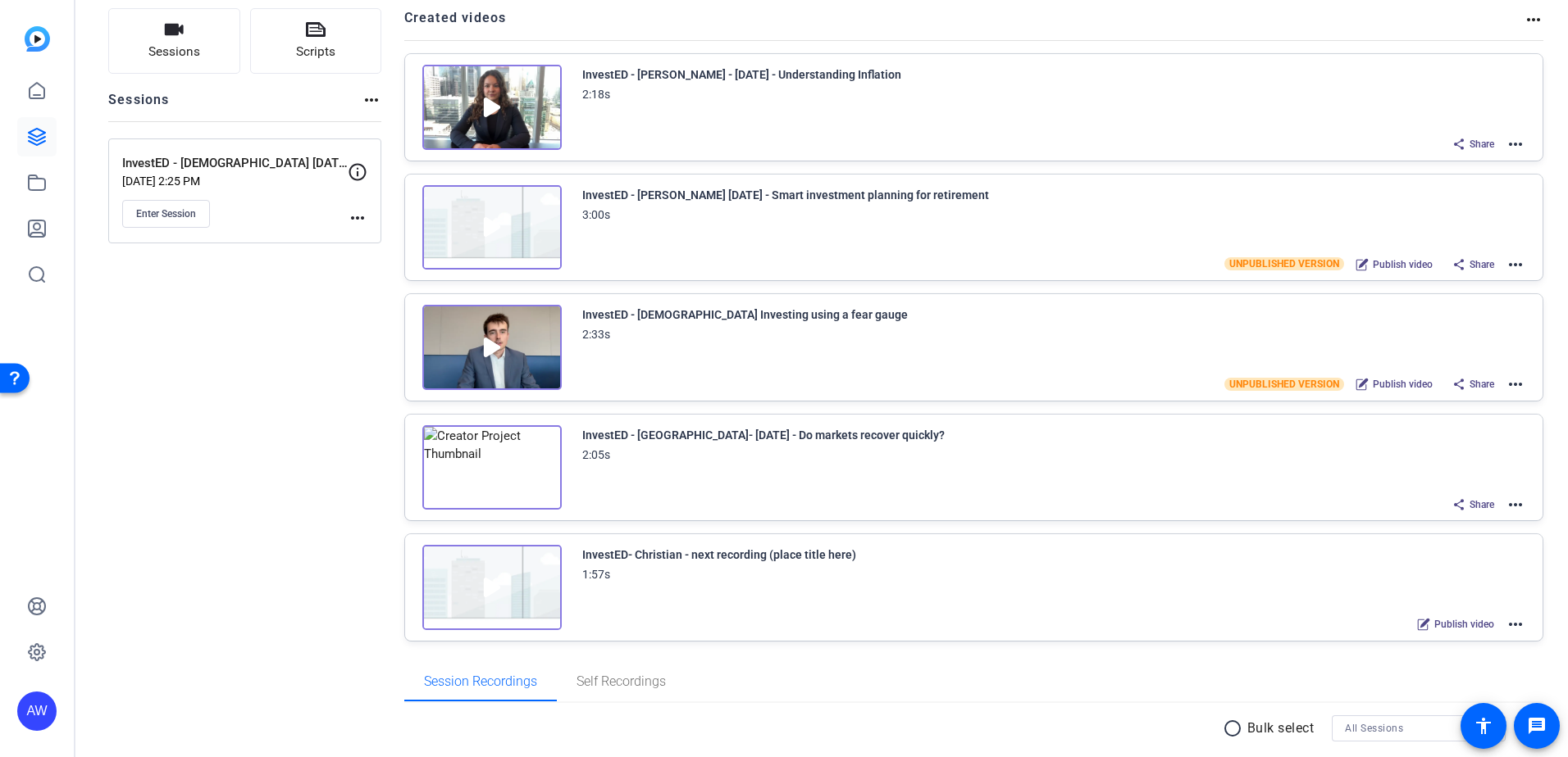
scroll to position [82, 0]
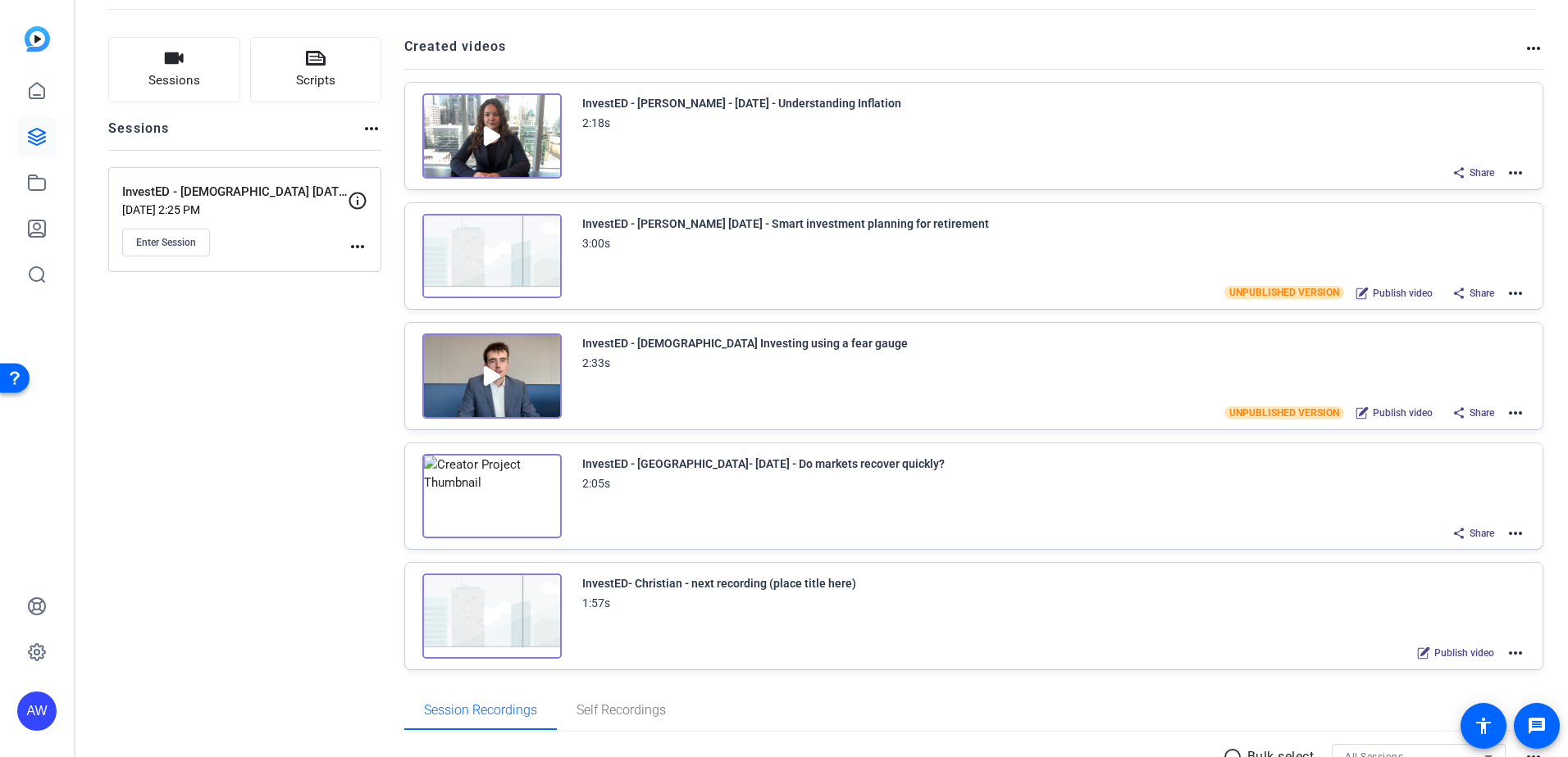
click at [1509, 176] on mat-icon "more_horiz" at bounding box center [1515, 172] width 19 height 19
click at [1458, 204] on span "Duplicate here" at bounding box center [1447, 212] width 114 height 19
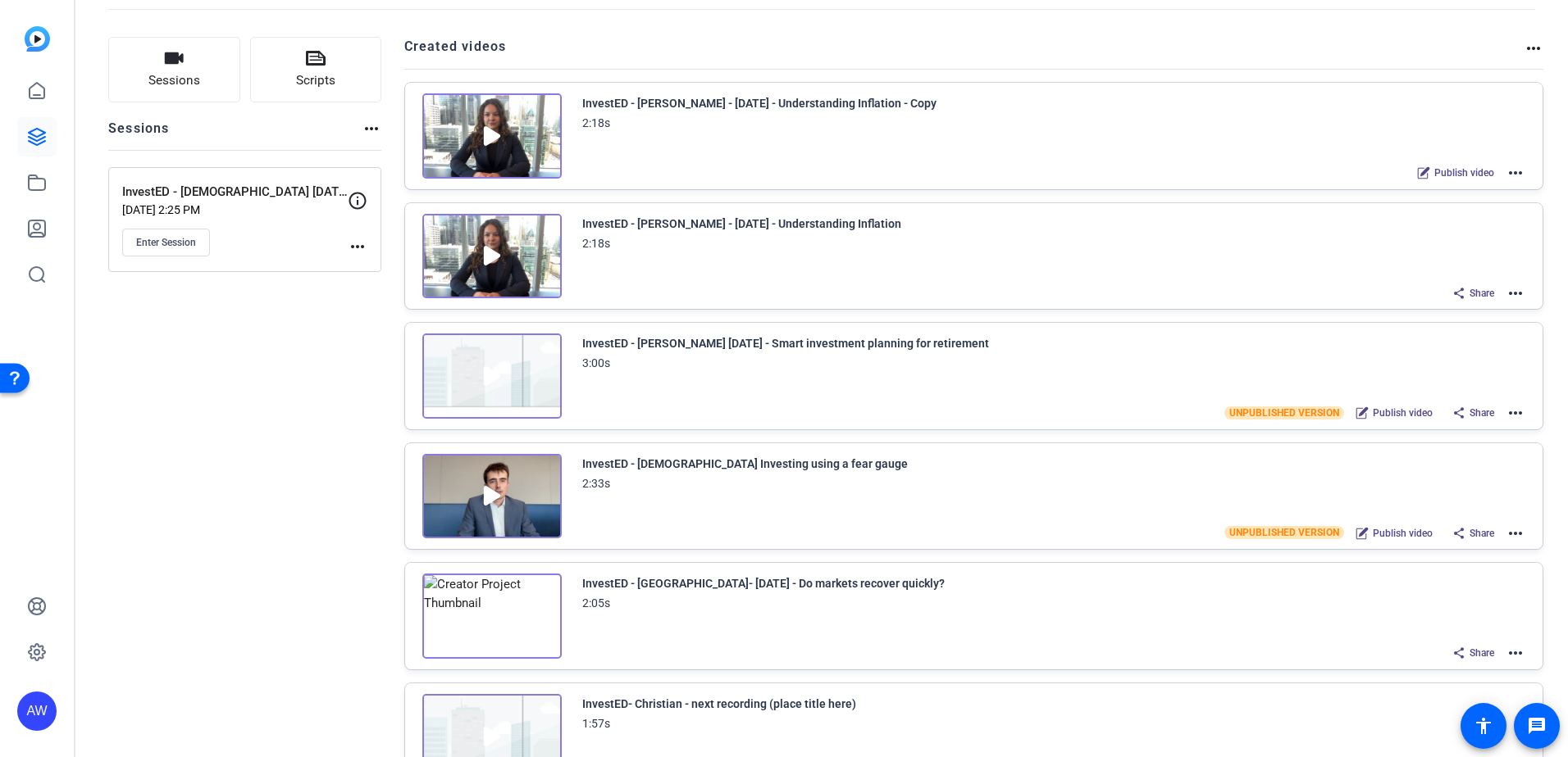
click at [1510, 294] on mat-icon "more_horiz" at bounding box center [1515, 293] width 19 height 19
click at [1409, 397] on span "Archive" at bounding box center [1447, 394] width 114 height 19
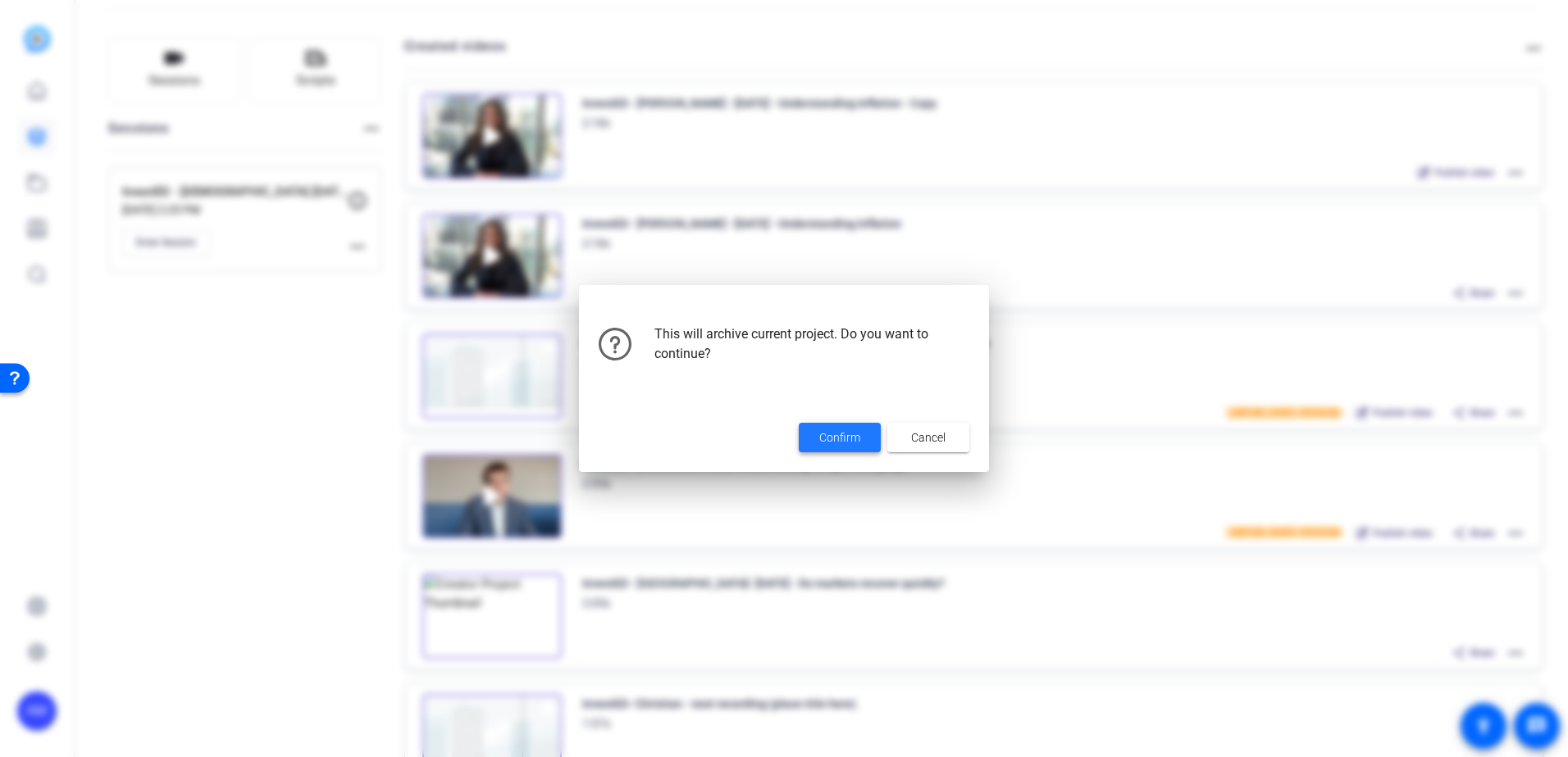
click at [831, 439] on span "Confirm" at bounding box center [839, 438] width 41 height 17
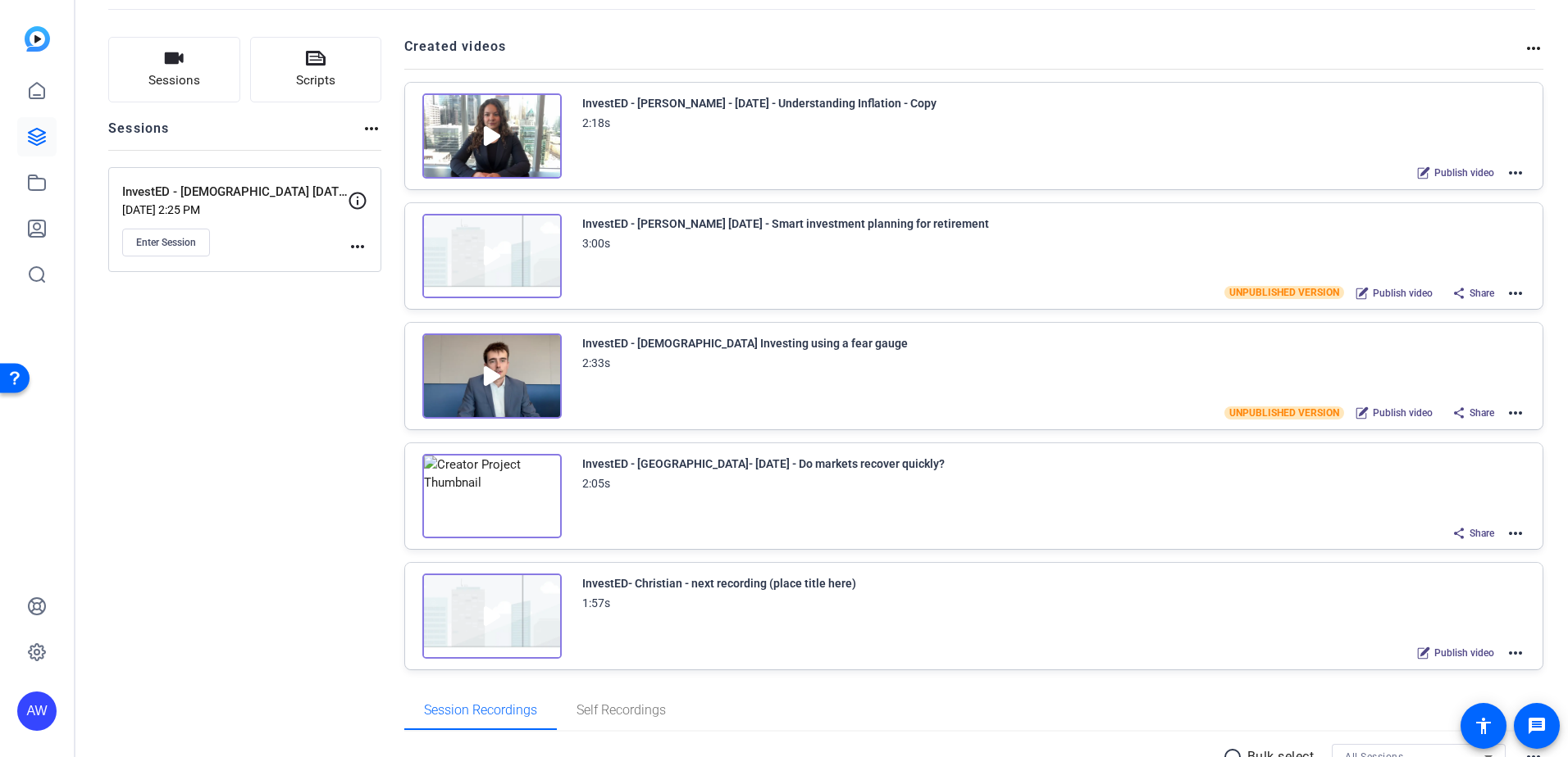
click at [1506, 175] on mat-icon "more_horiz" at bounding box center [1515, 172] width 19 height 19
click at [1434, 190] on span "Edit in Creator" at bounding box center [1447, 192] width 114 height 19
click at [1033, 507] on div "InvestED - Jordan- Aug 27 2025 - Do markets recover quickly? 2:05s Share more_h…" at bounding box center [1053, 499] width 944 height 90
click at [1506, 537] on mat-icon "more_horiz" at bounding box center [1515, 533] width 19 height 19
click at [1441, 566] on span "Duplicate here" at bounding box center [1447, 572] width 114 height 19
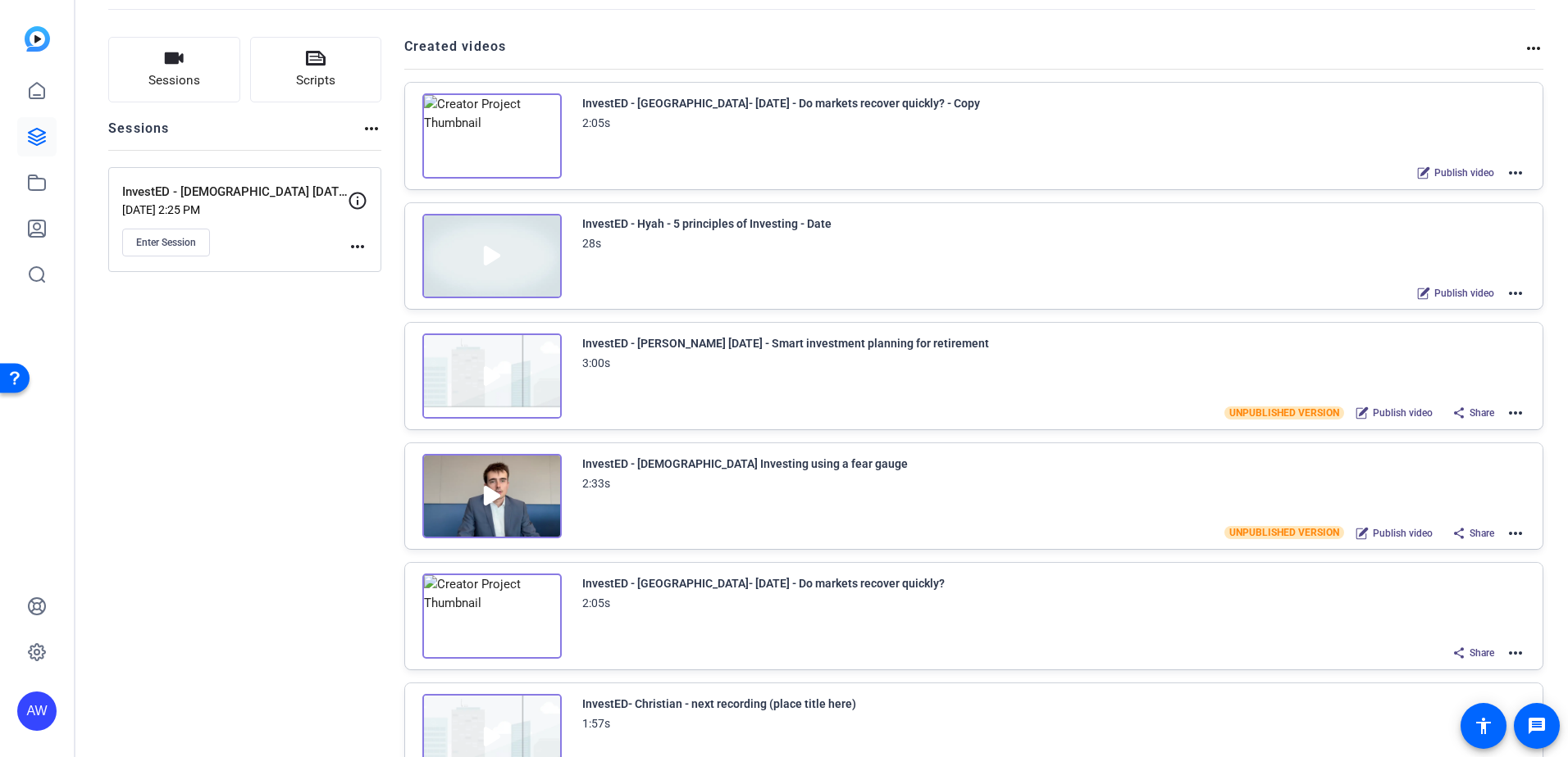
click at [1507, 655] on mat-icon "more_horiz" at bounding box center [1515, 652] width 19 height 19
click at [1470, 583] on span "Archive" at bounding box center [1447, 591] width 114 height 19
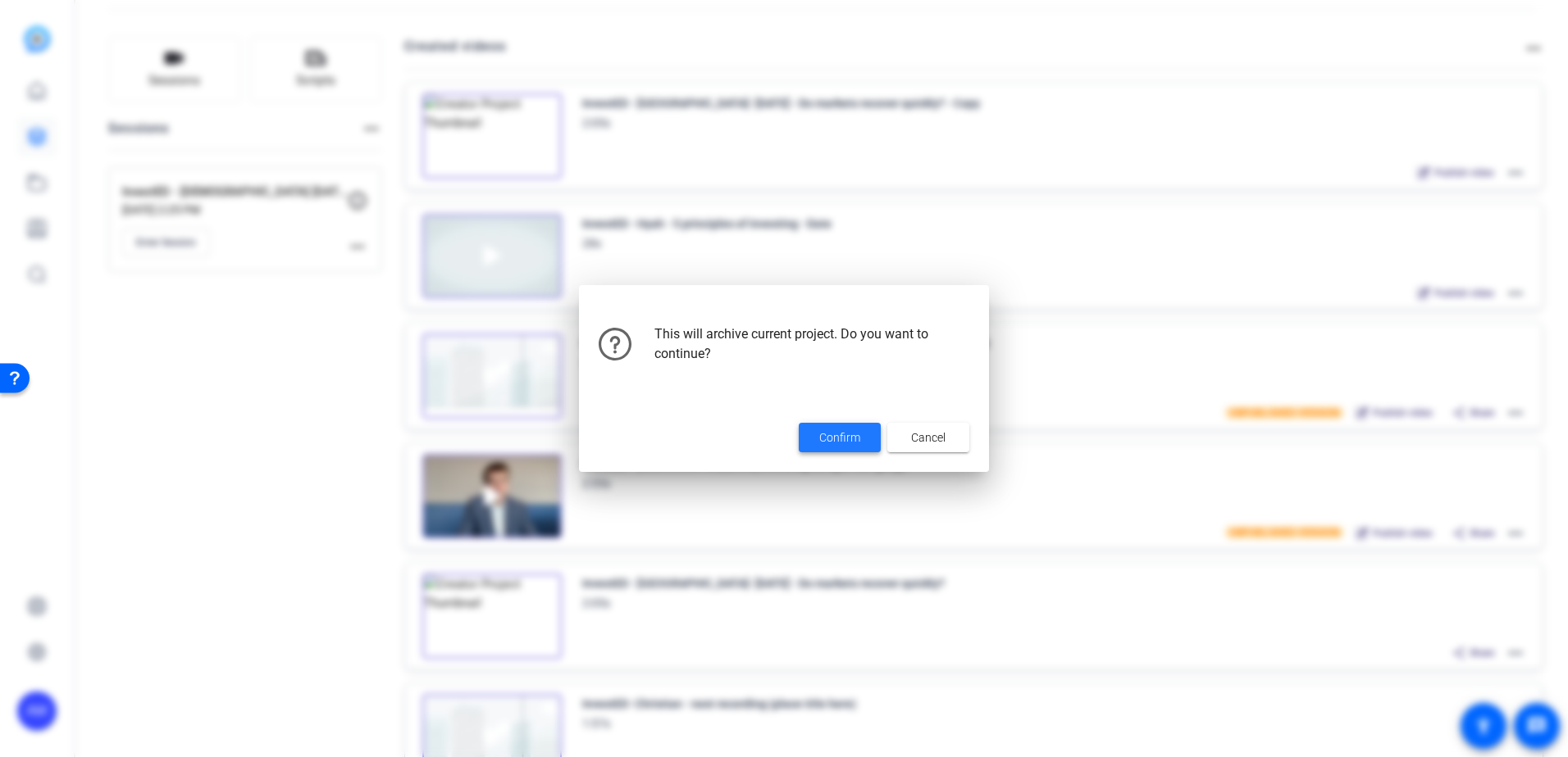
click at [822, 439] on span "Confirm" at bounding box center [839, 438] width 41 height 17
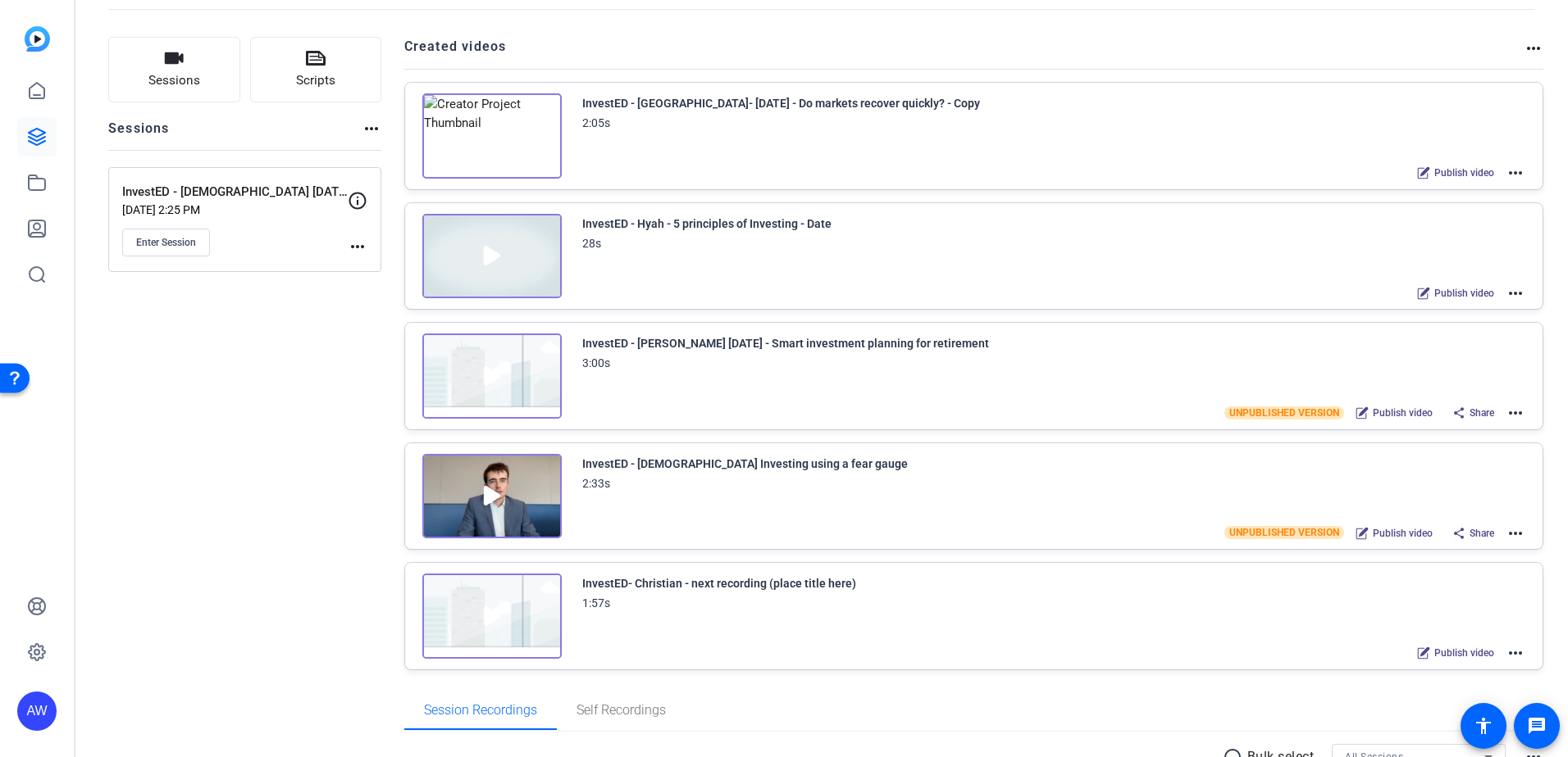
click at [1506, 173] on mat-icon "more_horiz" at bounding box center [1515, 172] width 19 height 19
click at [1408, 193] on span "Edit in Creator" at bounding box center [1447, 192] width 114 height 19
click at [1516, 171] on mat-icon "more_horiz" at bounding box center [1515, 172] width 19 height 19
click at [1468, 187] on span "Edit in Creator" at bounding box center [1447, 192] width 114 height 19
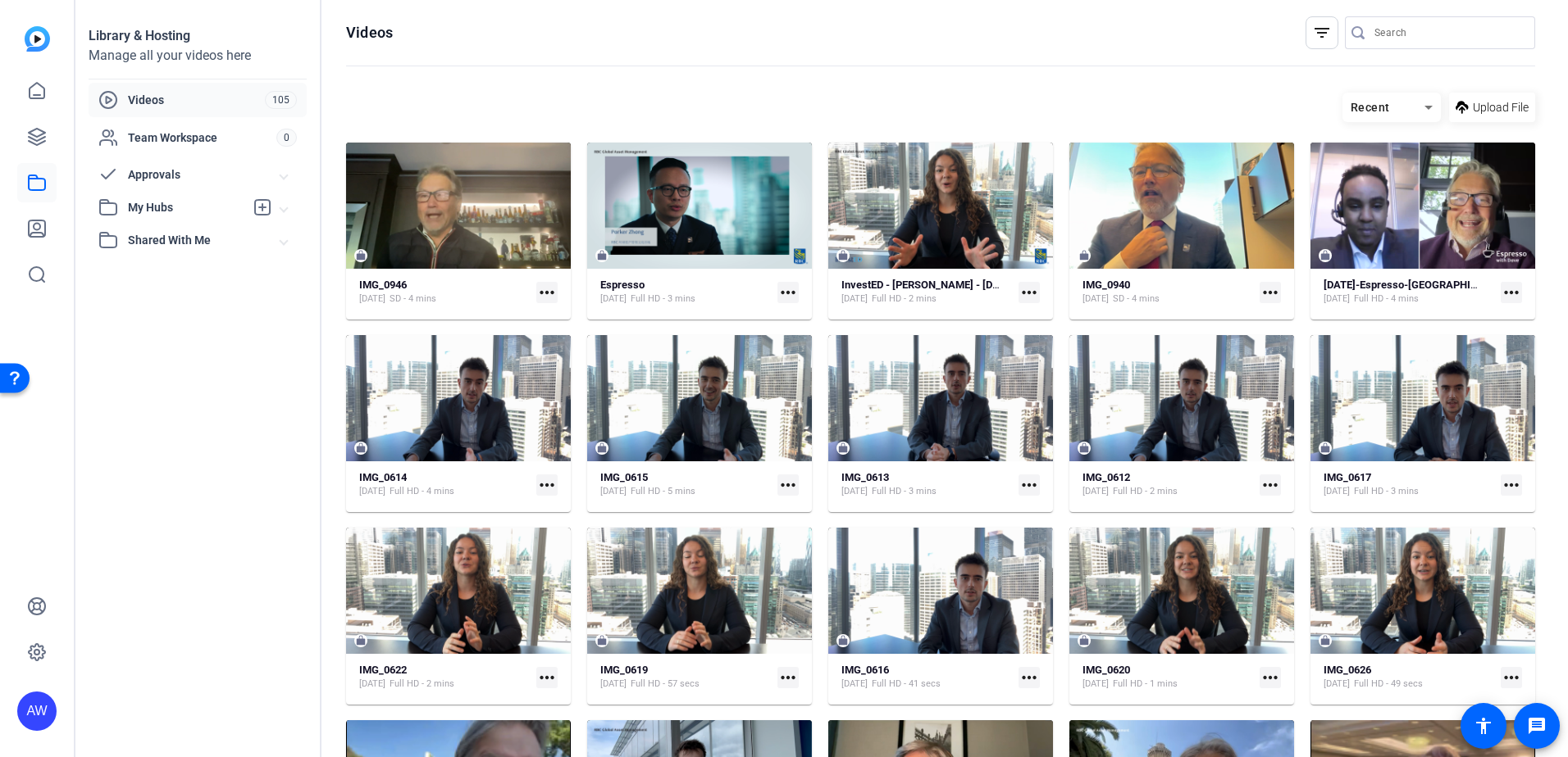
click at [1480, 114] on span "Upload File" at bounding box center [1501, 108] width 56 height 17
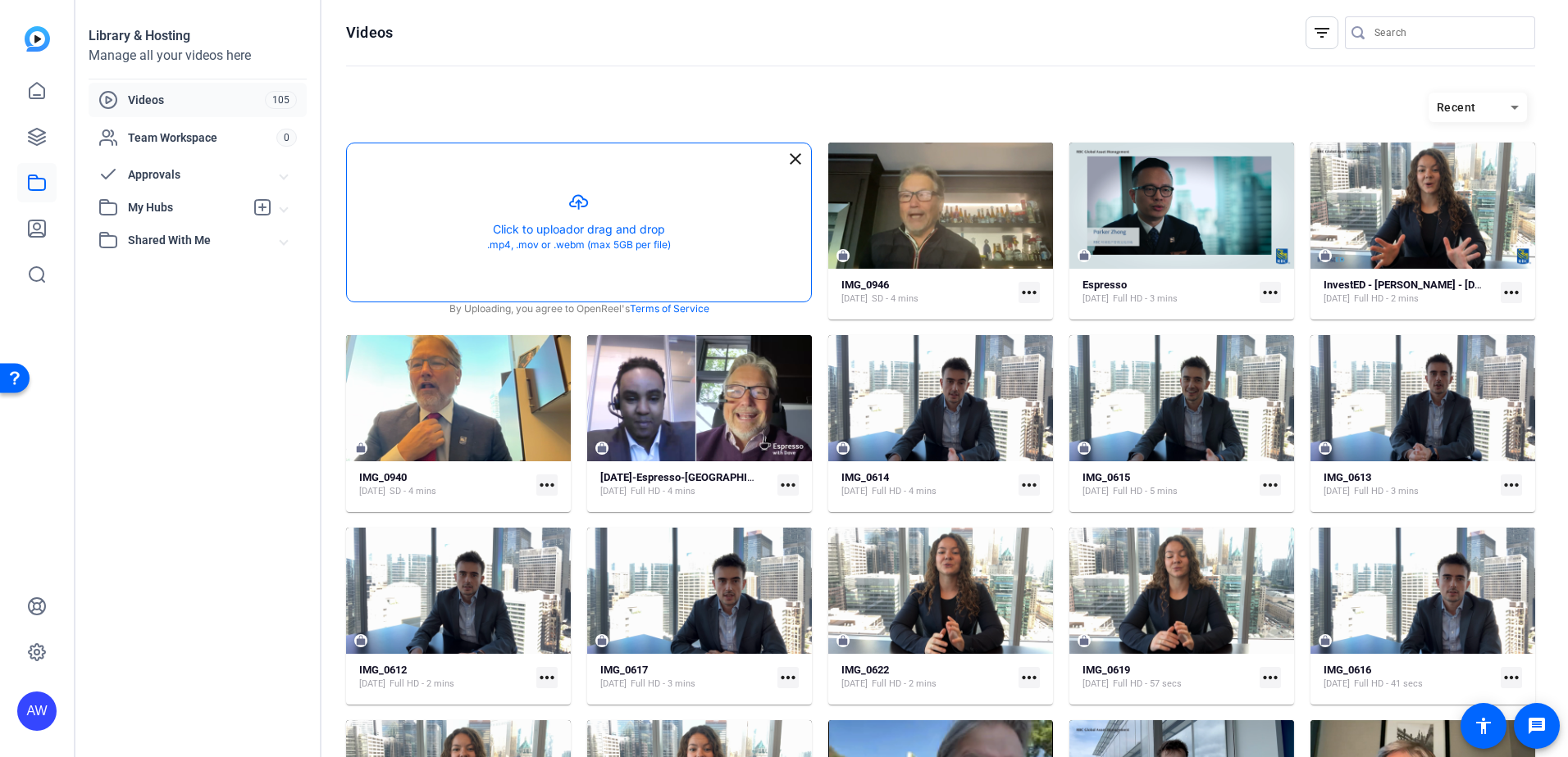
click at [518, 239] on button "button" at bounding box center [579, 223] width 464 height 158
